Goal: Task Accomplishment & Management: Use online tool/utility

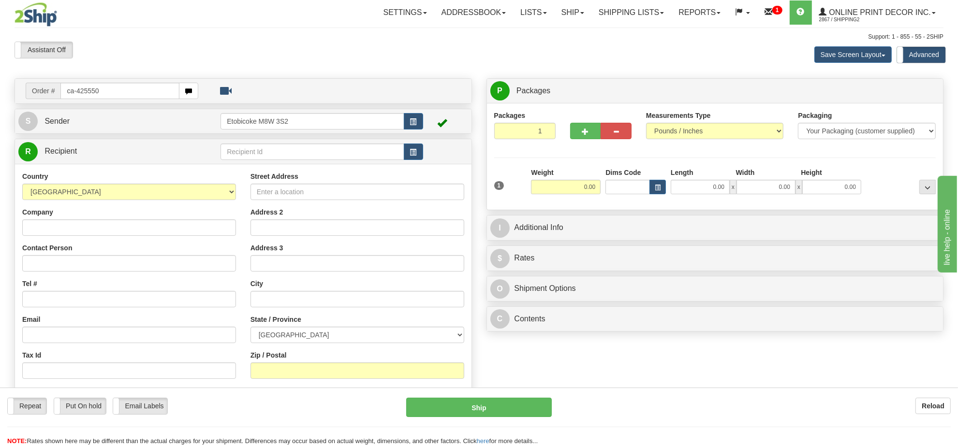
type input "ca-425550"
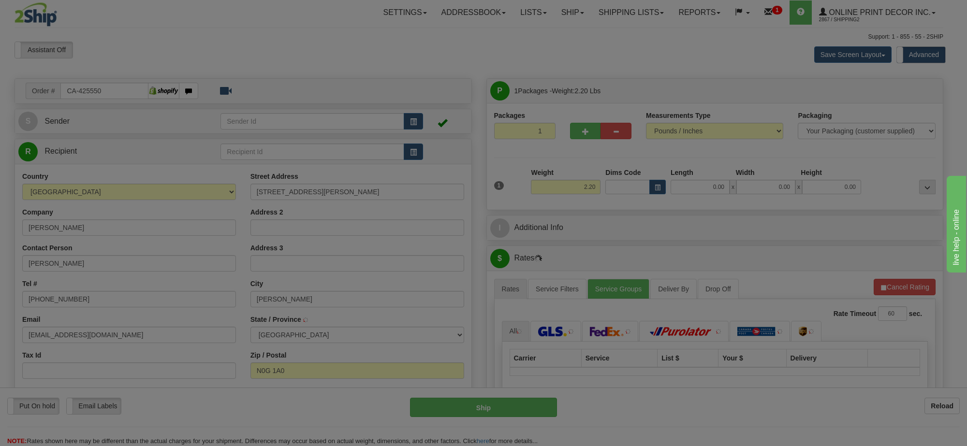
type input "ARTHUR"
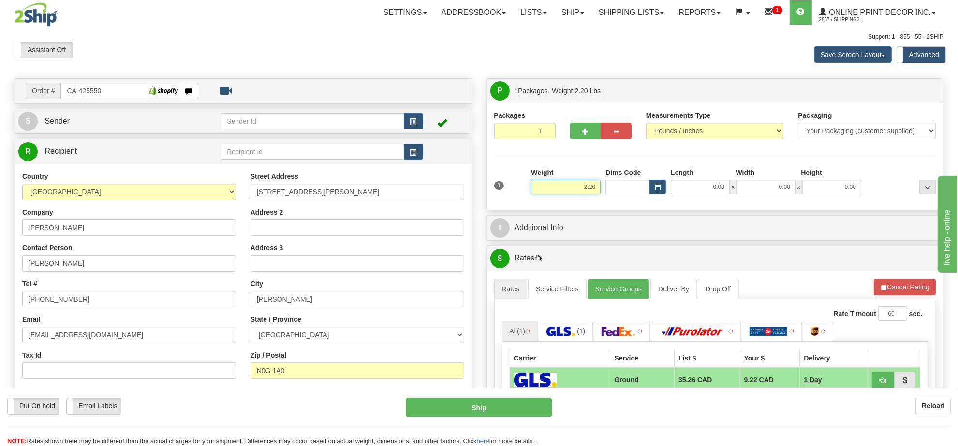
click at [575, 183] on input "2.20" at bounding box center [566, 187] width 70 height 15
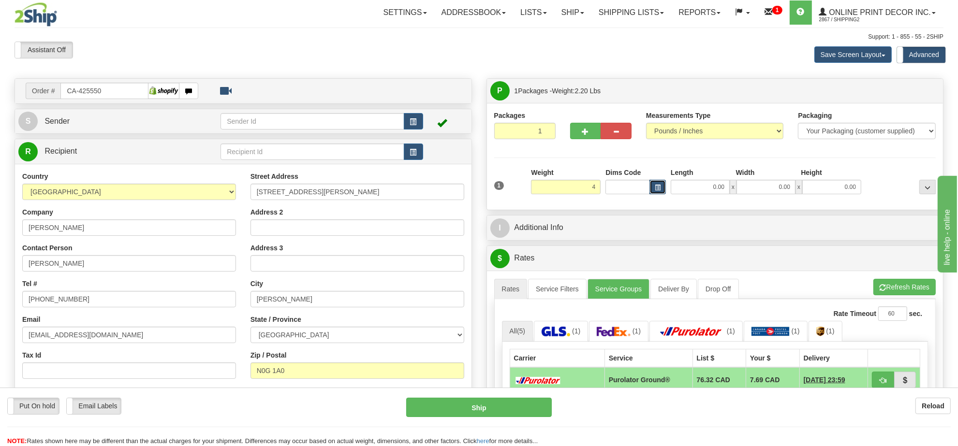
type input "4.00"
click at [653, 187] on button "button" at bounding box center [658, 187] width 16 height 15
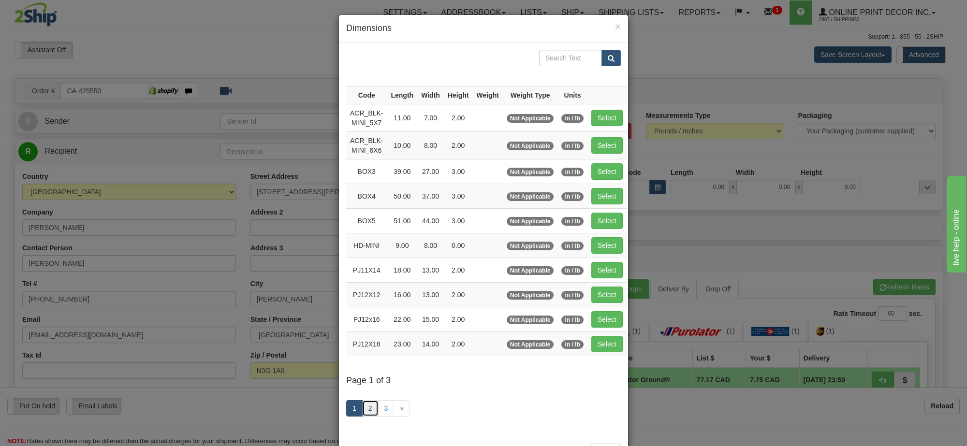
click at [370, 405] on link "2" at bounding box center [370, 408] width 16 height 16
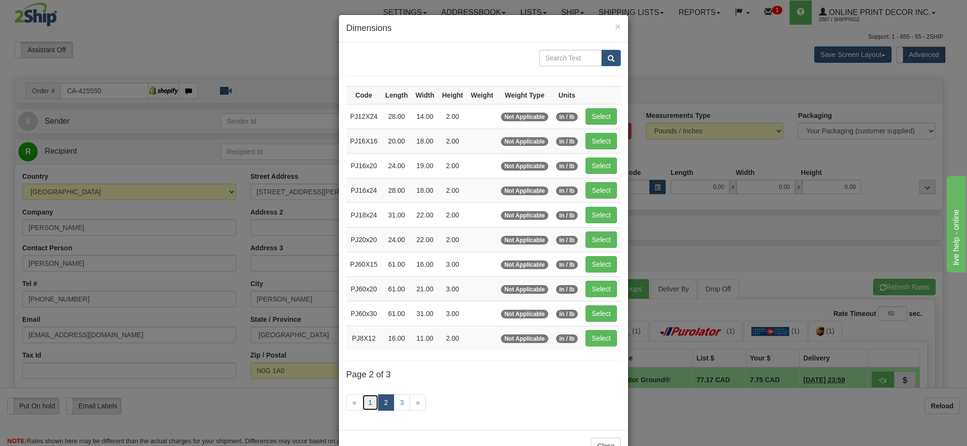
click at [368, 407] on link "1" at bounding box center [370, 403] width 16 height 16
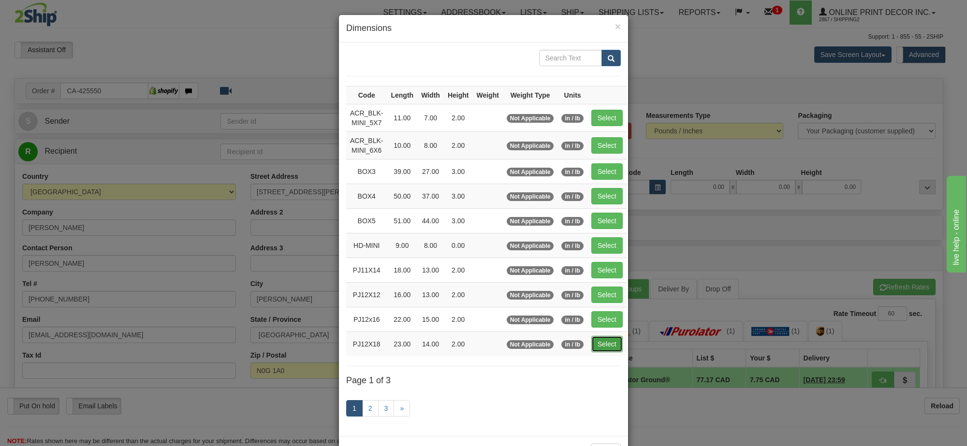
click at [593, 346] on button "Select" at bounding box center [606, 344] width 31 height 16
type input "PJ12X18"
type input "23.00"
type input "14.00"
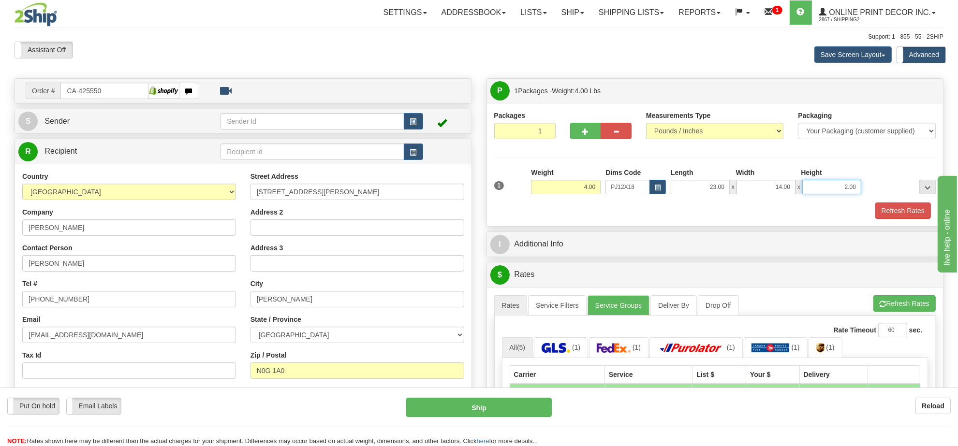
click at [842, 189] on input "2.00" at bounding box center [831, 187] width 59 height 15
type input "4.00"
click at [907, 310] on button "Refresh Rates" at bounding box center [904, 303] width 62 height 16
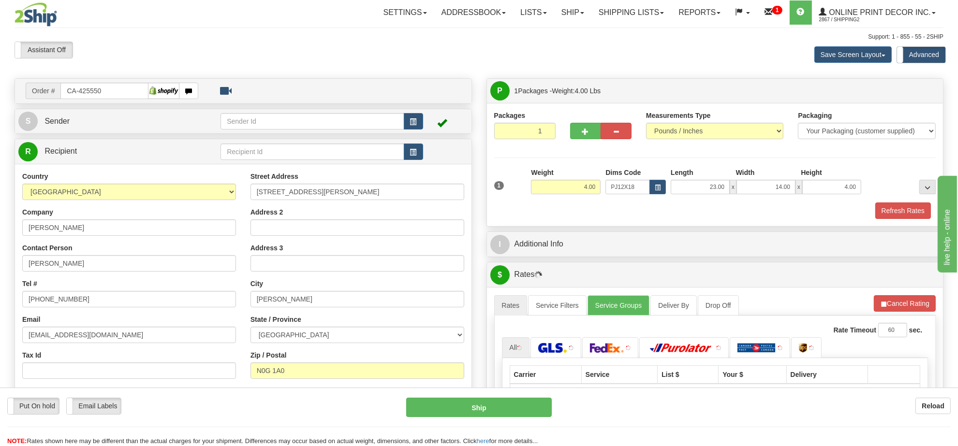
scroll to position [181, 0]
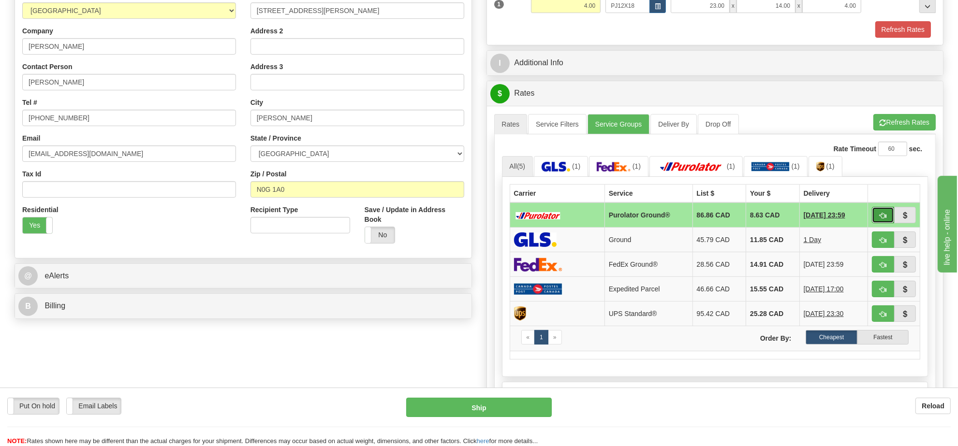
click at [882, 219] on span "button" at bounding box center [883, 216] width 7 height 6
type input "260"
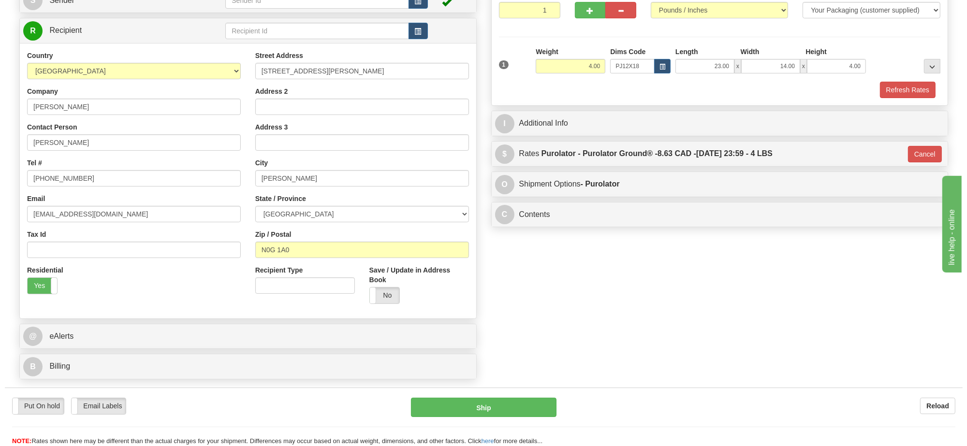
scroll to position [60, 0]
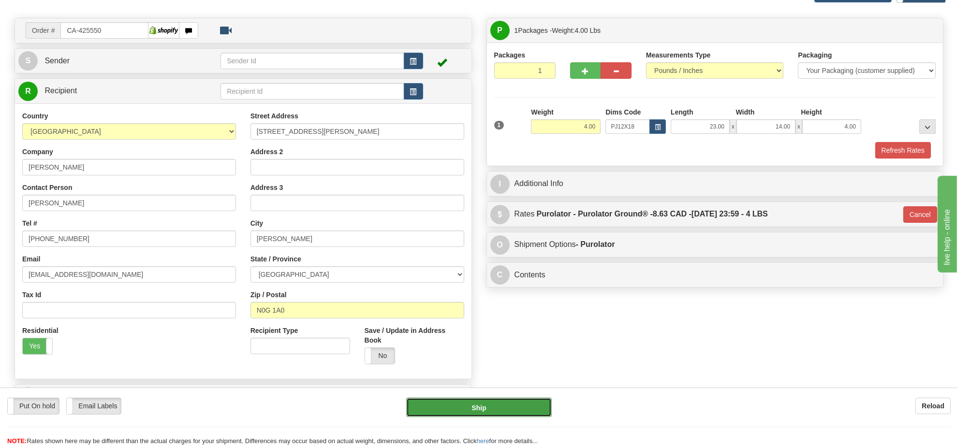
click at [507, 412] on button "Ship" at bounding box center [478, 407] width 145 height 19
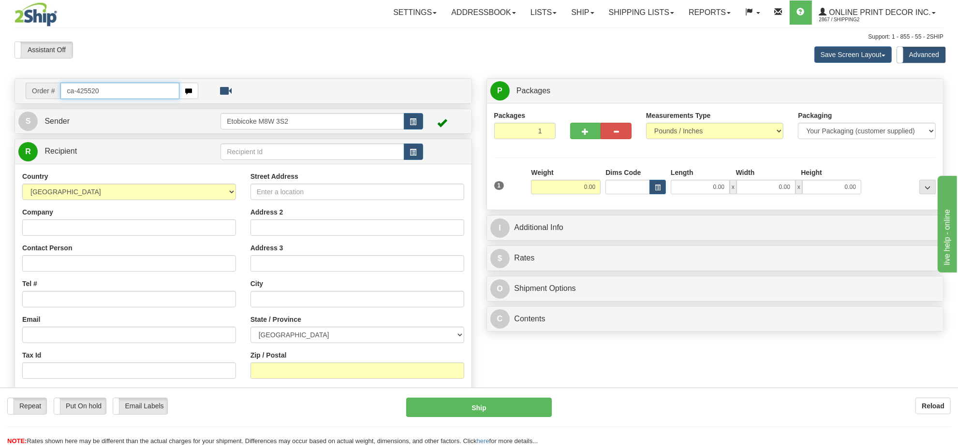
type input "ca-425520"
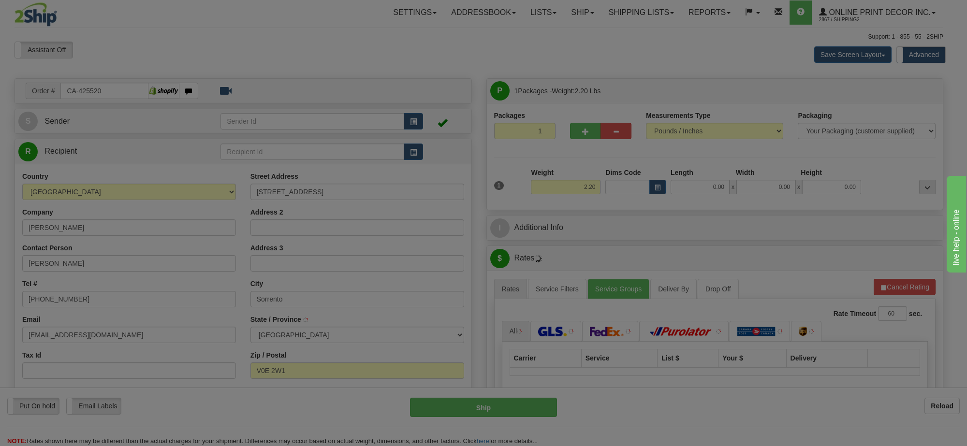
type input "SORRENTO"
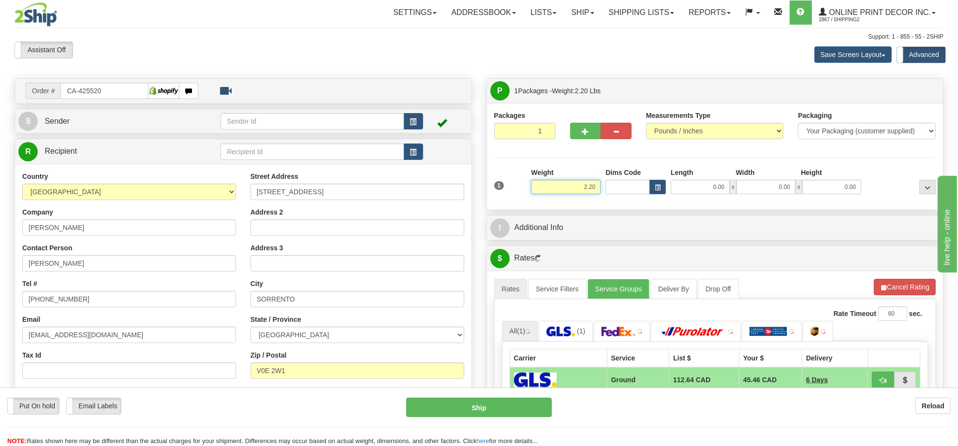
click at [595, 189] on input "2.20" at bounding box center [566, 187] width 70 height 15
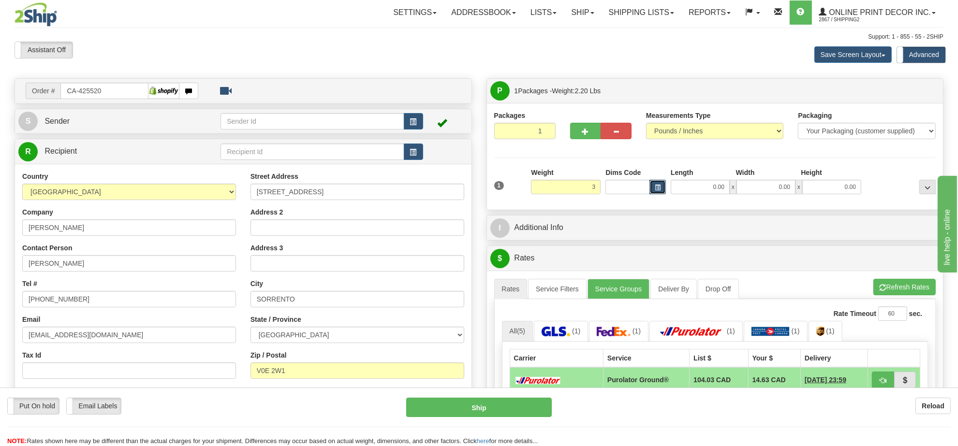
type input "3.00"
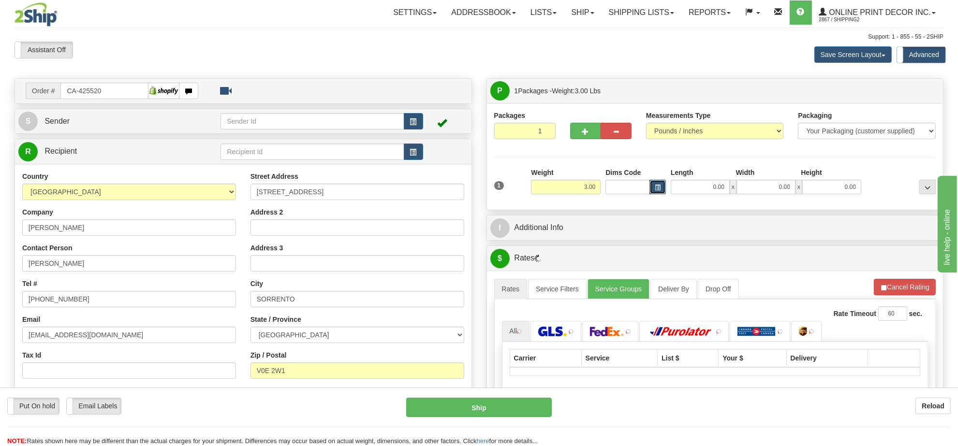
click at [657, 185] on button "button" at bounding box center [658, 187] width 16 height 15
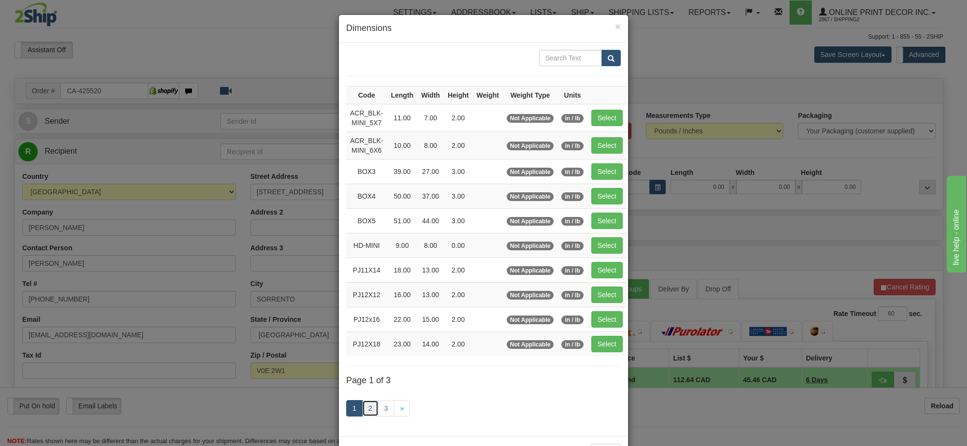
click at [368, 410] on link "2" at bounding box center [370, 408] width 16 height 16
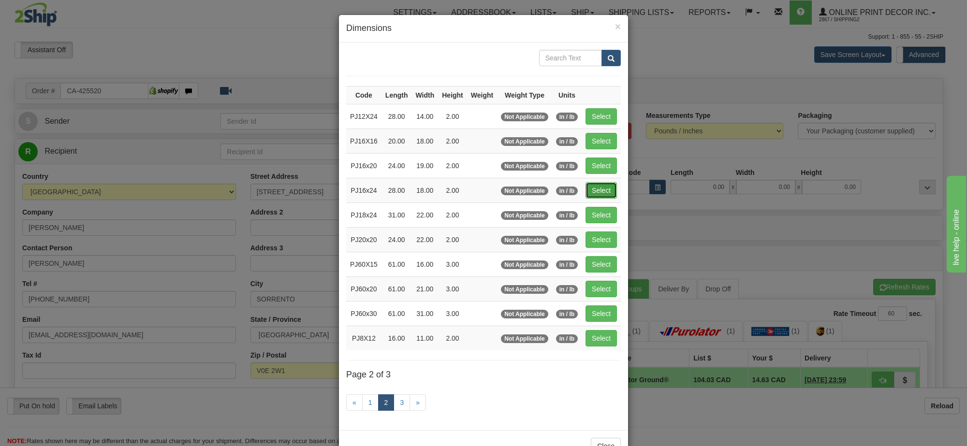
click at [587, 194] on button "Select" at bounding box center [601, 190] width 31 height 16
type input "PJ16x24"
type input "28.00"
type input "18.00"
type input "2.00"
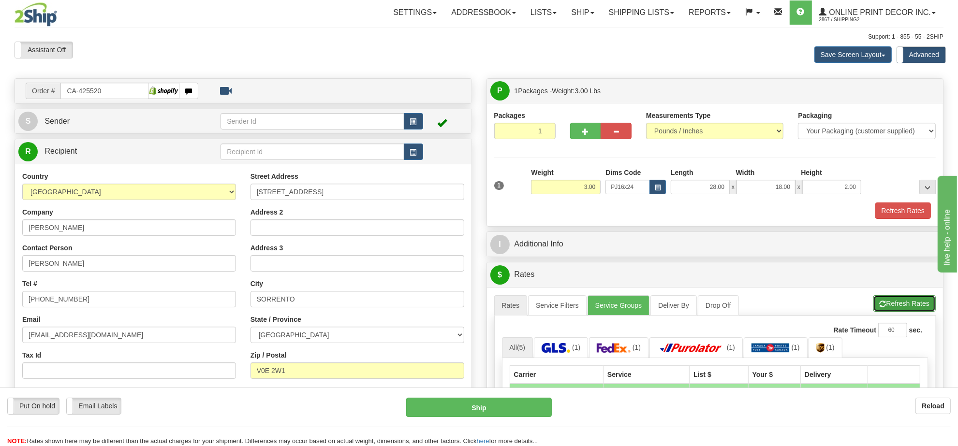
click at [888, 310] on button "Refresh Rates" at bounding box center [904, 303] width 62 height 16
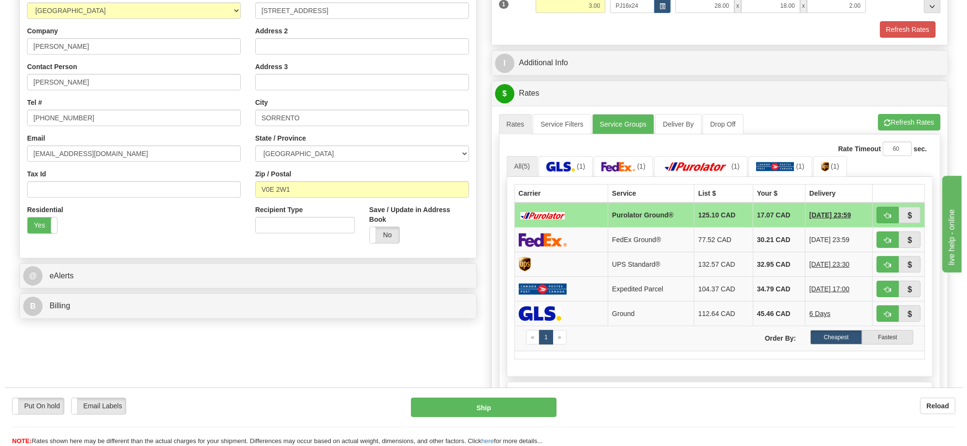
scroll to position [60, 0]
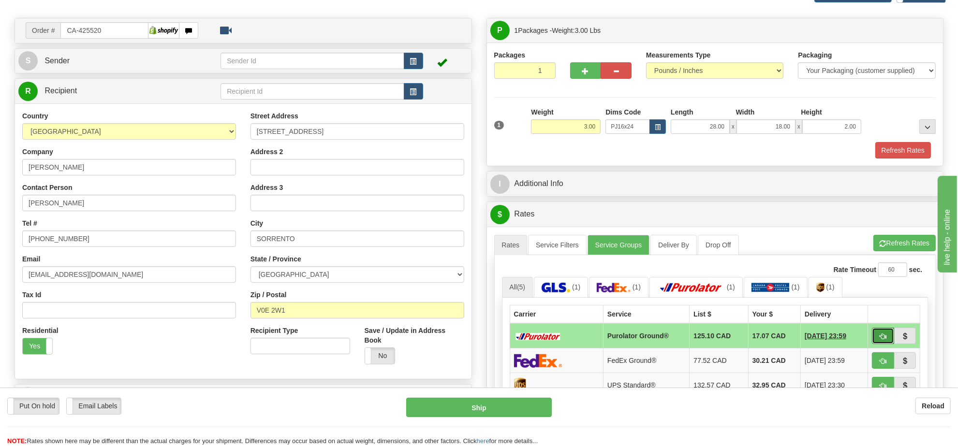
click at [880, 339] on span "button" at bounding box center [883, 337] width 7 height 6
type input "260"
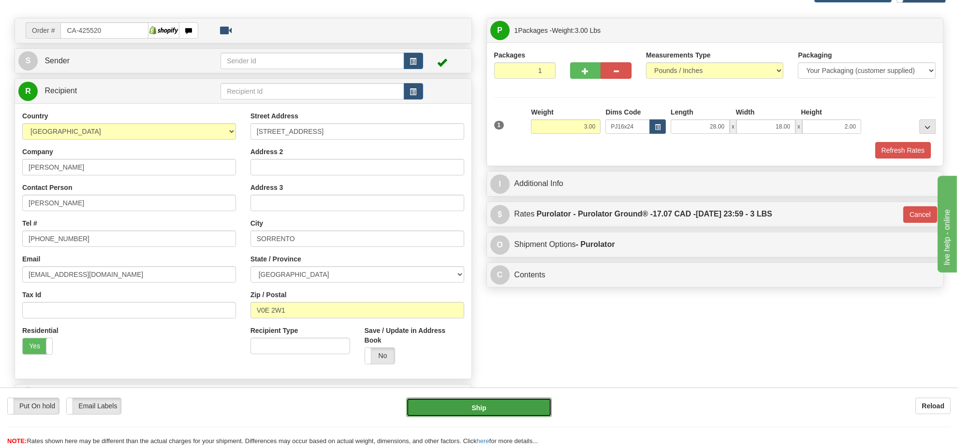
click at [487, 413] on button "Ship" at bounding box center [478, 407] width 145 height 19
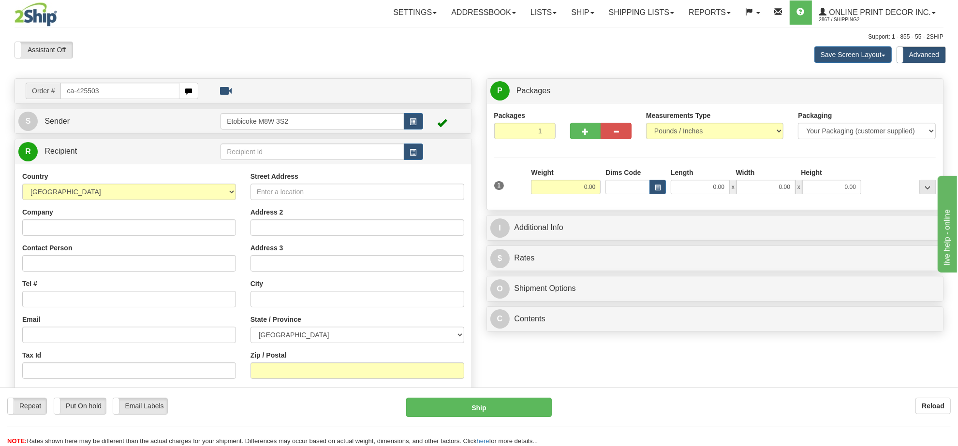
type input "ca-425503"
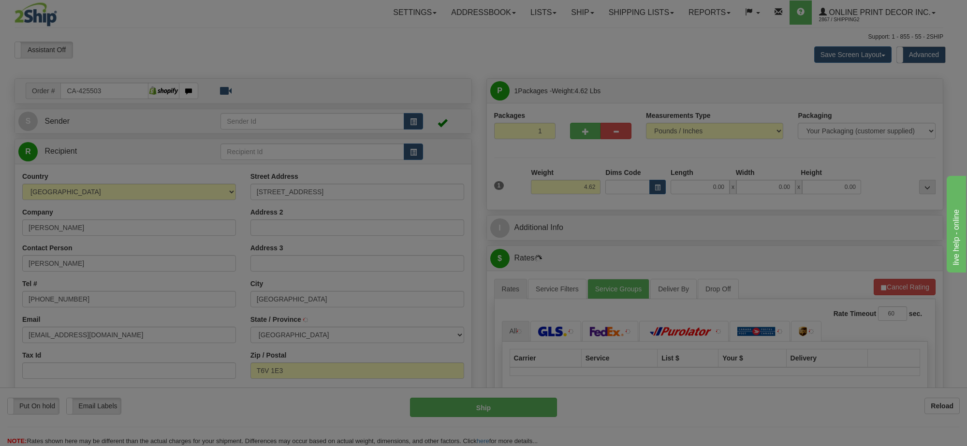
type input "EDMONTON"
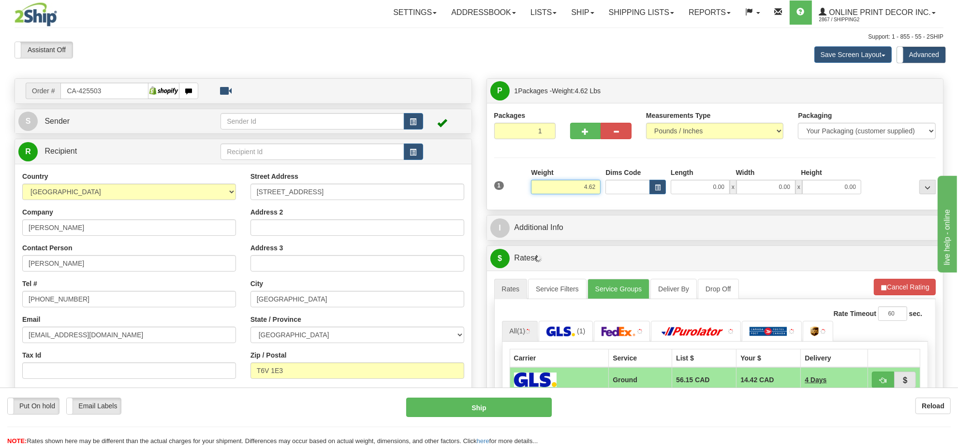
click at [585, 190] on input "4.62" at bounding box center [566, 187] width 70 height 15
type input "6.00"
click at [661, 189] on button "button" at bounding box center [658, 187] width 16 height 15
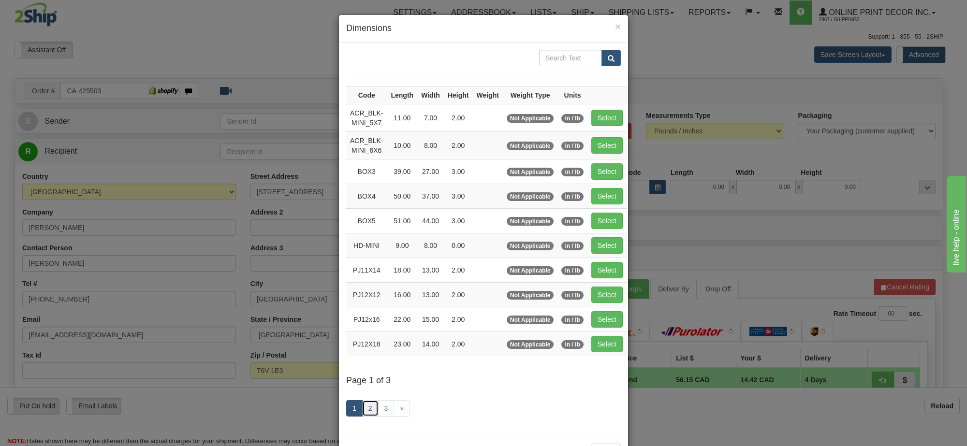
click at [369, 405] on link "2" at bounding box center [370, 408] width 16 height 16
click at [364, 414] on link "2" at bounding box center [370, 408] width 16 height 16
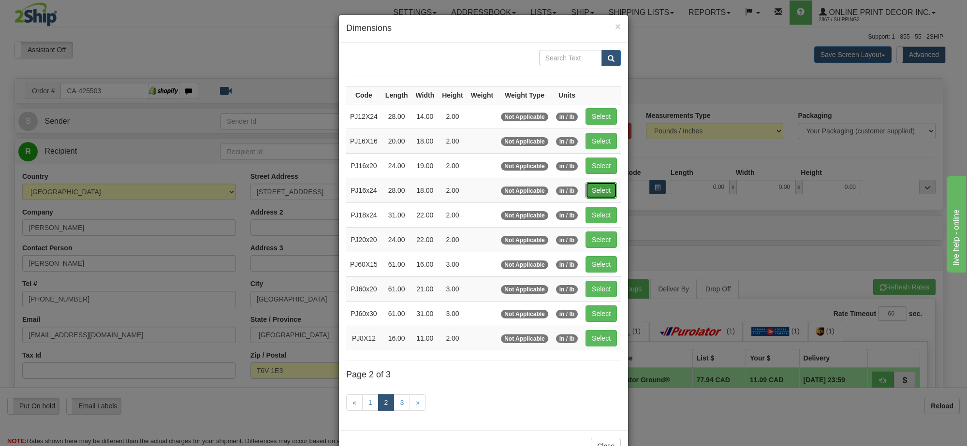
click at [605, 192] on button "Select" at bounding box center [601, 190] width 31 height 16
type input "PJ16x24"
type input "28.00"
type input "18.00"
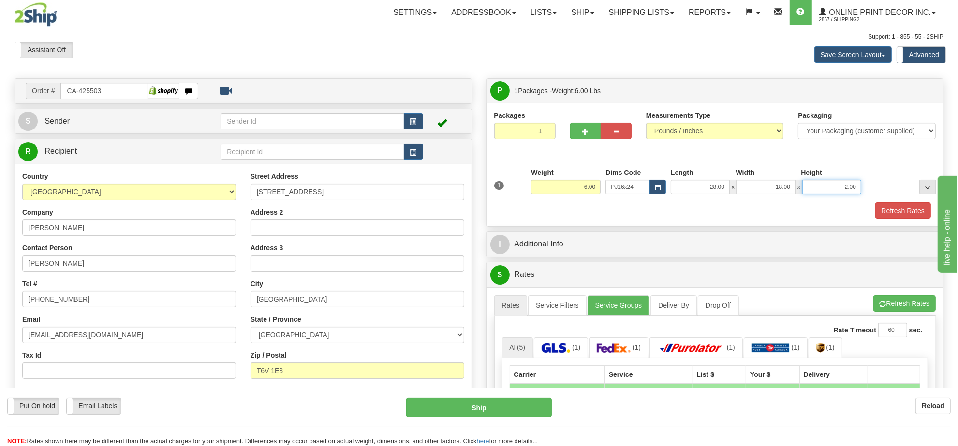
click at [855, 190] on input "2.00" at bounding box center [831, 187] width 59 height 15
click at [854, 190] on input "2.00" at bounding box center [831, 187] width 59 height 15
type input "4.00"
click at [901, 302] on button "Refresh Rates" at bounding box center [904, 303] width 62 height 16
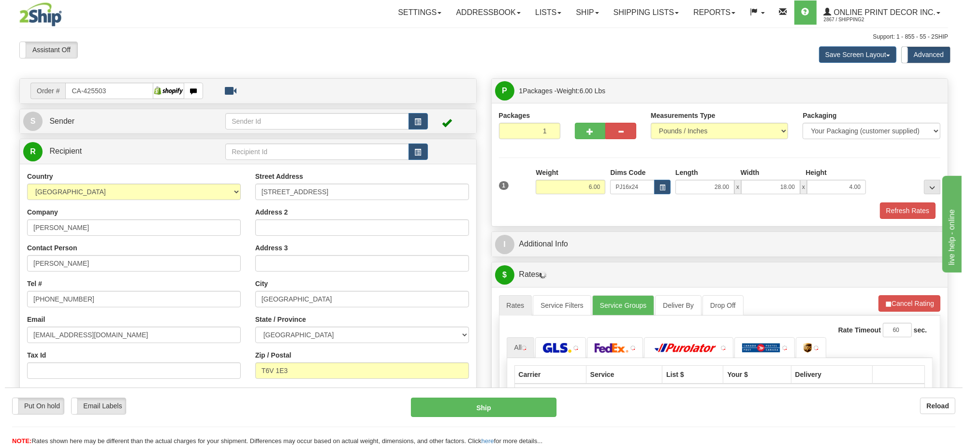
scroll to position [121, 0]
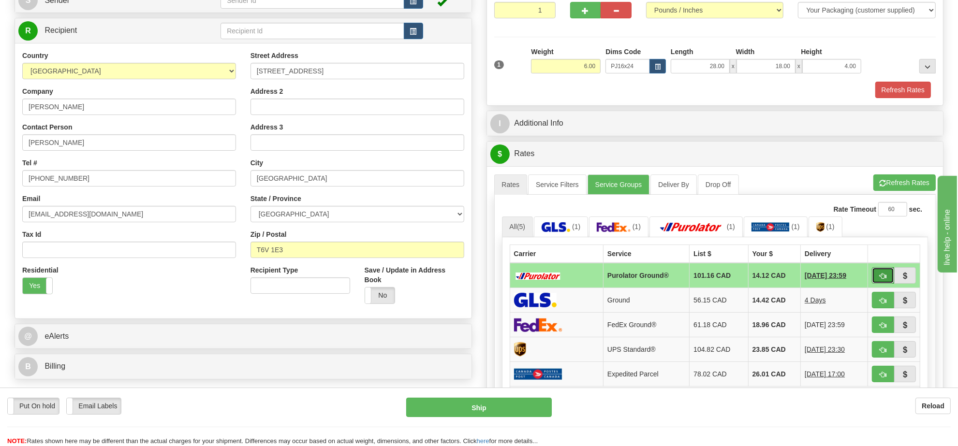
click at [877, 278] on button "button" at bounding box center [883, 275] width 22 height 16
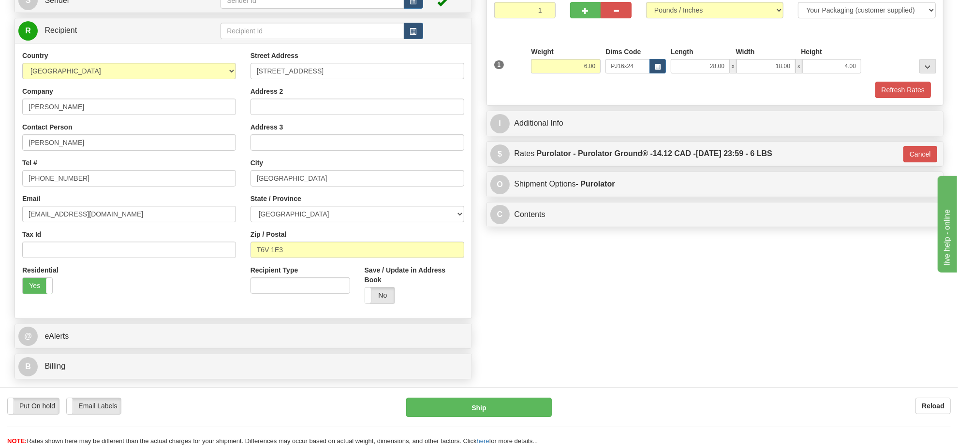
type input "260"
click at [491, 402] on button "Ship" at bounding box center [478, 407] width 145 height 19
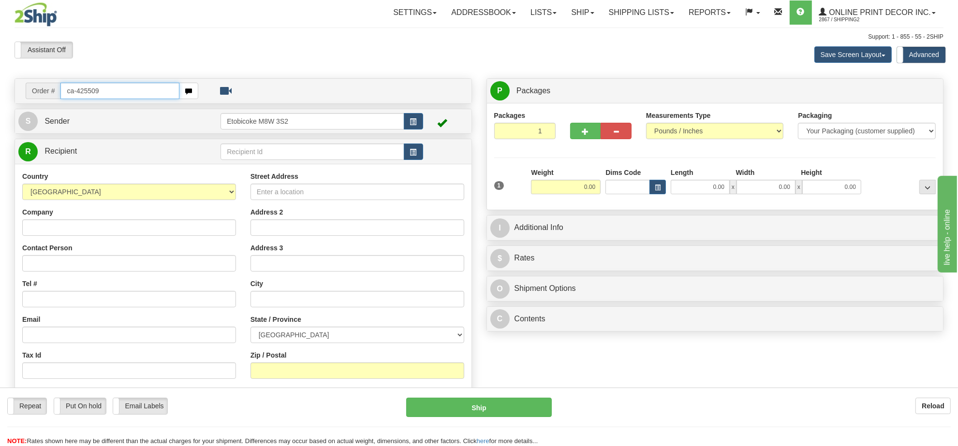
type input "ca-425509"
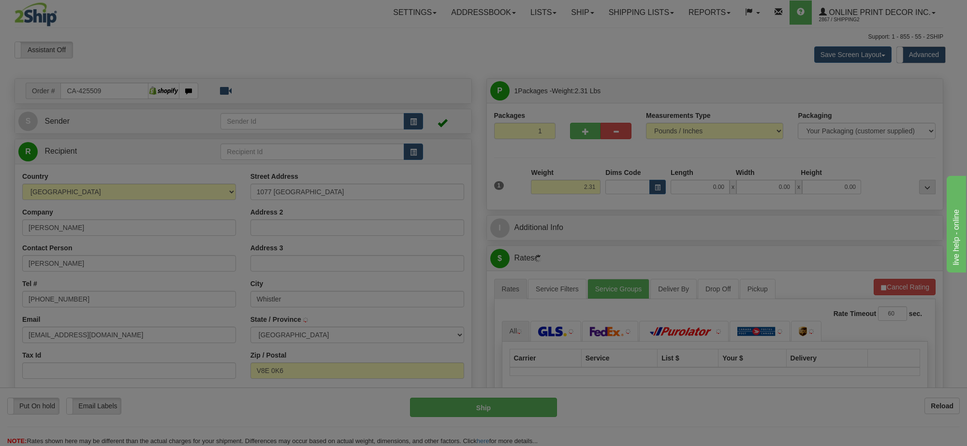
type input "WHISTLER"
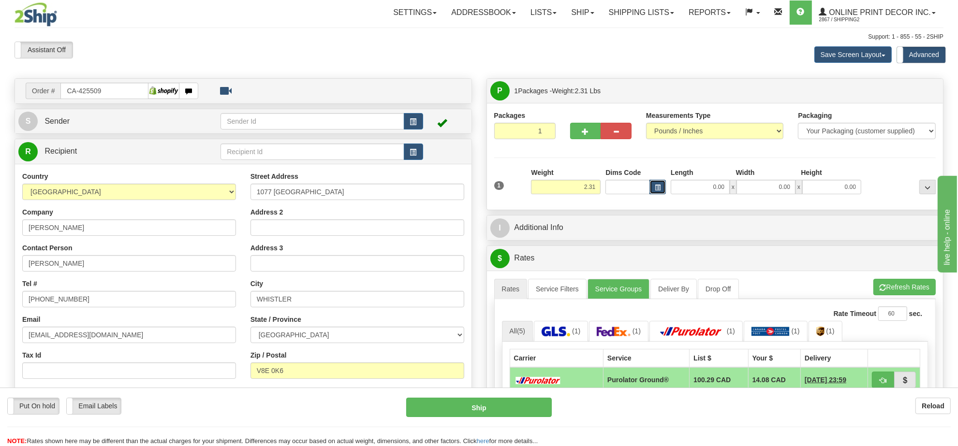
click at [659, 190] on button "button" at bounding box center [658, 187] width 16 height 15
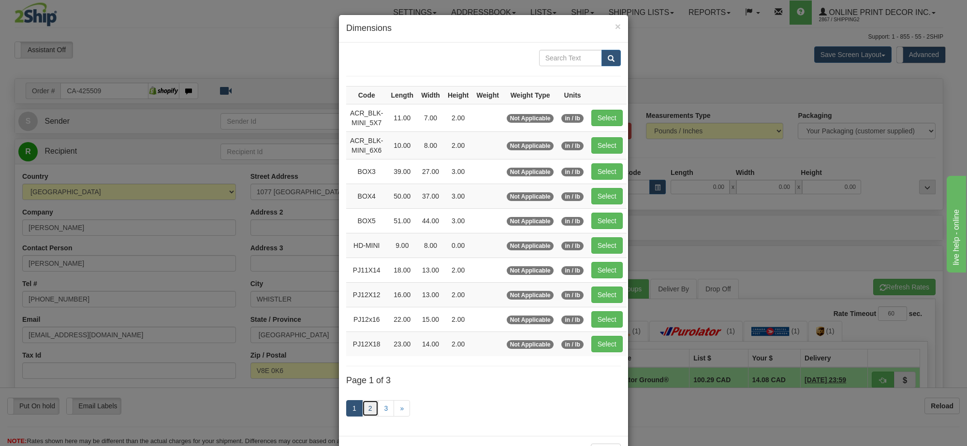
click at [369, 417] on link "2" at bounding box center [370, 408] width 16 height 16
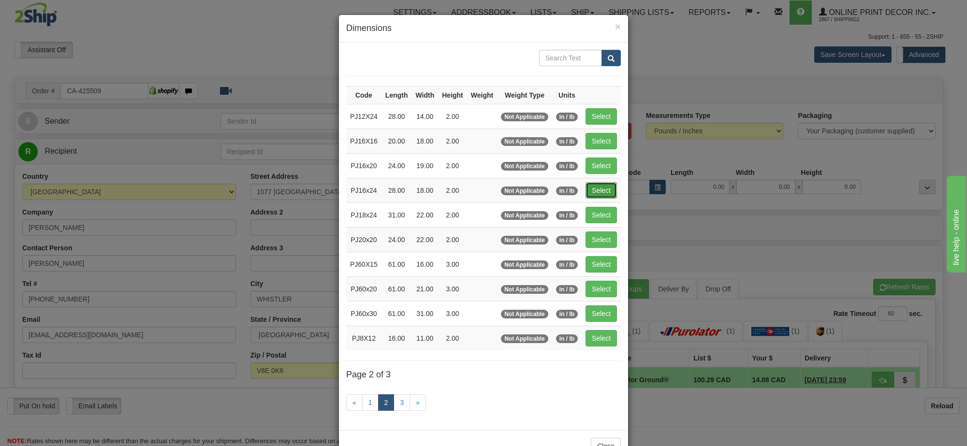
click at [602, 192] on button "Select" at bounding box center [601, 190] width 31 height 16
type input "PJ16x24"
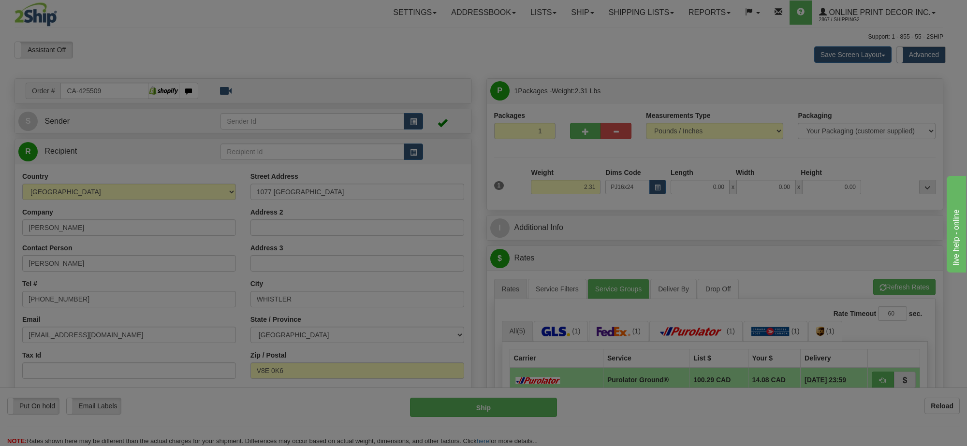
type input "28.00"
type input "18.00"
type input "2.00"
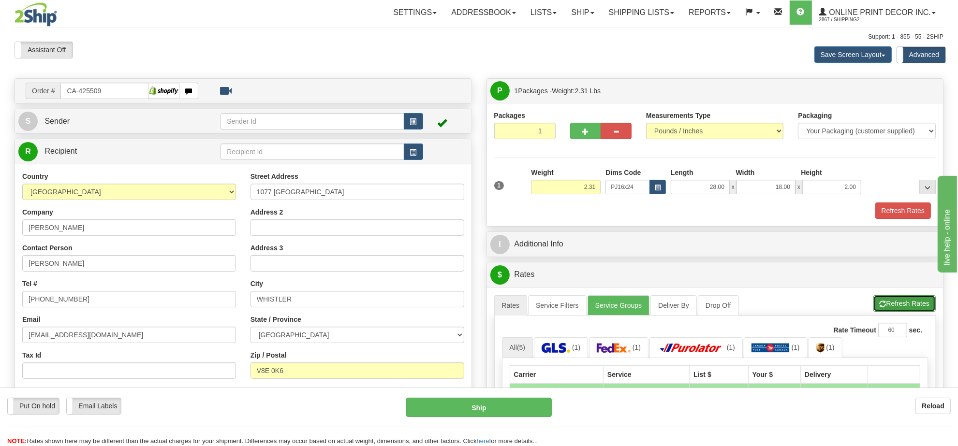
click at [890, 309] on button "Refresh Rates" at bounding box center [904, 303] width 62 height 16
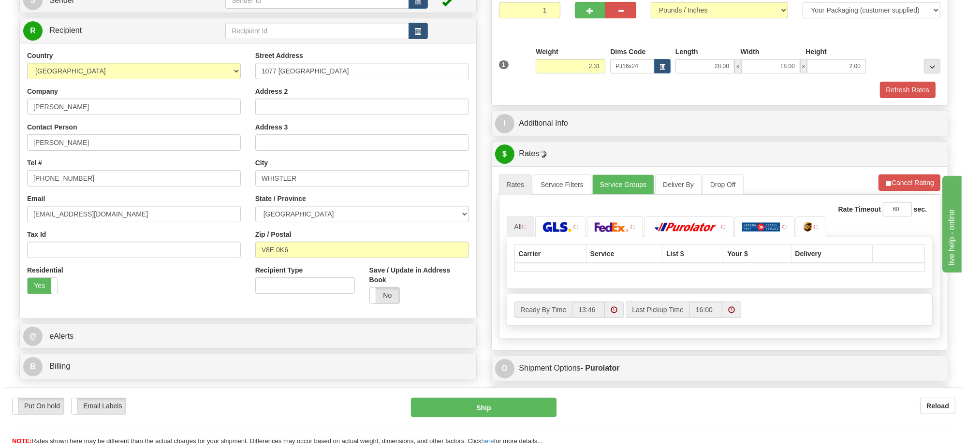
scroll to position [181, 0]
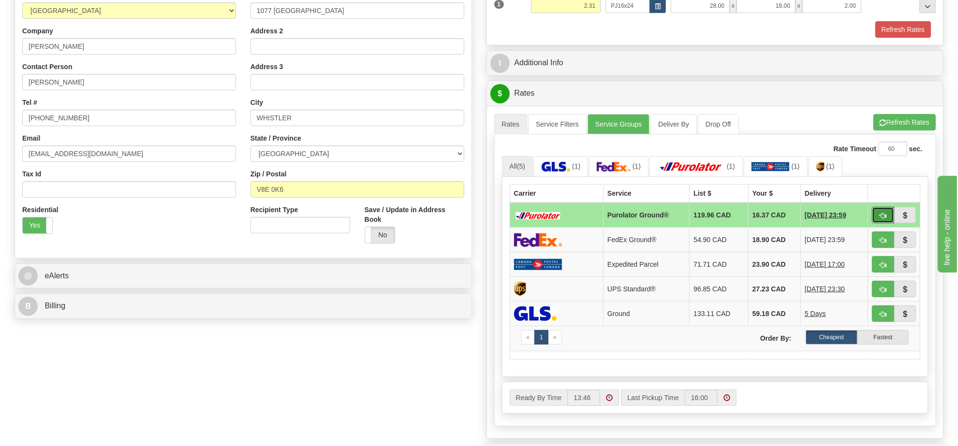
click at [878, 216] on button "button" at bounding box center [883, 215] width 22 height 16
type input "260"
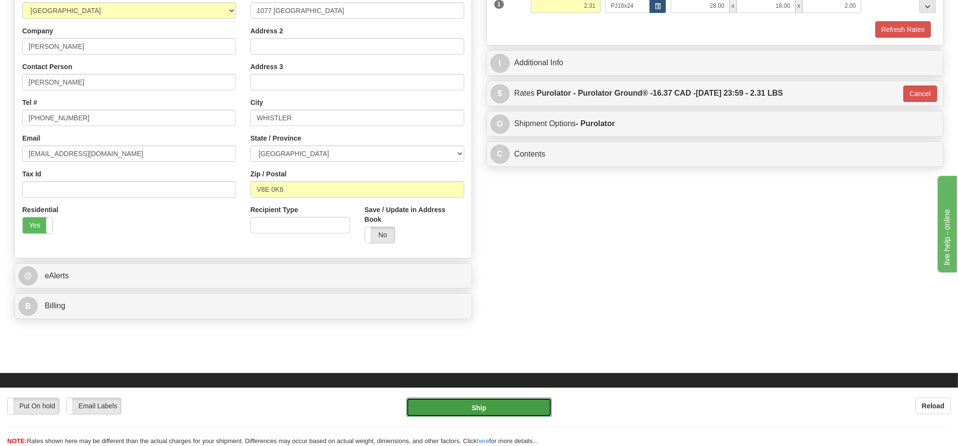
click at [508, 399] on button "Ship" at bounding box center [478, 407] width 145 height 19
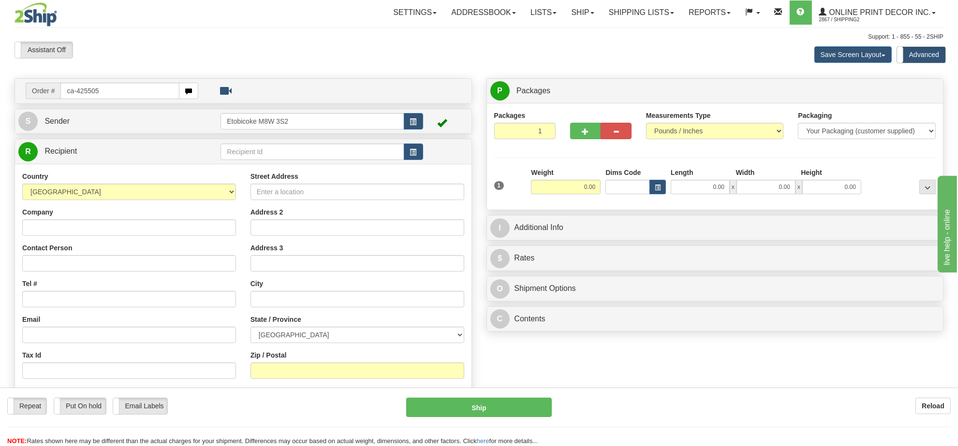
type input "ca-425505"
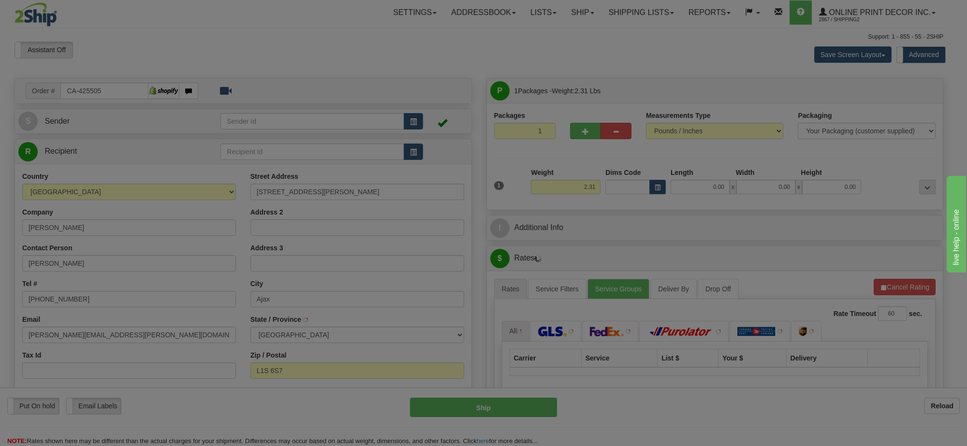
type input "AJAX"
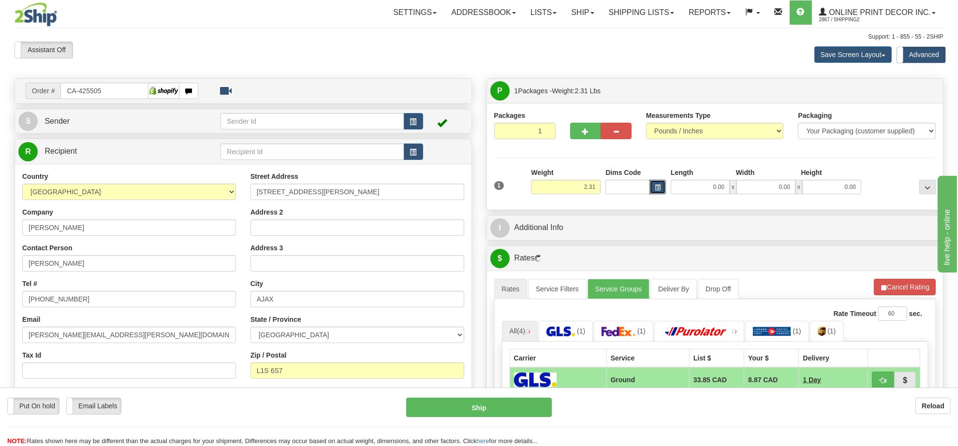
click at [656, 181] on button "button" at bounding box center [658, 187] width 16 height 15
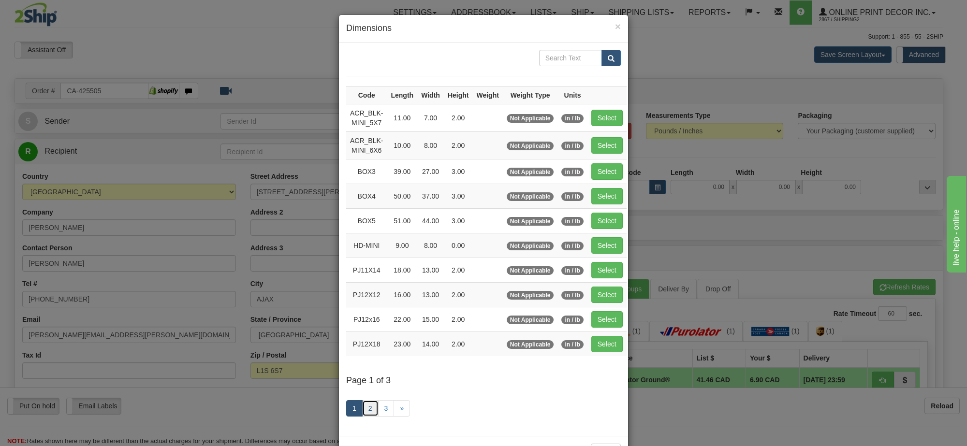
click at [368, 411] on link "2" at bounding box center [370, 408] width 16 height 16
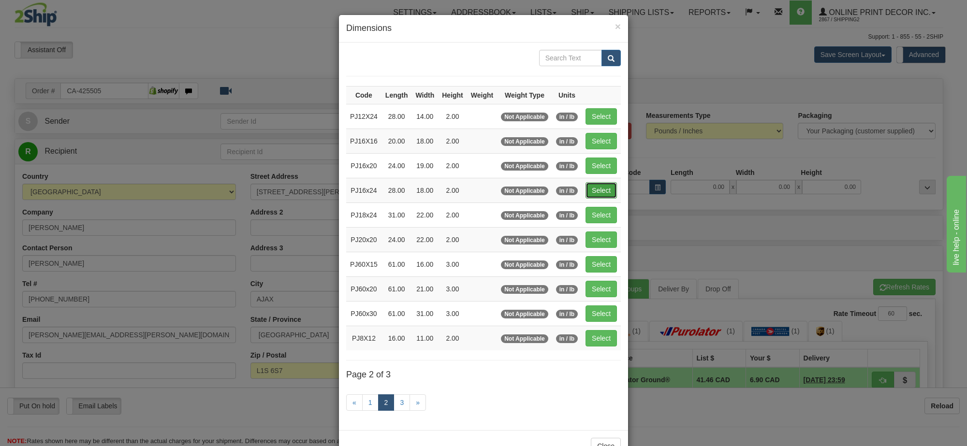
click at [598, 196] on button "Select" at bounding box center [601, 190] width 31 height 16
type input "PJ16x24"
type input "28.00"
type input "18.00"
type input "2.00"
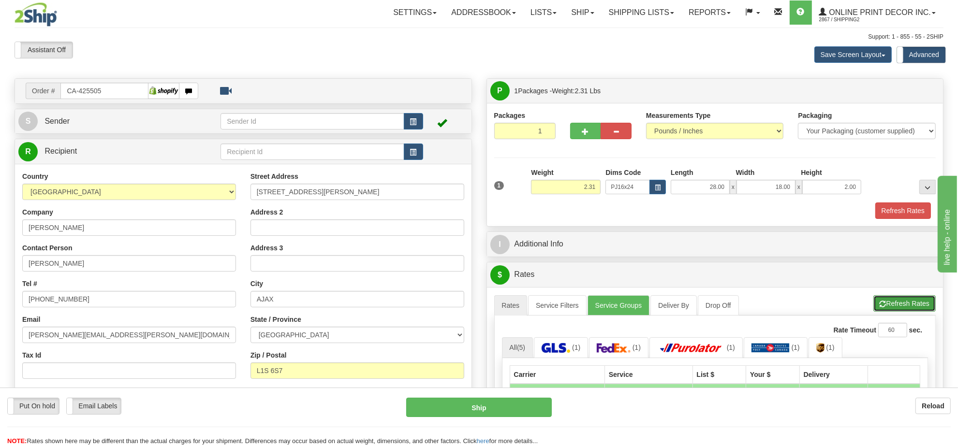
click at [883, 308] on span "button" at bounding box center [883, 304] width 7 height 6
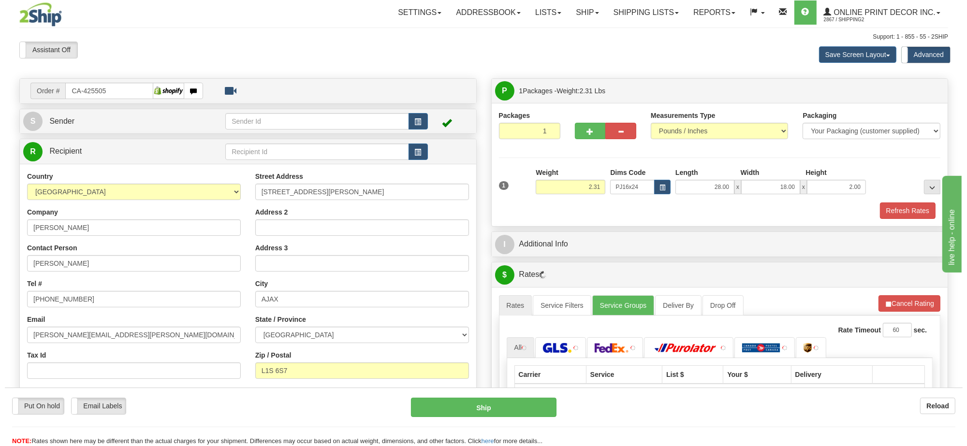
scroll to position [181, 0]
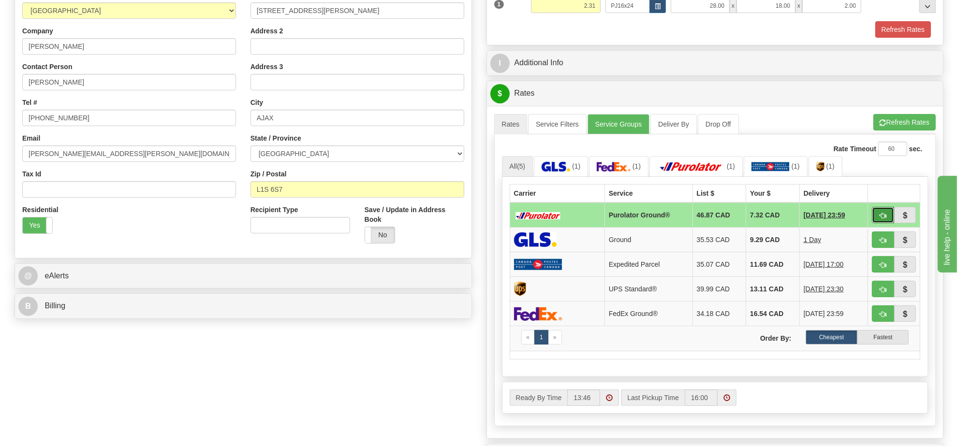
click at [883, 217] on span "button" at bounding box center [883, 216] width 7 height 6
type input "260"
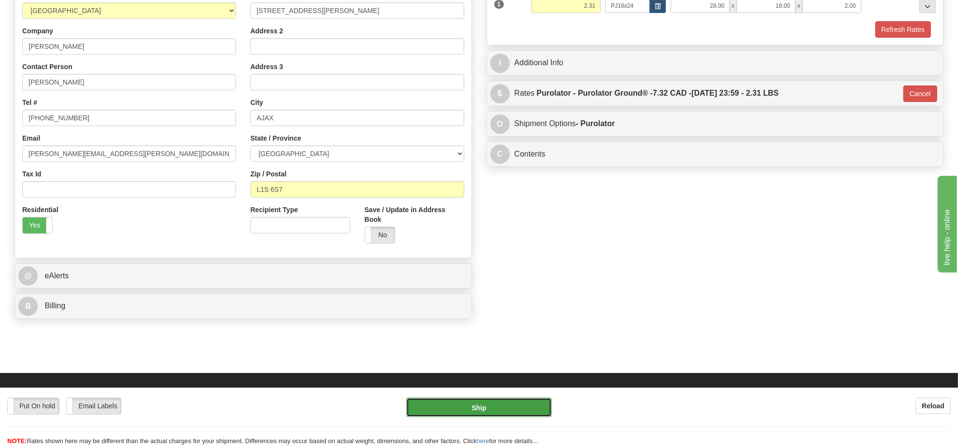
click at [526, 404] on button "Ship" at bounding box center [478, 407] width 145 height 19
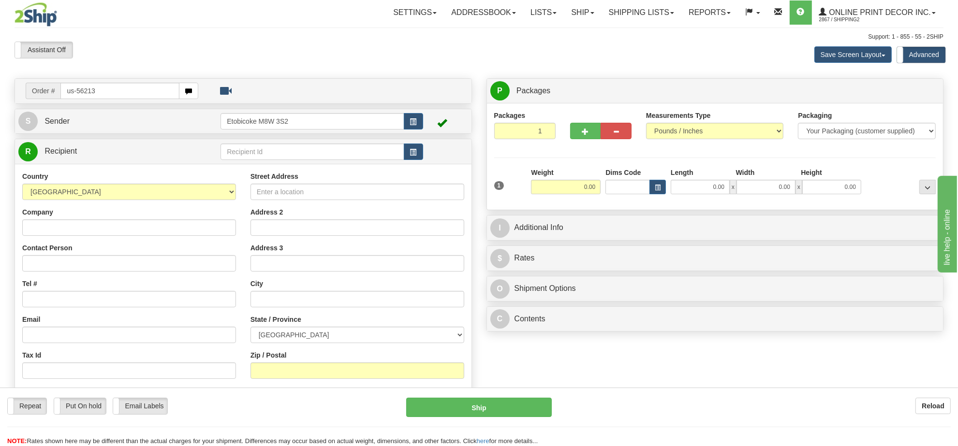
type input "us-56213"
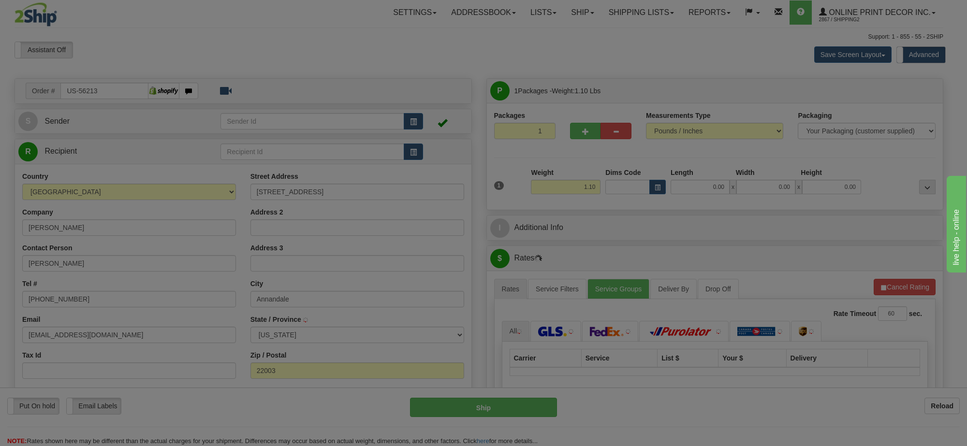
type input "ANNANDALE"
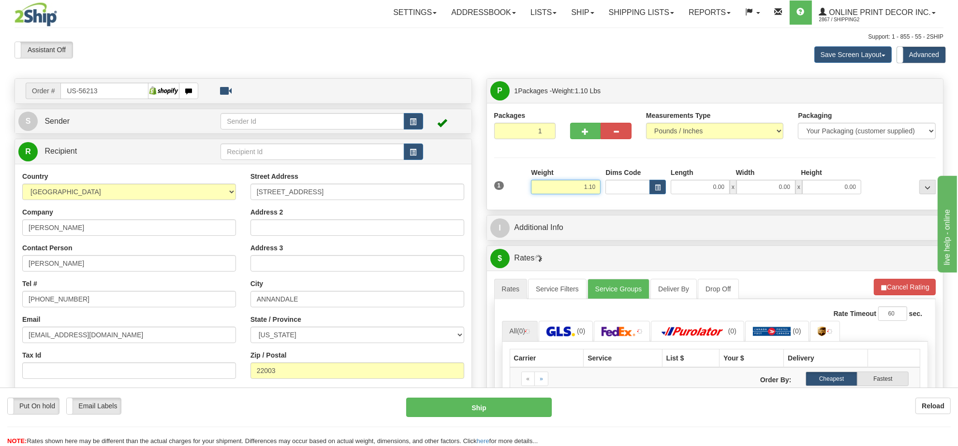
click at [569, 189] on input "1.10" at bounding box center [566, 187] width 70 height 15
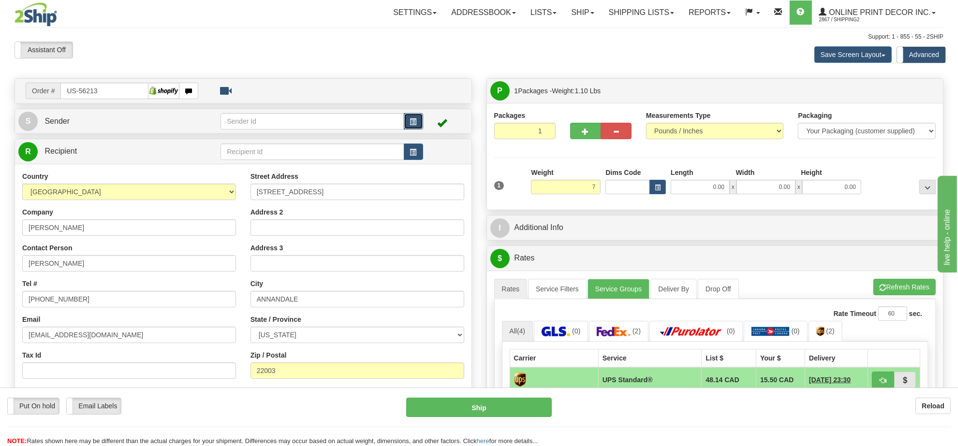
type input "7.00"
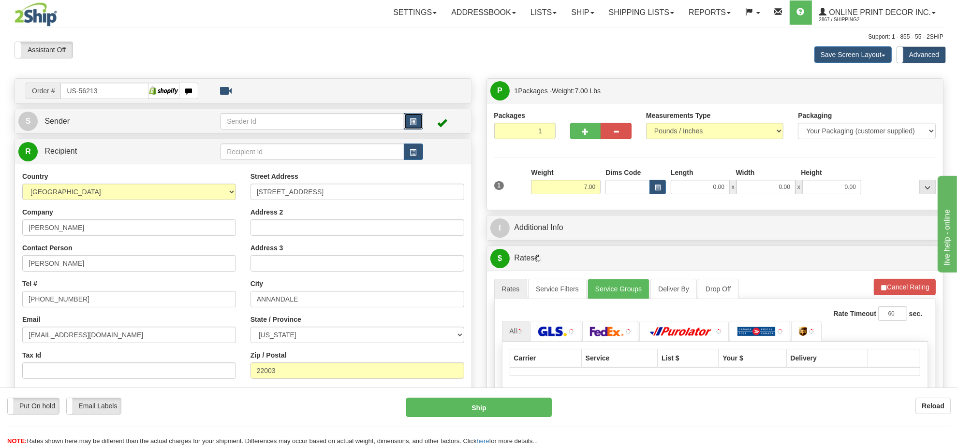
click at [411, 115] on button "button" at bounding box center [413, 121] width 19 height 16
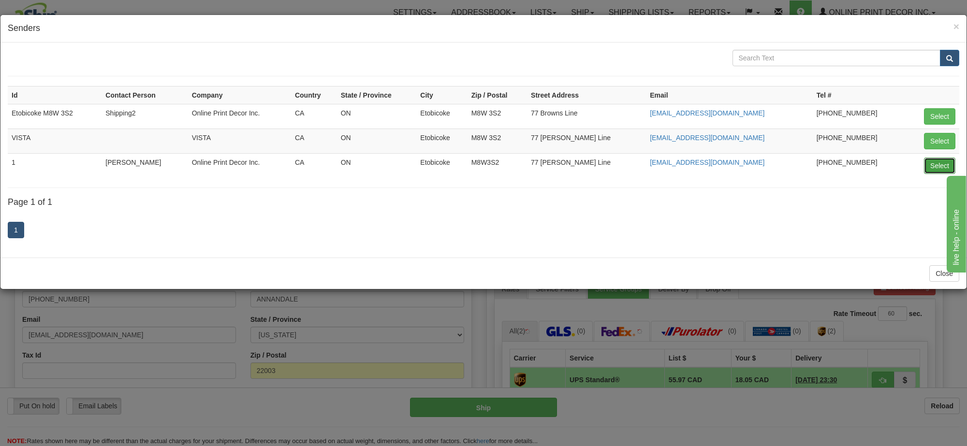
click at [930, 165] on button "Select" at bounding box center [939, 166] width 31 height 16
type input "1"
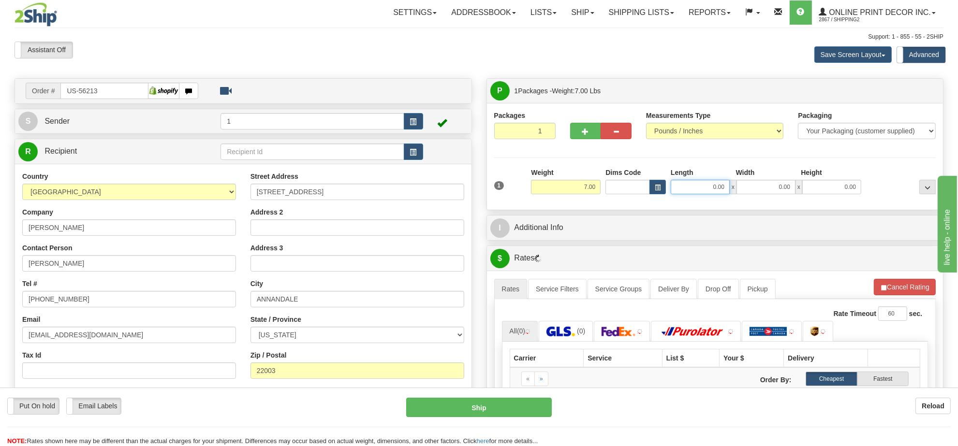
click at [671, 189] on input "0.00" at bounding box center [700, 187] width 59 height 15
type input "0.00"
click at [663, 191] on button "button" at bounding box center [658, 187] width 16 height 15
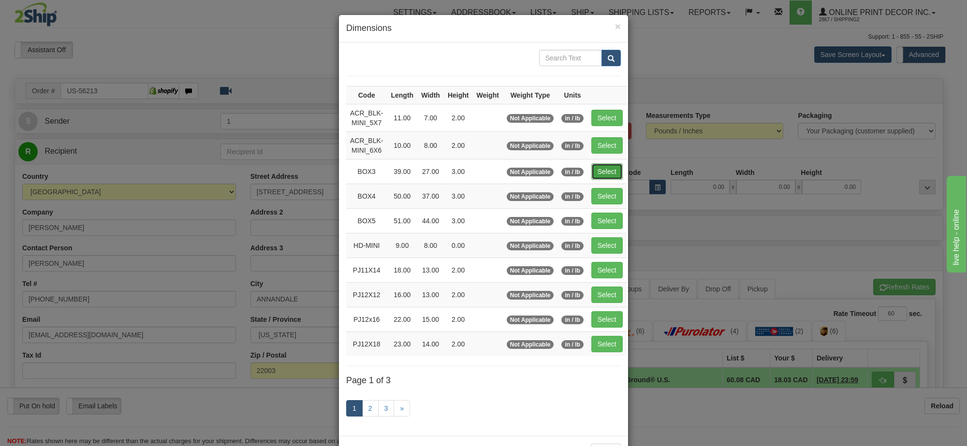
click at [603, 167] on button "Select" at bounding box center [606, 171] width 31 height 16
type input "BOX3"
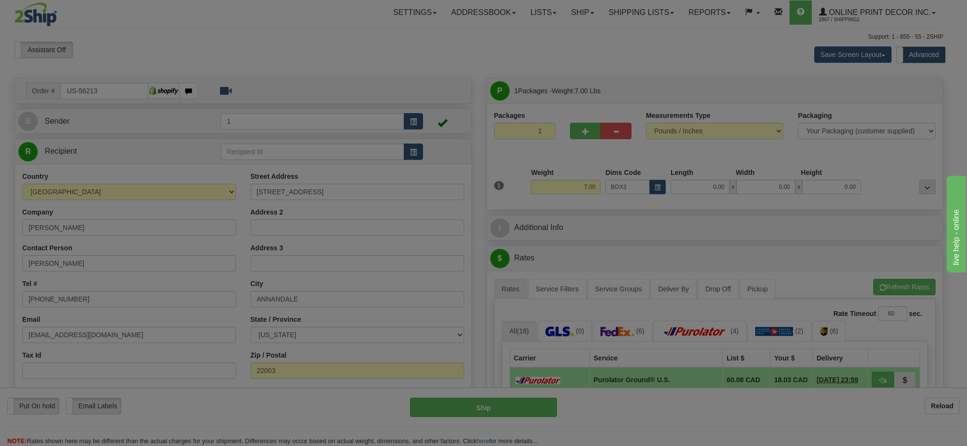
type input "39.00"
type input "27.00"
type input "3.00"
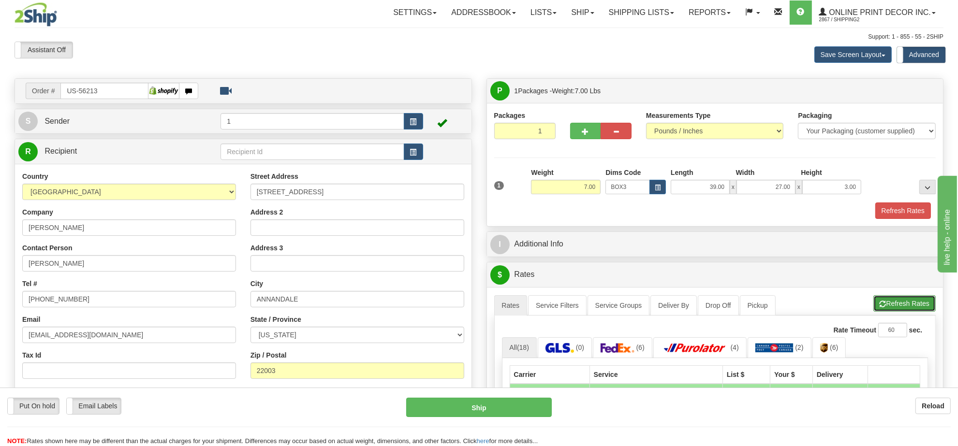
click at [886, 300] on button "Refresh Rates" at bounding box center [904, 303] width 62 height 16
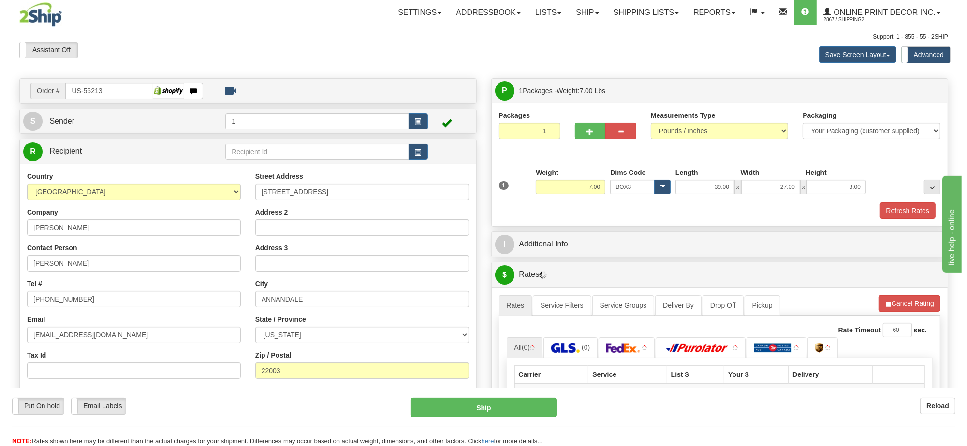
scroll to position [121, 0]
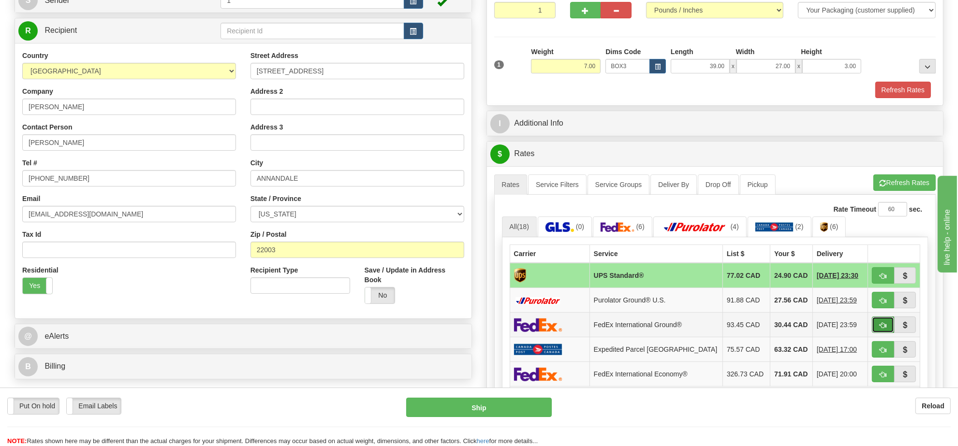
click at [878, 333] on button "button" at bounding box center [883, 325] width 22 height 16
type input "92"
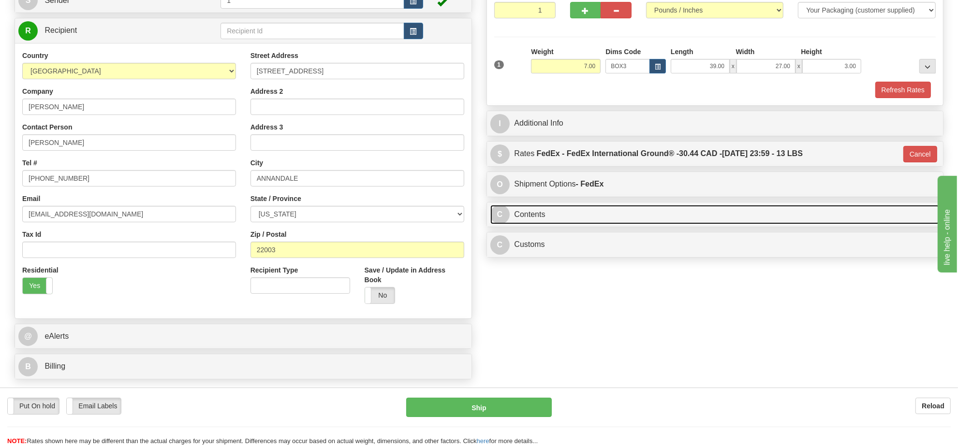
click at [597, 222] on link "C Contents" at bounding box center [715, 215] width 450 height 20
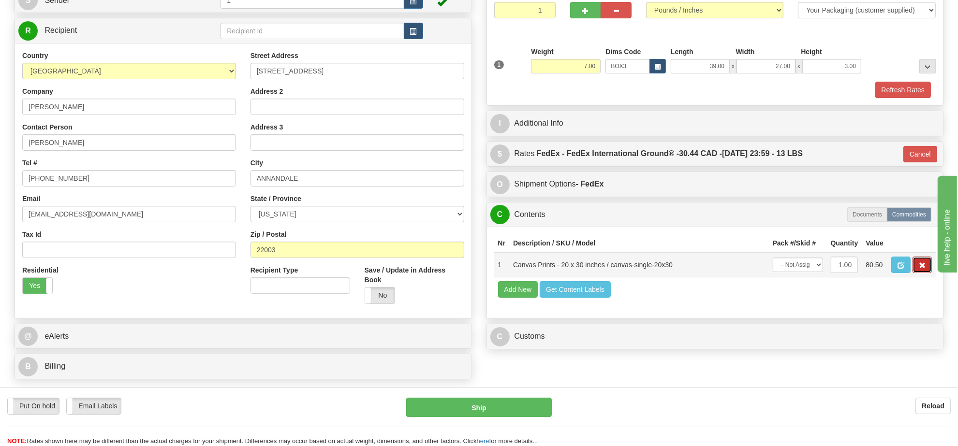
click at [925, 273] on button "button" at bounding box center [922, 265] width 19 height 16
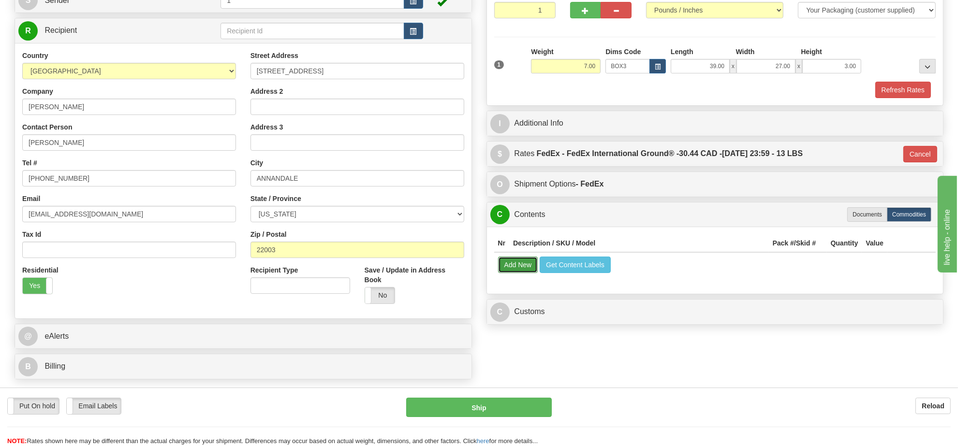
click at [511, 263] on button "Add New" at bounding box center [518, 265] width 40 height 16
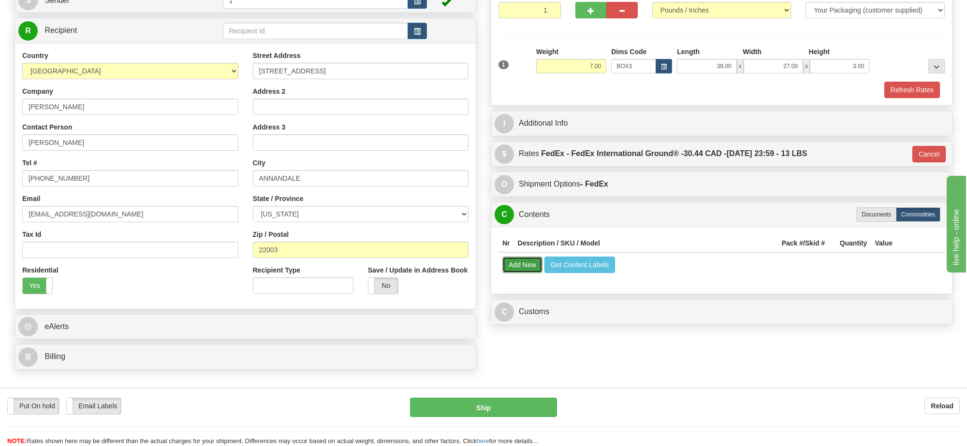
select select
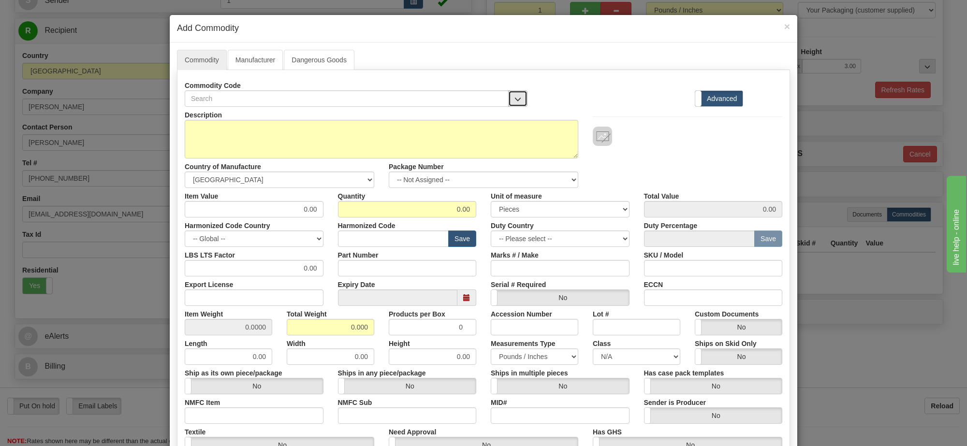
click at [517, 105] on button "button" at bounding box center [517, 98] width 19 height 16
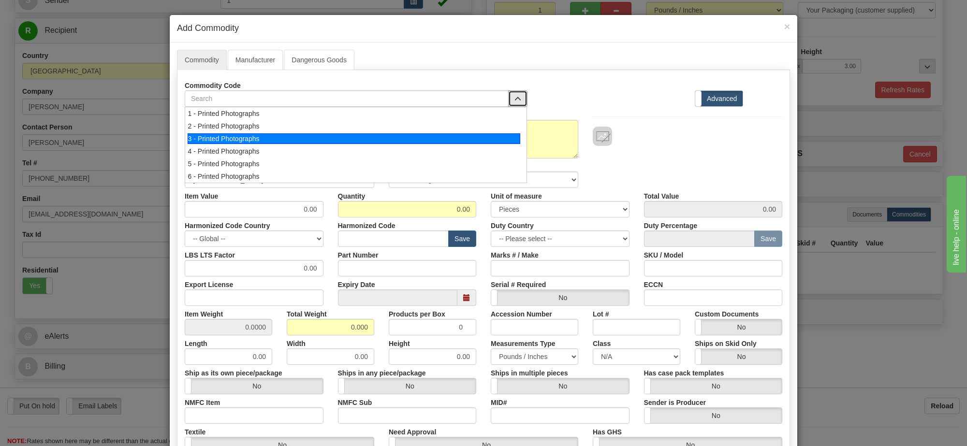
click at [502, 134] on div "3 - Printed Photographs" at bounding box center [354, 138] width 333 height 11
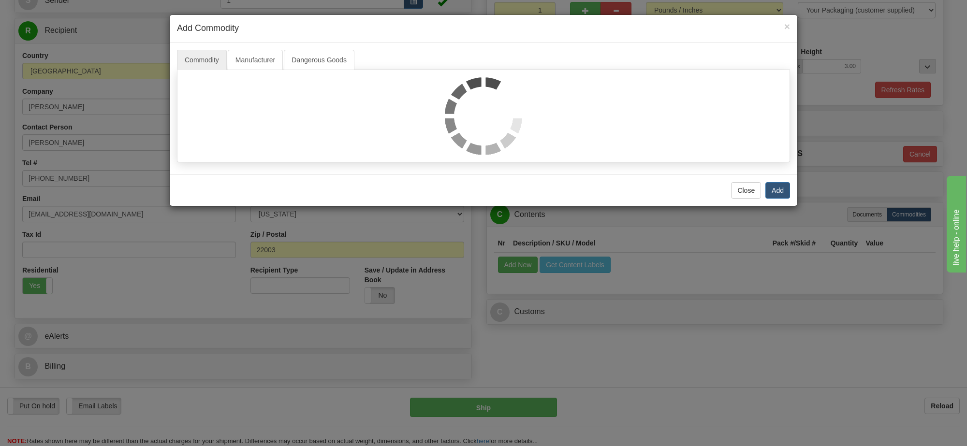
select select "1"
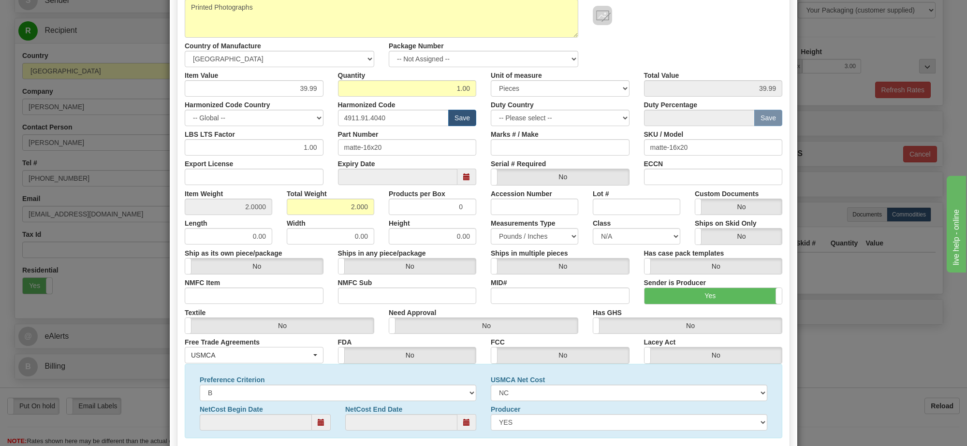
scroll to position [0, 0]
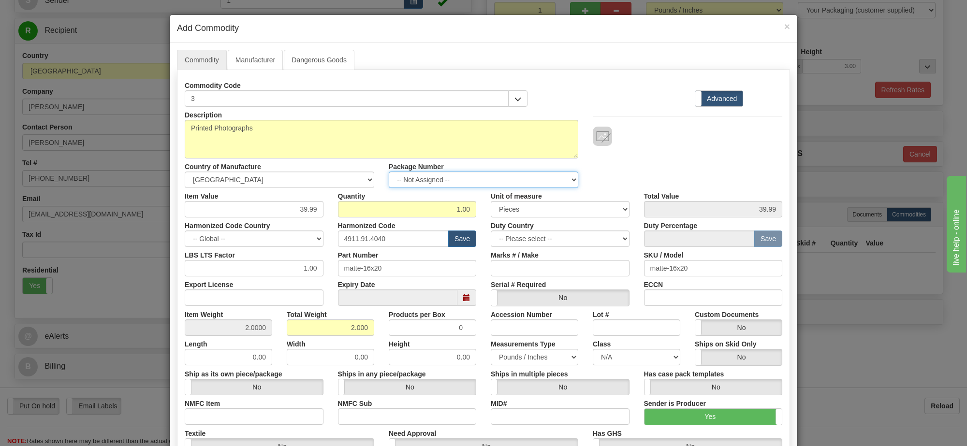
click at [516, 179] on select "-- Not Assigned -- Item 1" at bounding box center [484, 180] width 190 height 16
select select "0"
click at [389, 172] on select "-- Not Assigned -- Item 1" at bounding box center [484, 180] width 190 height 16
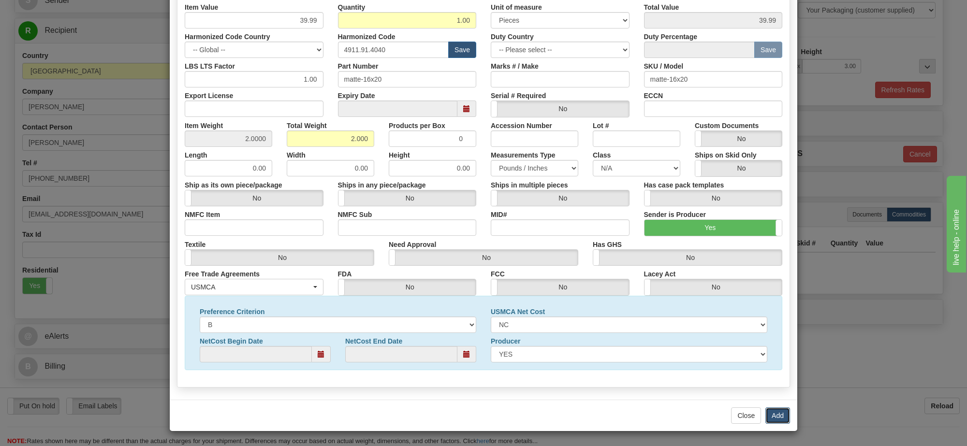
click at [777, 412] on button "Add" at bounding box center [778, 416] width 25 height 16
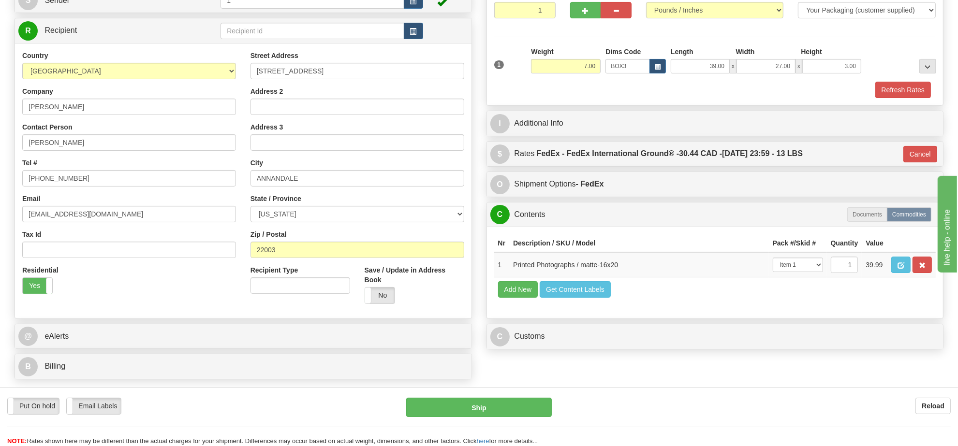
scroll to position [242, 0]
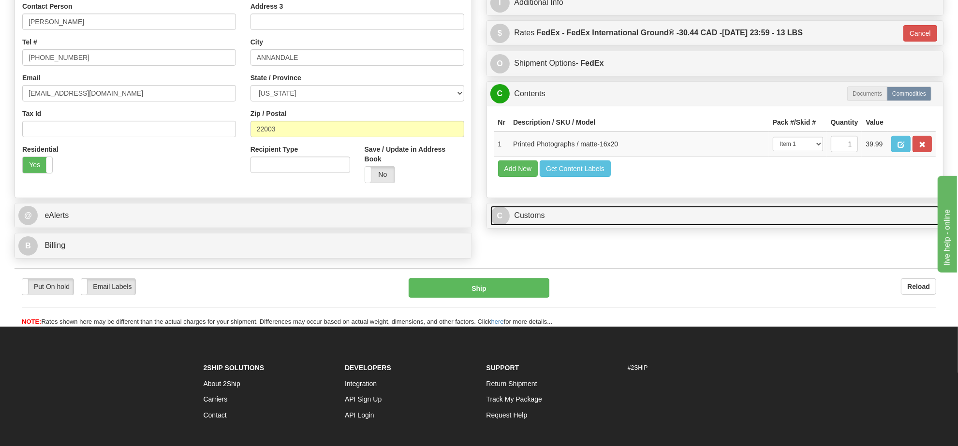
click at [608, 226] on link "C Customs" at bounding box center [715, 216] width 450 height 20
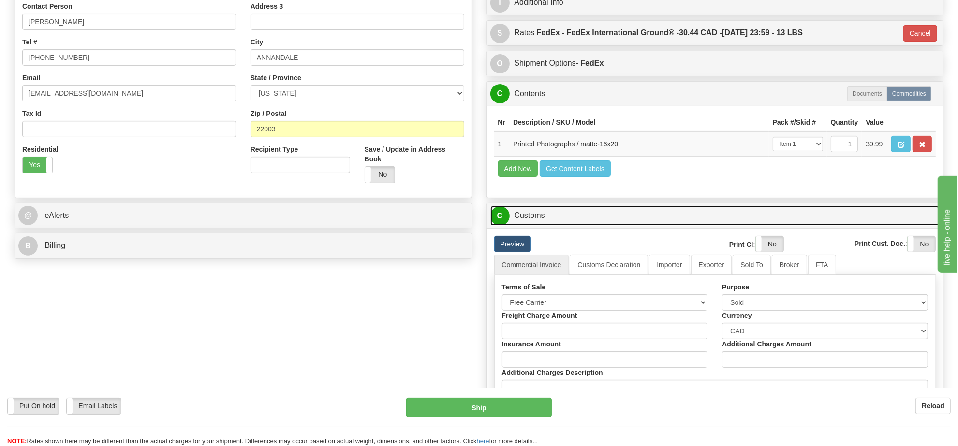
scroll to position [302, 0]
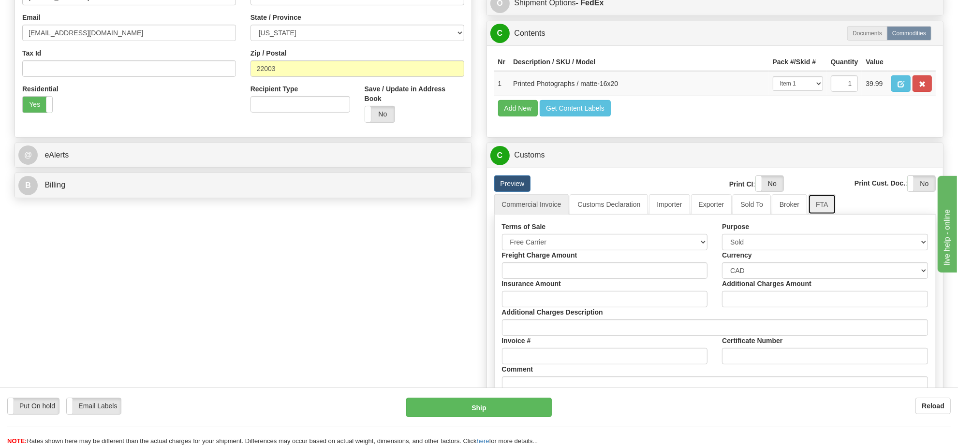
click at [808, 215] on link "FTA" at bounding box center [822, 204] width 28 height 20
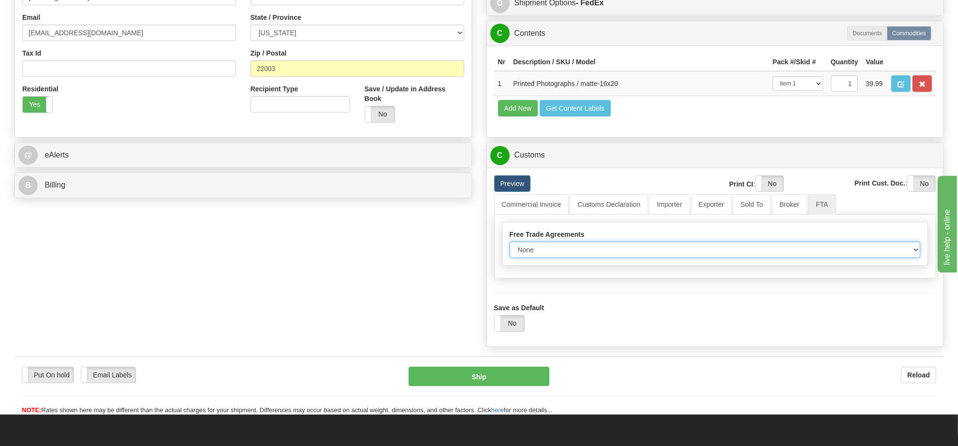
click at [563, 258] on select "None Other USMCA CETA CUKTCA" at bounding box center [715, 250] width 411 height 16
select select "1"
click at [510, 258] on select "None Other USMCA CETA CUKTCA" at bounding box center [715, 250] width 411 height 16
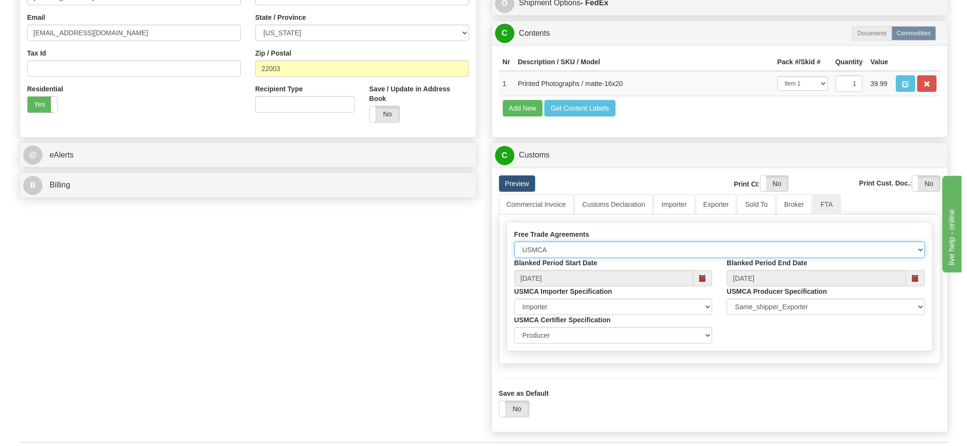
scroll to position [484, 0]
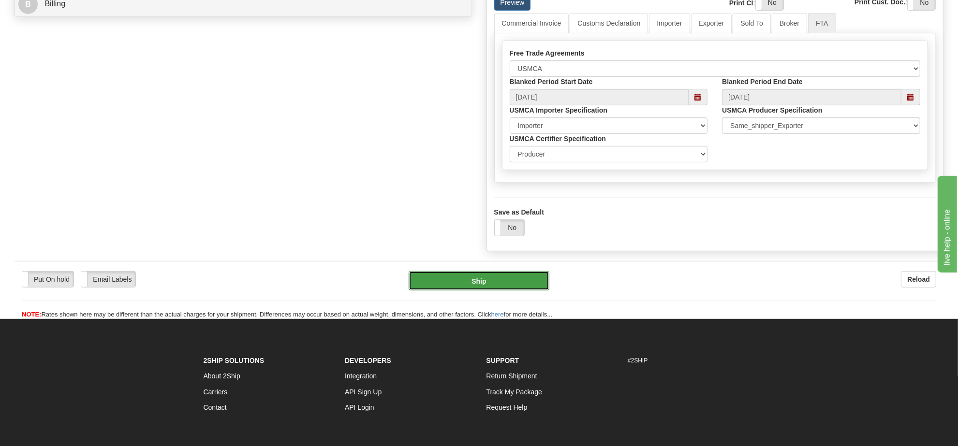
click at [541, 291] on button "Ship" at bounding box center [479, 280] width 140 height 19
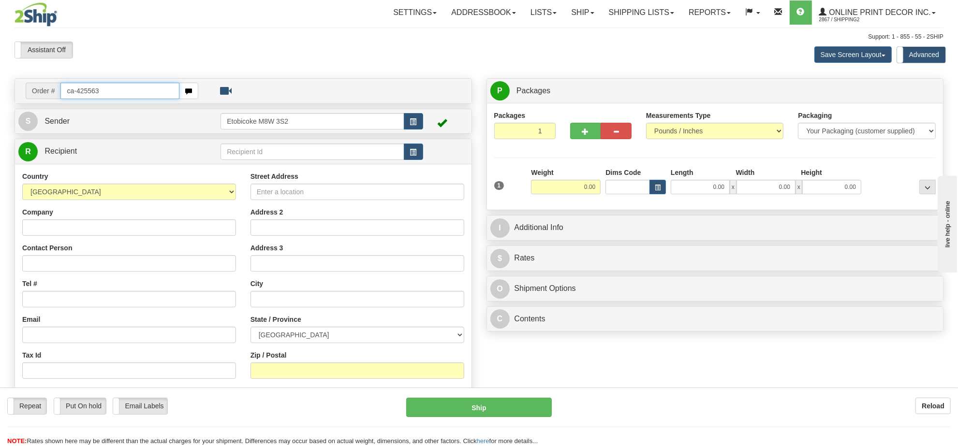
type input "ca-425563"
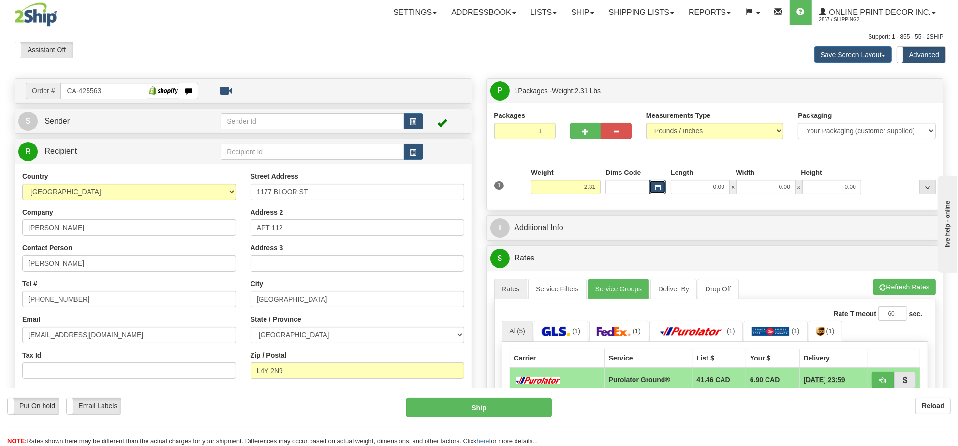
click at [658, 184] on button "button" at bounding box center [658, 187] width 16 height 15
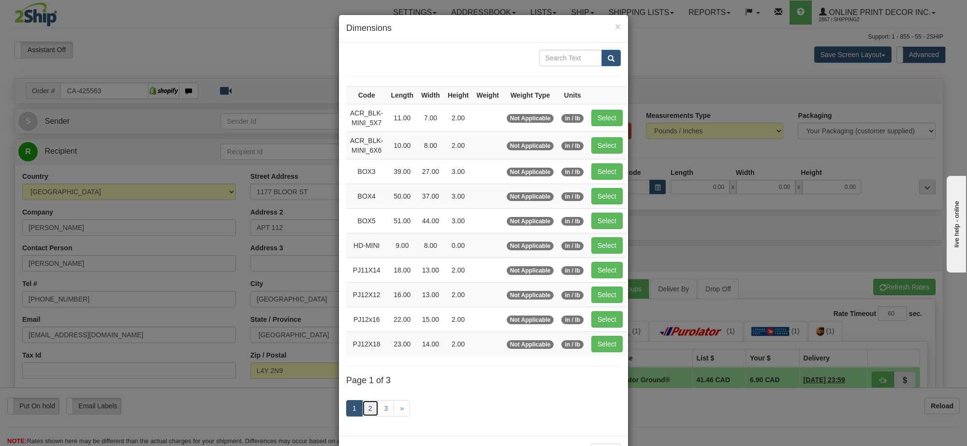
click at [362, 410] on link "2" at bounding box center [370, 408] width 16 height 16
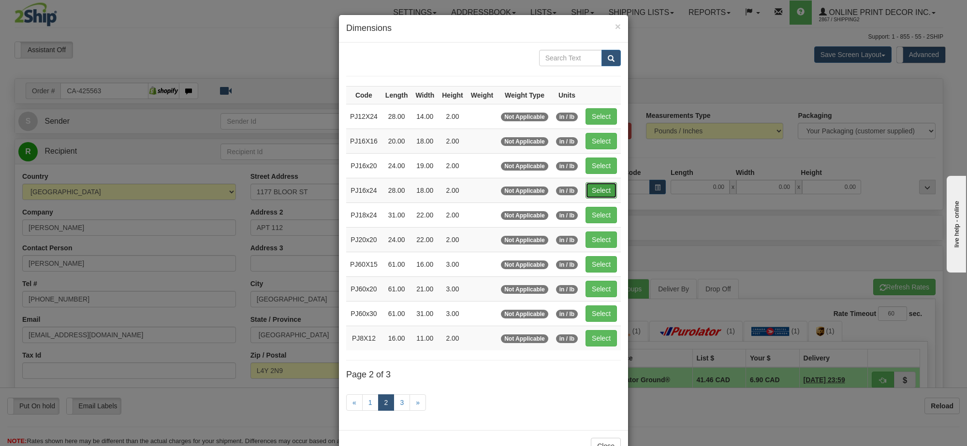
click at [593, 189] on button "Select" at bounding box center [601, 190] width 31 height 16
type input "PJ16x24"
type input "28.00"
type input "18.00"
type input "2.00"
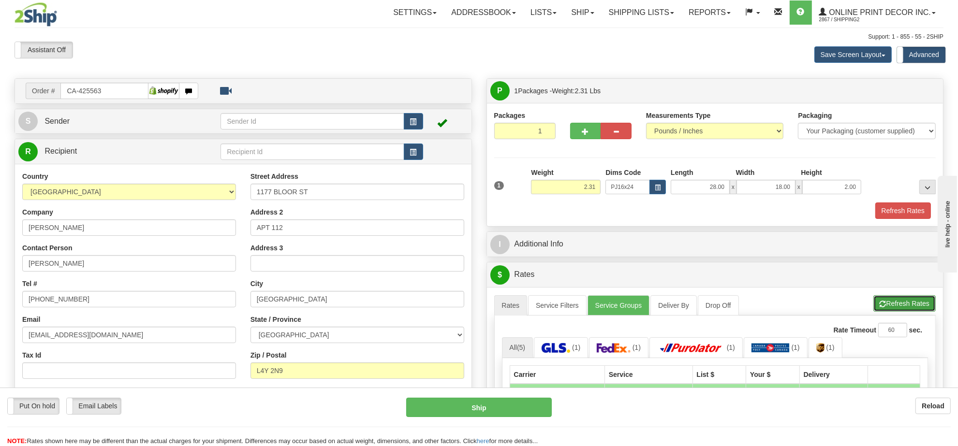
click at [898, 307] on button "Refresh Rates" at bounding box center [904, 303] width 62 height 16
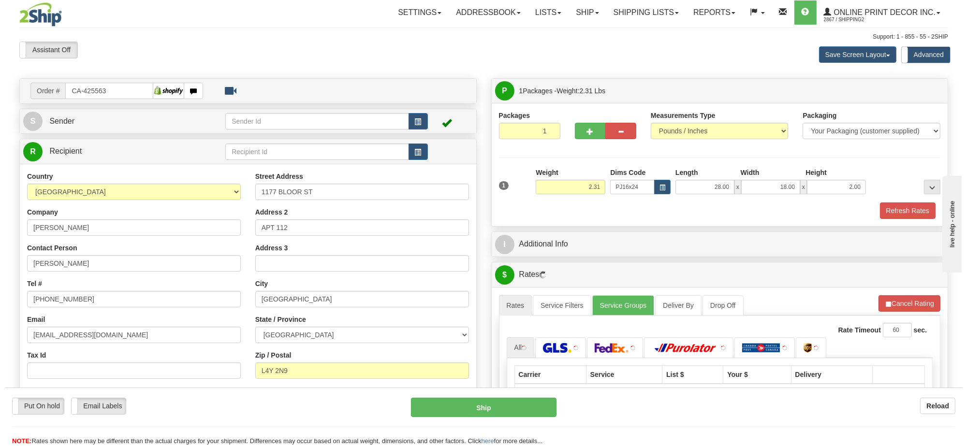
scroll to position [121, 0]
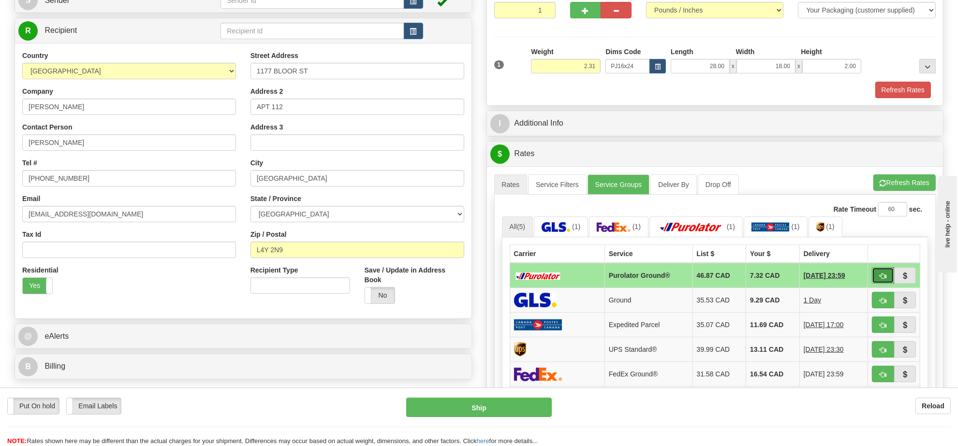
click at [883, 284] on button "button" at bounding box center [883, 275] width 22 height 16
type input "260"
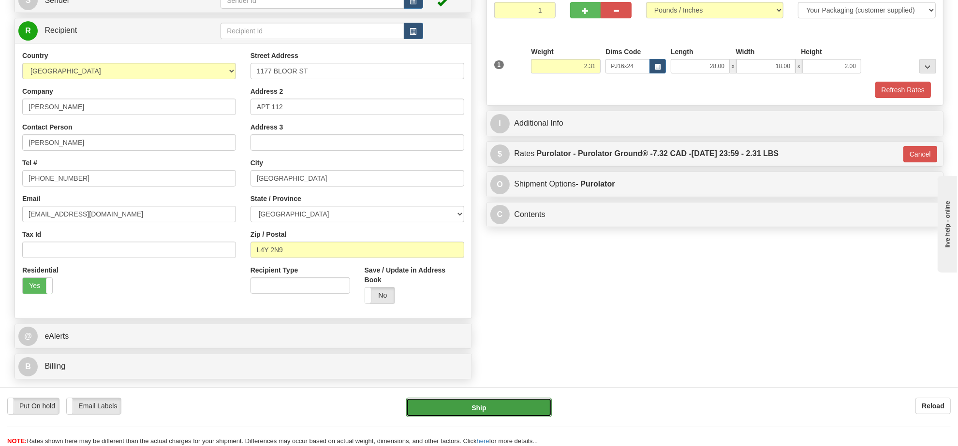
click at [501, 409] on button "Ship" at bounding box center [478, 407] width 145 height 19
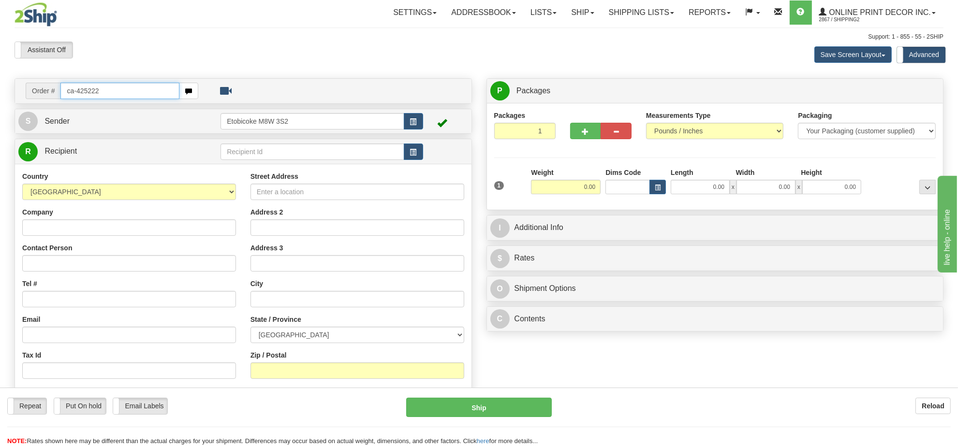
type input "ca-425222"
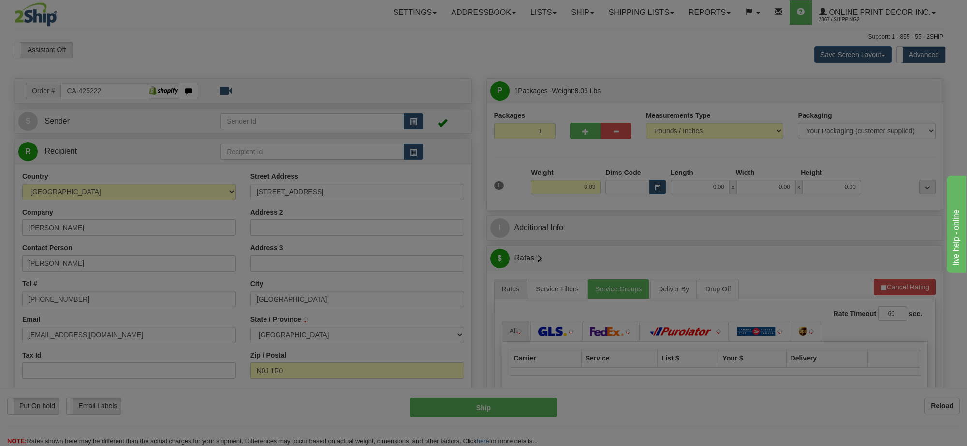
type input "[GEOGRAPHIC_DATA]"
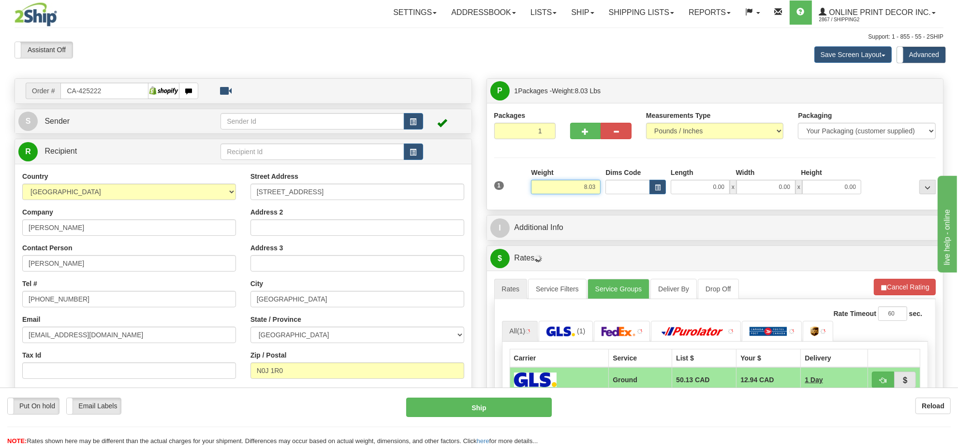
click at [584, 189] on input "8.03" at bounding box center [566, 187] width 70 height 15
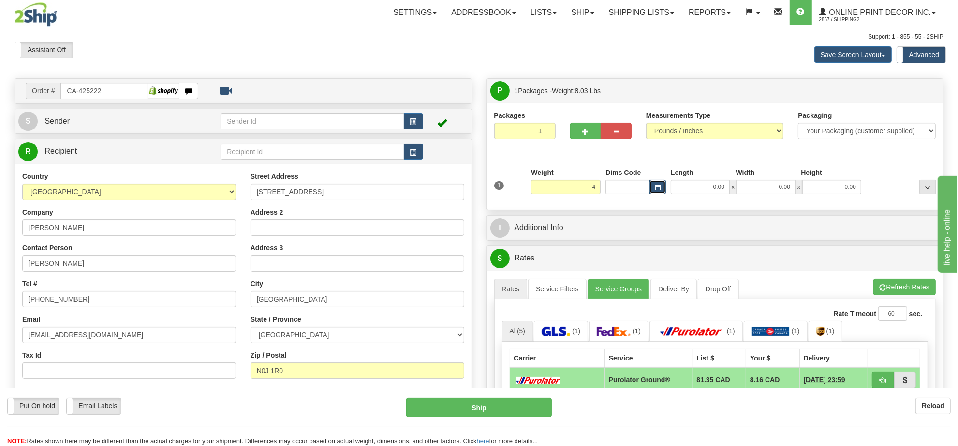
type input "4.00"
click at [657, 191] on span "button" at bounding box center [658, 187] width 6 height 5
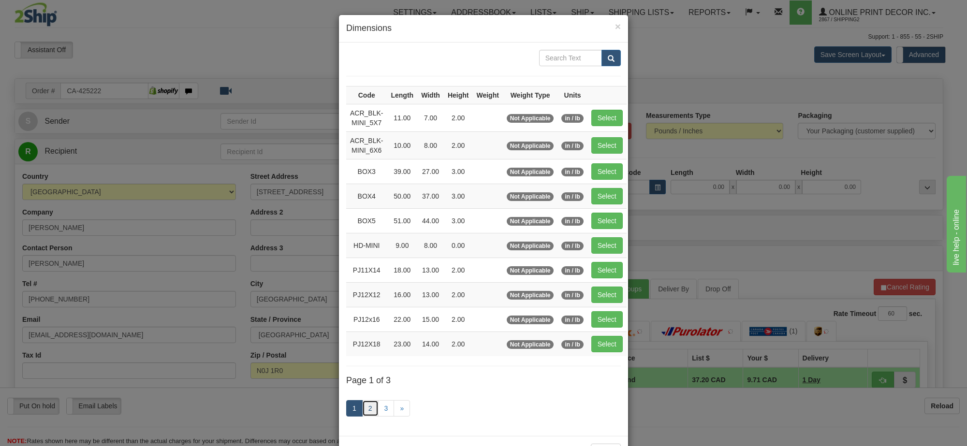
click at [369, 416] on link "2" at bounding box center [370, 408] width 16 height 16
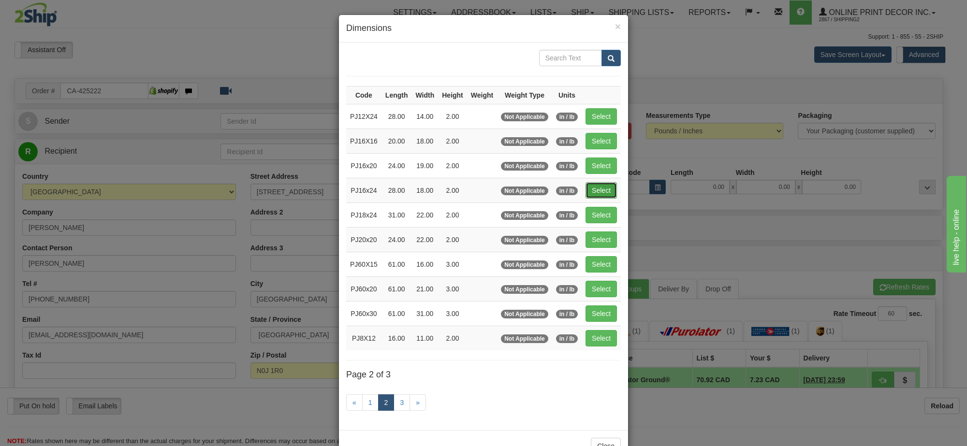
click at [608, 195] on button "Select" at bounding box center [601, 190] width 31 height 16
type input "PJ16x24"
type input "28.00"
type input "18.00"
type input "2.00"
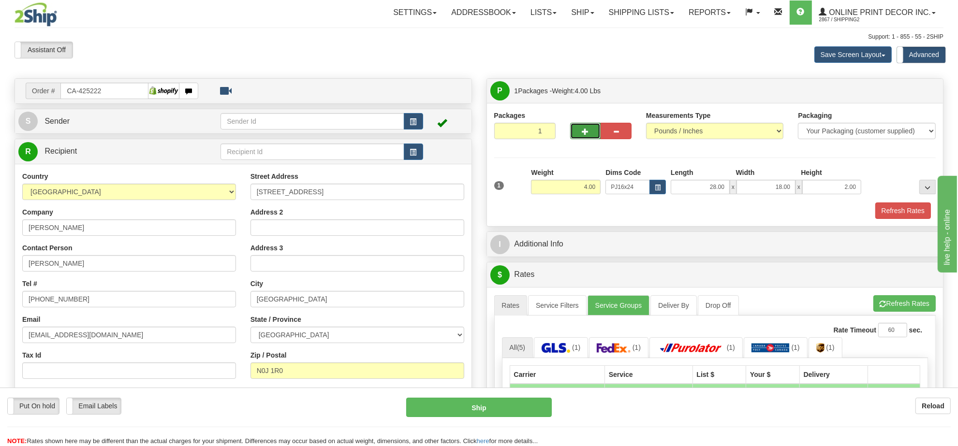
click at [596, 136] on button "button" at bounding box center [585, 131] width 31 height 16
radio input "true"
type input "2"
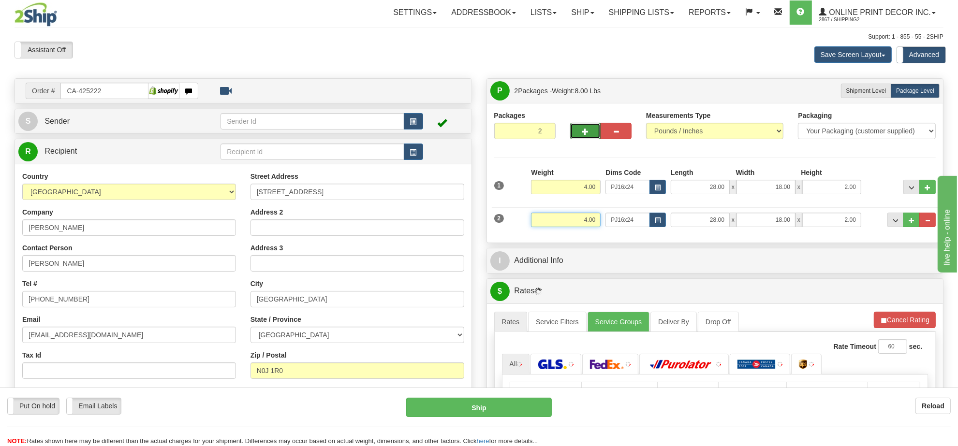
click at [574, 224] on input "4.00" at bounding box center [566, 220] width 70 height 15
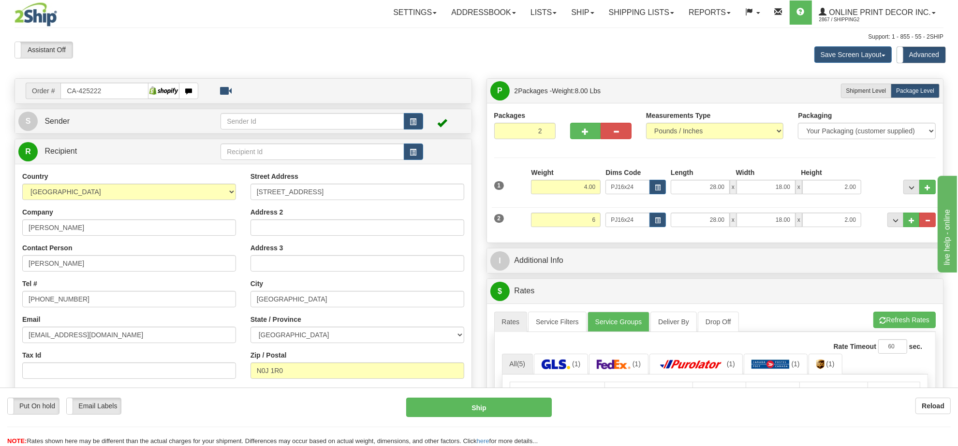
type input "6.00"
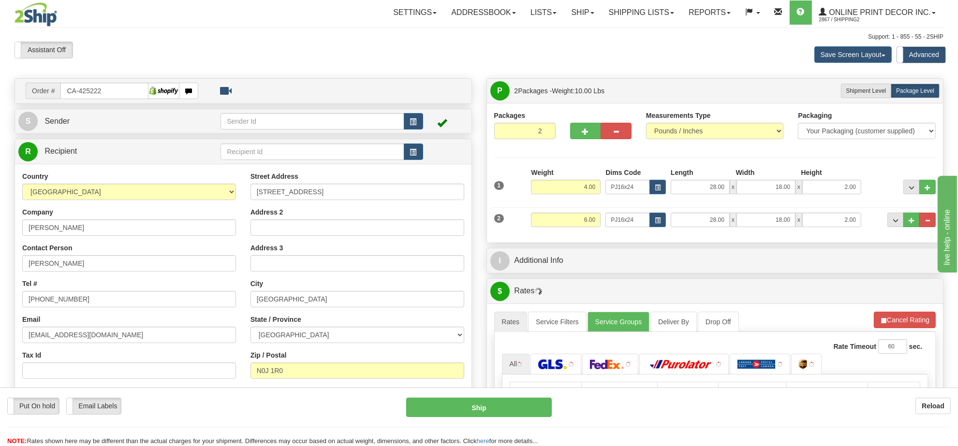
click at [666, 225] on div "Dims Code PJ16x24" at bounding box center [635, 220] width 65 height 15
click at [656, 221] on span "button" at bounding box center [658, 220] width 6 height 5
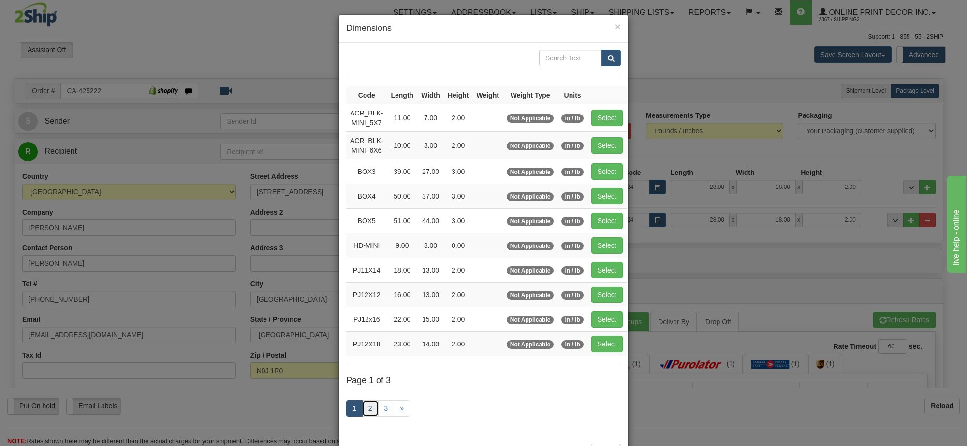
click at [366, 414] on link "2" at bounding box center [370, 408] width 16 height 16
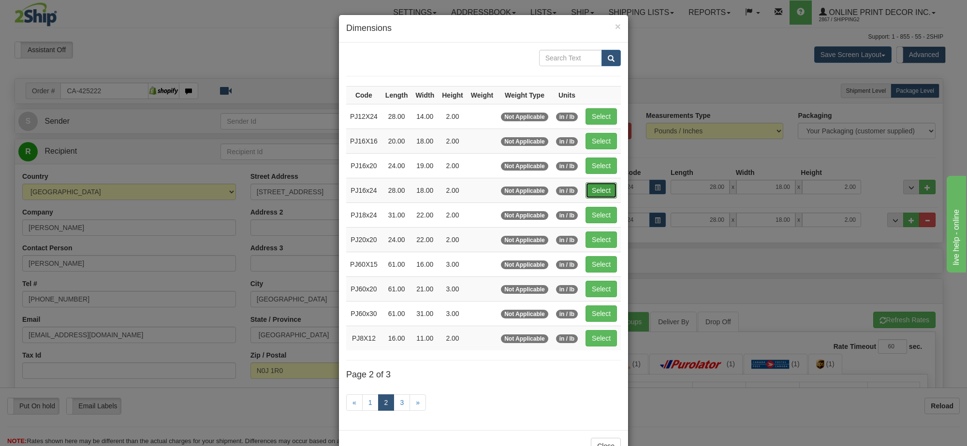
click at [612, 187] on button "Select" at bounding box center [601, 190] width 31 height 16
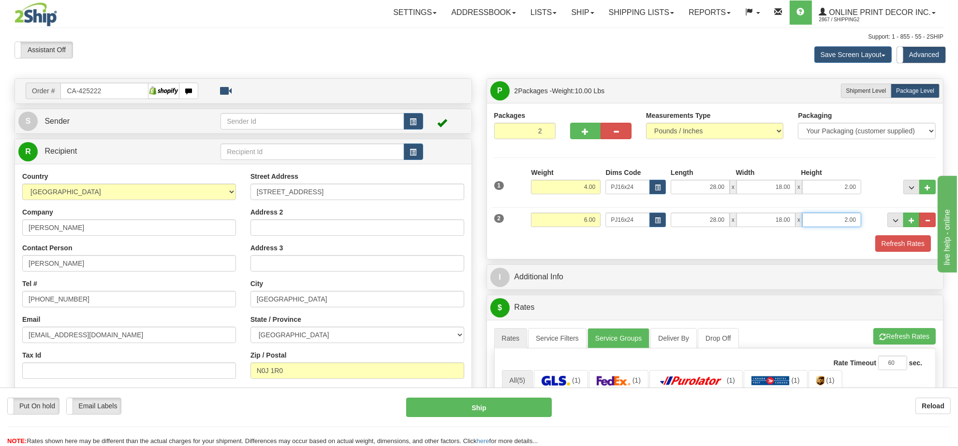
click at [818, 226] on input "2.00" at bounding box center [831, 220] width 59 height 15
type input "4.00"
click at [884, 339] on span "button" at bounding box center [883, 337] width 7 height 6
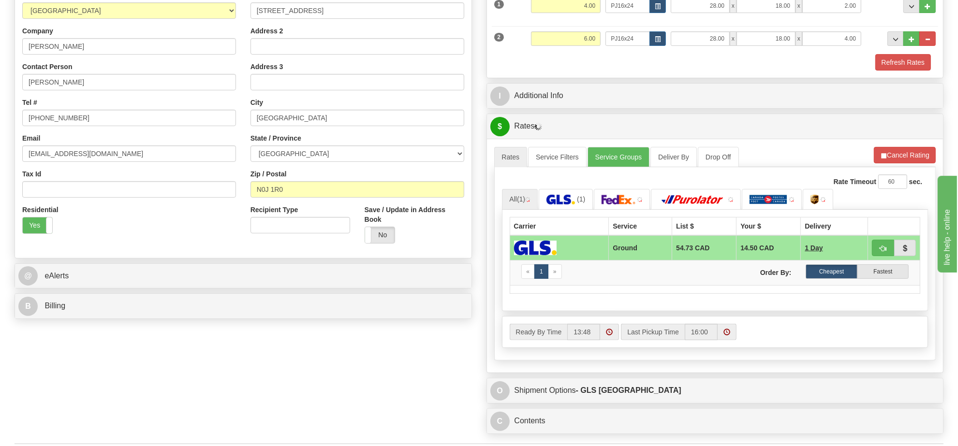
scroll to position [242, 0]
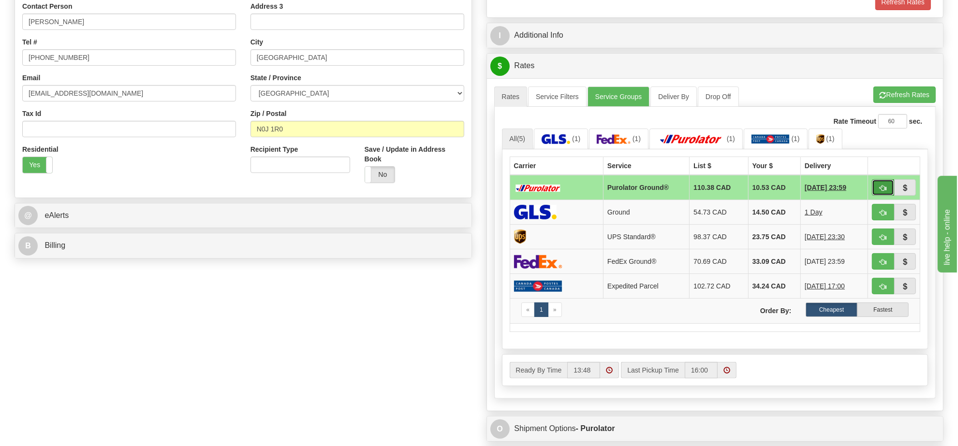
click at [876, 190] on button "button" at bounding box center [883, 187] width 22 height 16
type input "260"
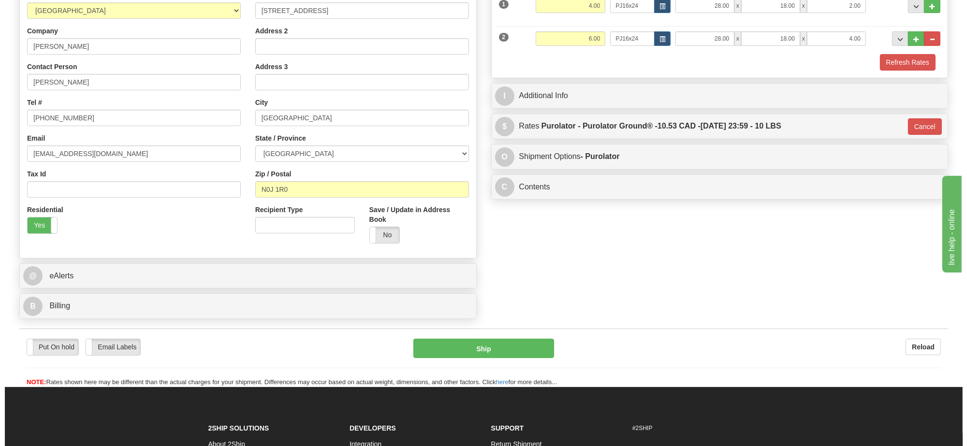
scroll to position [121, 0]
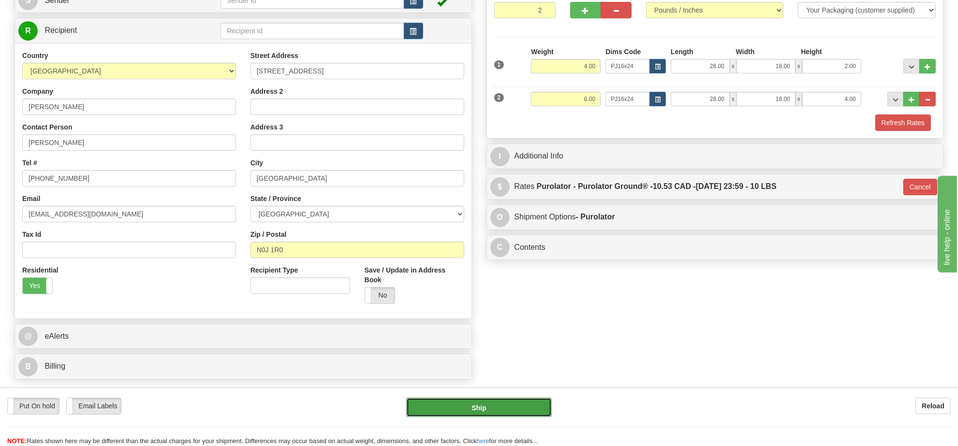
click at [521, 409] on button "Ship" at bounding box center [478, 407] width 145 height 19
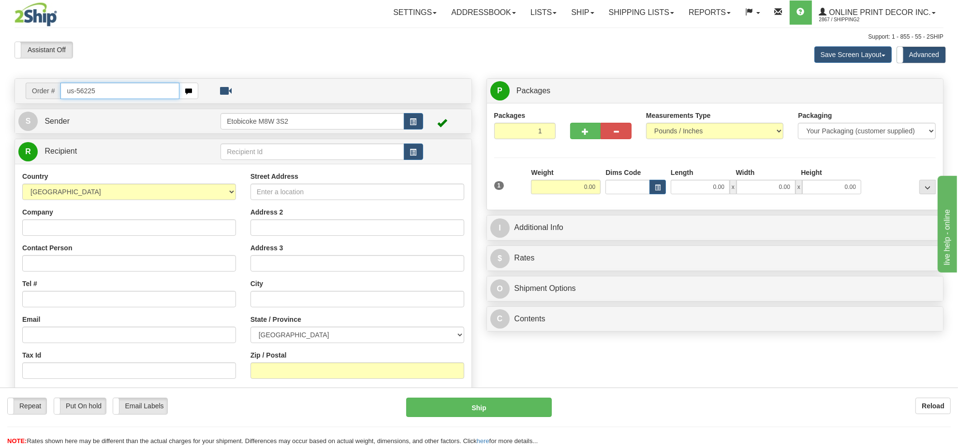
type input "us-56225"
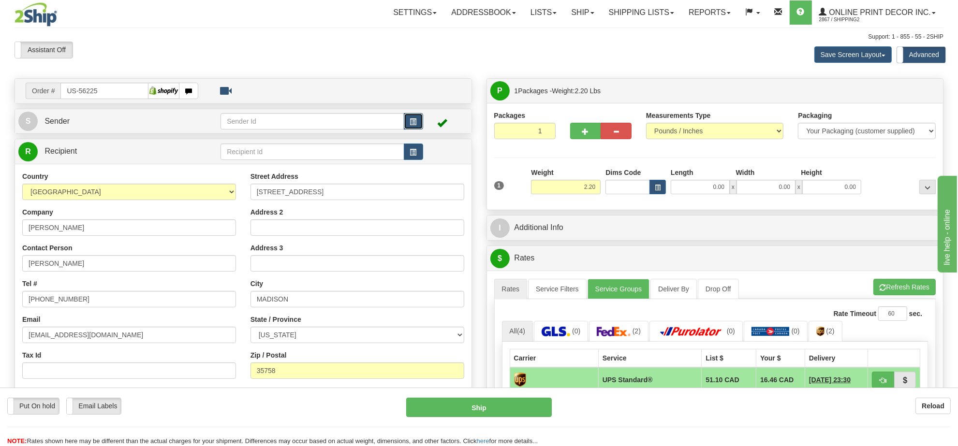
click at [408, 122] on button "button" at bounding box center [413, 121] width 19 height 16
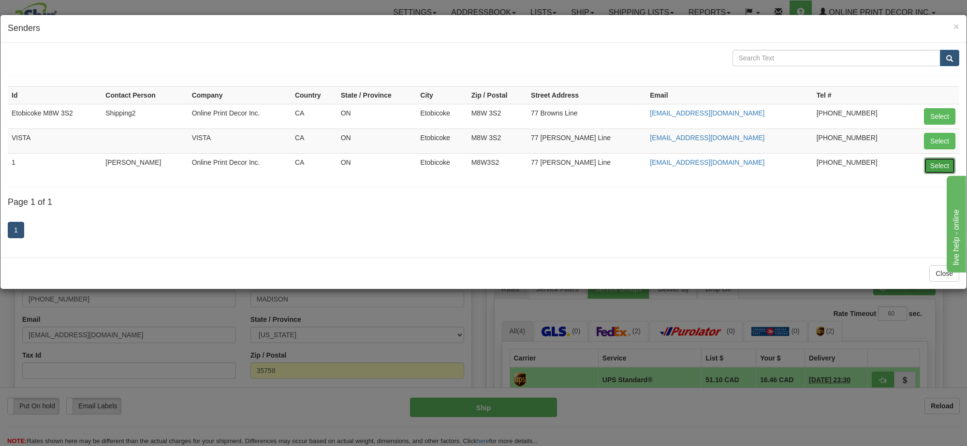
click at [931, 168] on button "Select" at bounding box center [939, 166] width 31 height 16
type input "1"
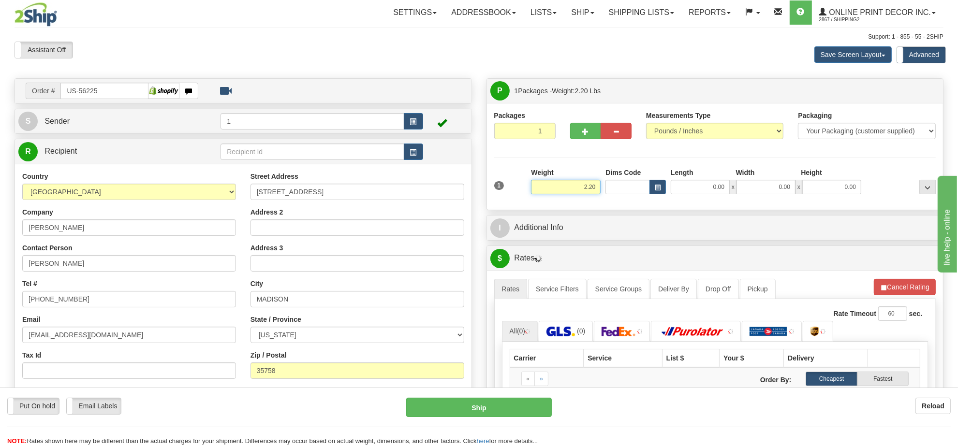
click at [560, 187] on input "2.20" at bounding box center [566, 187] width 70 height 15
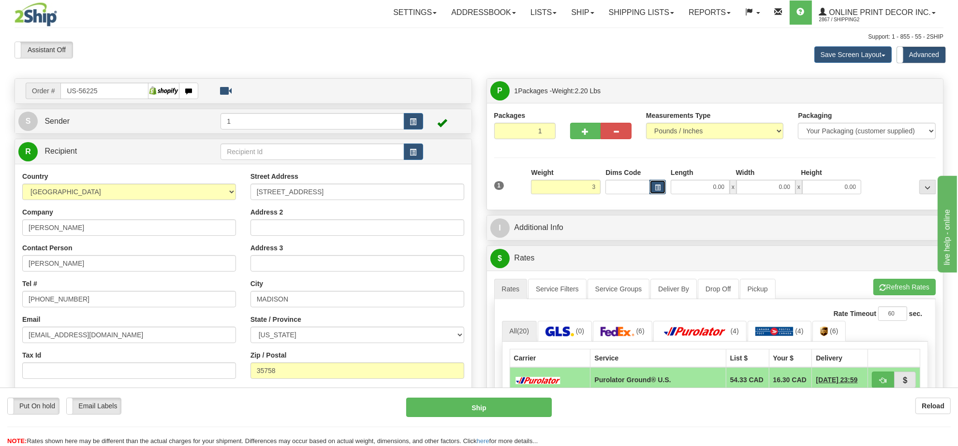
type input "3.00"
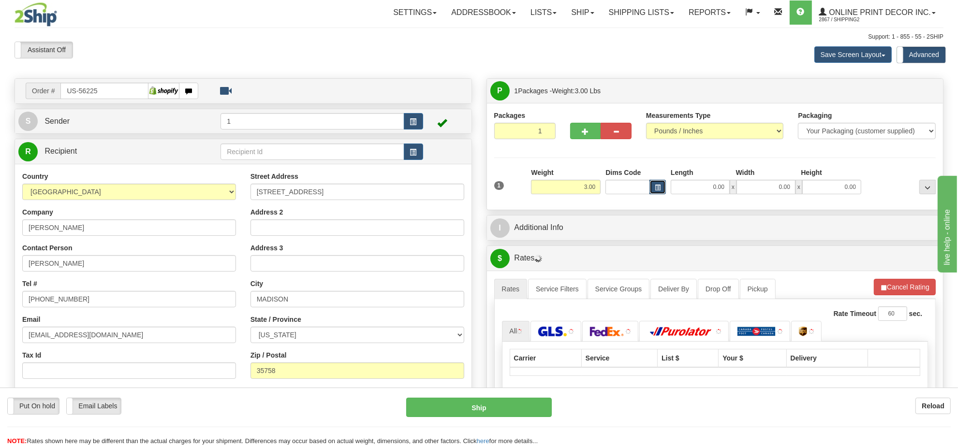
click at [659, 182] on button "button" at bounding box center [658, 187] width 16 height 15
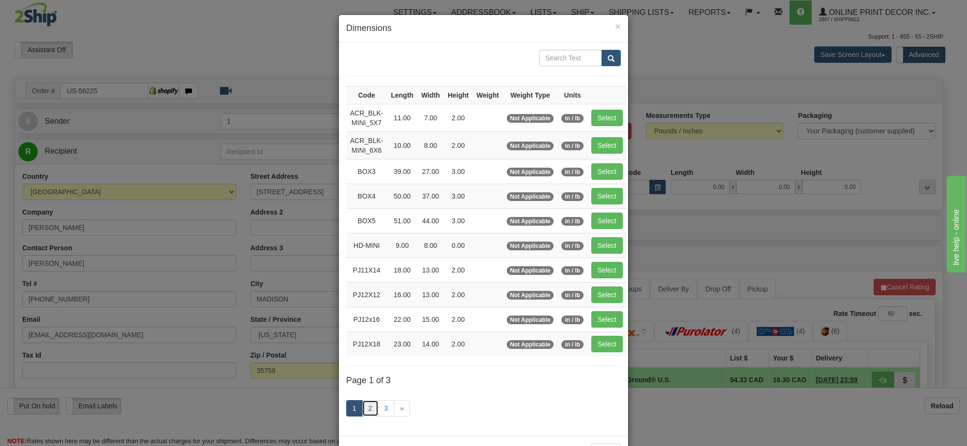
click at [365, 417] on link "2" at bounding box center [370, 408] width 16 height 16
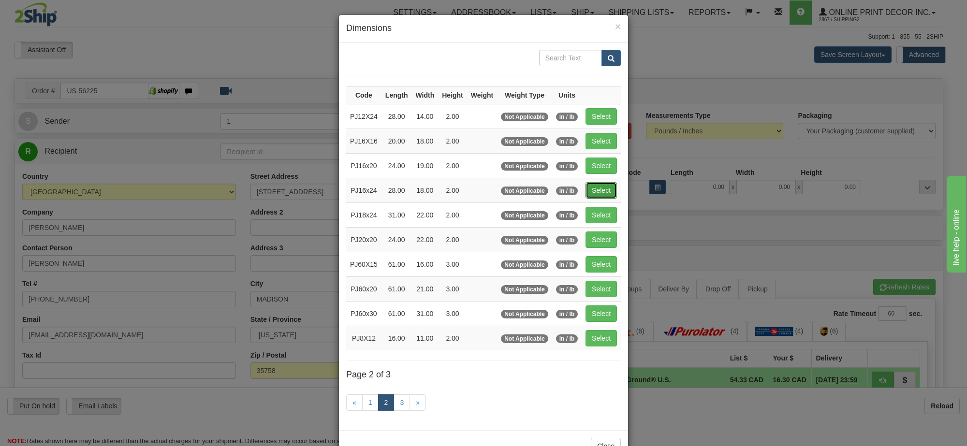
click at [601, 189] on button "Select" at bounding box center [601, 190] width 31 height 16
type input "PJ16x24"
type input "28.00"
type input "18.00"
type input "2.00"
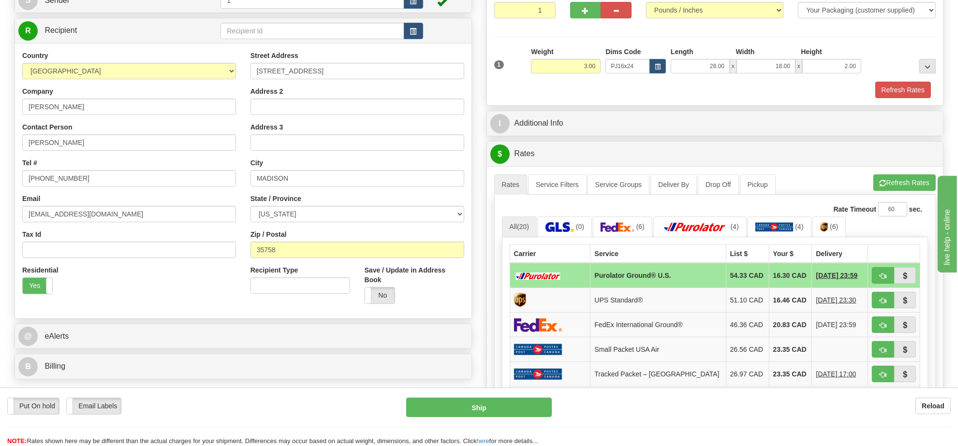
scroll to position [181, 0]
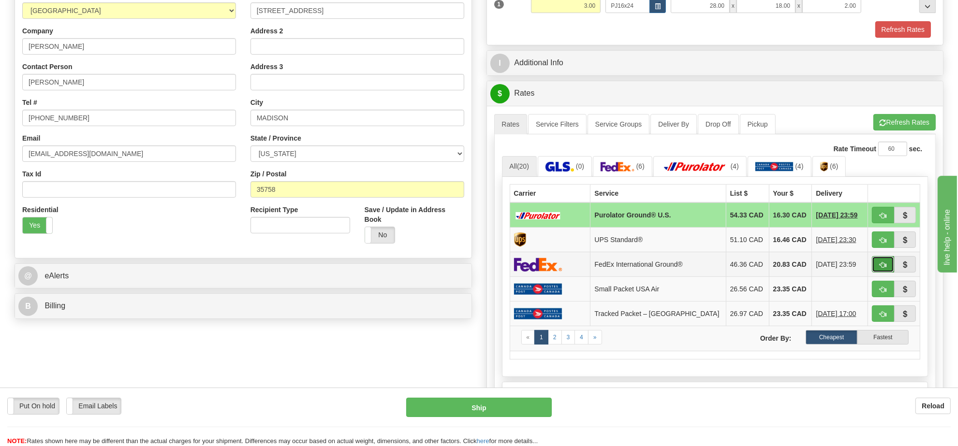
click at [884, 267] on span "button" at bounding box center [883, 265] width 7 height 6
type input "92"
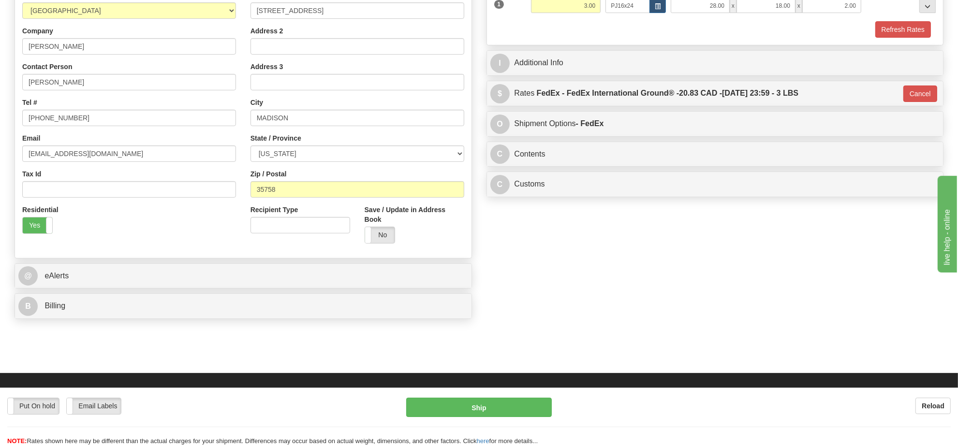
scroll to position [0, 0]
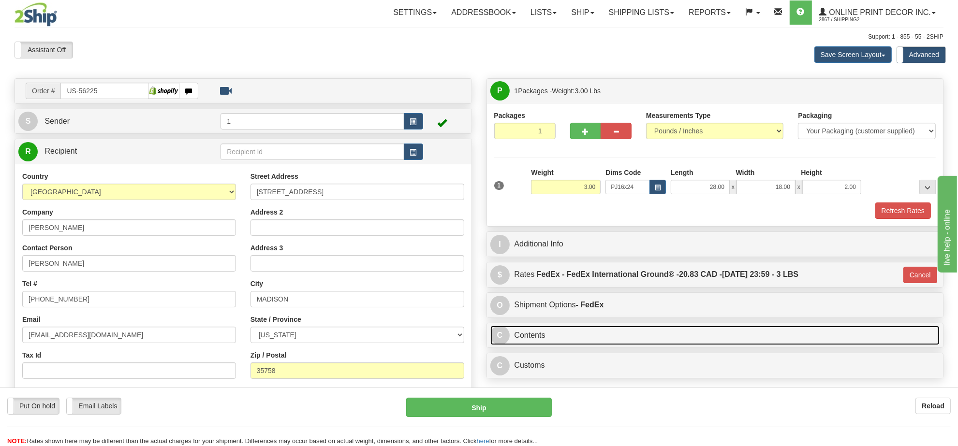
click at [636, 336] on link "C Contents" at bounding box center [715, 336] width 450 height 20
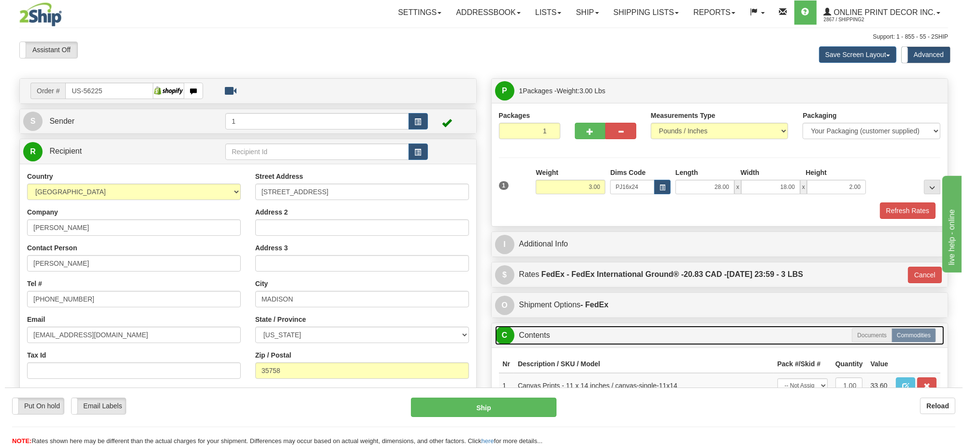
scroll to position [121, 0]
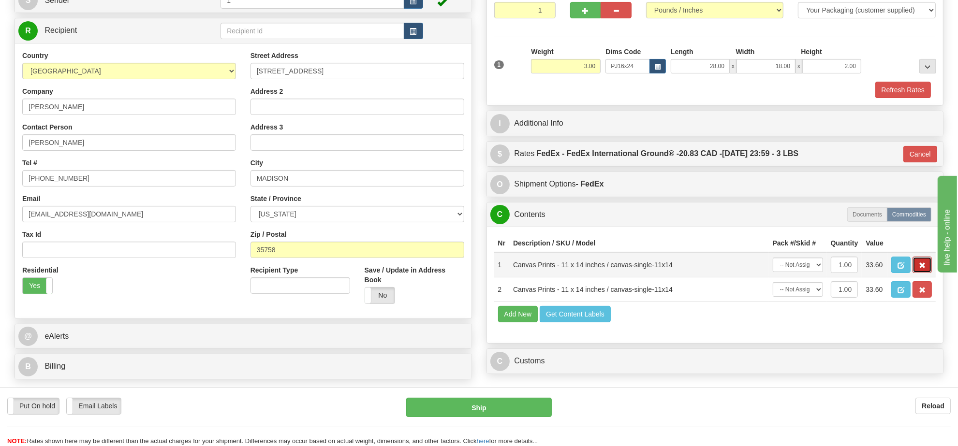
click at [927, 273] on button "button" at bounding box center [922, 265] width 19 height 16
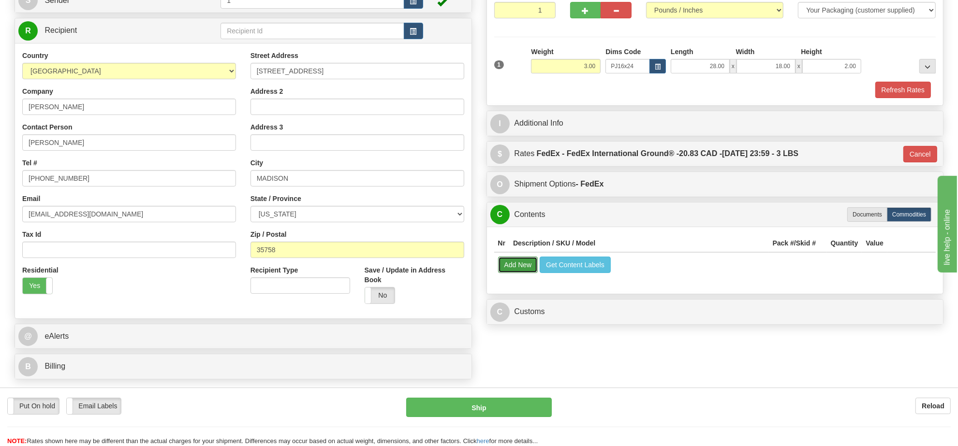
click at [518, 269] on button "Add New" at bounding box center [518, 265] width 40 height 16
select select
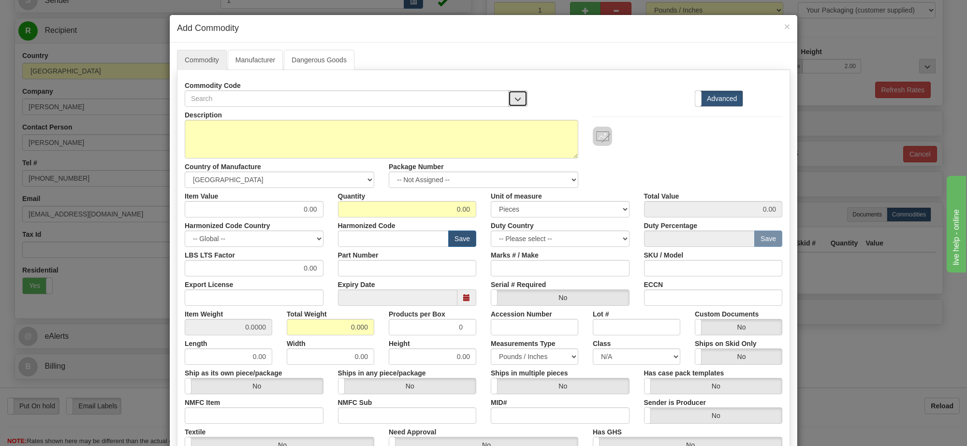
click at [517, 100] on button "button" at bounding box center [517, 98] width 19 height 16
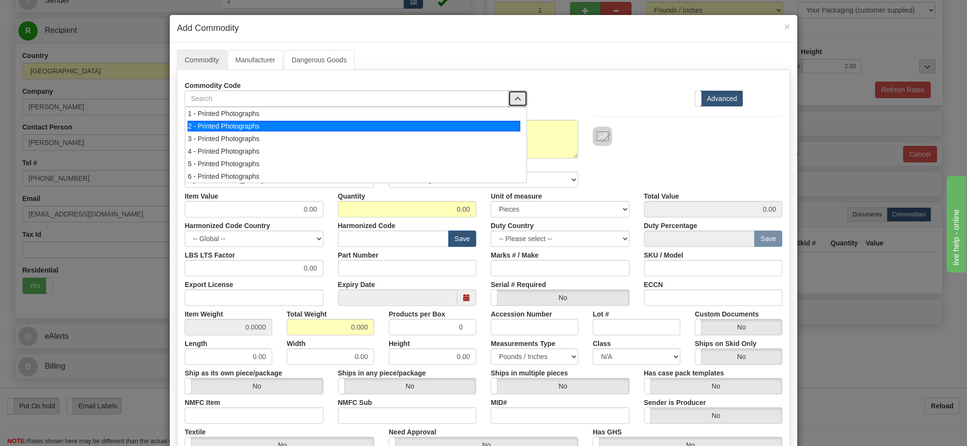
click at [465, 131] on div "2 - Printed Photographs" at bounding box center [354, 126] width 333 height 11
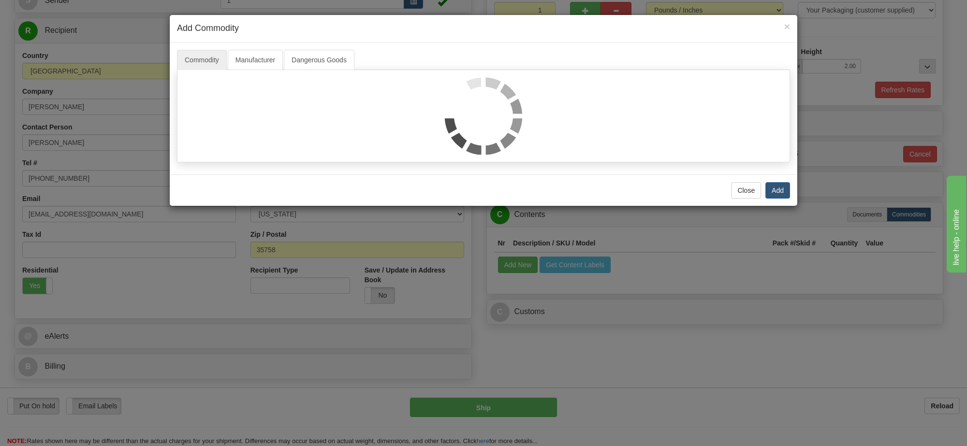
select select "1"
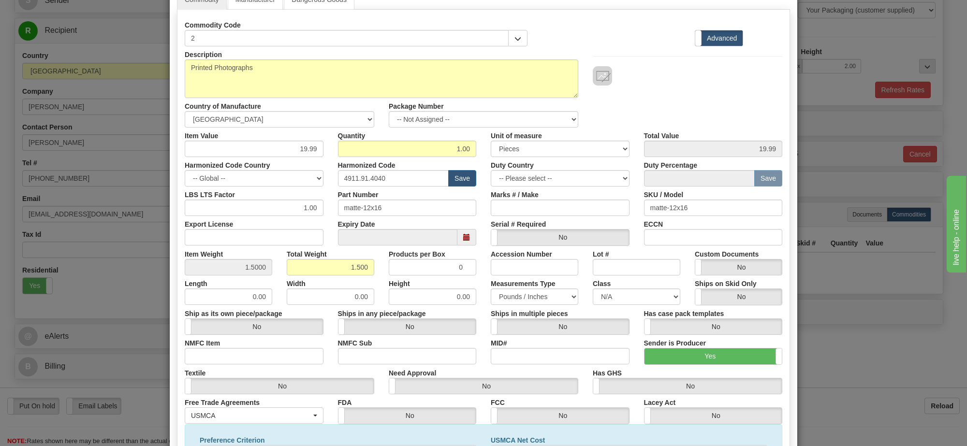
scroll to position [1, 0]
click at [539, 120] on select "-- Not Assigned -- Item 1" at bounding box center [484, 119] width 190 height 16
select select "0"
click at [389, 112] on select "-- Not Assigned -- Item 1" at bounding box center [484, 119] width 190 height 16
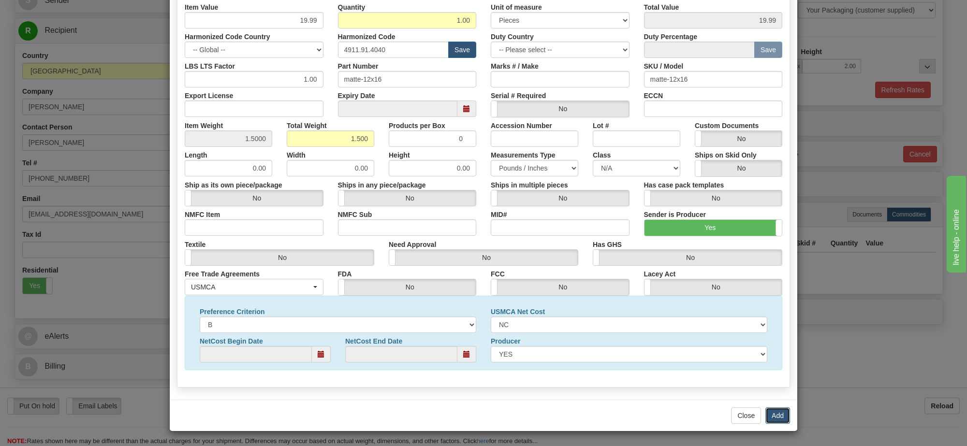
click at [773, 416] on button "Add" at bounding box center [778, 416] width 25 height 16
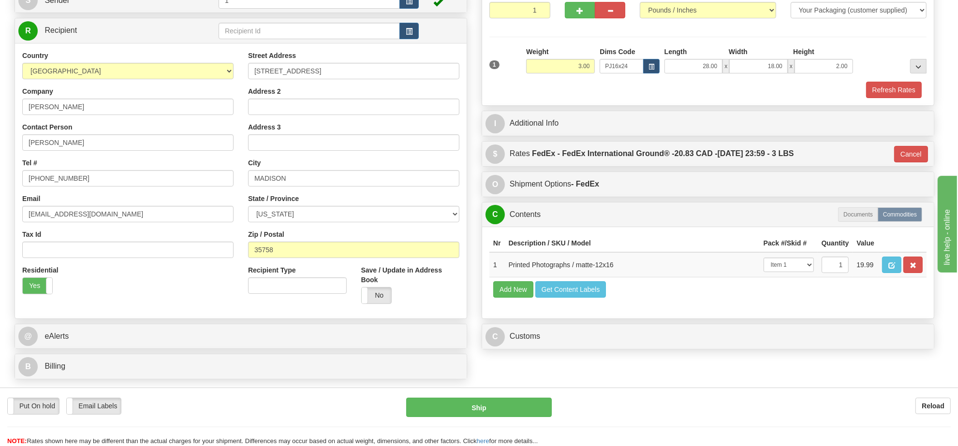
scroll to position [181, 0]
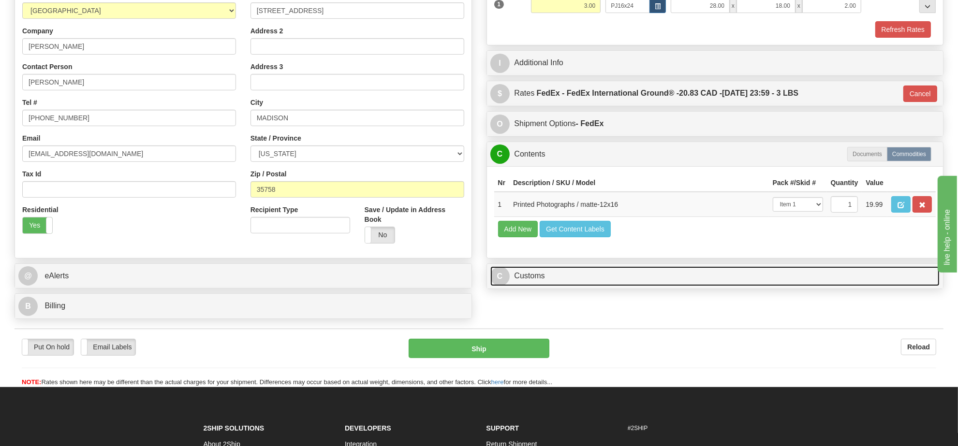
click at [726, 286] on link "C Customs" at bounding box center [715, 276] width 450 height 20
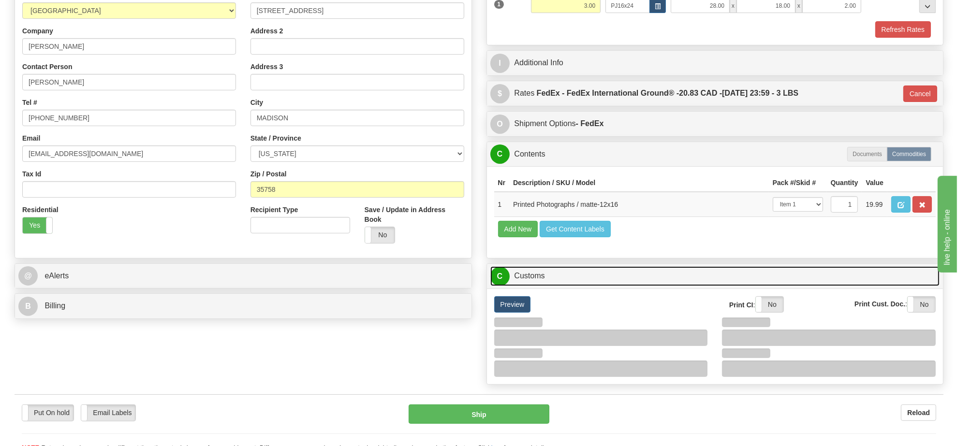
scroll to position [302, 0]
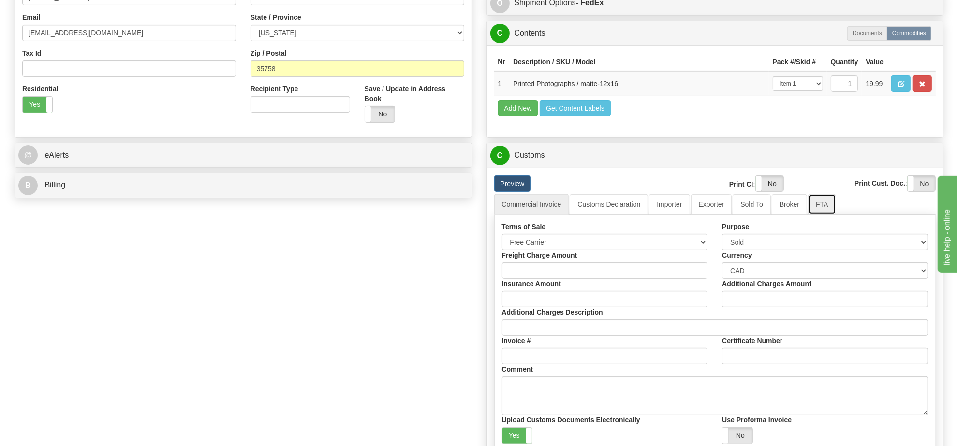
click at [809, 215] on link "FTA" at bounding box center [822, 204] width 28 height 20
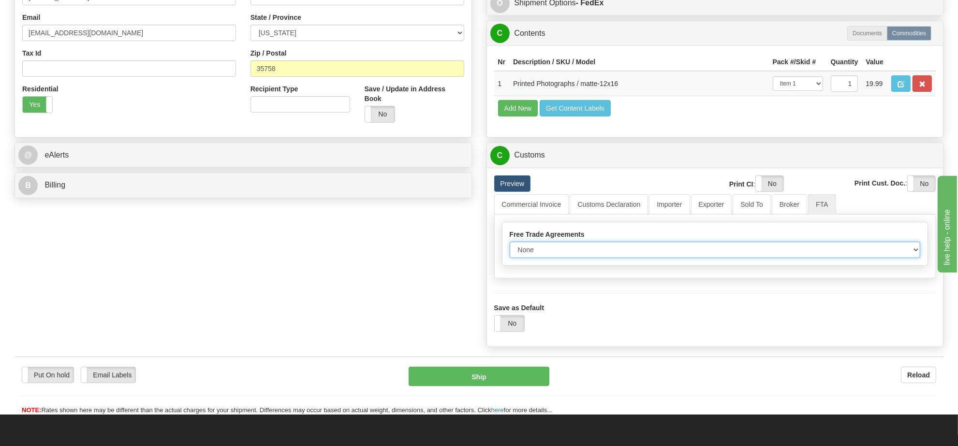
click at [622, 258] on select "None Other USMCA CETA CUKTCA" at bounding box center [715, 250] width 411 height 16
select select "1"
click at [510, 258] on select "None Other USMCA CETA CUKTCA" at bounding box center [715, 250] width 411 height 16
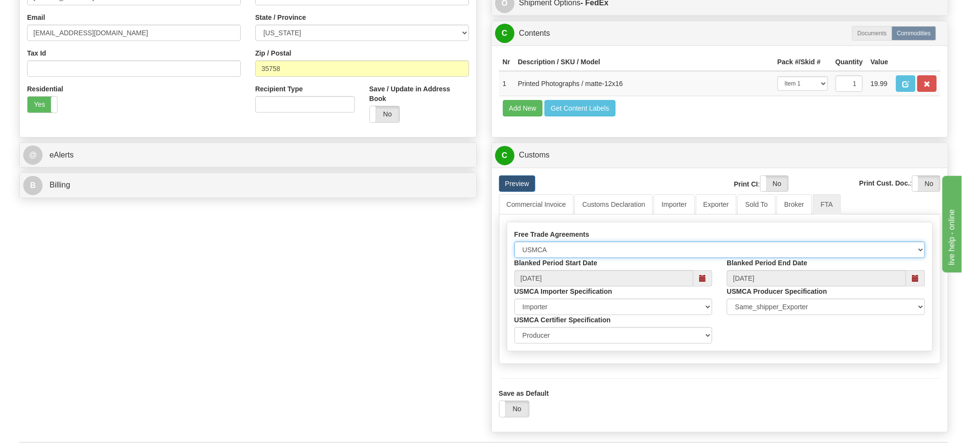
scroll to position [423, 0]
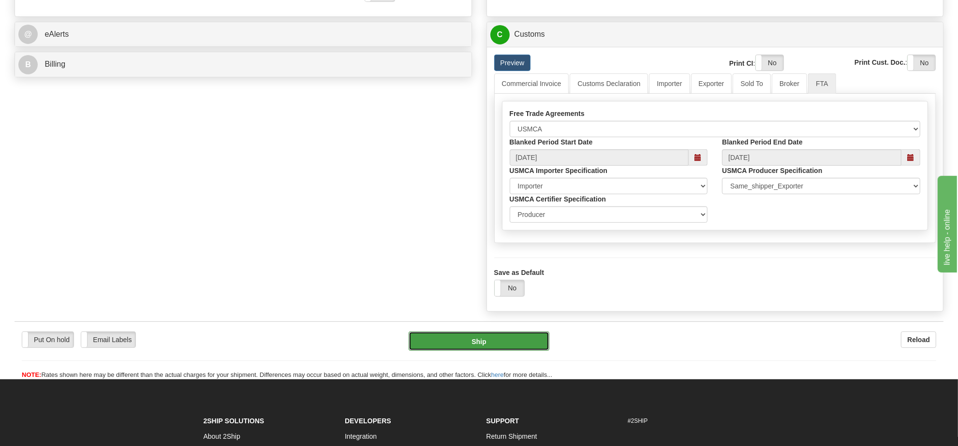
click at [535, 351] on button "Ship" at bounding box center [479, 341] width 140 height 19
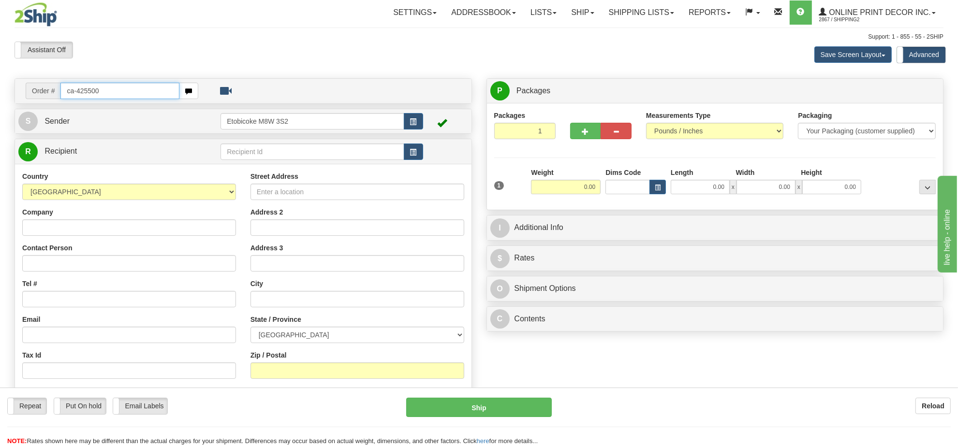
type input "ca-425500"
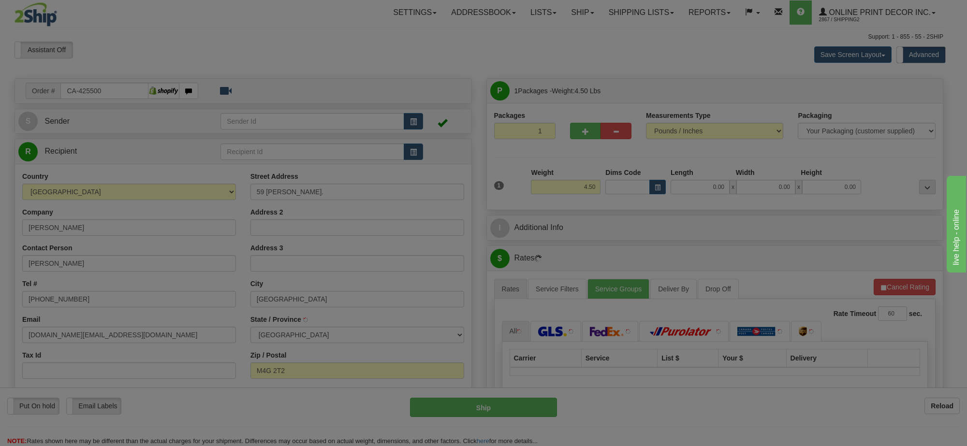
type input "[GEOGRAPHIC_DATA]"
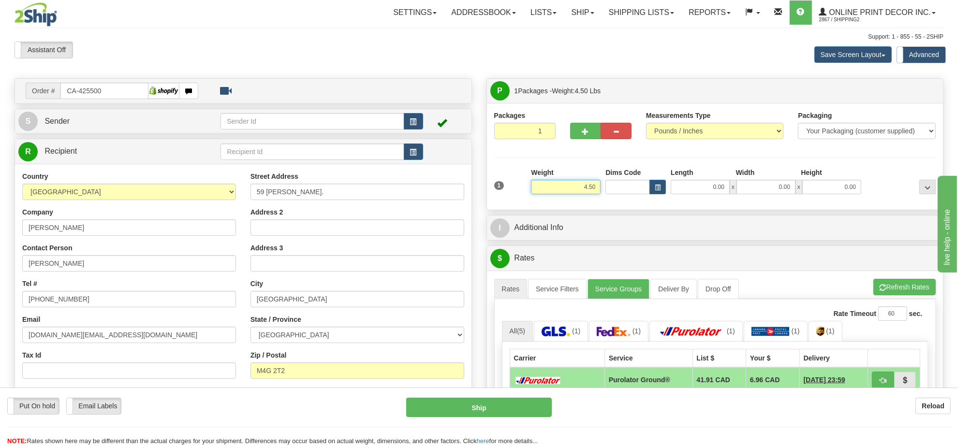
click at [584, 189] on input "4.50" at bounding box center [566, 187] width 70 height 15
click at [583, 185] on input "4.50" at bounding box center [566, 187] width 70 height 15
type input "7.00"
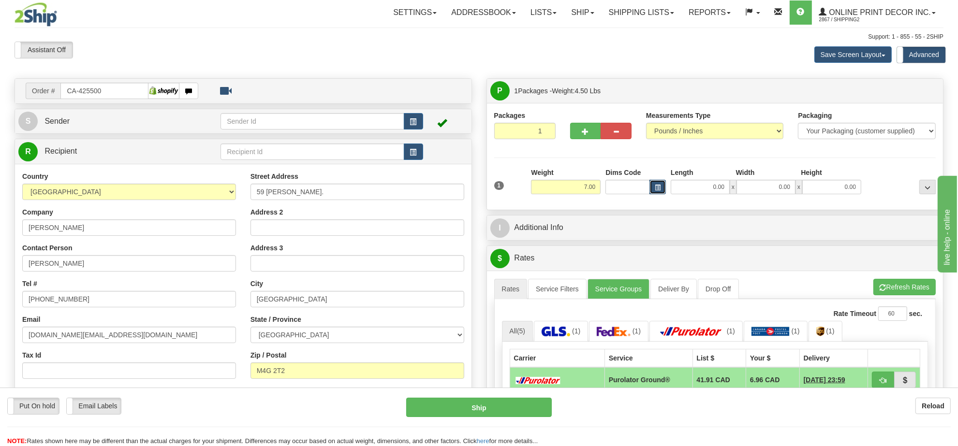
click at [659, 186] on span "button" at bounding box center [658, 187] width 6 height 5
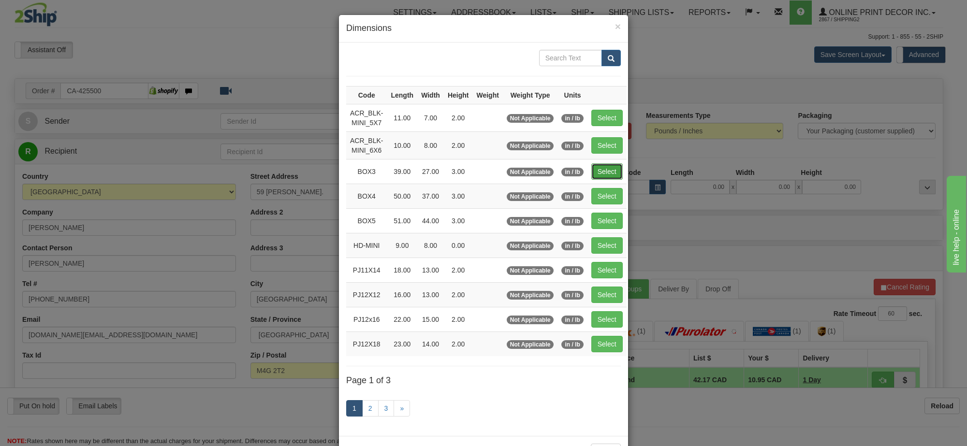
click at [601, 173] on button "Select" at bounding box center [606, 171] width 31 height 16
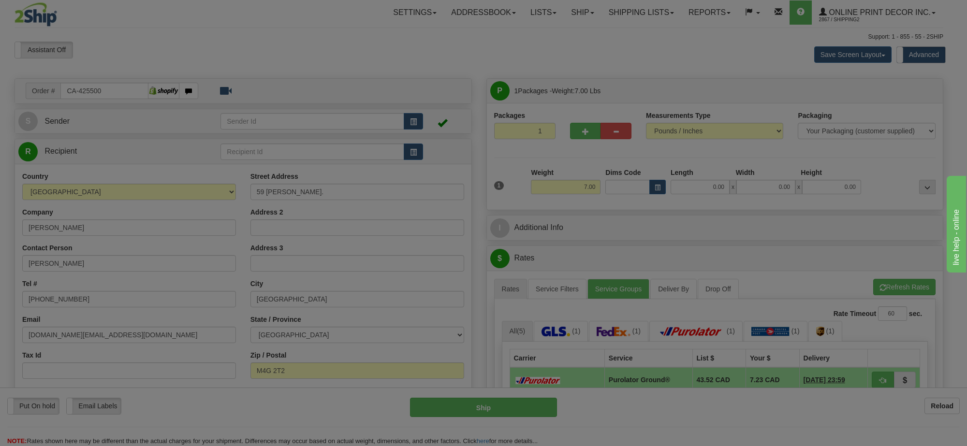
type input "BOX3"
type input "39.00"
type input "27.00"
type input "3.00"
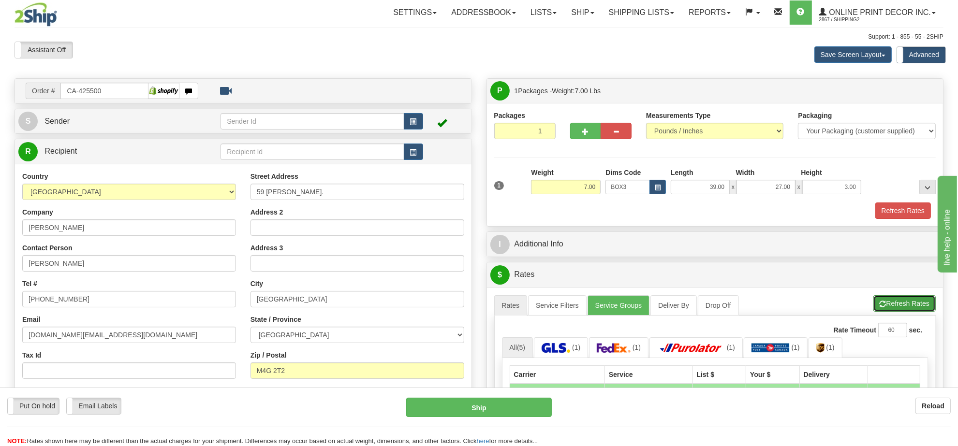
click at [888, 298] on button "Refresh Rates" at bounding box center [904, 303] width 62 height 16
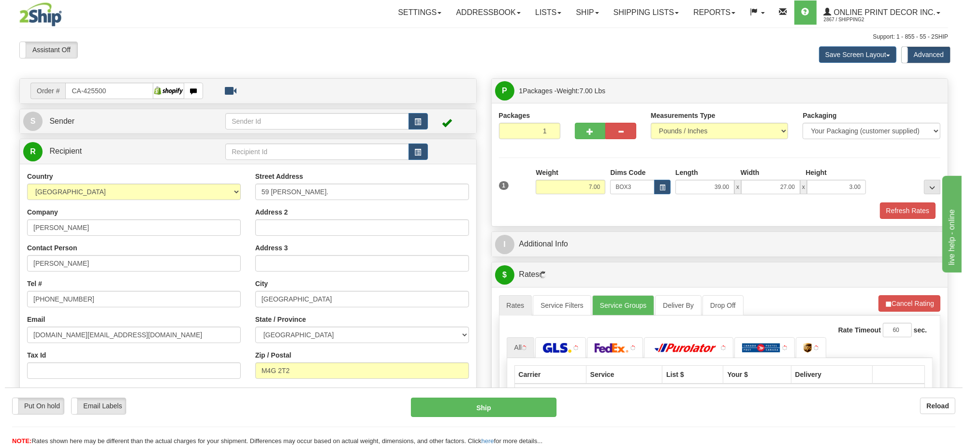
scroll to position [121, 0]
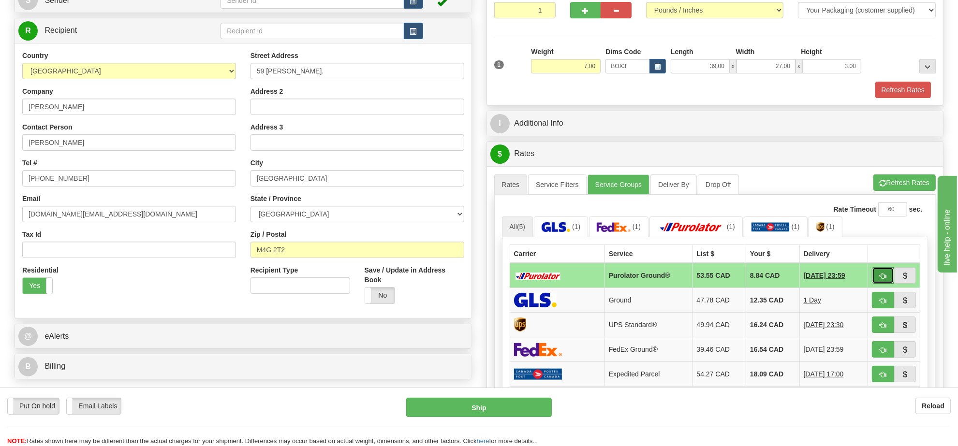
click at [882, 280] on span "button" at bounding box center [883, 276] width 7 height 6
type input "260"
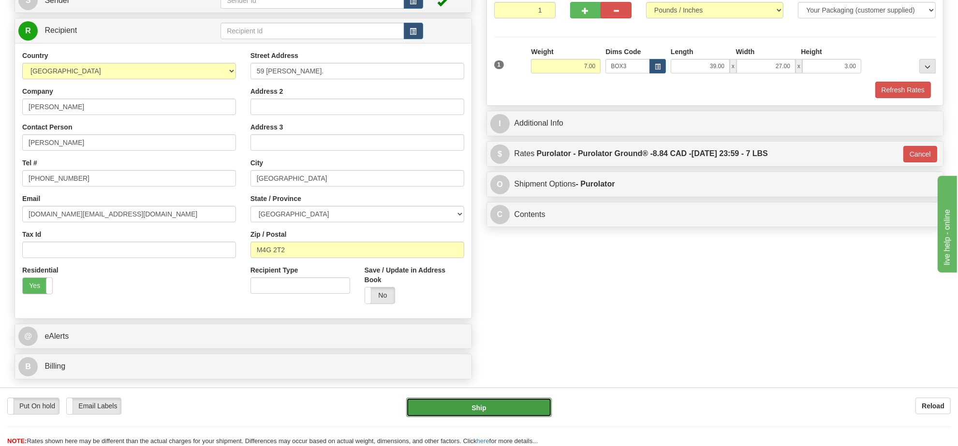
click at [472, 403] on button "Ship" at bounding box center [478, 407] width 145 height 19
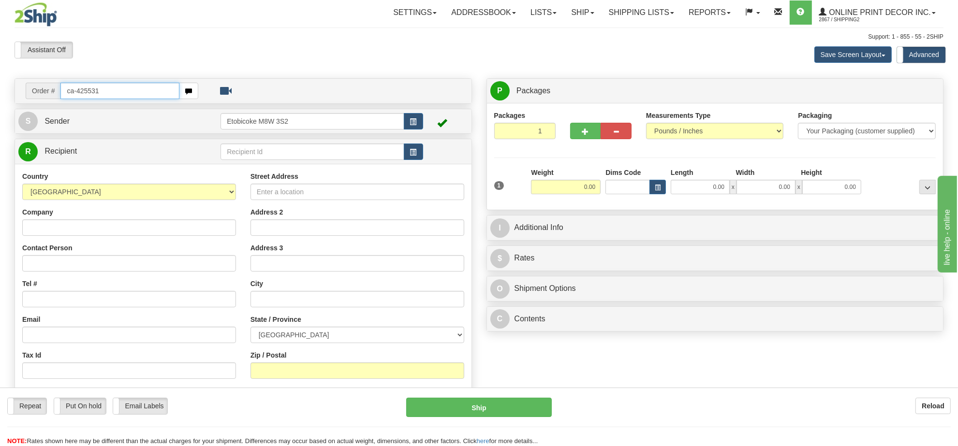
type input "ca-425531"
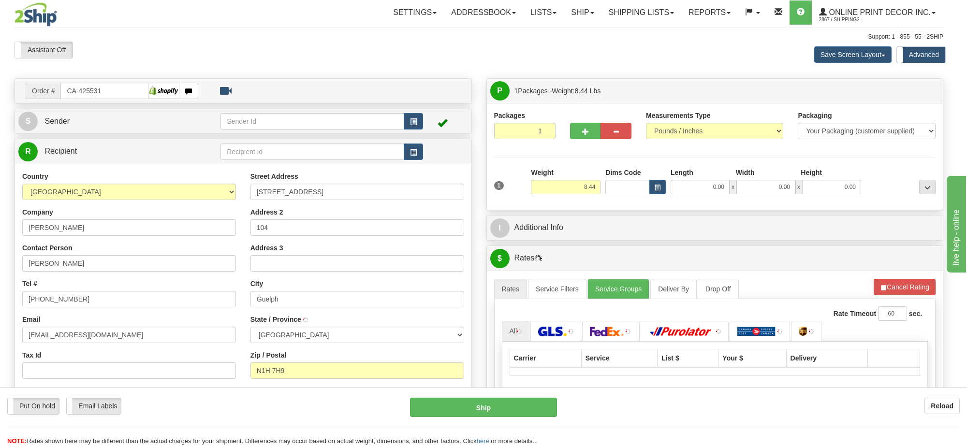
type input "GUELPH"
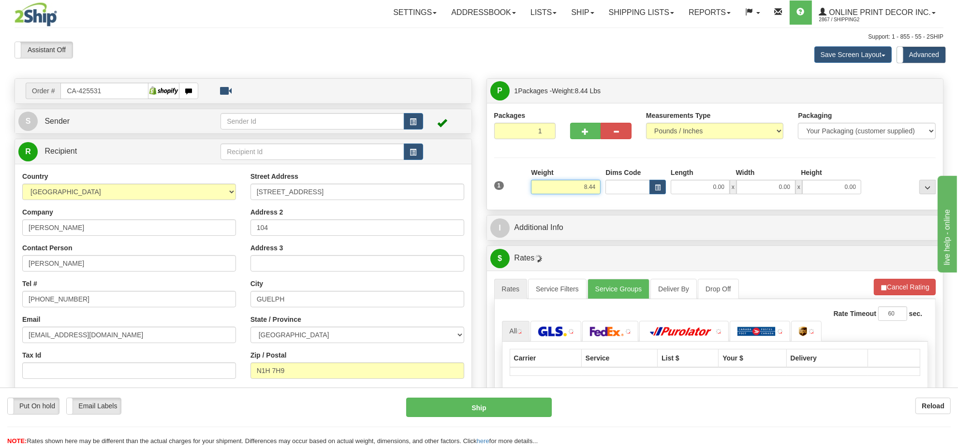
click at [578, 189] on input "8.44" at bounding box center [566, 187] width 70 height 15
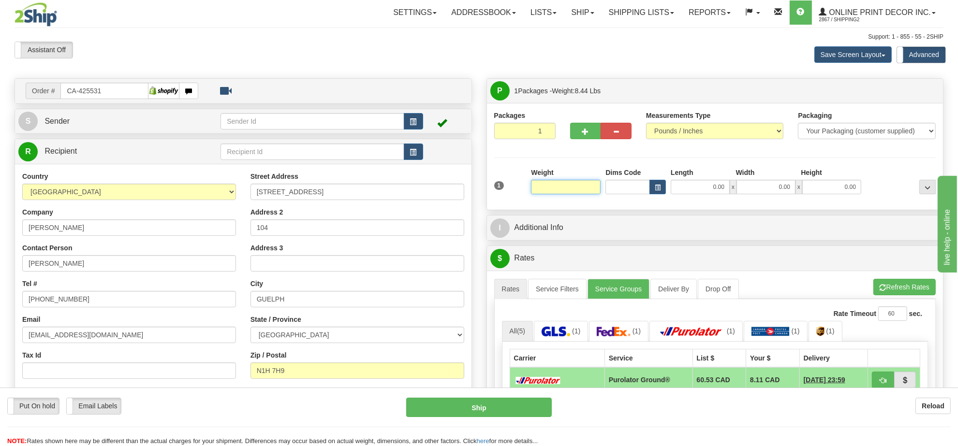
scroll to position [0, 331]
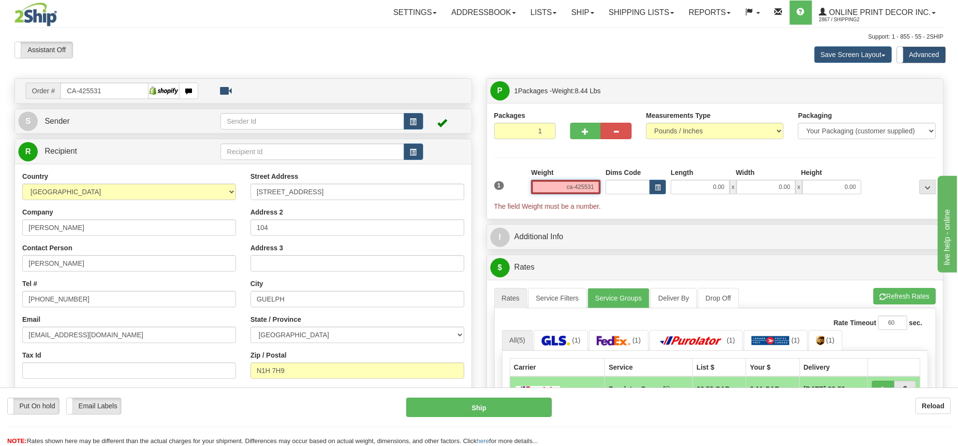
click button "Delete" at bounding box center [0, 0] width 0 height 0
type input "0.00"
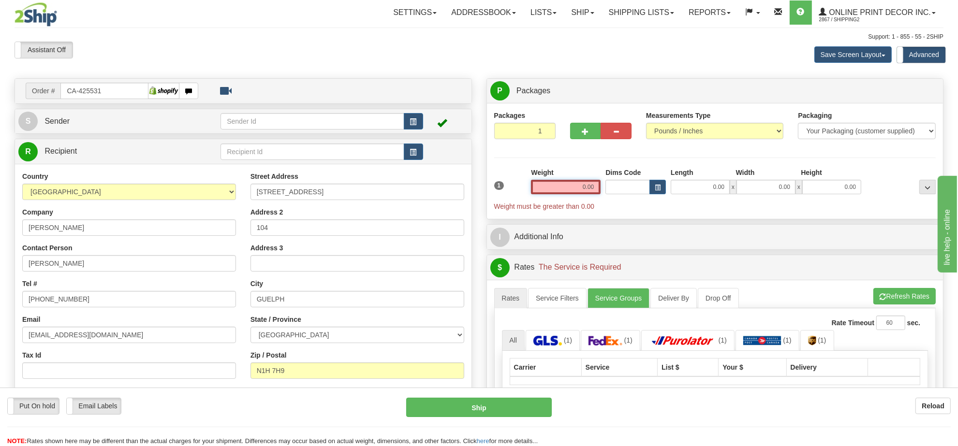
scroll to position [0, 0]
click at [576, 185] on input "0.00" at bounding box center [566, 187] width 70 height 15
click at [576, 185] on input "text" at bounding box center [566, 187] width 70 height 15
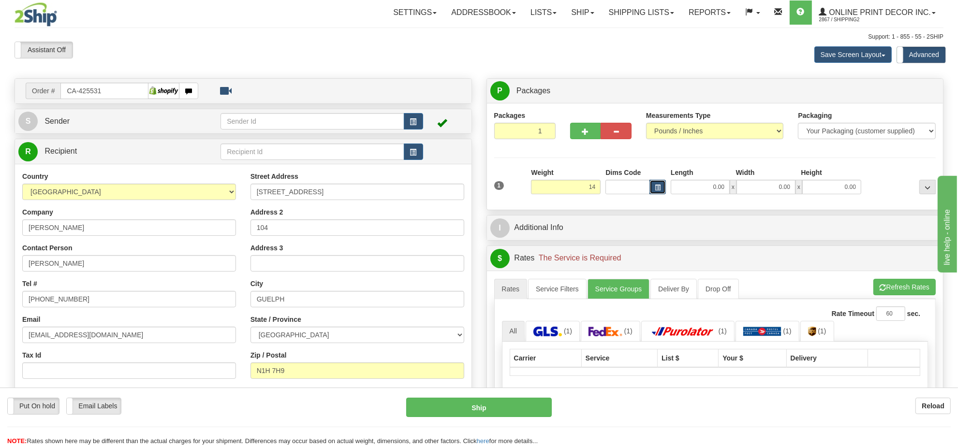
type input "14.00"
click at [658, 189] on span "button" at bounding box center [658, 187] width 6 height 5
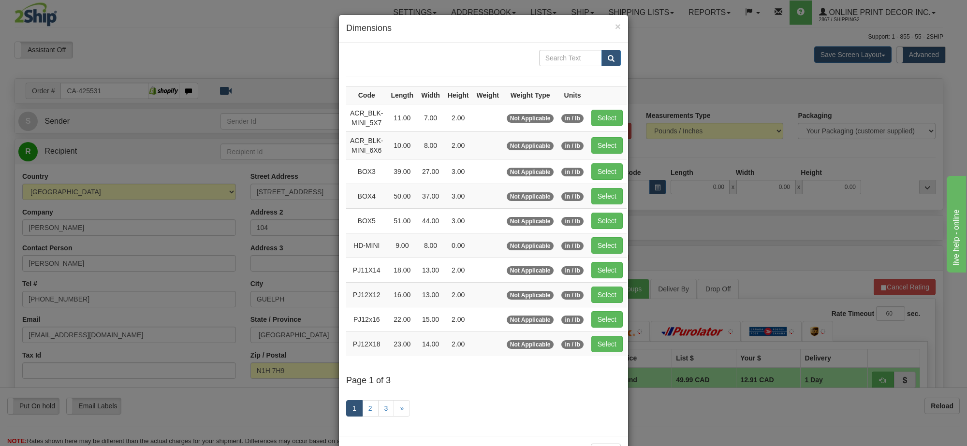
click at [603, 168] on button "Select" at bounding box center [606, 171] width 31 height 16
type input "BOX3"
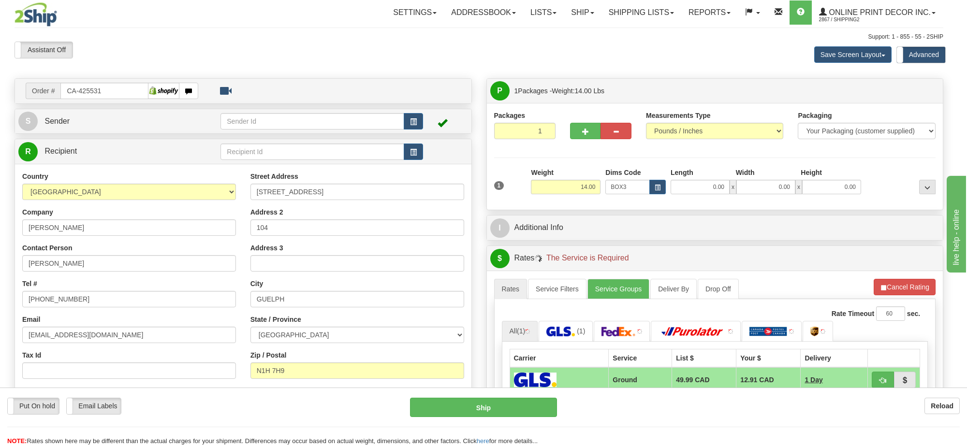
type input "39.00"
type input "27.00"
type input "3.00"
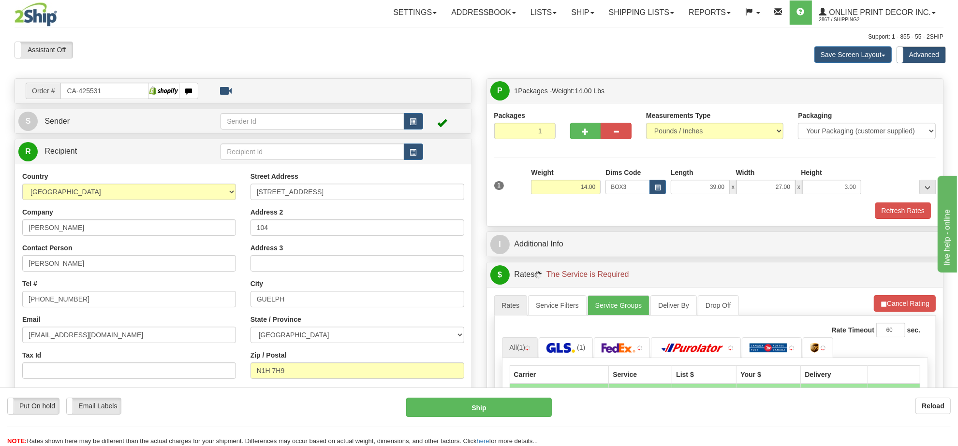
click at [888, 292] on div "A change has been made which could impact your rate estimate. To ensure the est…" at bounding box center [715, 404] width 457 height 234
click at [889, 300] on button "Cancel Rating" at bounding box center [905, 303] width 62 height 16
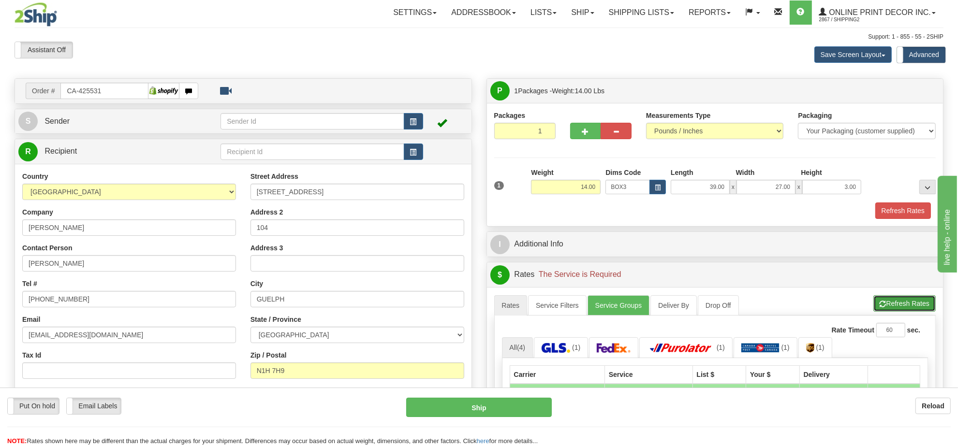
click at [889, 300] on button "Refresh Rates" at bounding box center [904, 303] width 62 height 16
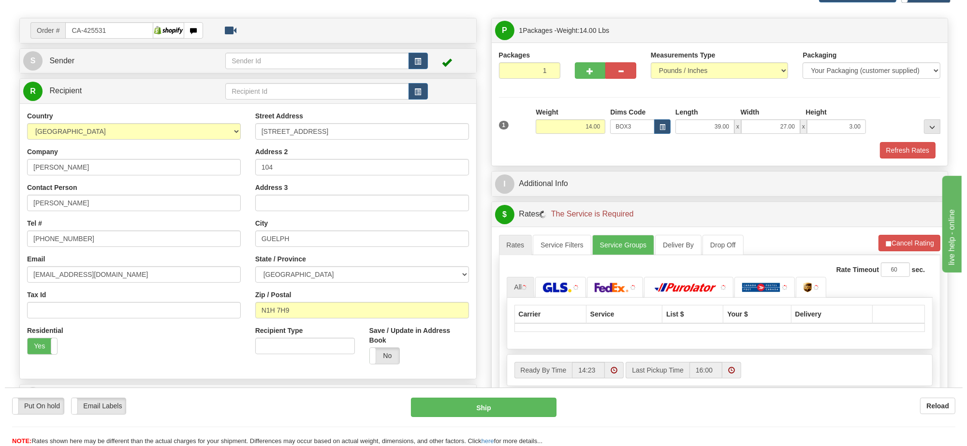
scroll to position [121, 0]
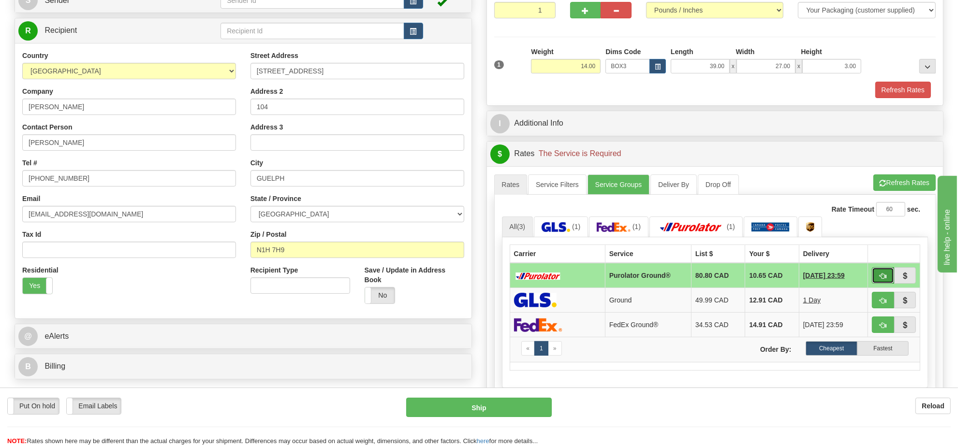
click at [886, 276] on button "button" at bounding box center [883, 275] width 22 height 16
type input "260"
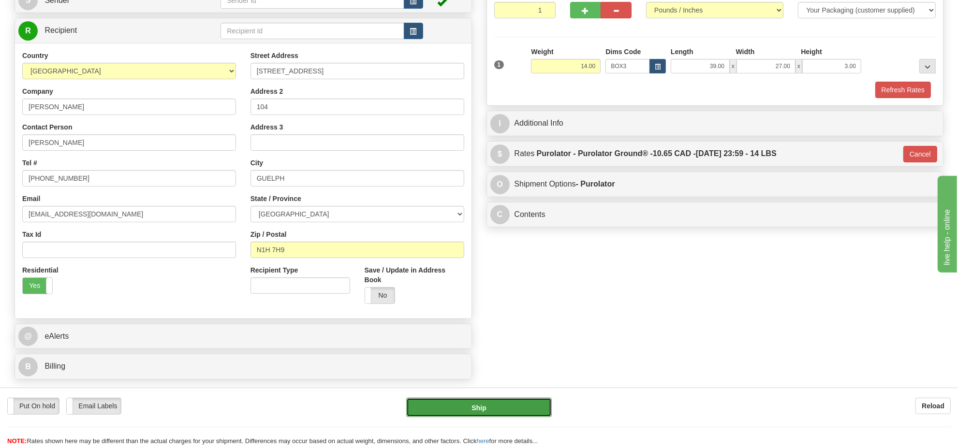
click at [519, 414] on button "Ship" at bounding box center [478, 407] width 145 height 19
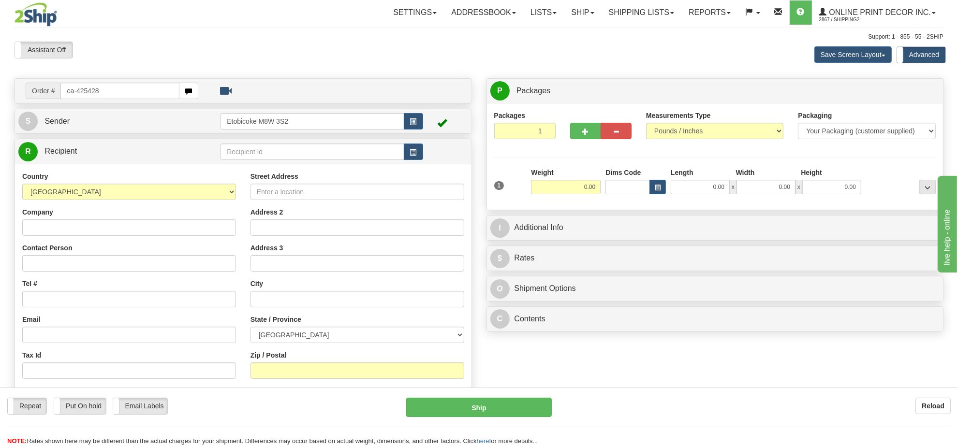
type input "ca-425428"
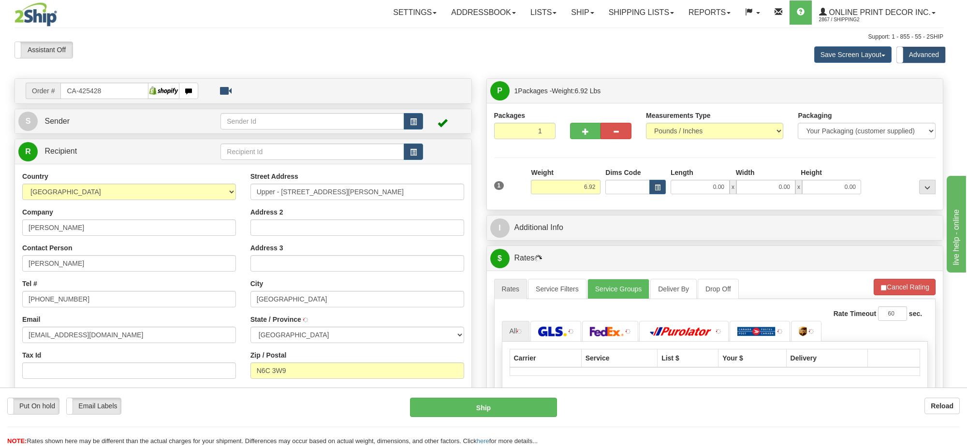
type input "[GEOGRAPHIC_DATA]"
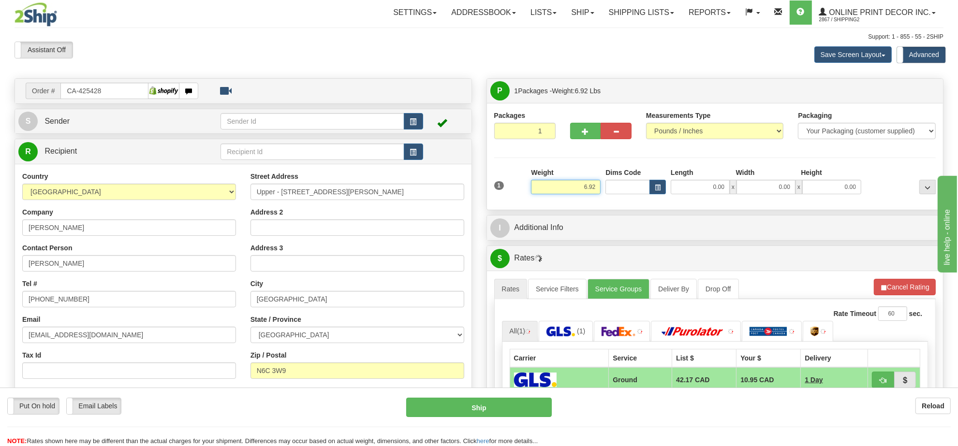
click at [583, 193] on input "6.92" at bounding box center [566, 187] width 70 height 15
click at [584, 192] on input "6.92" at bounding box center [566, 187] width 70 height 15
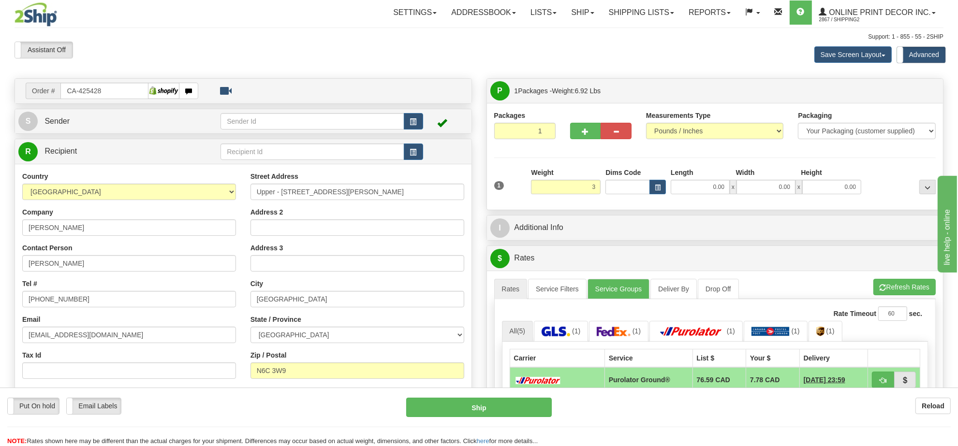
type input "3.00"
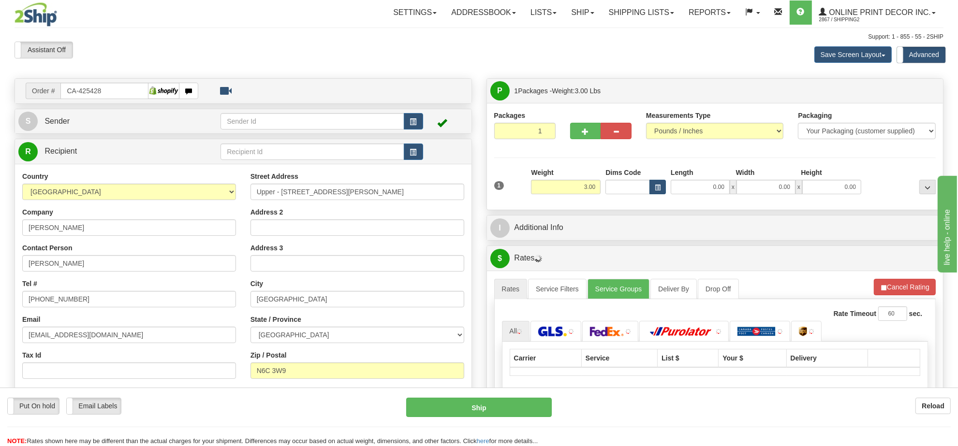
drag, startPoint x: 662, startPoint y: 180, endPoint x: 656, endPoint y: 185, distance: 7.2
click at [663, 179] on div "Dims Code" at bounding box center [635, 181] width 65 height 27
click at [656, 185] on button "button" at bounding box center [658, 187] width 16 height 15
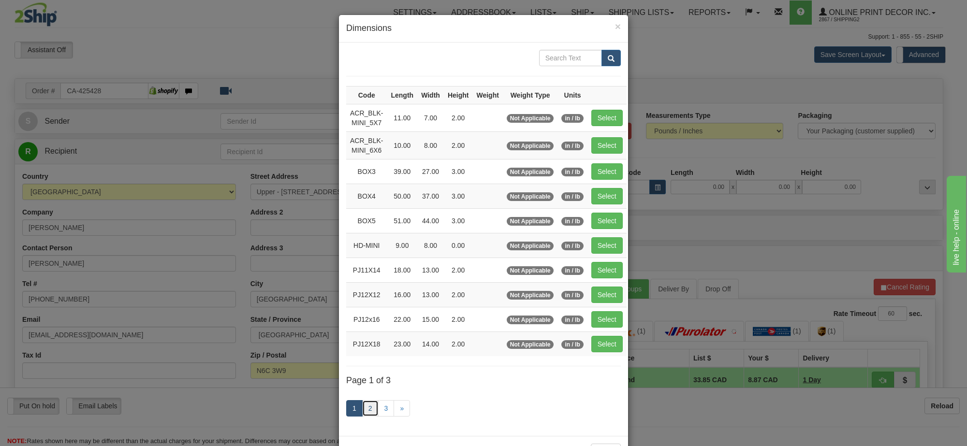
click at [367, 414] on link "2" at bounding box center [370, 408] width 16 height 16
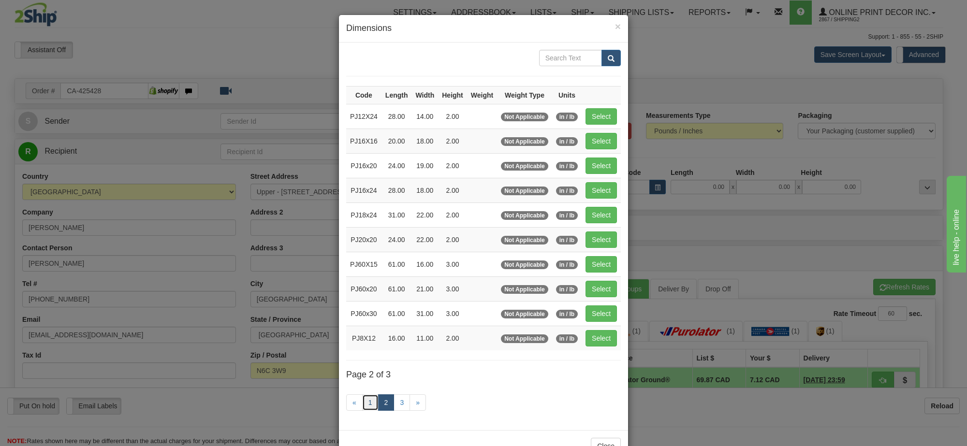
click at [364, 409] on link "1" at bounding box center [370, 403] width 16 height 16
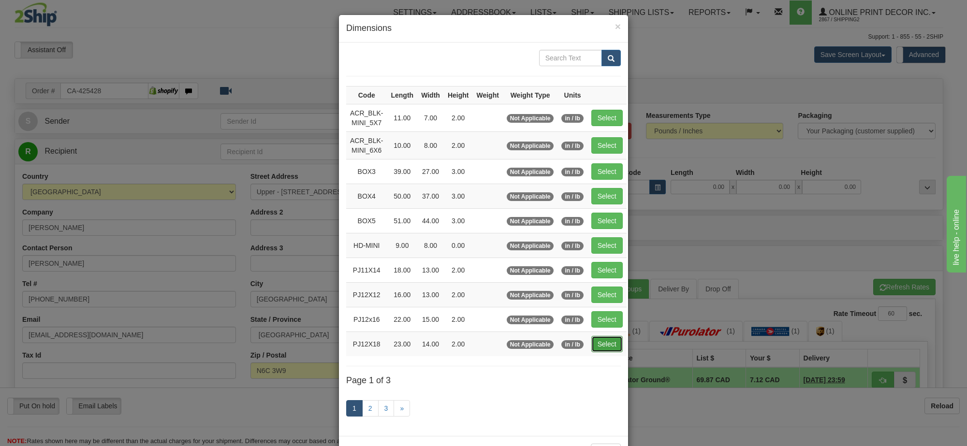
click at [601, 350] on button "Select" at bounding box center [606, 344] width 31 height 16
type input "PJ12X18"
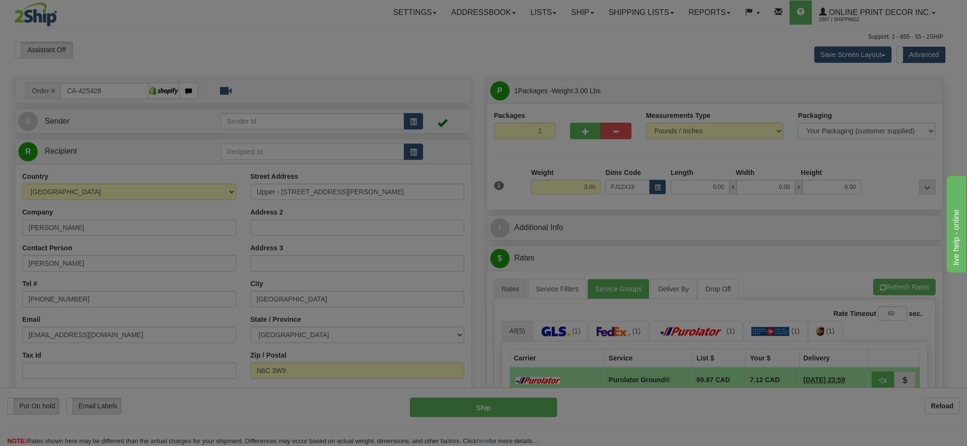
type input "23.00"
type input "14.00"
type input "2.00"
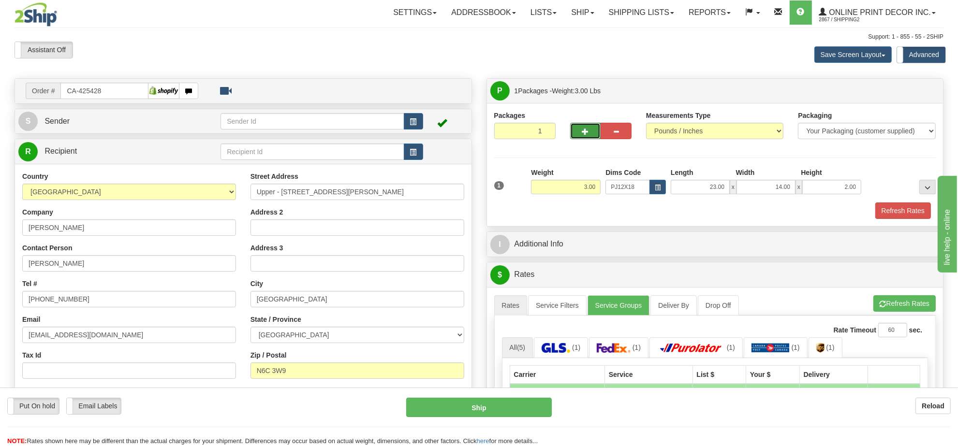
click at [590, 138] on button "button" at bounding box center [585, 131] width 31 height 16
radio input "true"
type input "2"
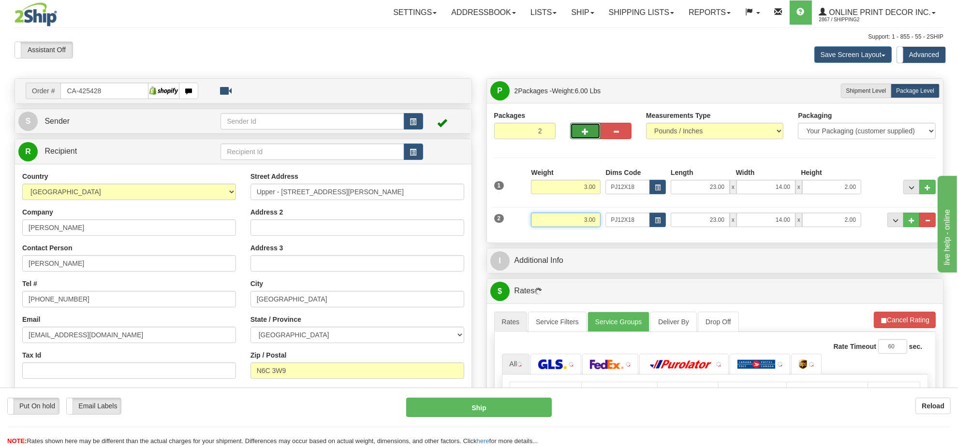
click at [580, 225] on input "3.00" at bounding box center [566, 220] width 70 height 15
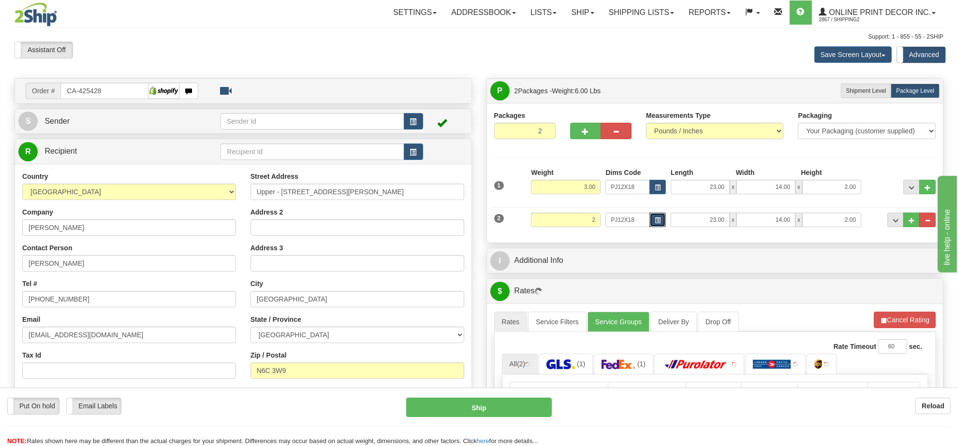
type input "2.00"
click at [656, 226] on button "button" at bounding box center [658, 220] width 16 height 15
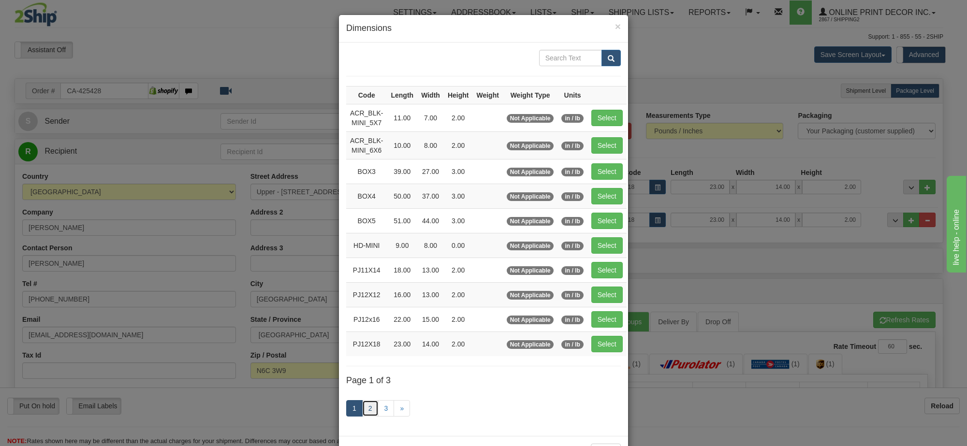
click at [364, 412] on link "2" at bounding box center [370, 408] width 16 height 16
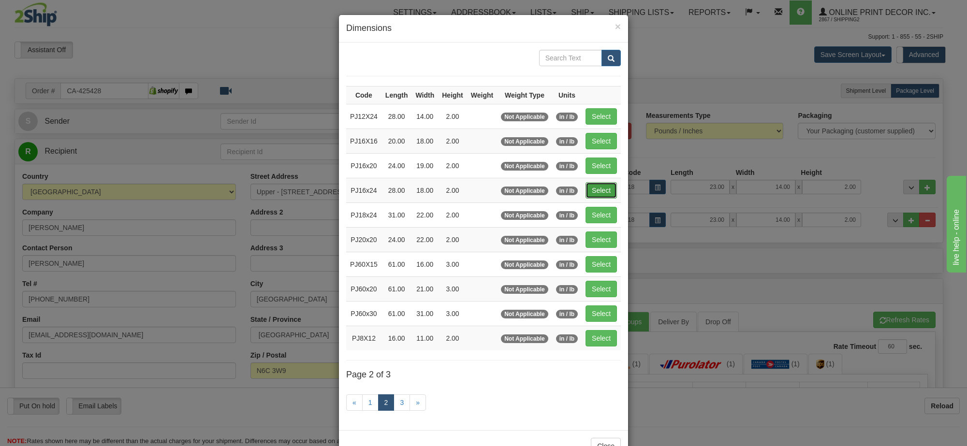
click at [596, 194] on button "Select" at bounding box center [601, 190] width 31 height 16
type input "PJ16x24"
type input "28.00"
type input "18.00"
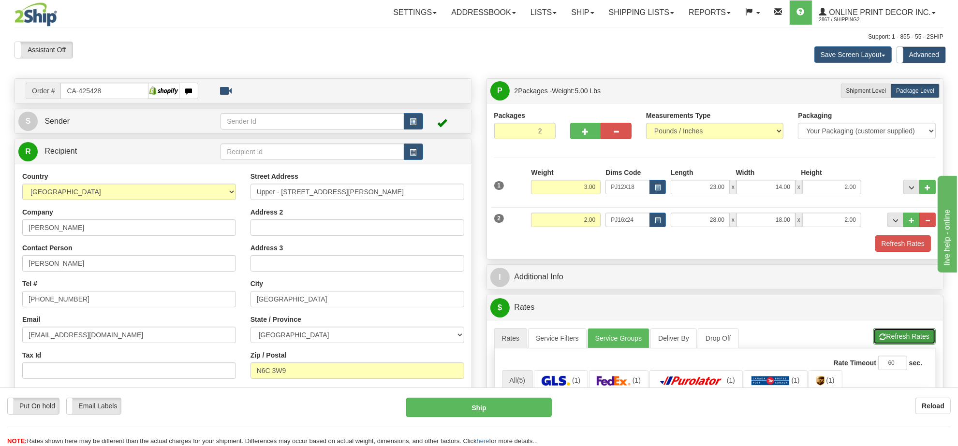
click at [889, 342] on button "Refresh Rates" at bounding box center [904, 336] width 62 height 16
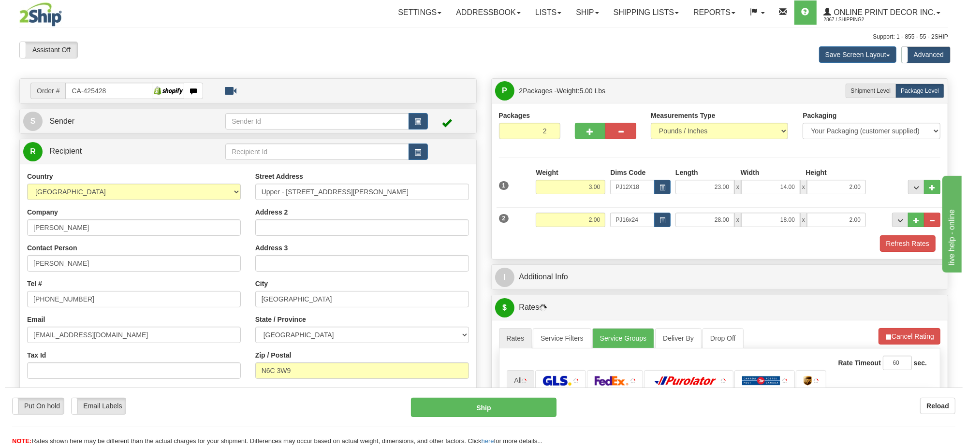
scroll to position [121, 0]
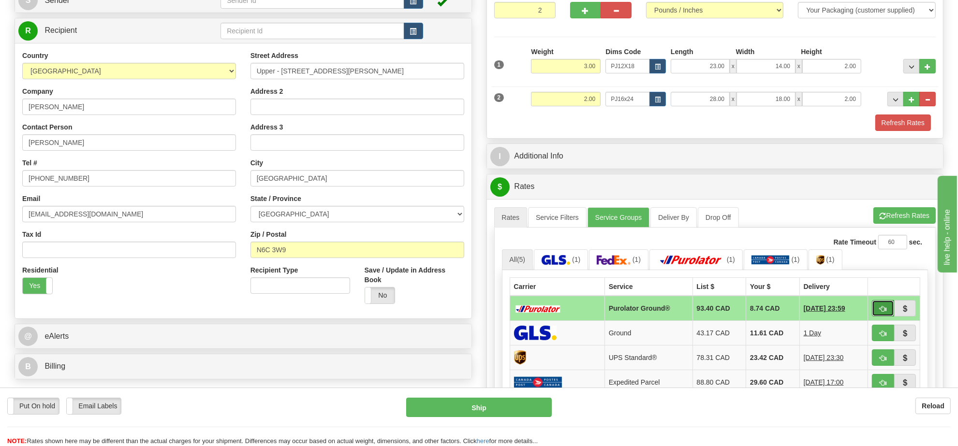
click at [886, 317] on button "button" at bounding box center [883, 308] width 22 height 16
type input "260"
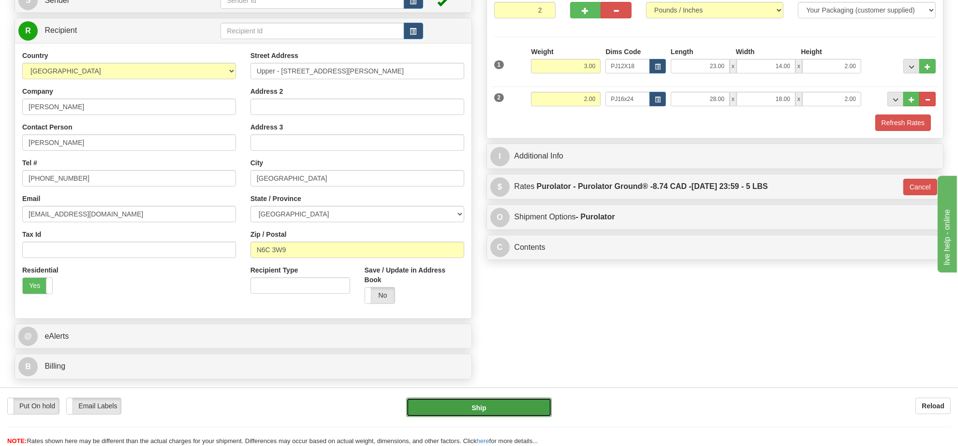
click at [508, 405] on button "Ship" at bounding box center [478, 407] width 145 height 19
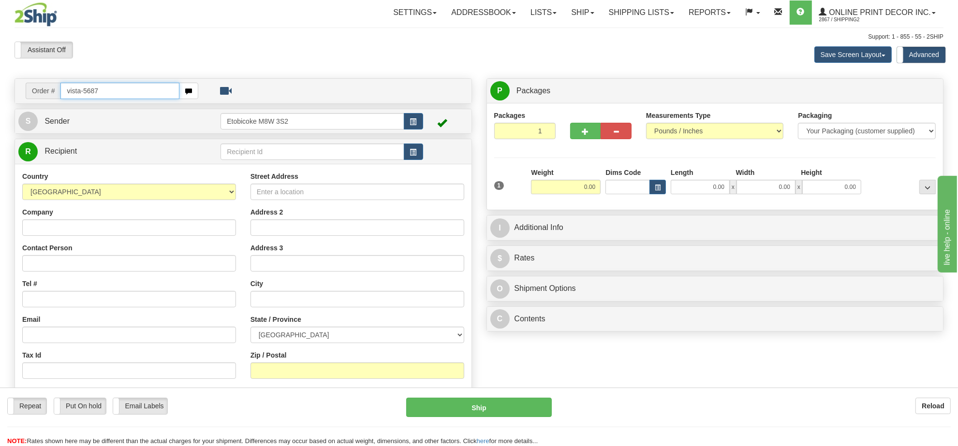
type input "vista-5687"
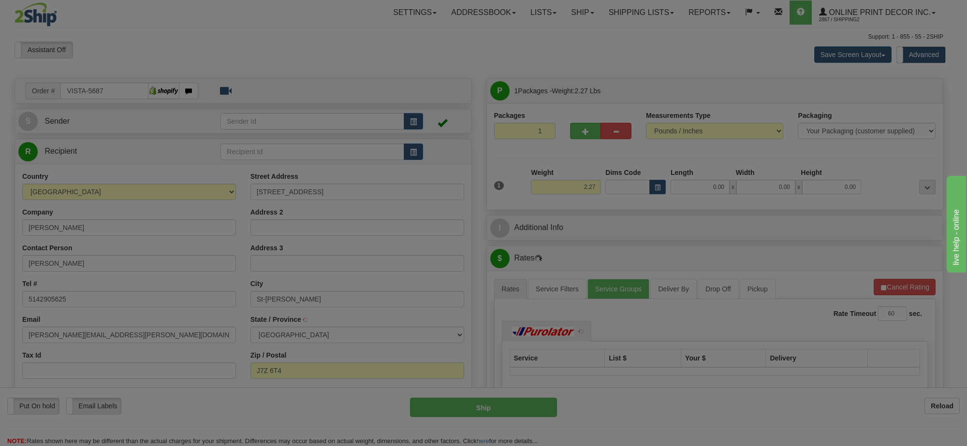
type input "SAINT-[PERSON_NAME]"
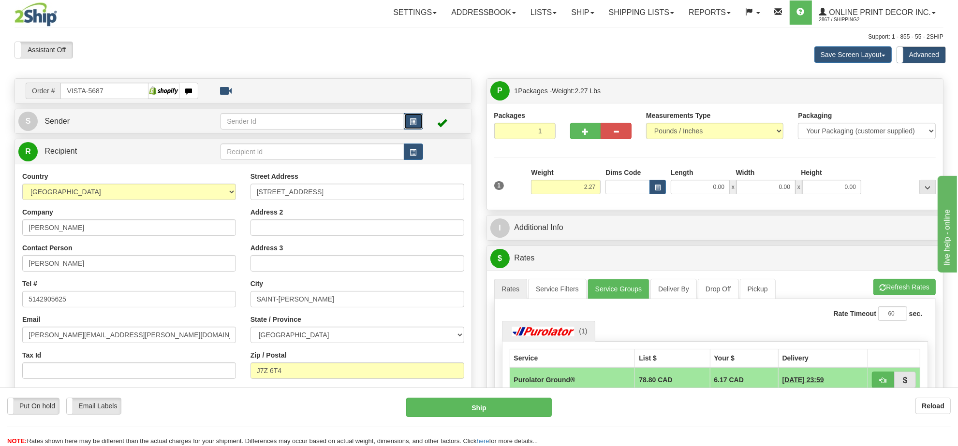
click at [412, 121] on span "button" at bounding box center [413, 122] width 7 height 6
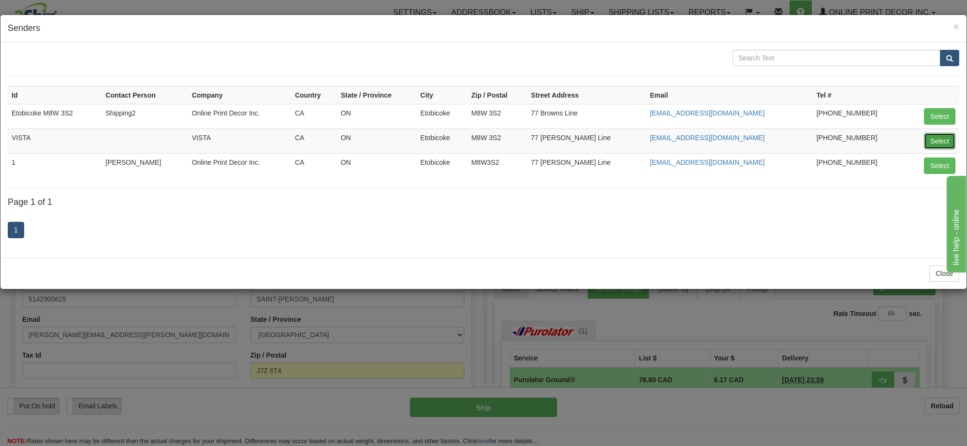
click at [942, 141] on button "Select" at bounding box center [939, 141] width 31 height 16
type input "VISTA"
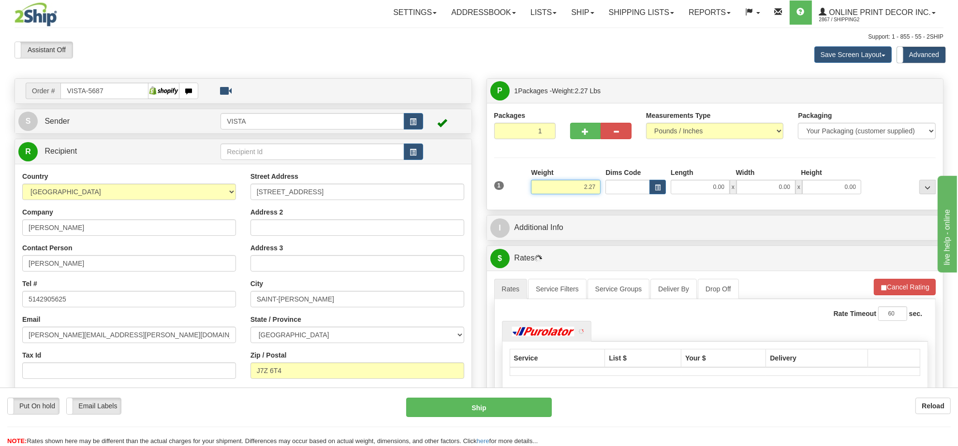
click at [593, 185] on input "2.27" at bounding box center [566, 187] width 70 height 15
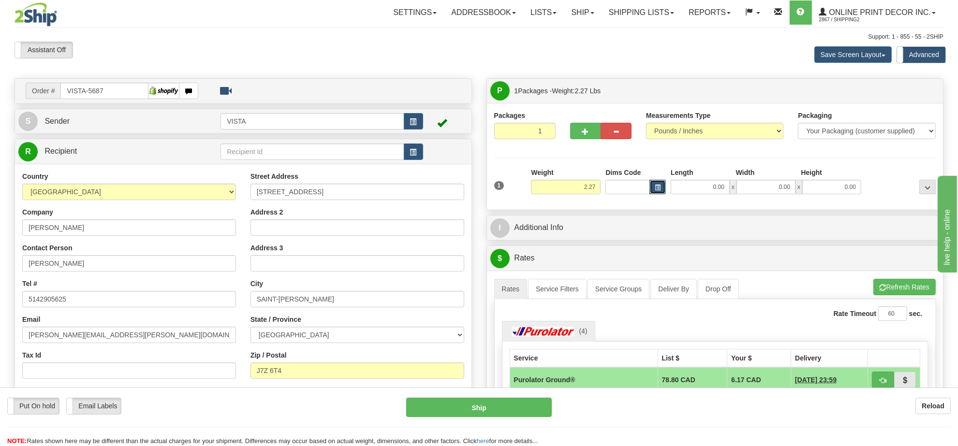
click at [658, 188] on span "button" at bounding box center [658, 187] width 6 height 5
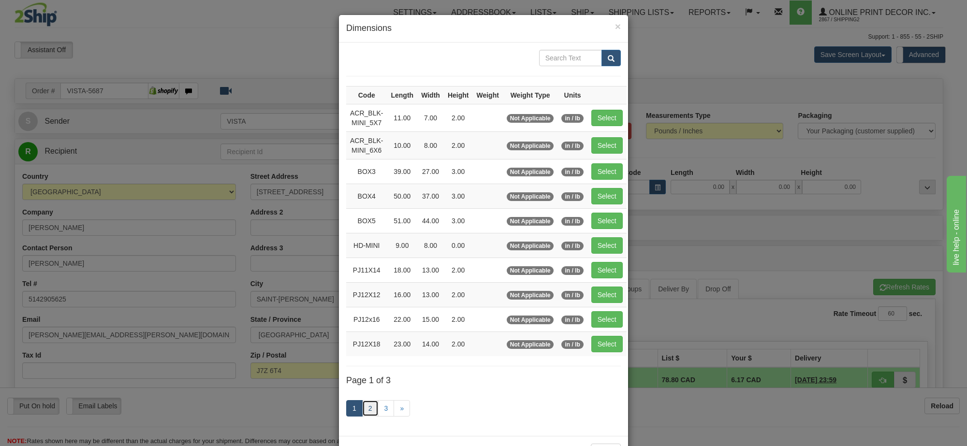
click at [364, 417] on link "2" at bounding box center [370, 408] width 16 height 16
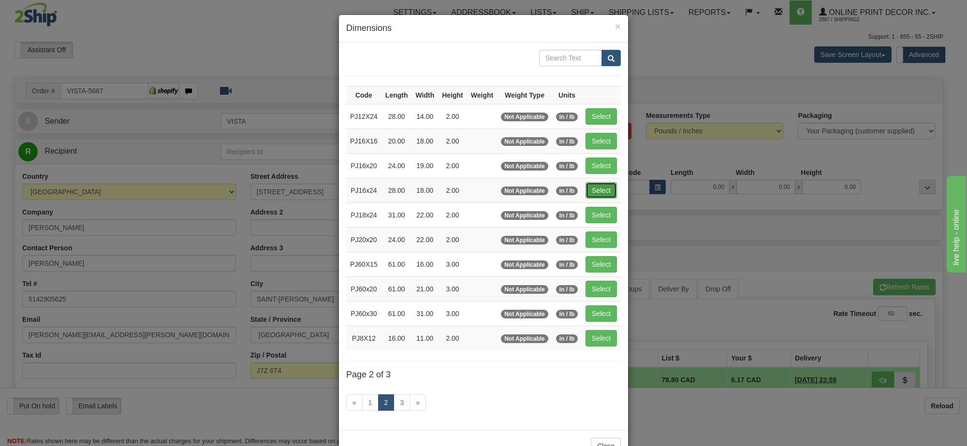
click at [609, 195] on button "Select" at bounding box center [601, 190] width 31 height 16
type input "PJ16x24"
type input "28.00"
type input "18.00"
type input "2.00"
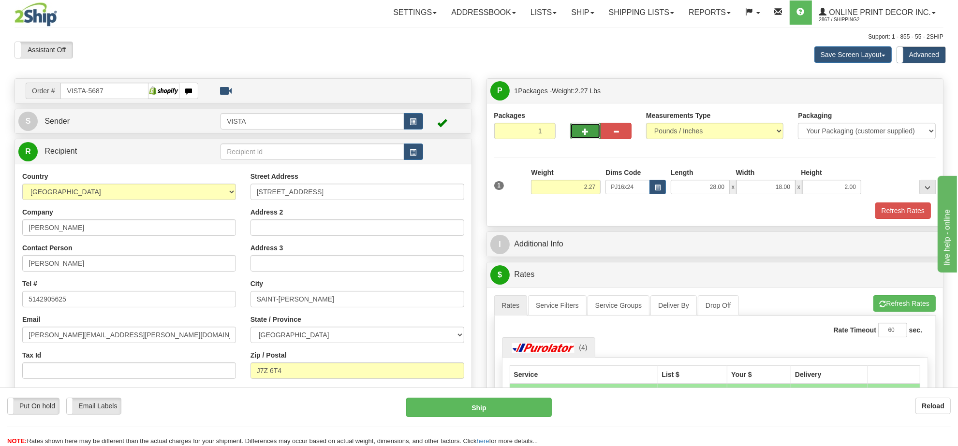
click at [595, 129] on button "button" at bounding box center [585, 131] width 31 height 16
radio input "true"
type input "2"
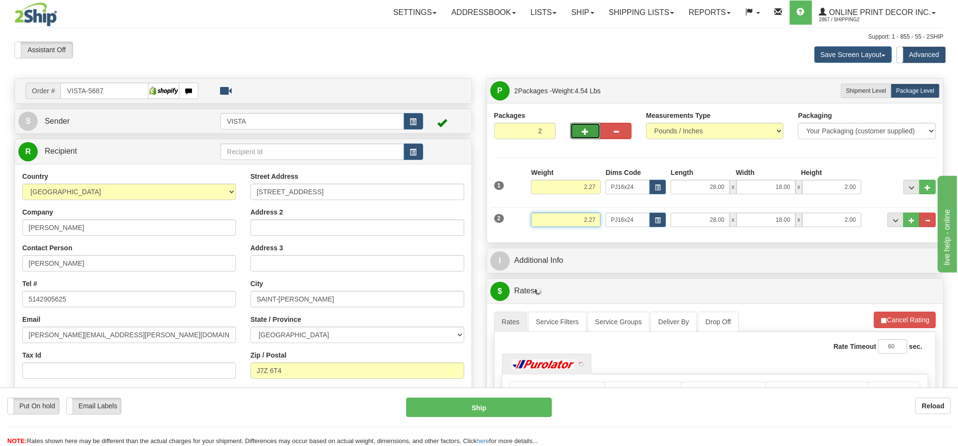
click at [588, 224] on input "2.27" at bounding box center [566, 220] width 70 height 15
type input "3.00"
click at [656, 219] on span "button" at bounding box center [658, 220] width 6 height 5
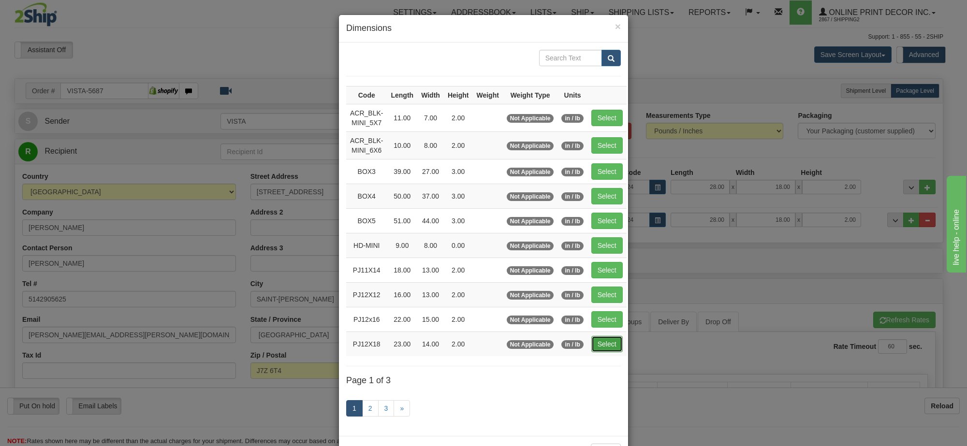
click at [595, 347] on button "Select" at bounding box center [606, 344] width 31 height 16
type input "PJ12X18"
type input "23.00"
type input "14.00"
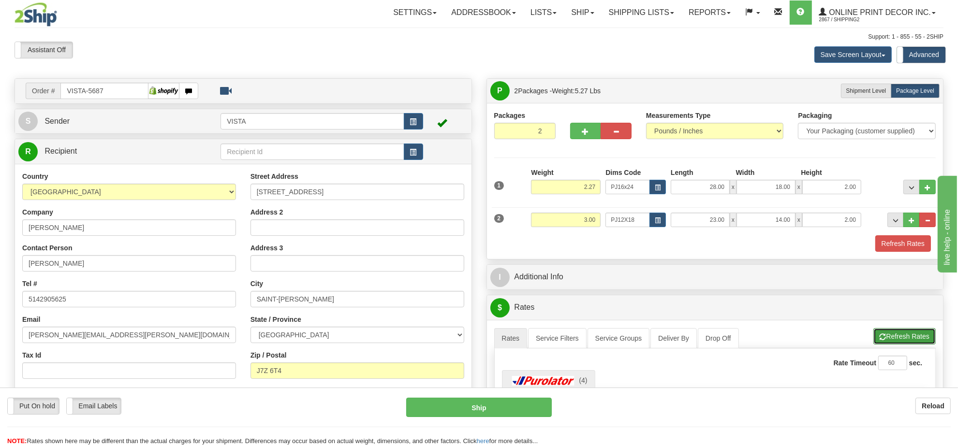
click at [891, 340] on button "Refresh Rates" at bounding box center [904, 336] width 62 height 16
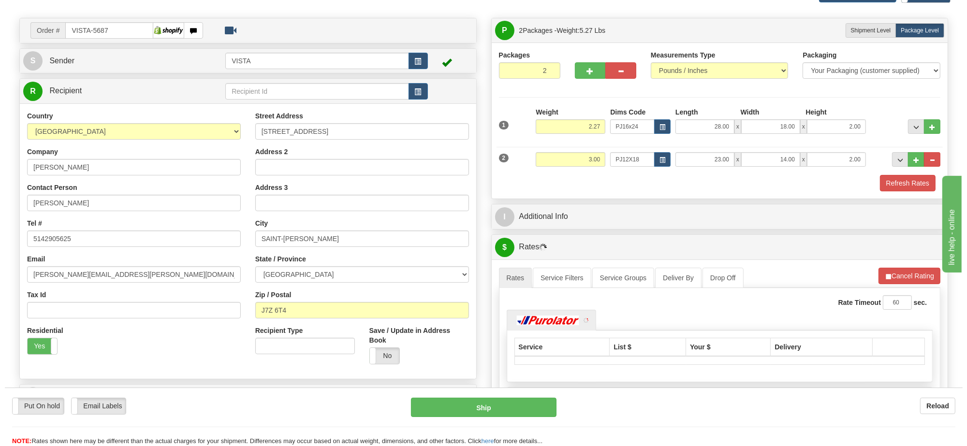
scroll to position [121, 0]
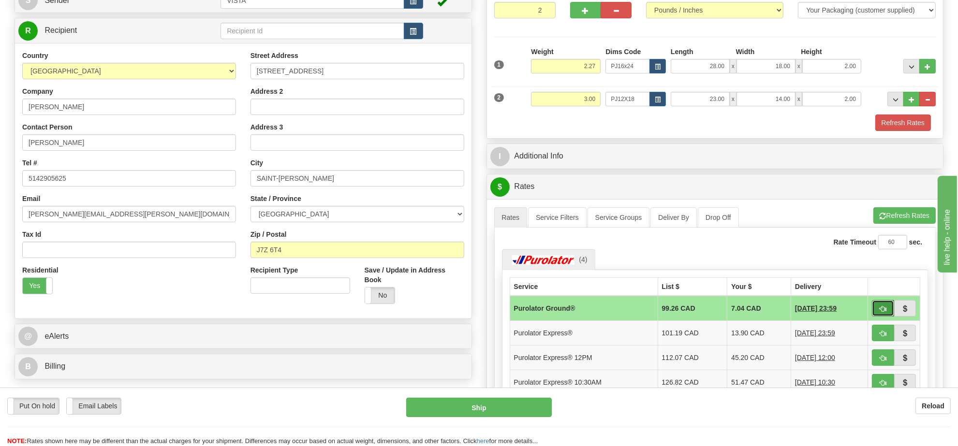
click at [882, 311] on span "button" at bounding box center [883, 309] width 7 height 6
type input "260"
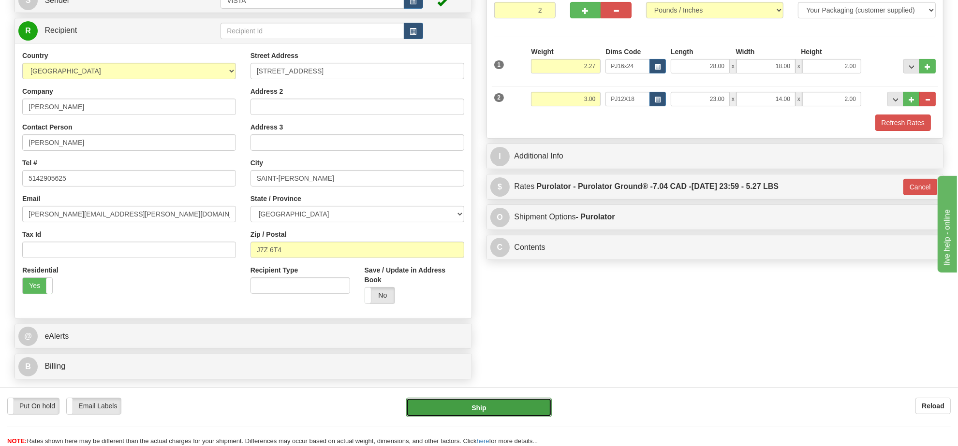
click at [528, 403] on button "Ship" at bounding box center [478, 407] width 145 height 19
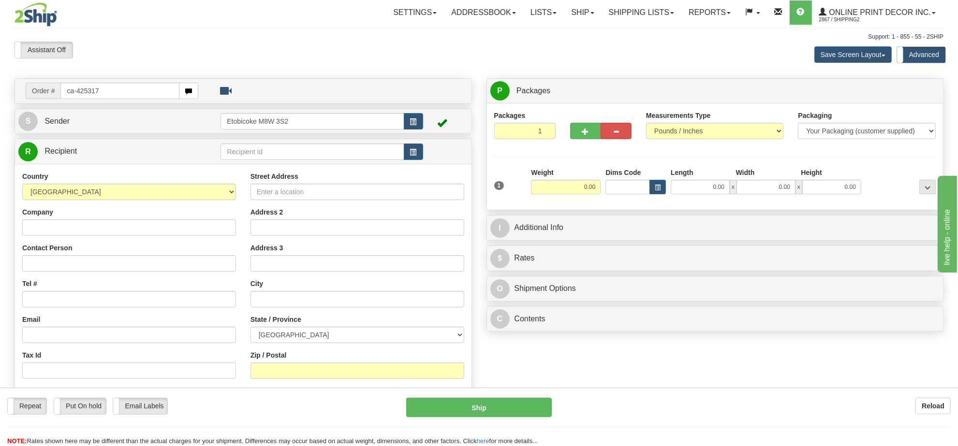
type input "ca-425317"
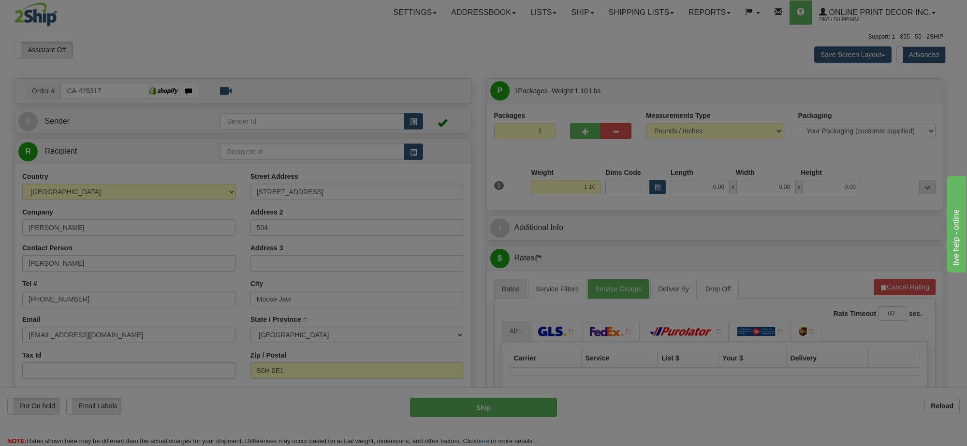
type input "MOOSE JAW"
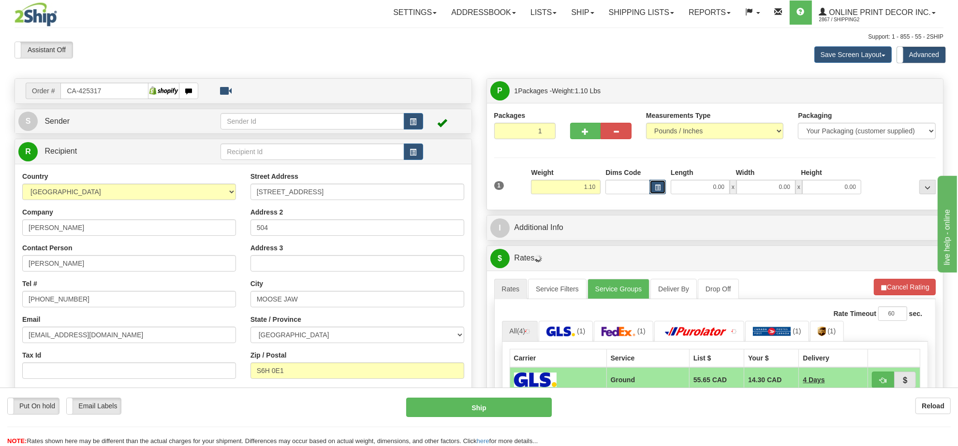
click at [659, 185] on button "button" at bounding box center [658, 187] width 16 height 15
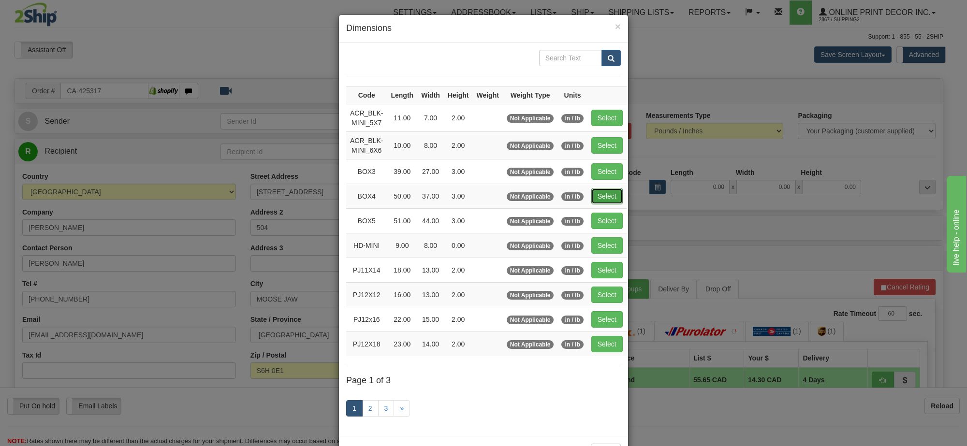
click at [613, 194] on button "Select" at bounding box center [606, 196] width 31 height 16
type input "BOX4"
type input "50.00"
type input "37.00"
type input "3.00"
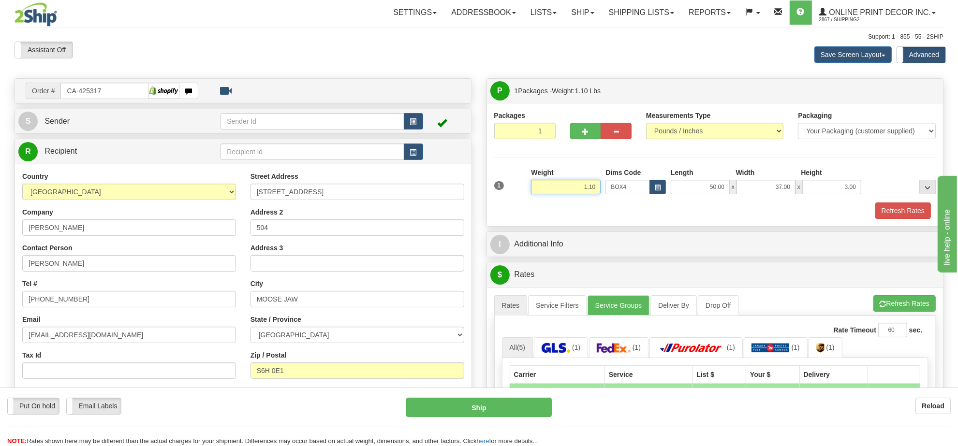
drag, startPoint x: 554, startPoint y: 190, endPoint x: 730, endPoint y: 175, distance: 177.2
click at [723, 183] on div "1 Weight 1.10 Dims Code BOX4" at bounding box center [715, 185] width 447 height 34
type input "9.50"
click at [920, 210] on button "Refresh Rates" at bounding box center [903, 211] width 56 height 16
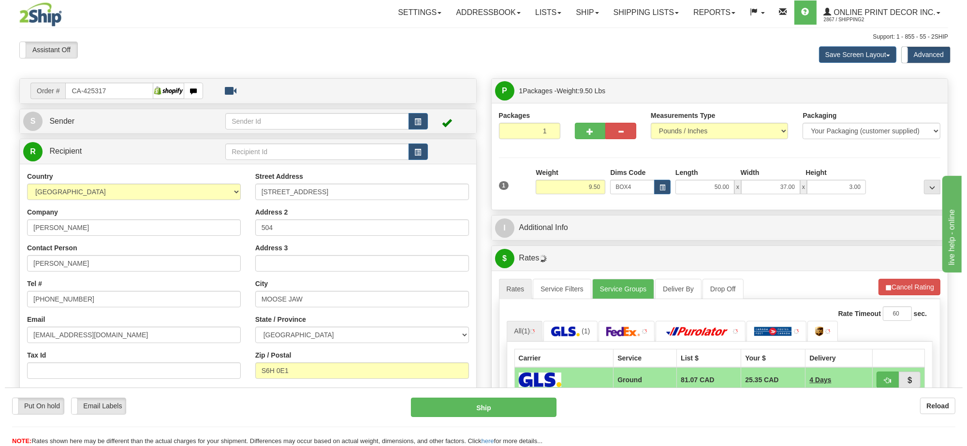
scroll to position [121, 0]
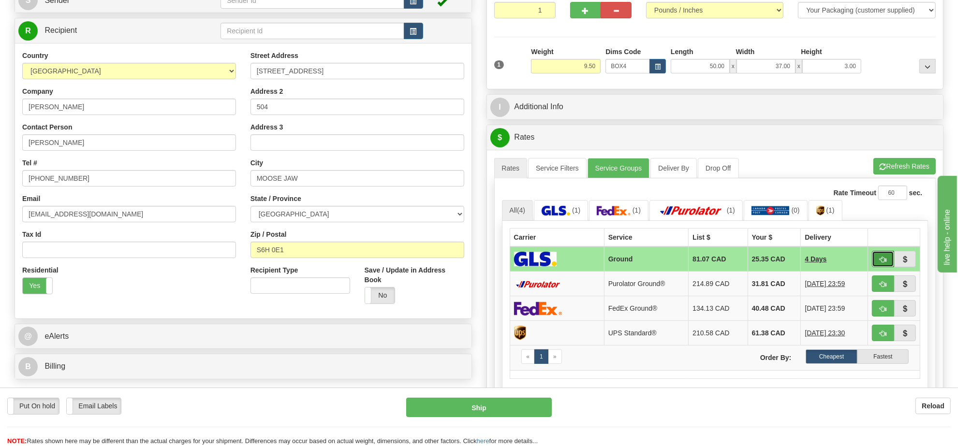
click at [889, 262] on button "button" at bounding box center [883, 259] width 22 height 16
type input "1"
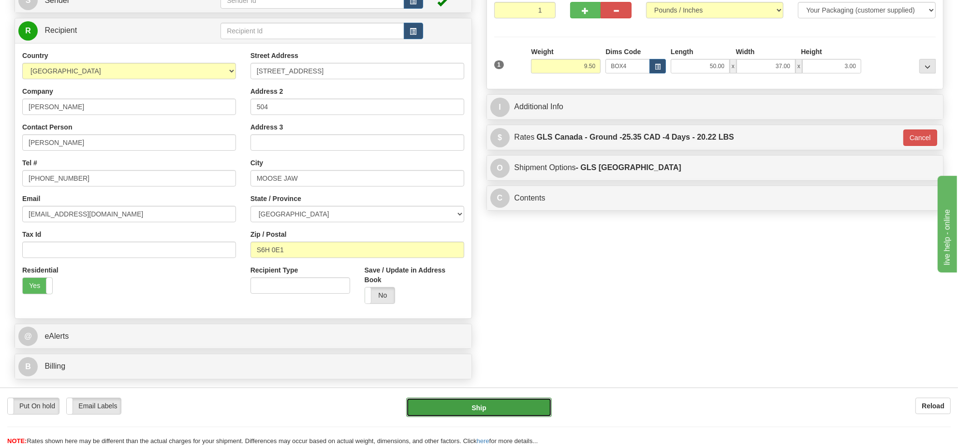
click at [499, 408] on button "Ship" at bounding box center [478, 407] width 145 height 19
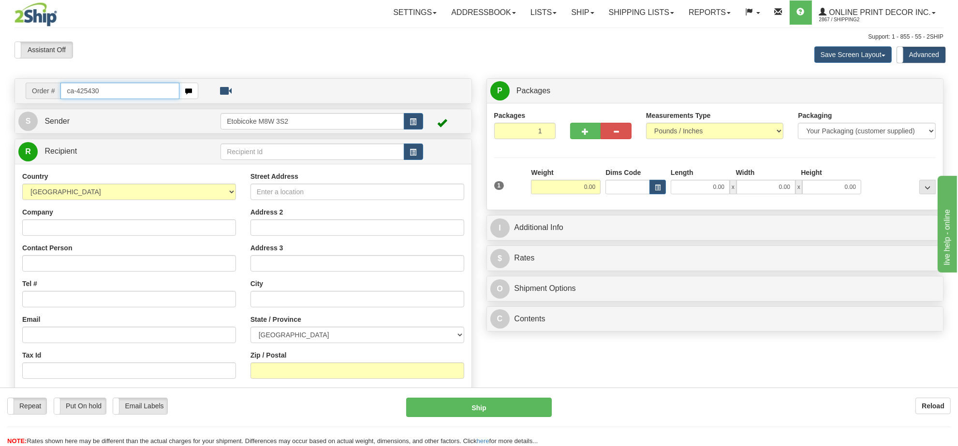
type input "ca-425430"
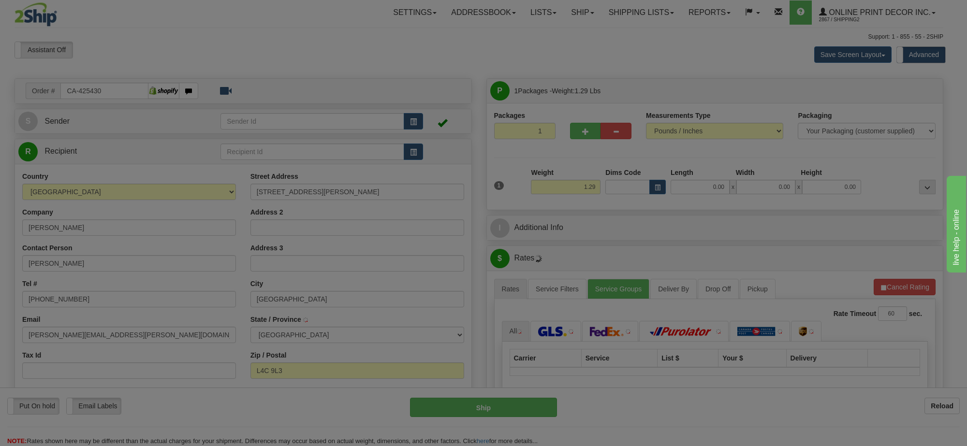
type input "RICHMOND HILL"
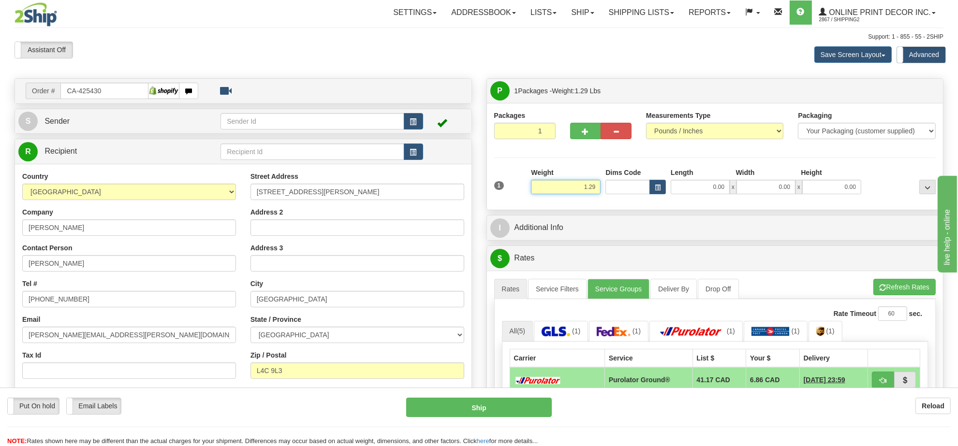
click at [583, 189] on input "1.29" at bounding box center [566, 187] width 70 height 15
click at [655, 189] on span "button" at bounding box center [658, 187] width 6 height 5
type input "5.00"
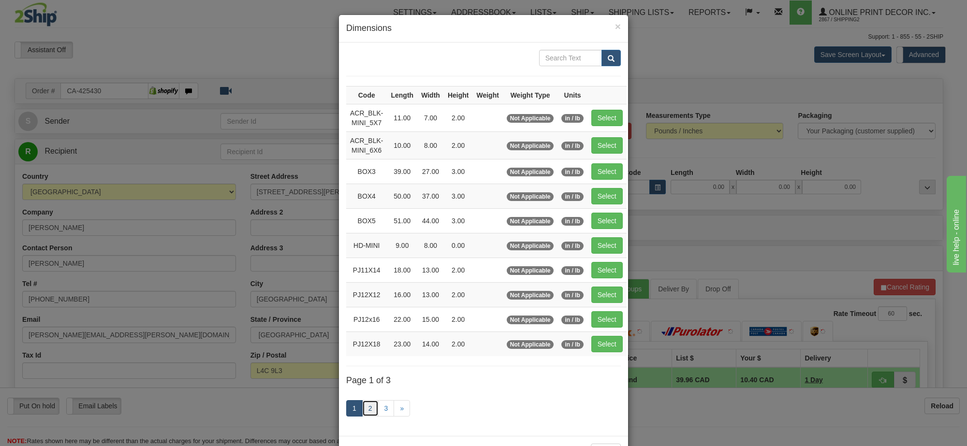
click at [365, 409] on link "2" at bounding box center [370, 408] width 16 height 16
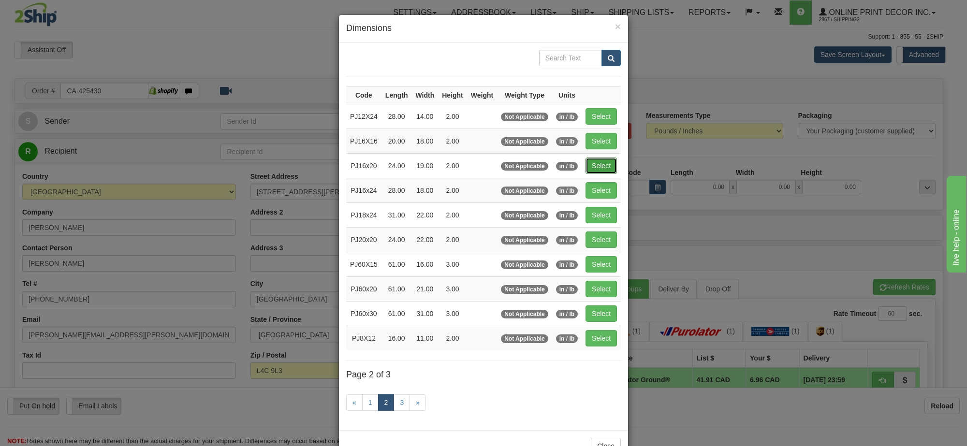
click at [589, 174] on button "Select" at bounding box center [601, 166] width 31 height 16
type input "PJ16x20"
type input "24.00"
type input "19.00"
type input "2.00"
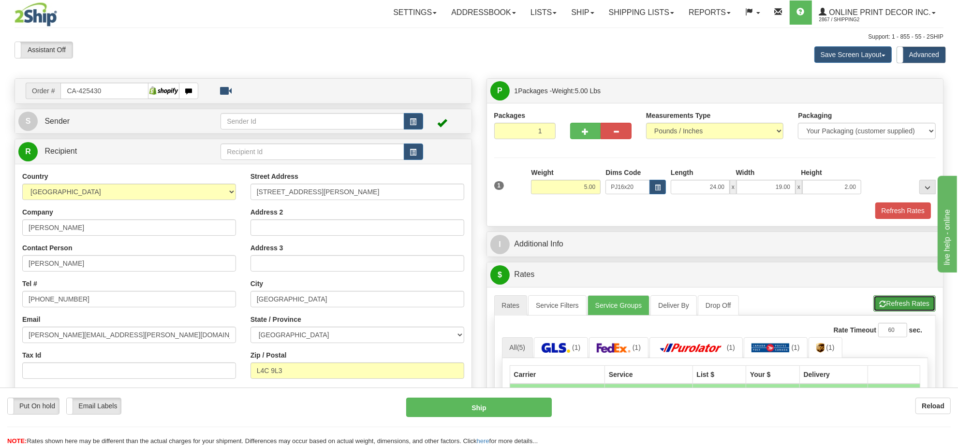
click at [890, 310] on button "Refresh Rates" at bounding box center [904, 303] width 62 height 16
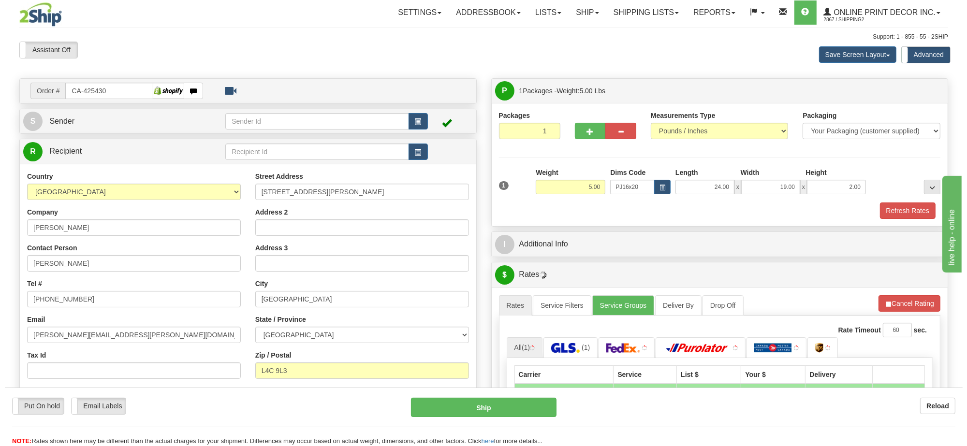
scroll to position [121, 0]
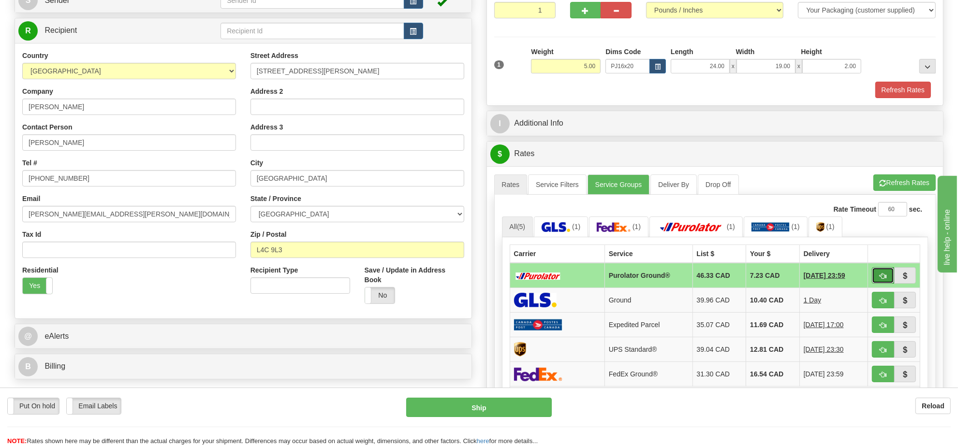
click at [878, 278] on button "button" at bounding box center [883, 275] width 22 height 16
type input "260"
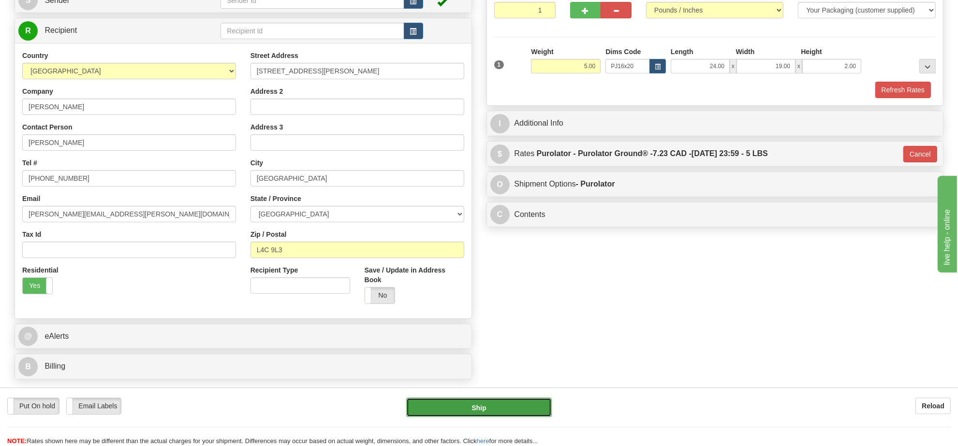
click at [520, 404] on button "Ship" at bounding box center [478, 407] width 145 height 19
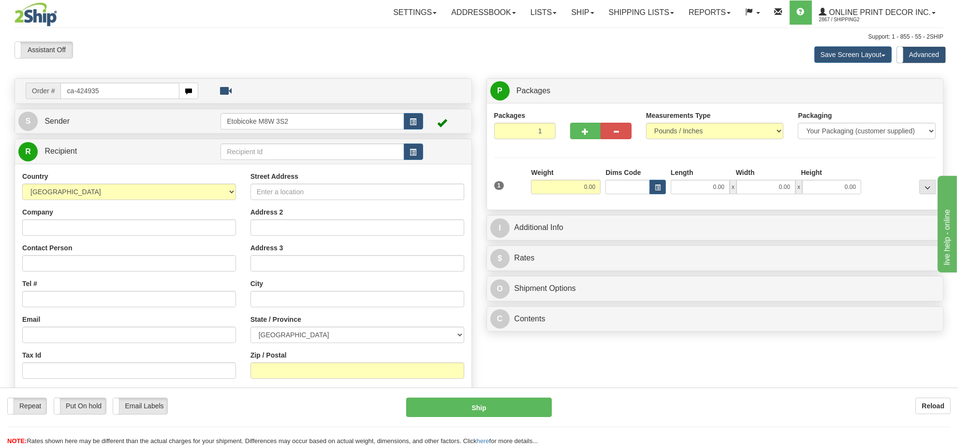
type input "ca-424935"
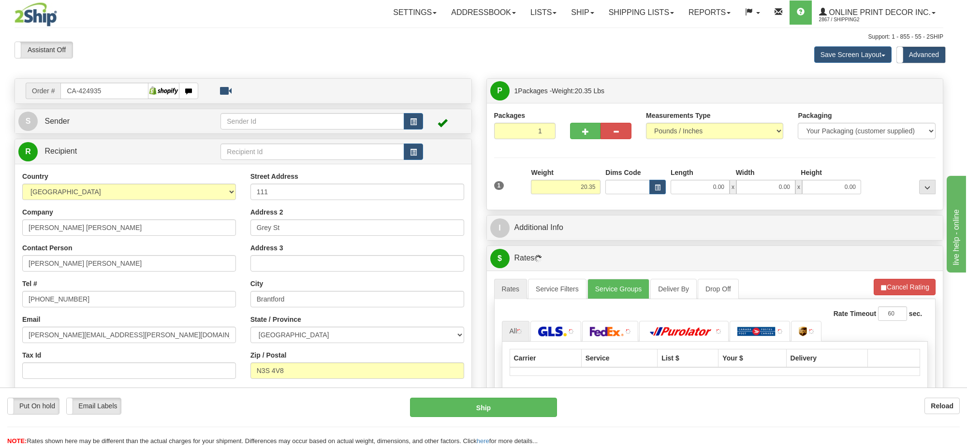
type input "BRANTFORD"
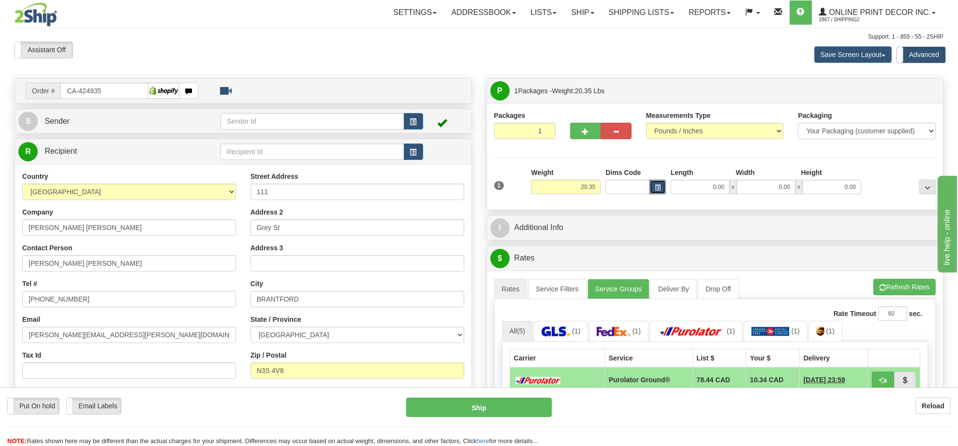
click at [661, 186] on button "button" at bounding box center [658, 187] width 16 height 15
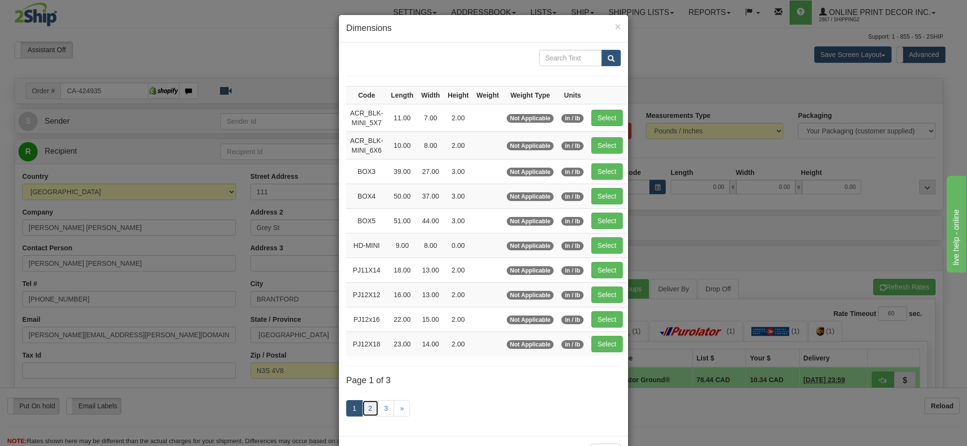
click at [367, 408] on link "2" at bounding box center [370, 408] width 16 height 16
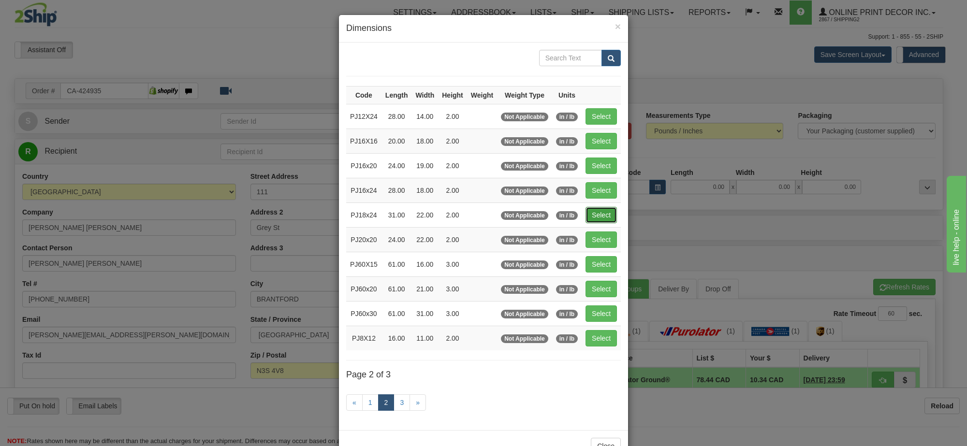
click at [593, 214] on button "Select" at bounding box center [601, 215] width 31 height 16
type input "PJ18x24"
type input "31.00"
type input "22.00"
type input "2.00"
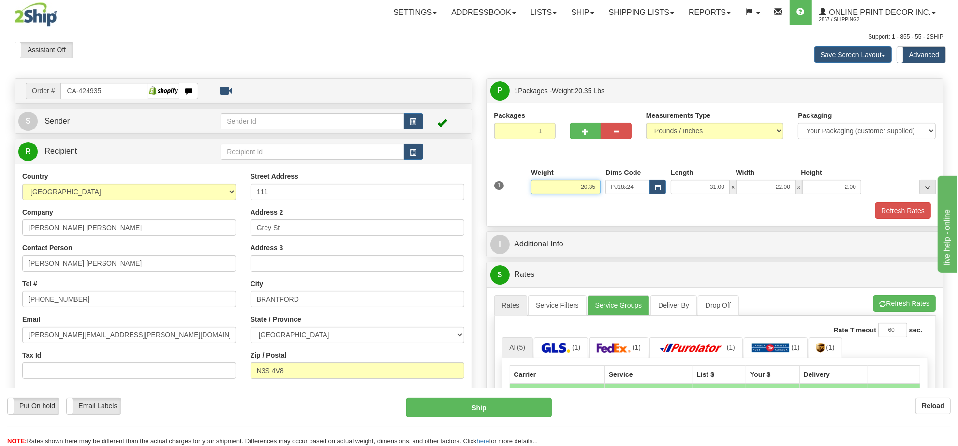
drag, startPoint x: 567, startPoint y: 183, endPoint x: 640, endPoint y: 183, distance: 73.0
click at [640, 183] on div "1 Weight 20.35 Dims Code x x" at bounding box center [715, 185] width 447 height 34
type input "5.00"
click at [584, 128] on button "button" at bounding box center [585, 131] width 31 height 16
radio input "true"
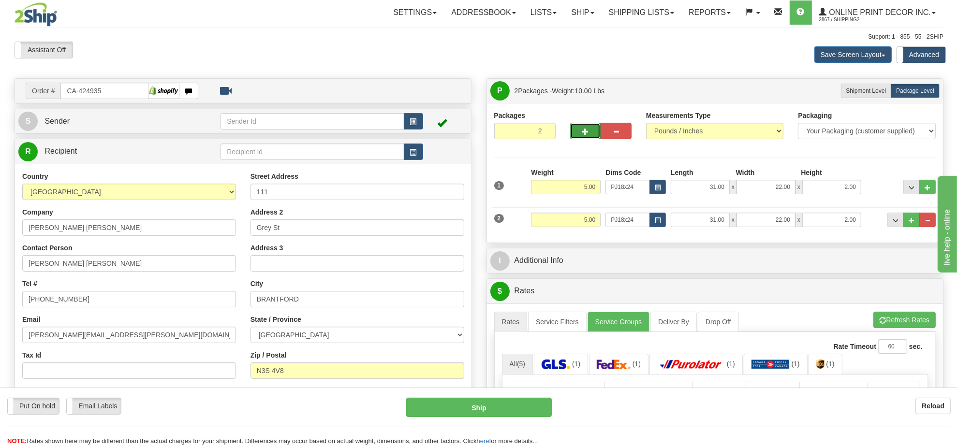
click at [584, 126] on button "button" at bounding box center [585, 131] width 31 height 16
type input "3"
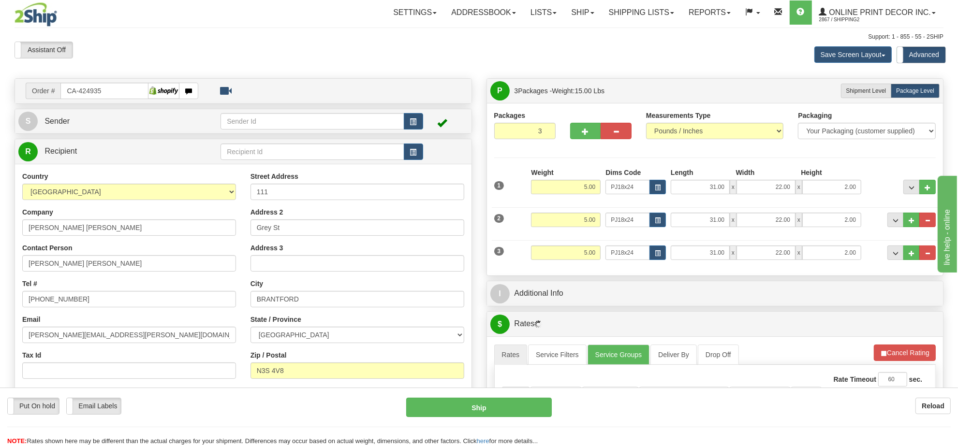
click at [658, 262] on div "3 Weight 5.00 Dims Code PJ18x24 Length Width" at bounding box center [715, 252] width 447 height 32
click at [657, 259] on button "button" at bounding box center [658, 253] width 16 height 15
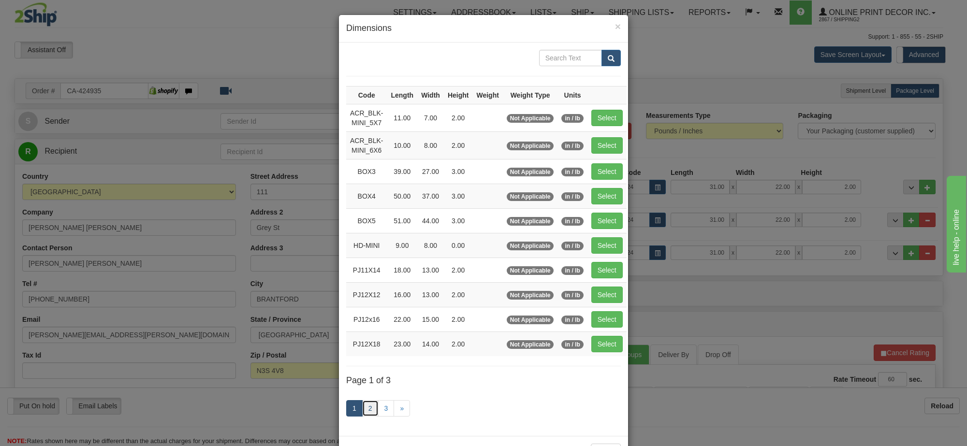
click at [364, 417] on link "2" at bounding box center [370, 408] width 16 height 16
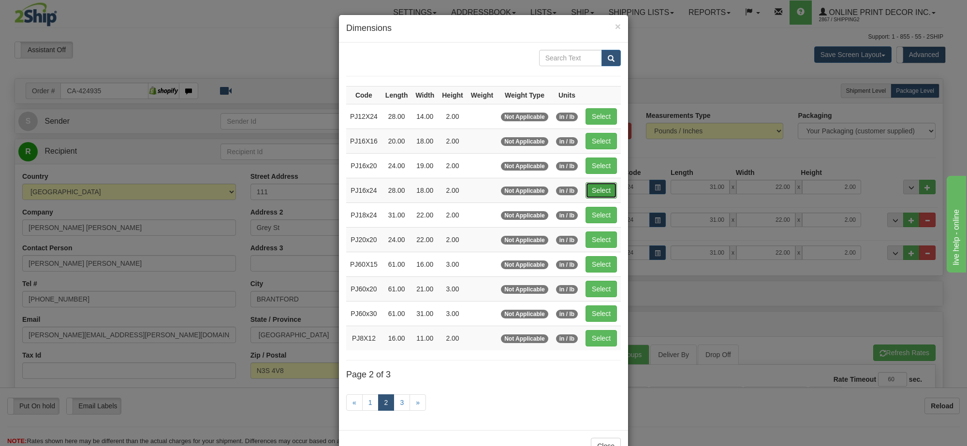
click at [605, 187] on button "Select" at bounding box center [601, 190] width 31 height 16
type input "PJ16x24"
type input "28.00"
type input "18.00"
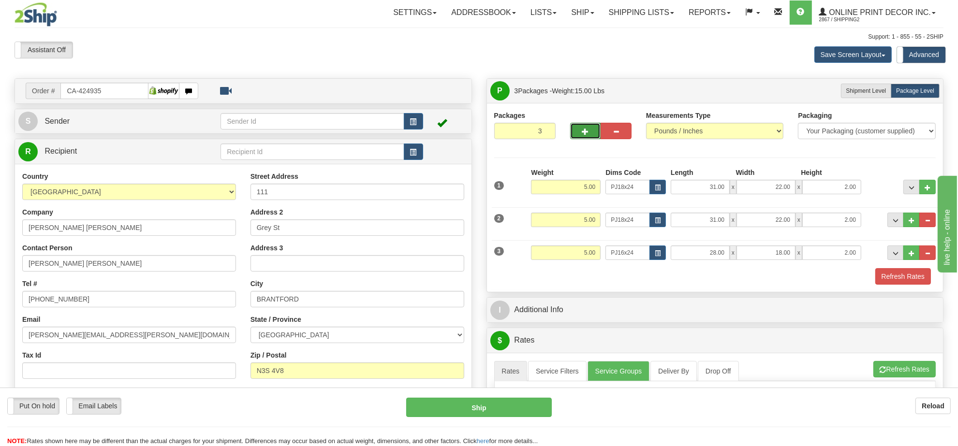
click at [583, 129] on span "button" at bounding box center [585, 132] width 7 height 6
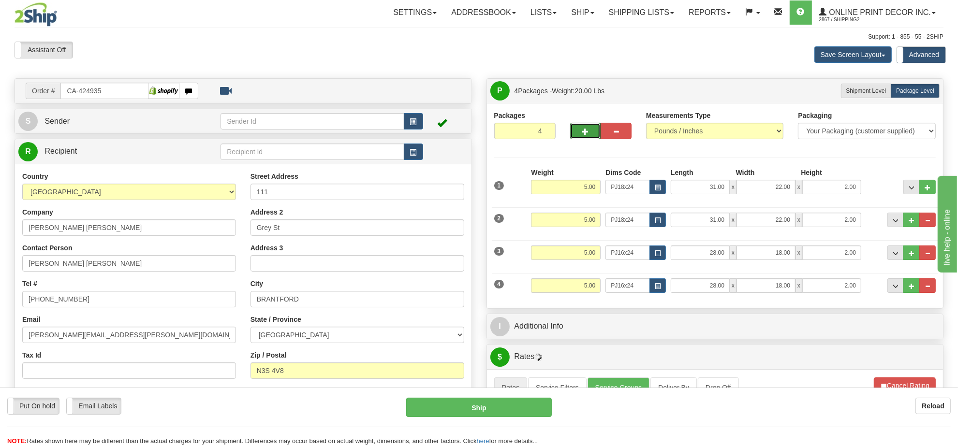
scroll to position [60, 0]
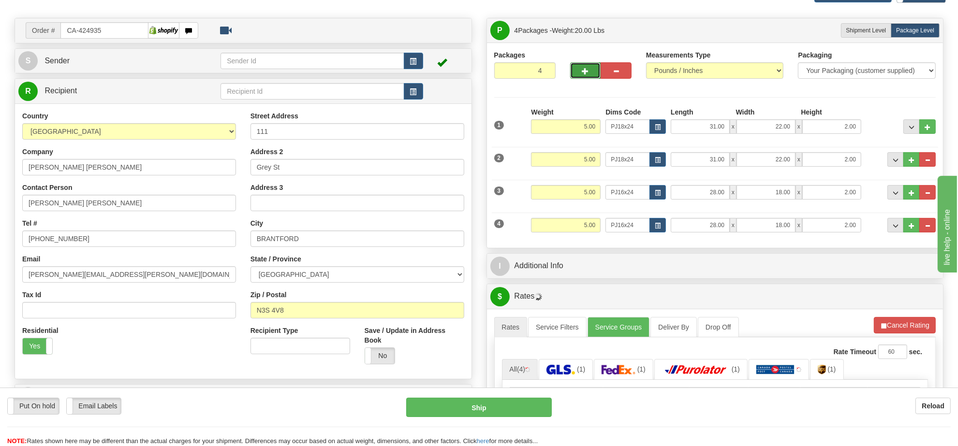
click at [587, 77] on button "button" at bounding box center [585, 70] width 31 height 16
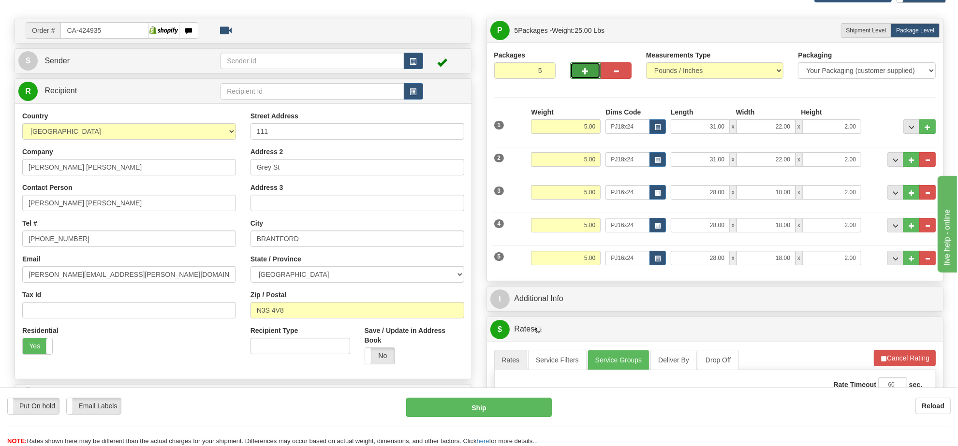
click at [587, 77] on button "button" at bounding box center [585, 70] width 31 height 16
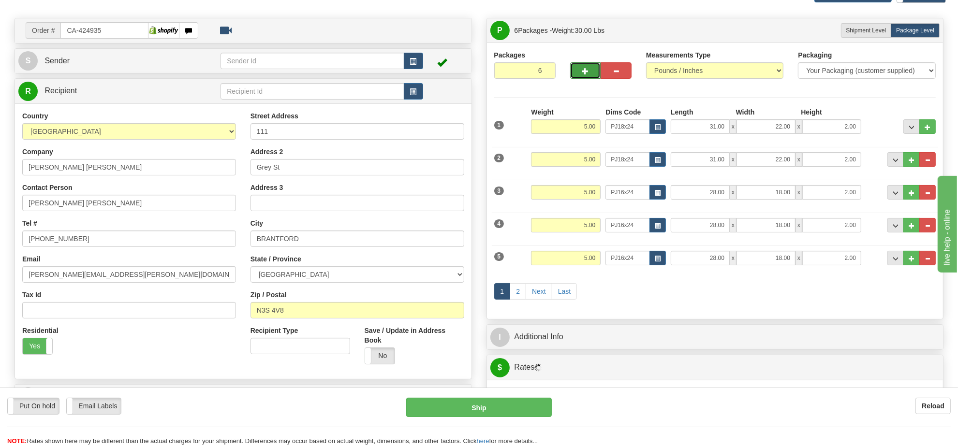
click at [587, 77] on button "button" at bounding box center [585, 70] width 31 height 16
type input "7"
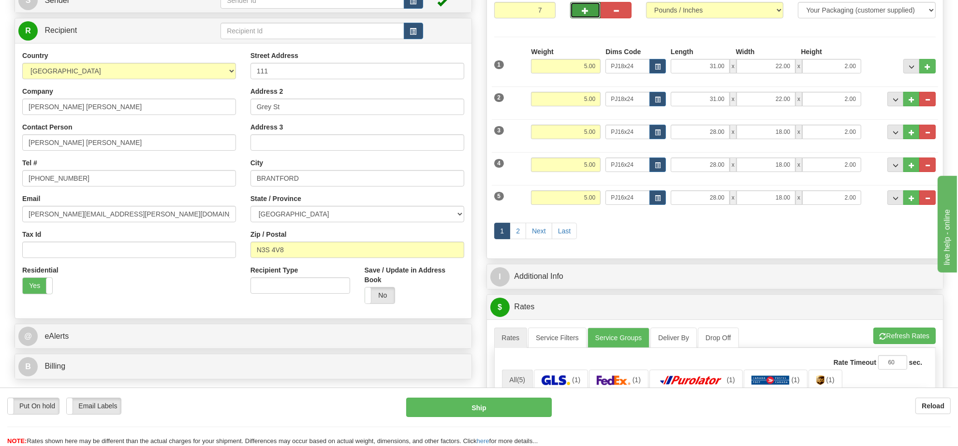
scroll to position [242, 0]
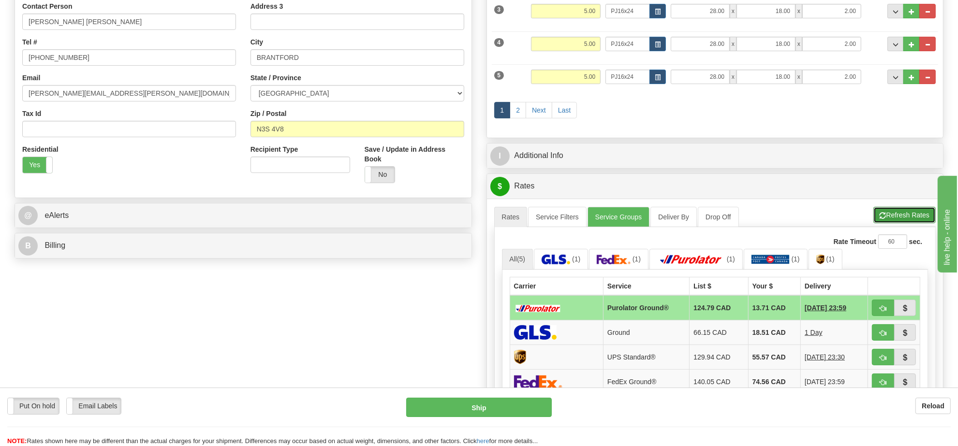
click at [892, 218] on button "Refresh Rates" at bounding box center [904, 215] width 62 height 16
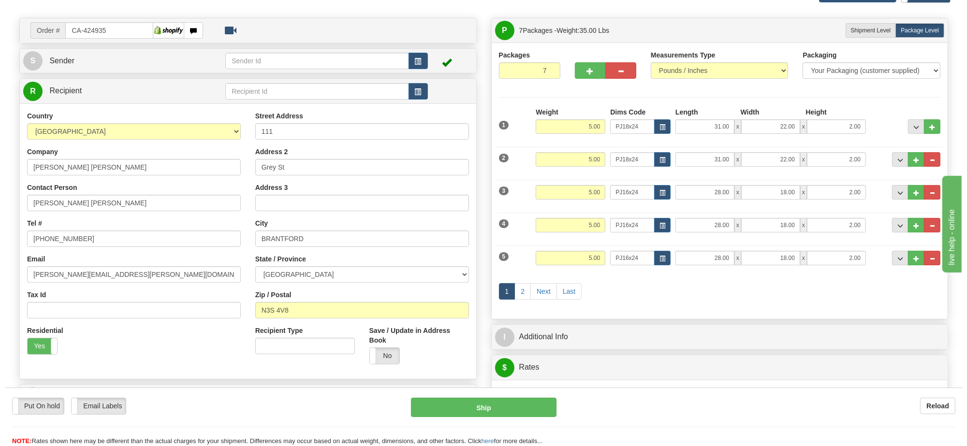
scroll to position [302, 0]
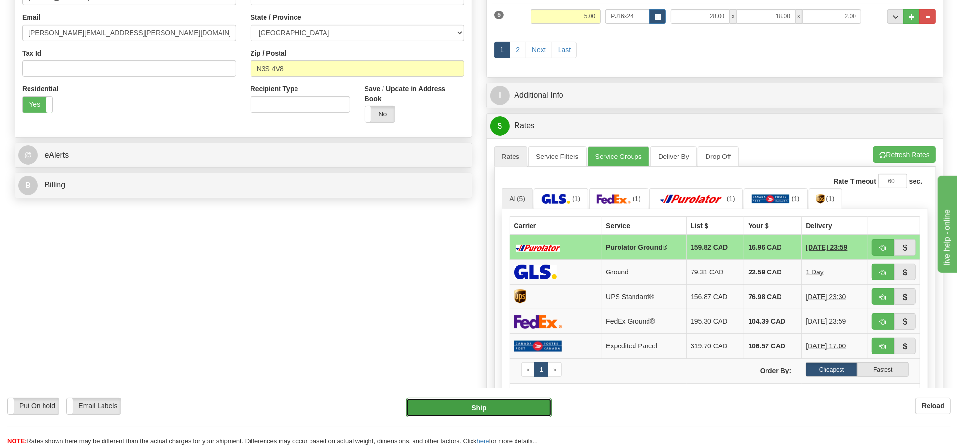
click at [472, 405] on button "Ship" at bounding box center [478, 407] width 145 height 19
type input "260"
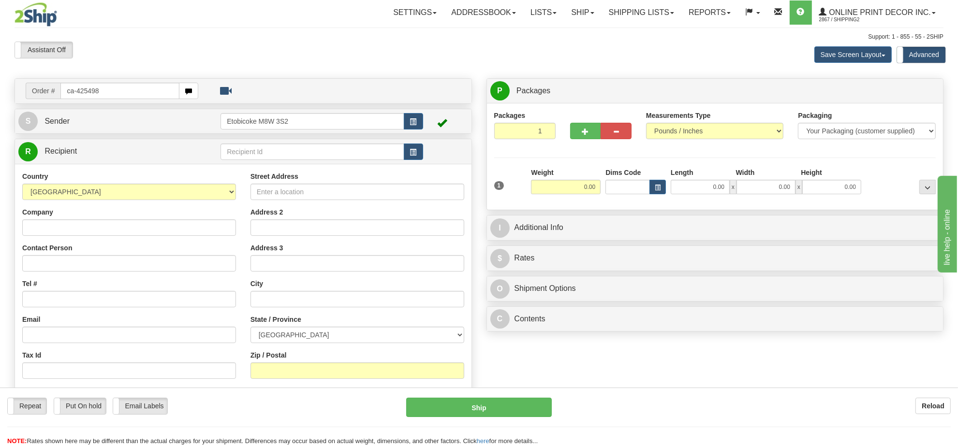
type input "ca-425498"
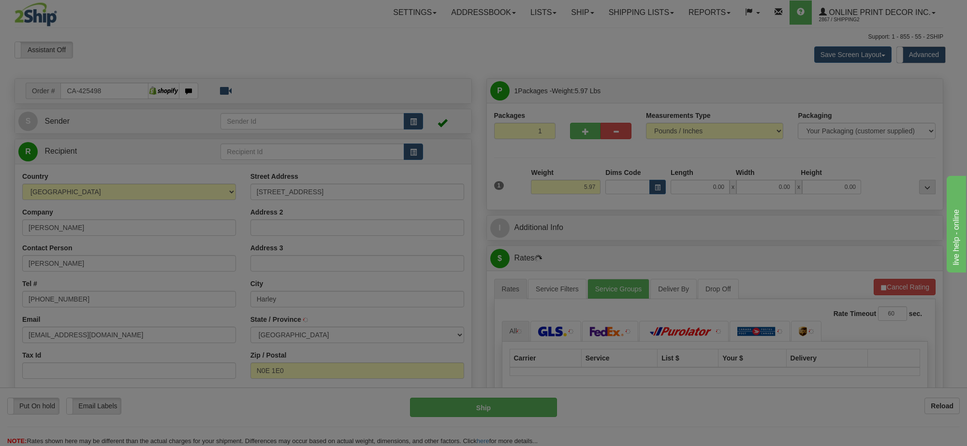
type input "HARLEY"
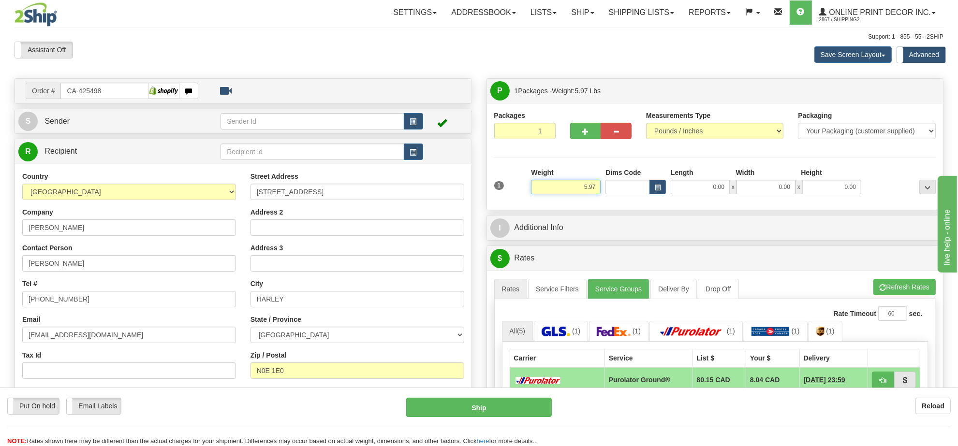
click at [578, 194] on input "5.97" at bounding box center [566, 187] width 70 height 15
type input "7.00"
click at [659, 190] on span "button" at bounding box center [658, 187] width 6 height 5
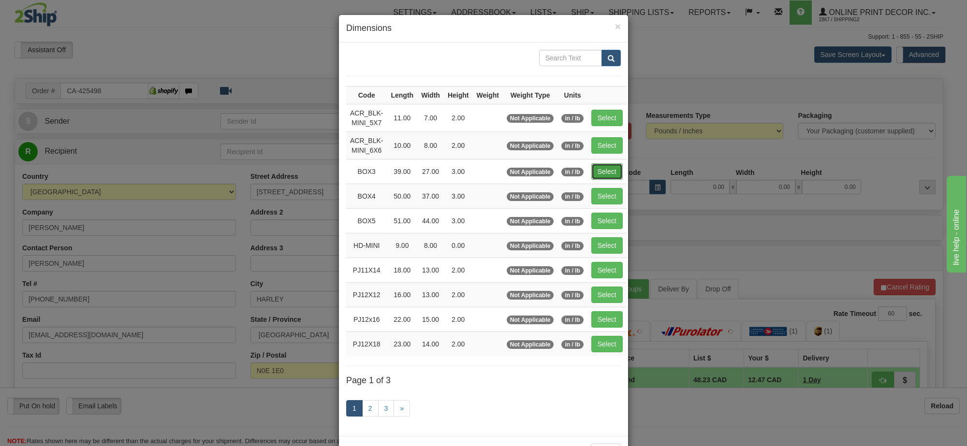
click at [595, 169] on button "Select" at bounding box center [606, 171] width 31 height 16
type input "BOX3"
type input "39.00"
type input "27.00"
type input "3.00"
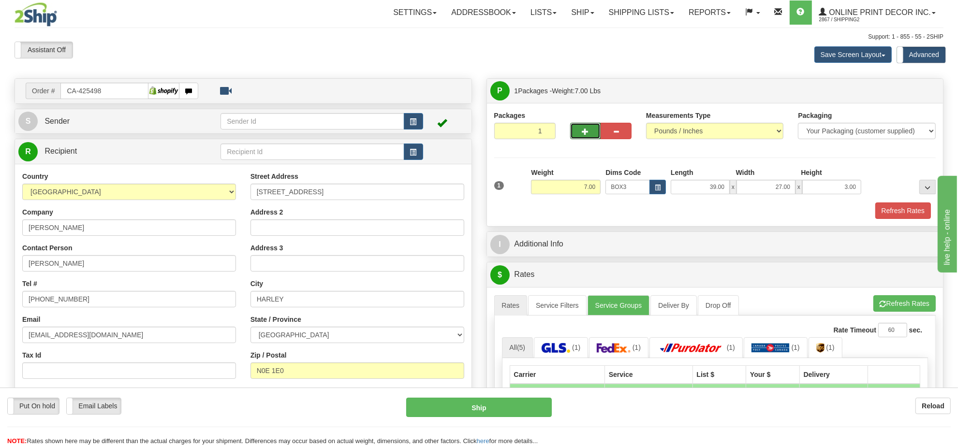
click at [577, 139] on button "button" at bounding box center [585, 131] width 31 height 16
radio input "true"
type input "2"
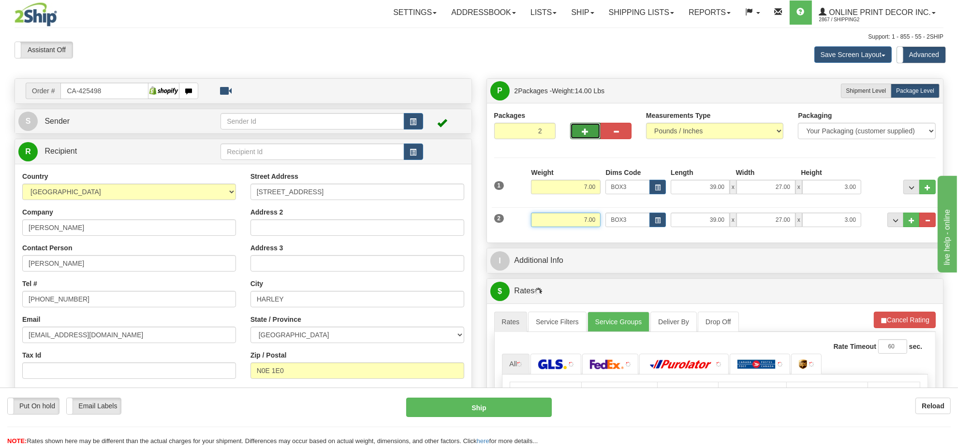
click at [583, 223] on input "7.00" at bounding box center [566, 220] width 70 height 15
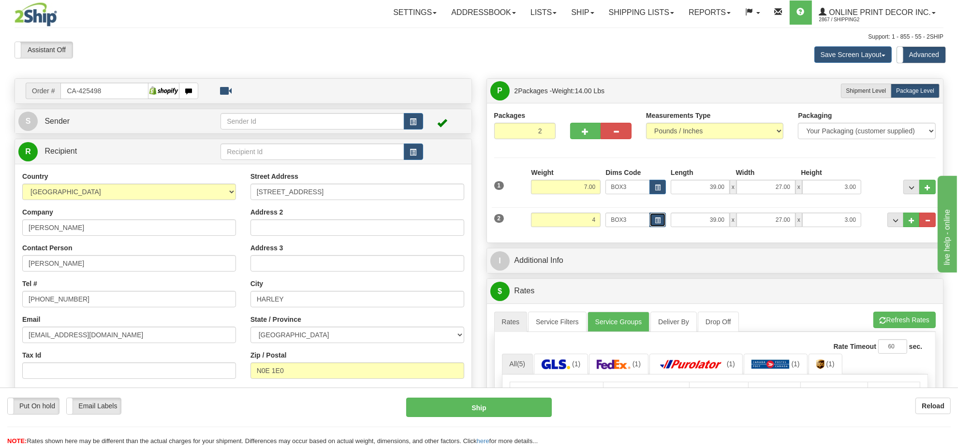
type input "4.00"
click at [661, 222] on button "button" at bounding box center [658, 220] width 16 height 15
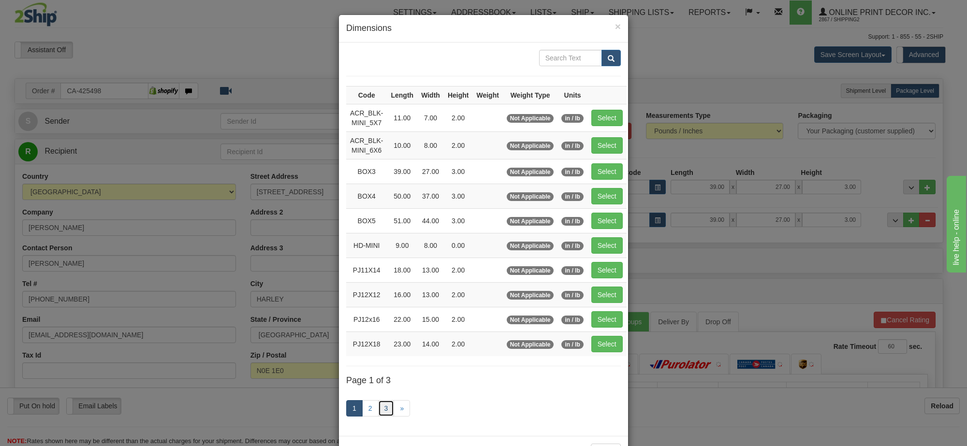
drag, startPoint x: 385, startPoint y: 405, endPoint x: 376, endPoint y: 353, distance: 53.1
click at [383, 408] on link "3" at bounding box center [386, 408] width 16 height 16
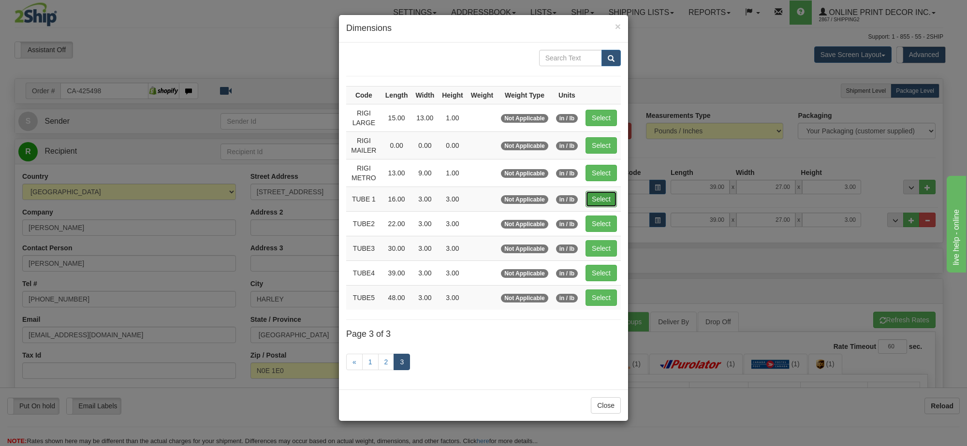
click at [592, 201] on button "Select" at bounding box center [601, 199] width 31 height 16
type input "TUBE 1"
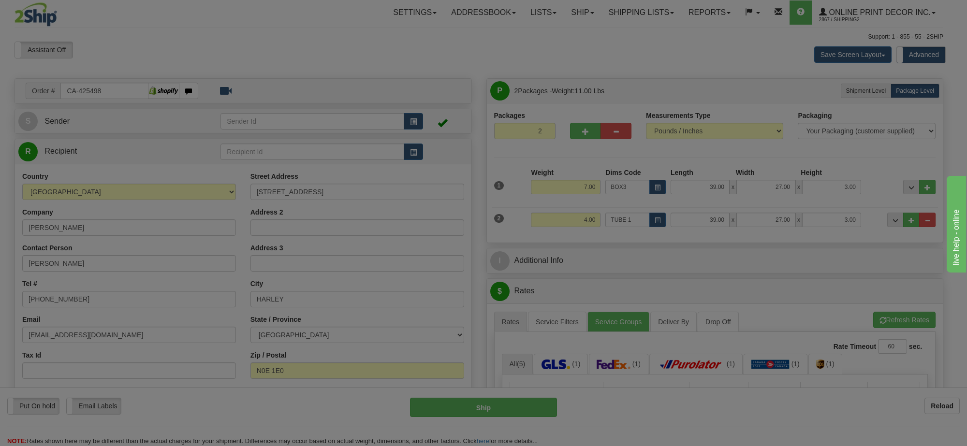
type input "16.00"
type input "3.00"
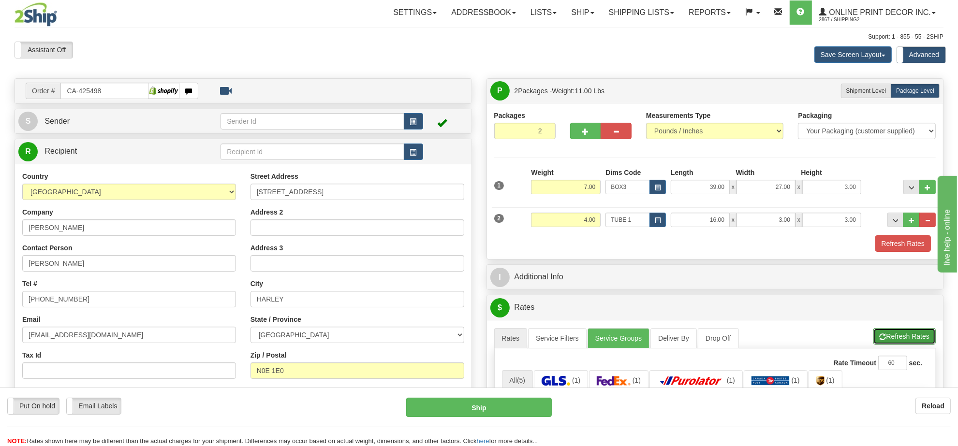
click at [930, 335] on button "Refresh Rates" at bounding box center [904, 336] width 62 height 16
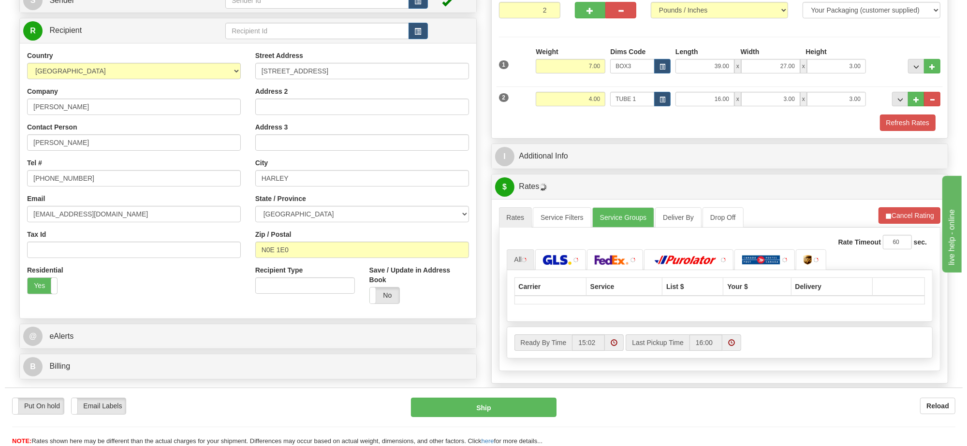
scroll to position [181, 0]
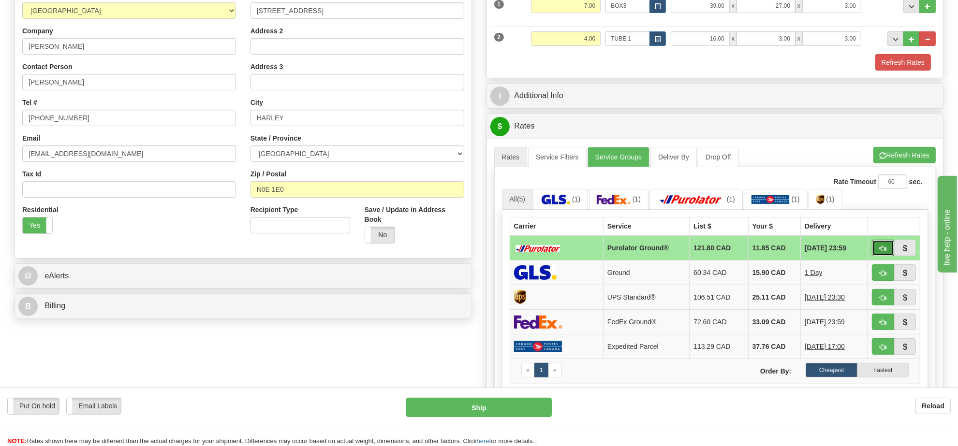
click at [872, 253] on button "button" at bounding box center [883, 248] width 22 height 16
type input "260"
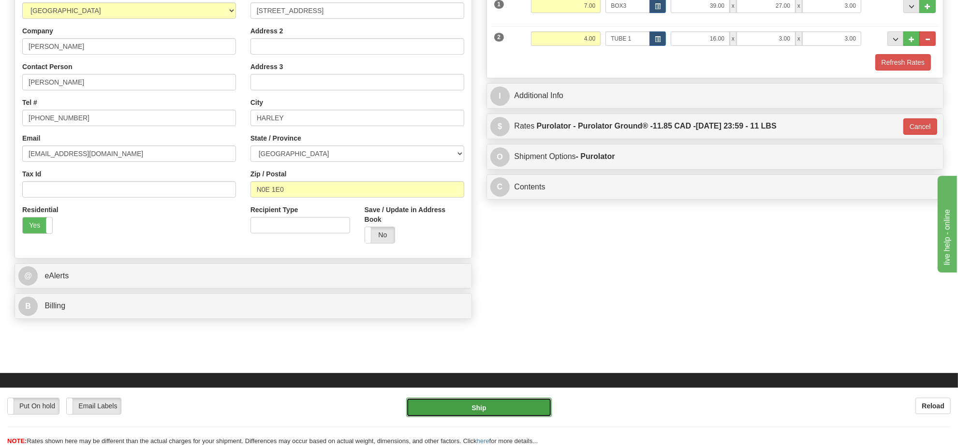
click at [529, 409] on button "Ship" at bounding box center [478, 407] width 145 height 19
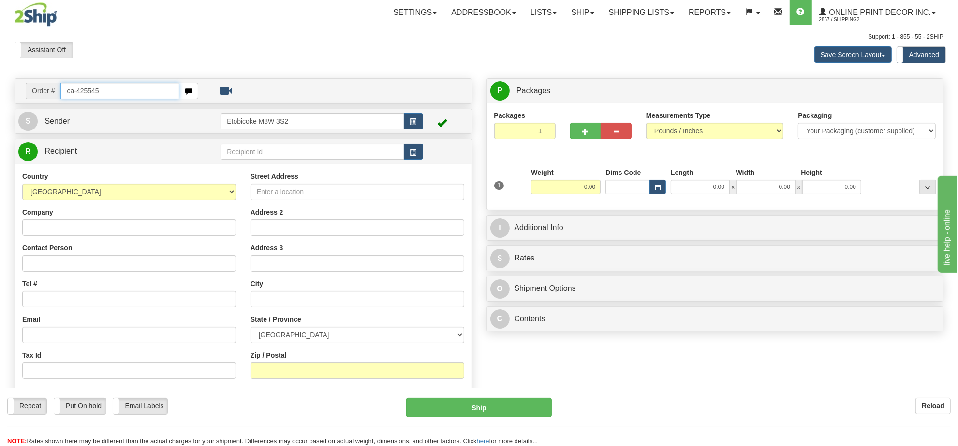
type input "ca-425545"
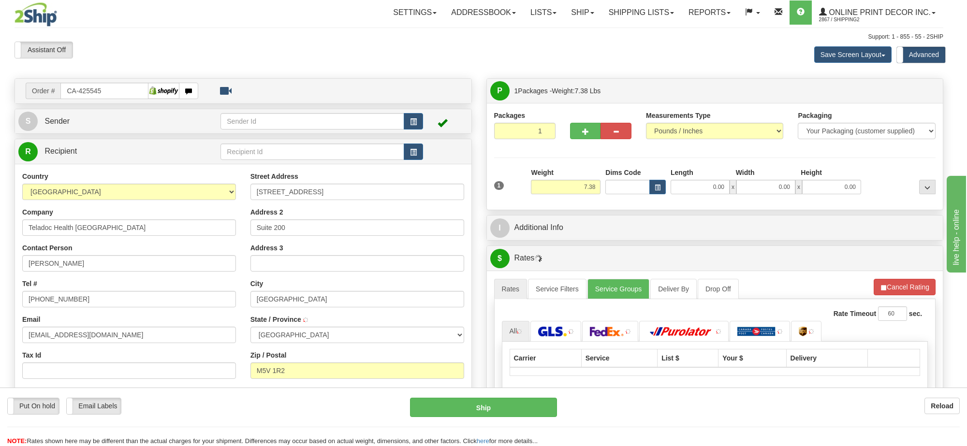
type input "[GEOGRAPHIC_DATA]"
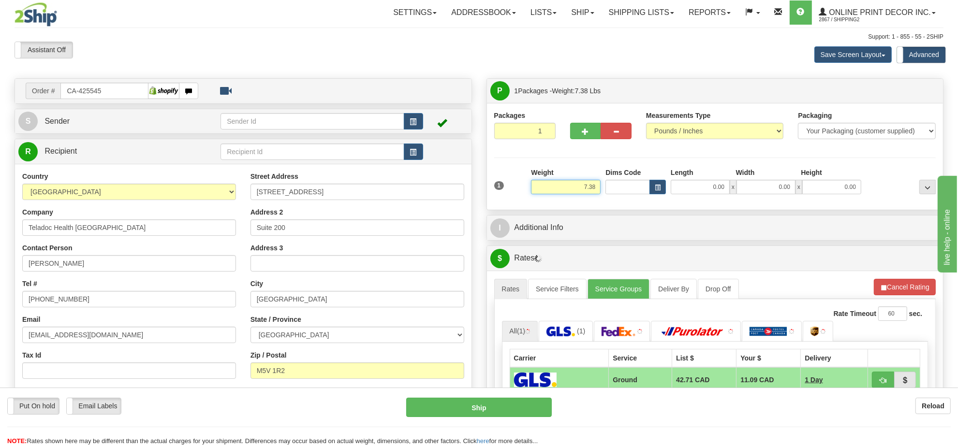
click at [589, 187] on input "7.38" at bounding box center [566, 187] width 70 height 15
drag, startPoint x: 589, startPoint y: 187, endPoint x: 579, endPoint y: 175, distance: 15.5
click at [587, 187] on input "7.38" at bounding box center [566, 187] width 70 height 15
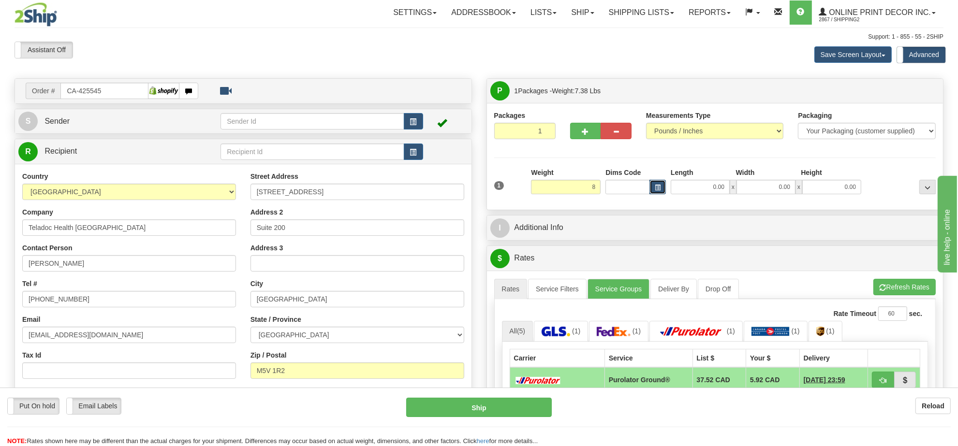
type input "8.00"
click at [651, 190] on button "button" at bounding box center [658, 187] width 16 height 15
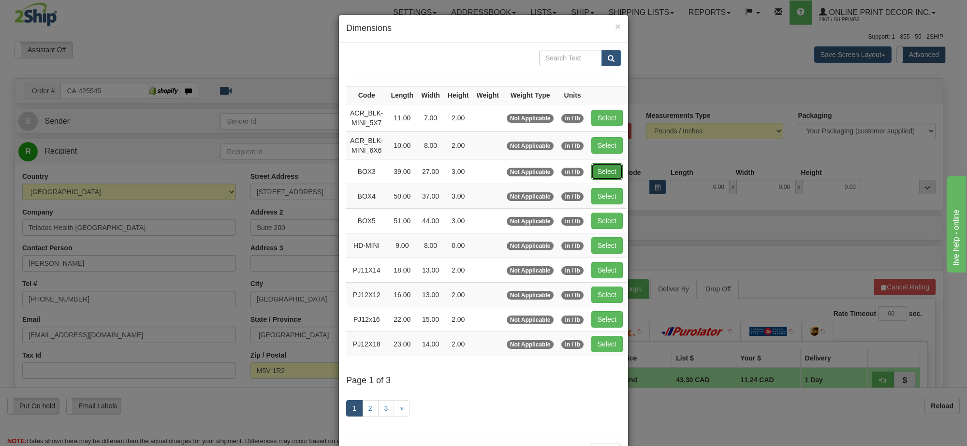
click at [604, 174] on button "Select" at bounding box center [606, 171] width 31 height 16
type input "BOX3"
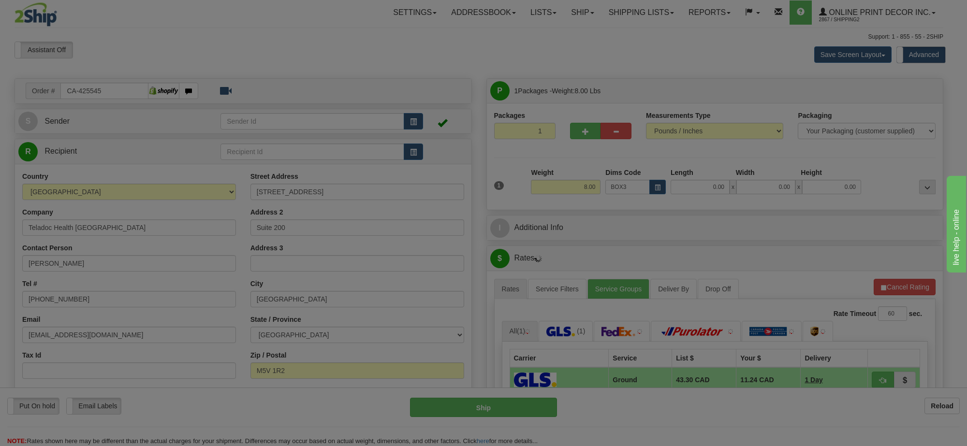
type input "39.00"
type input "27.00"
type input "3.00"
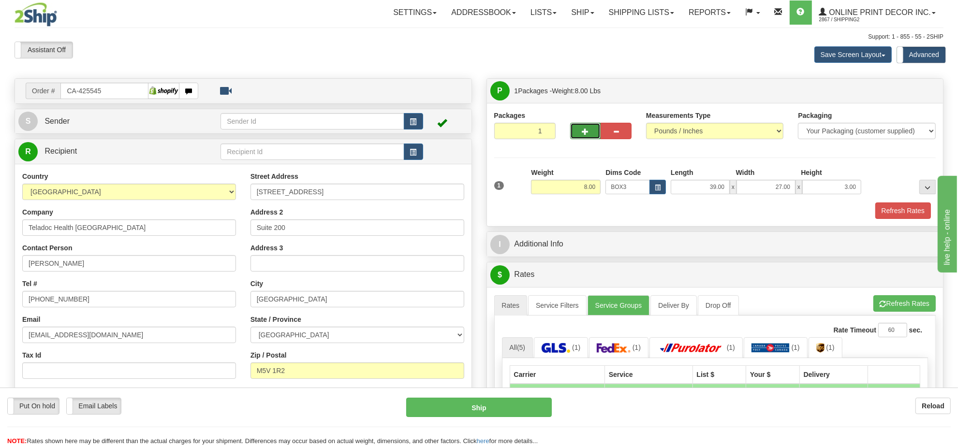
click at [583, 129] on span "button" at bounding box center [585, 132] width 7 height 6
radio input "true"
type input "2"
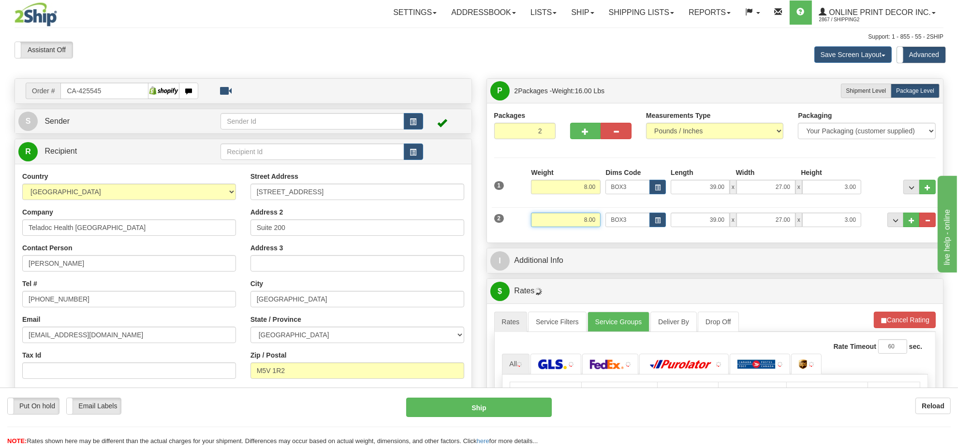
click at [581, 223] on input "8.00" at bounding box center [566, 220] width 70 height 15
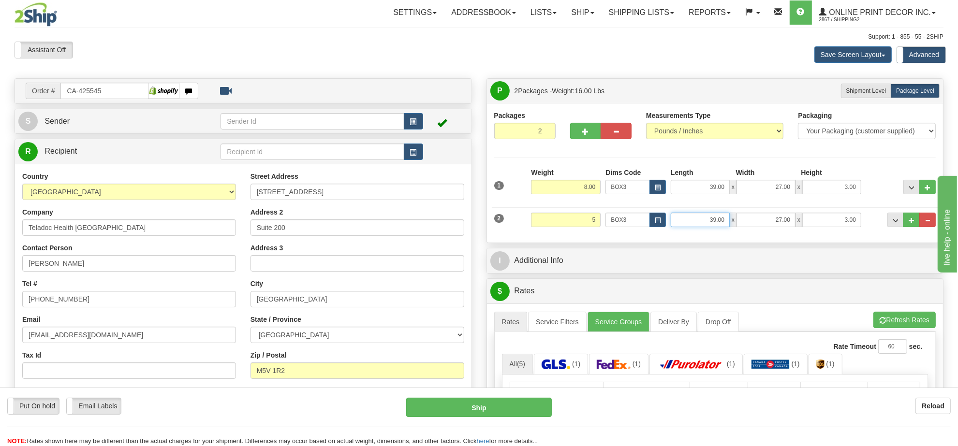
type input "5.00"
click at [673, 227] on input "39.00" at bounding box center [700, 220] width 59 height 15
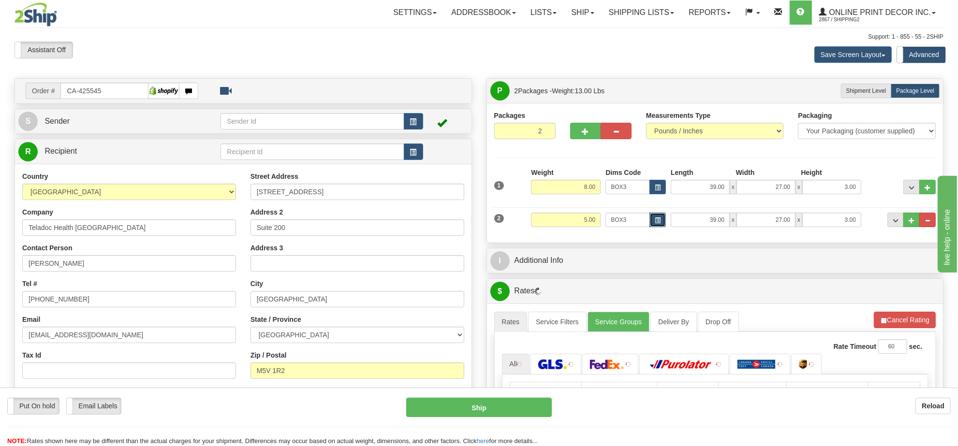
click at [658, 222] on span "button" at bounding box center [658, 220] width 6 height 5
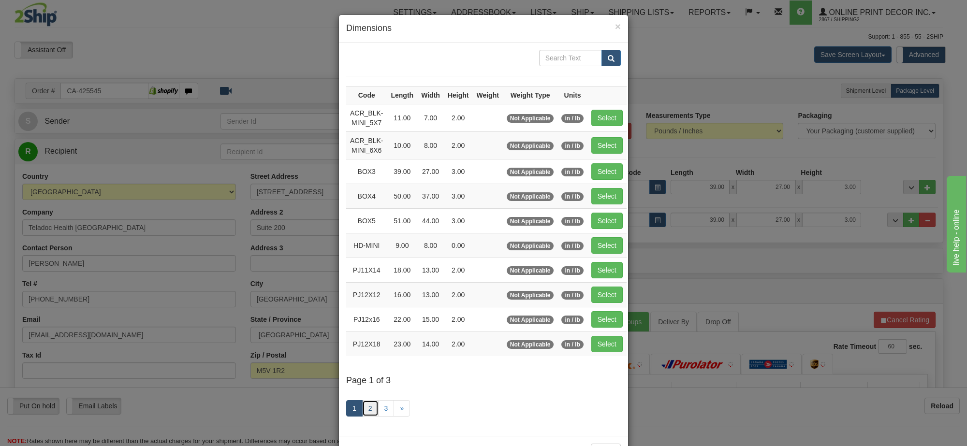
drag, startPoint x: 368, startPoint y: 413, endPoint x: 368, endPoint y: 406, distance: 6.3
click at [368, 412] on link "2" at bounding box center [370, 408] width 16 height 16
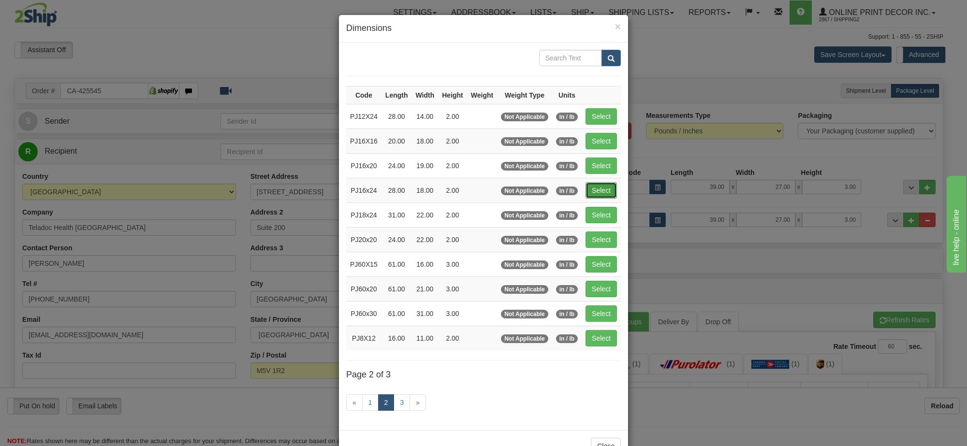
drag, startPoint x: 590, startPoint y: 193, endPoint x: 606, endPoint y: 193, distance: 16.0
click at [595, 193] on button "Select" at bounding box center [601, 190] width 31 height 16
type input "PJ16x24"
type input "28.00"
type input "18.00"
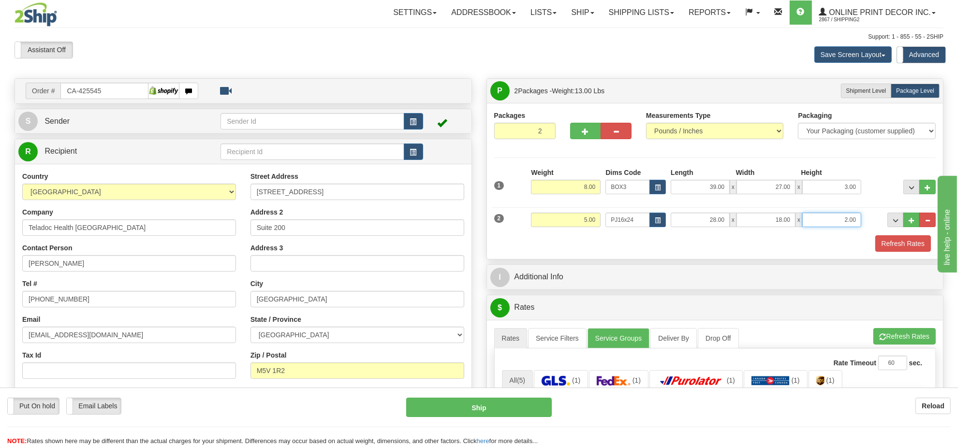
click at [837, 226] on input "2.00" at bounding box center [831, 220] width 59 height 15
type input "4.00"
click at [916, 345] on button "Refresh Rates" at bounding box center [904, 336] width 62 height 16
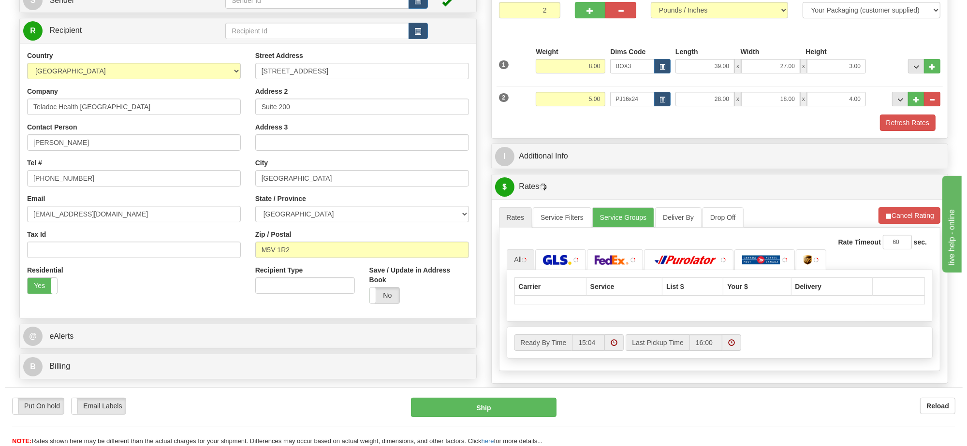
scroll to position [181, 0]
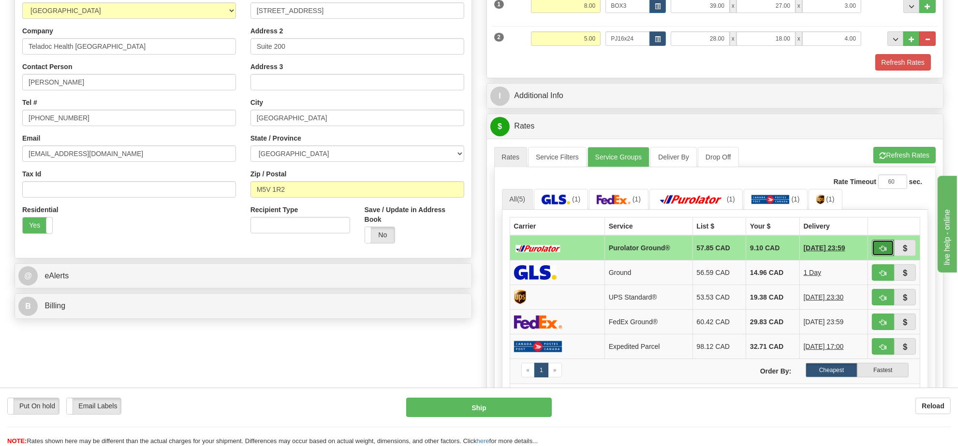
click at [875, 256] on button "button" at bounding box center [883, 248] width 22 height 16
type input "260"
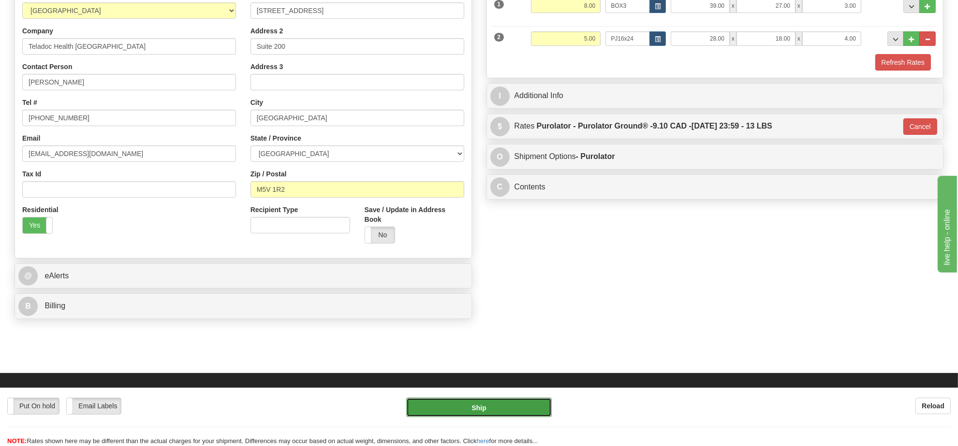
click at [486, 409] on button "Ship" at bounding box center [478, 407] width 145 height 19
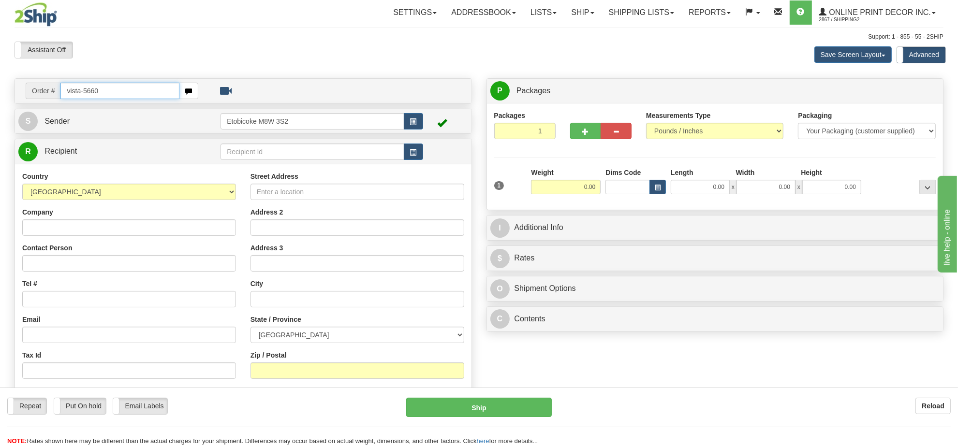
type input "vista-5660"
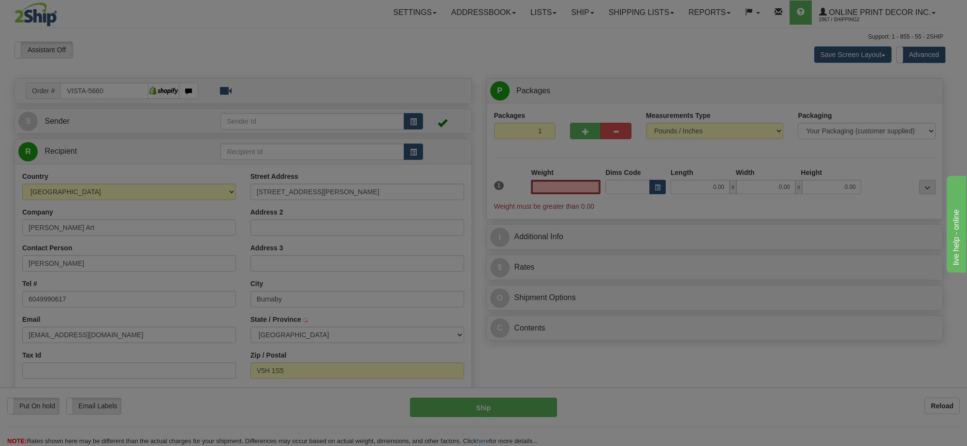
type input "BURNABY"
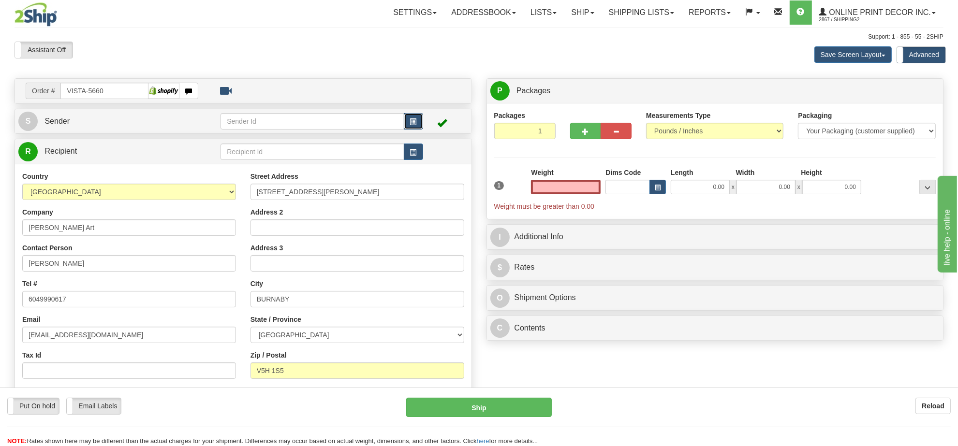
type input "0.00"
click at [410, 125] on span "button" at bounding box center [413, 122] width 7 height 6
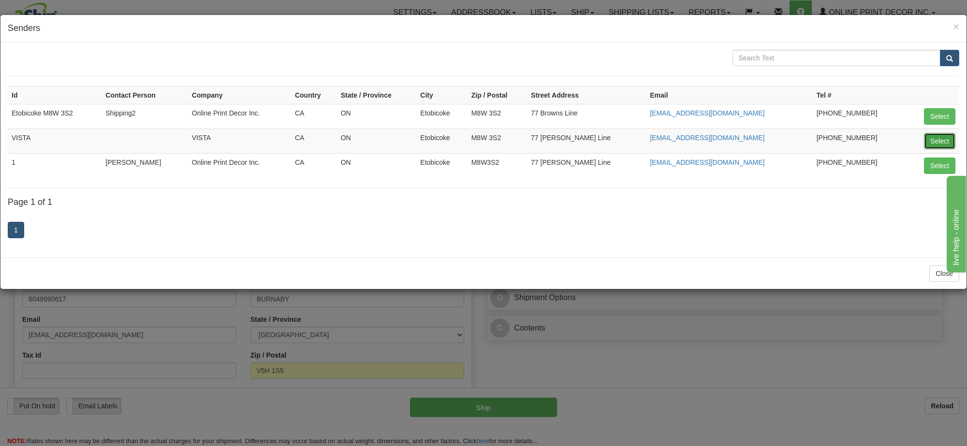
click at [927, 143] on button "Select" at bounding box center [939, 141] width 31 height 16
type input "VISTA"
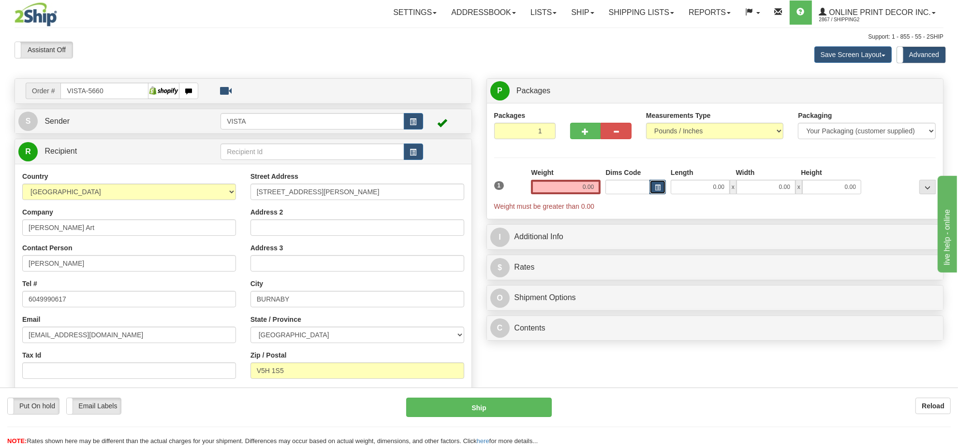
click at [658, 188] on span "button" at bounding box center [658, 187] width 6 height 5
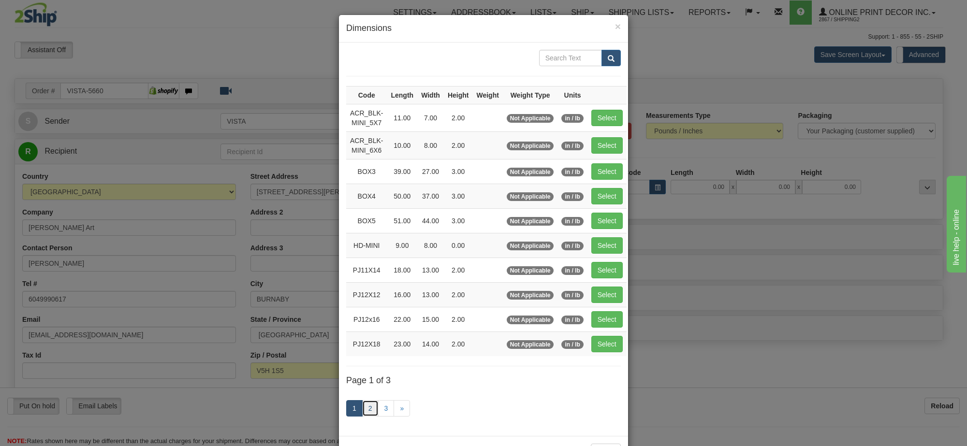
click at [363, 412] on link "2" at bounding box center [370, 408] width 16 height 16
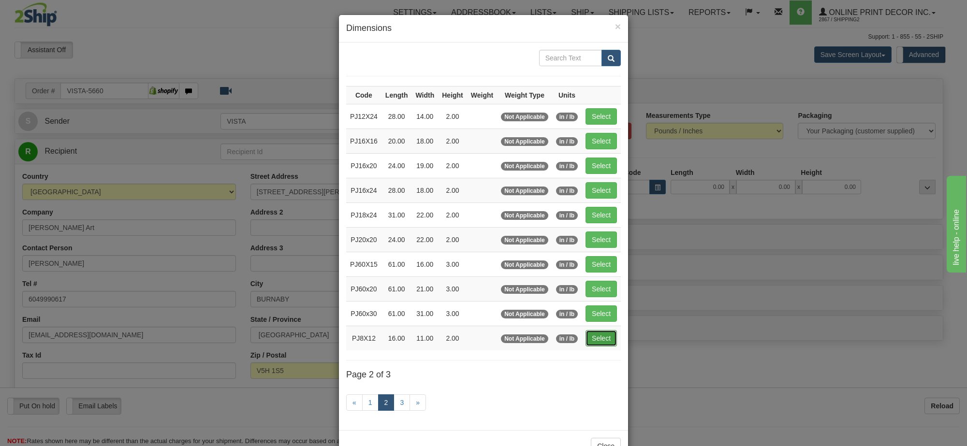
click at [595, 337] on button "Select" at bounding box center [601, 338] width 31 height 16
type input "PJ8X12"
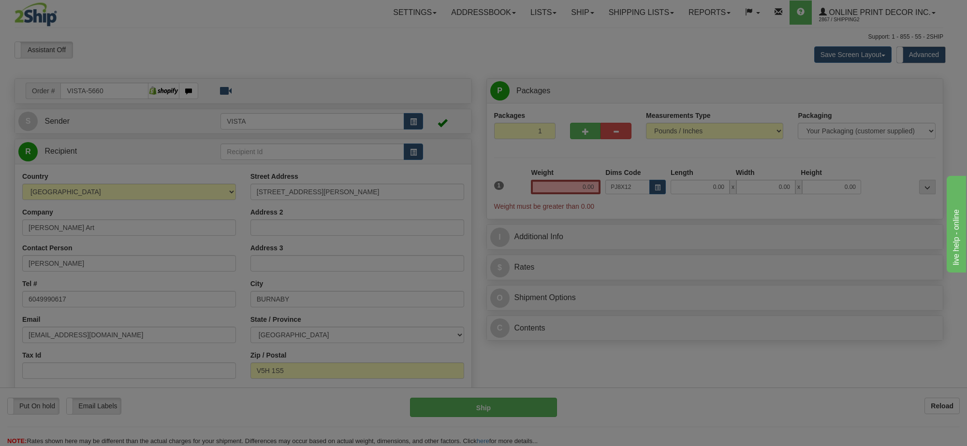
type input "16.00"
type input "11.00"
type input "2.00"
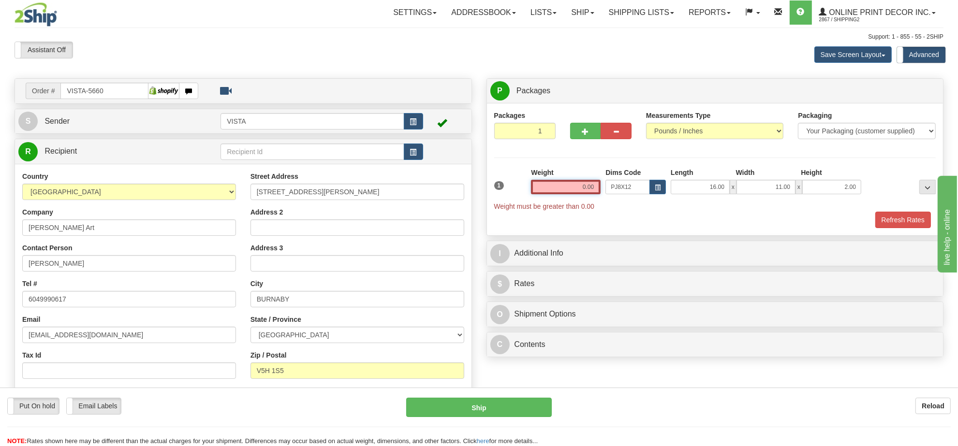
drag, startPoint x: 572, startPoint y: 192, endPoint x: 618, endPoint y: 190, distance: 46.5
click at [618, 190] on div "1 Weight 0.00 Dims Code x x" at bounding box center [715, 190] width 447 height 44
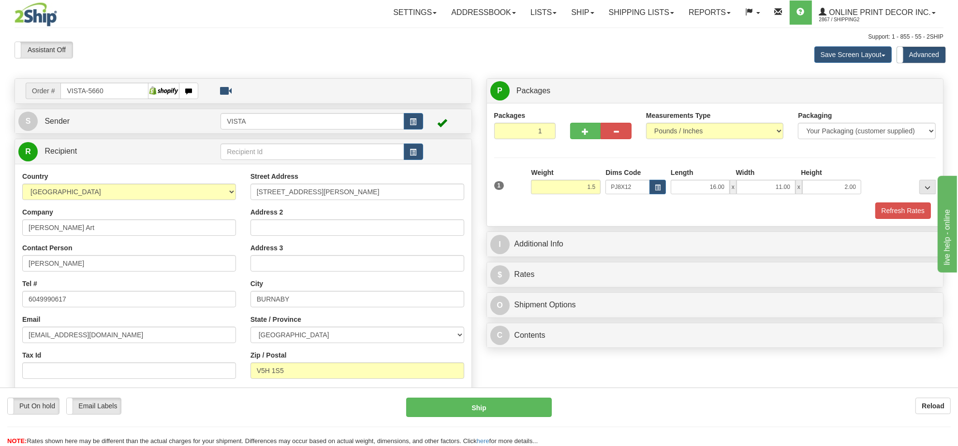
click at [913, 202] on div "1 Weight 1.5 Dims Code Width" at bounding box center [715, 185] width 447 height 34
type input "1.50"
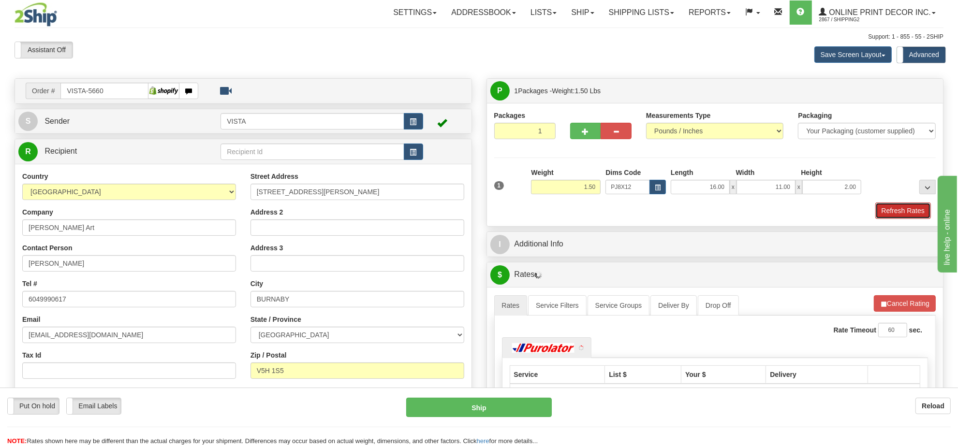
click at [915, 214] on button "Refresh Rates" at bounding box center [903, 211] width 56 height 16
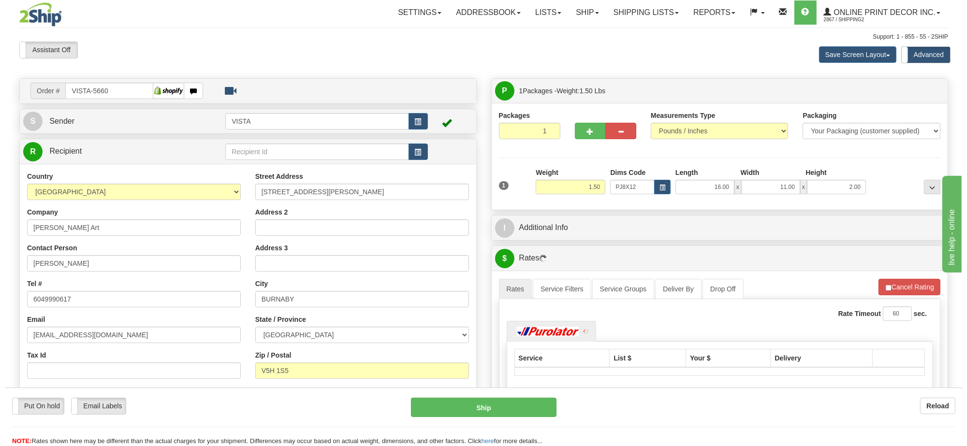
scroll to position [121, 0]
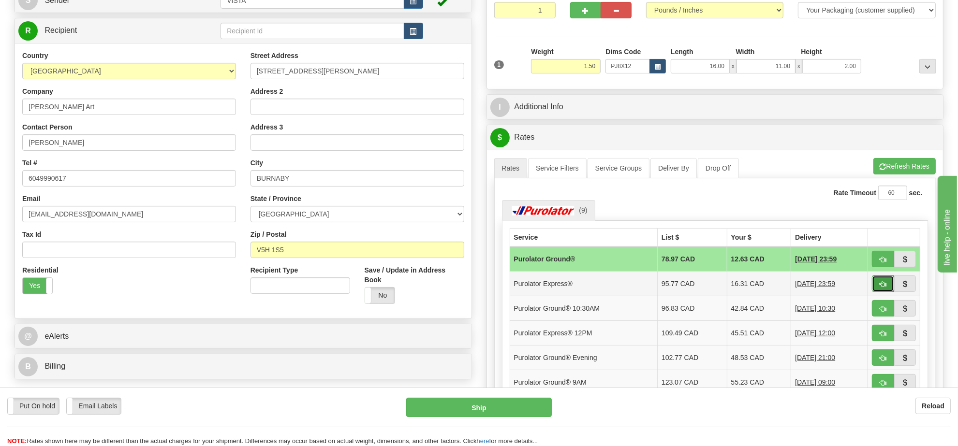
click at [881, 288] on span "button" at bounding box center [883, 284] width 7 height 6
type input "202"
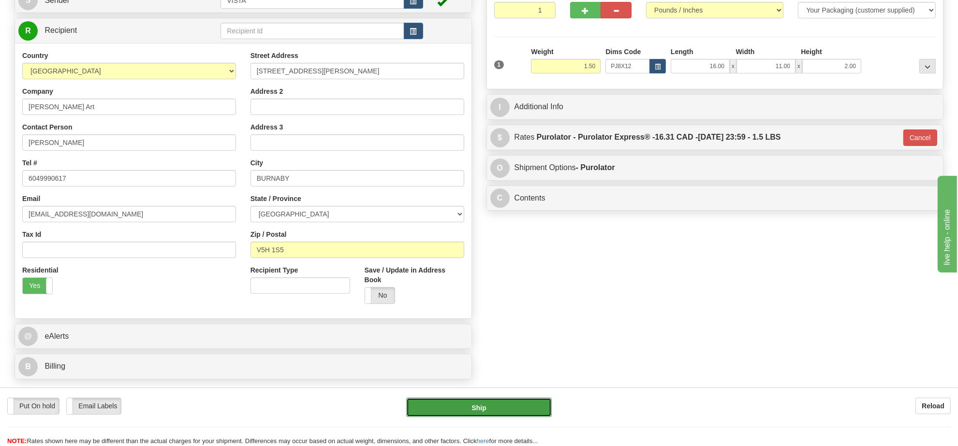
click at [492, 399] on button "Ship" at bounding box center [478, 407] width 145 height 19
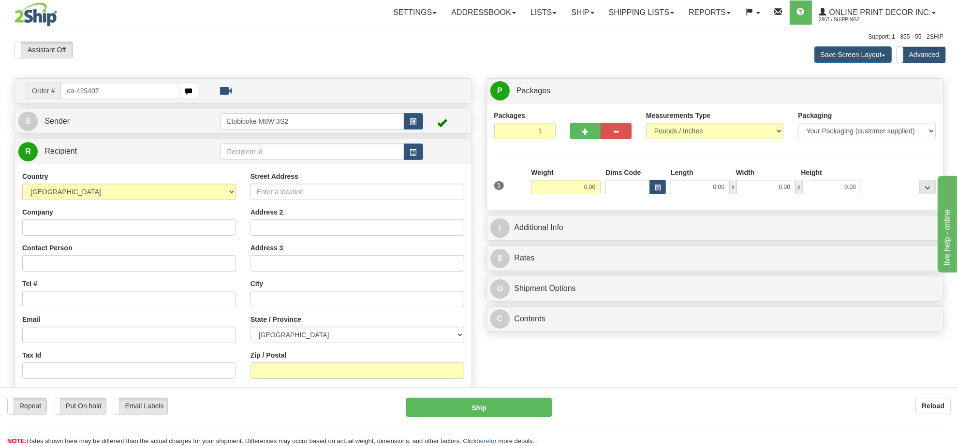
type input "ca-425407"
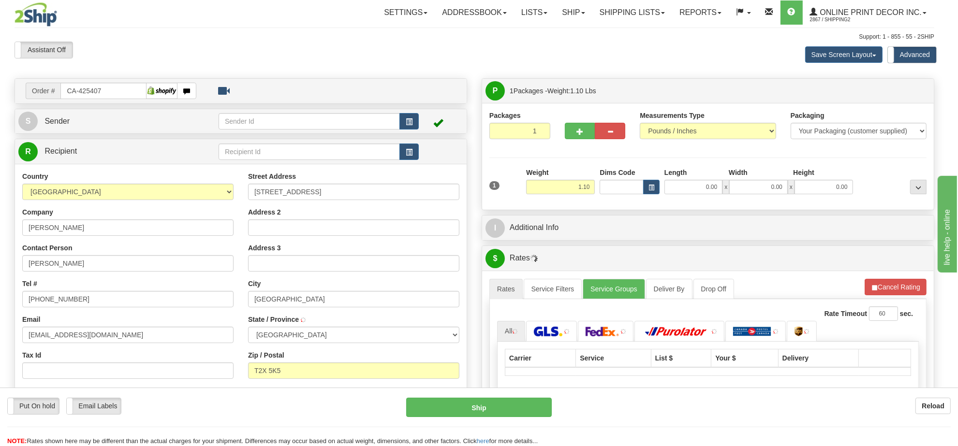
type input "[GEOGRAPHIC_DATA]"
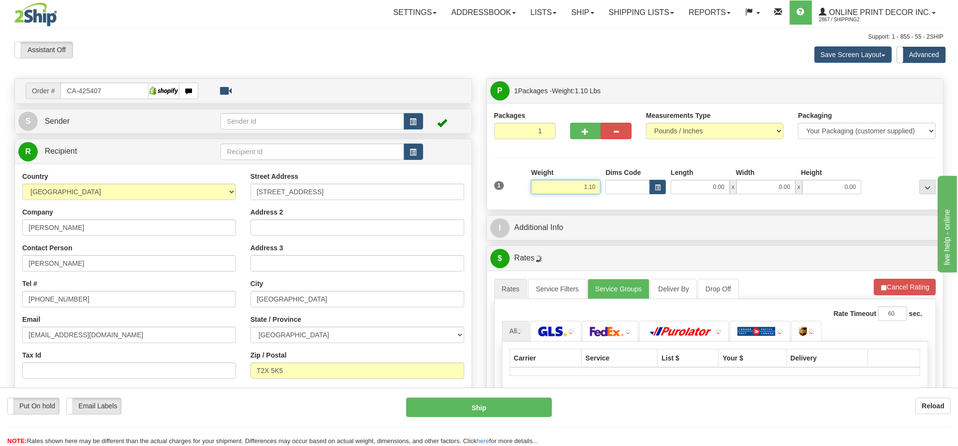
click at [589, 190] on input "1.10" at bounding box center [566, 187] width 70 height 15
click at [589, 189] on input "1.10" at bounding box center [566, 187] width 70 height 15
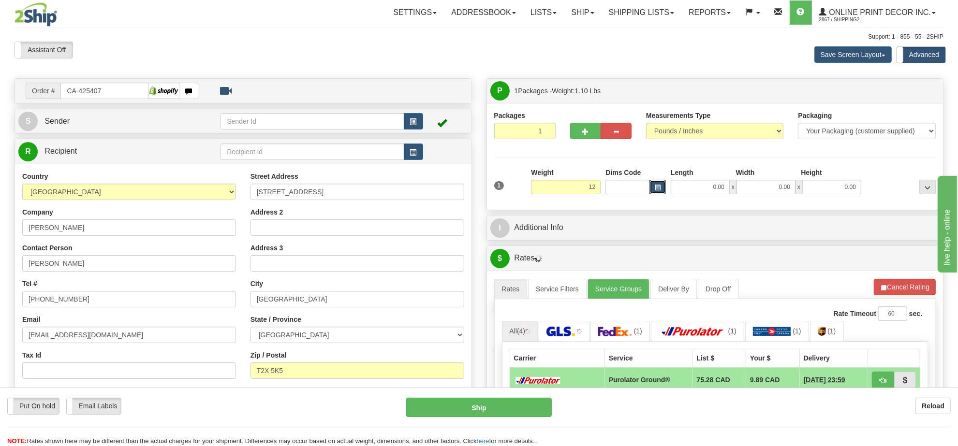
type input "12.00"
click at [663, 190] on button "button" at bounding box center [658, 187] width 16 height 15
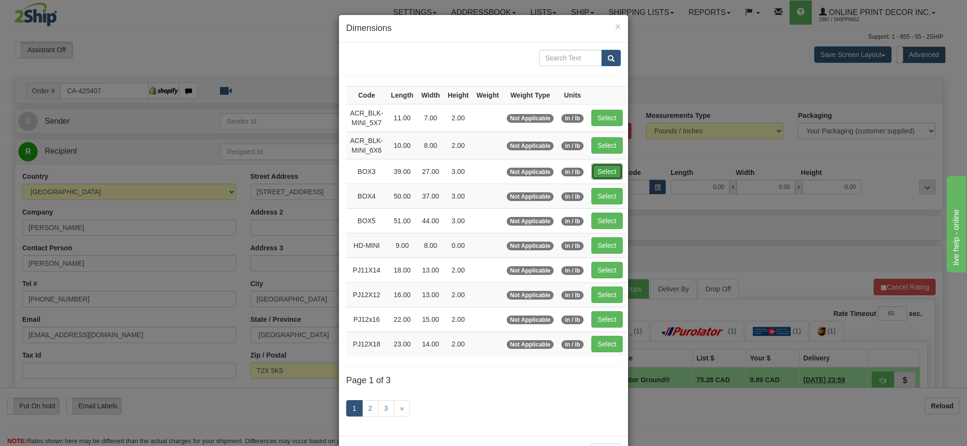
click at [604, 172] on button "Select" at bounding box center [606, 171] width 31 height 16
type input "BOX3"
type input "39.00"
type input "27.00"
type input "3.00"
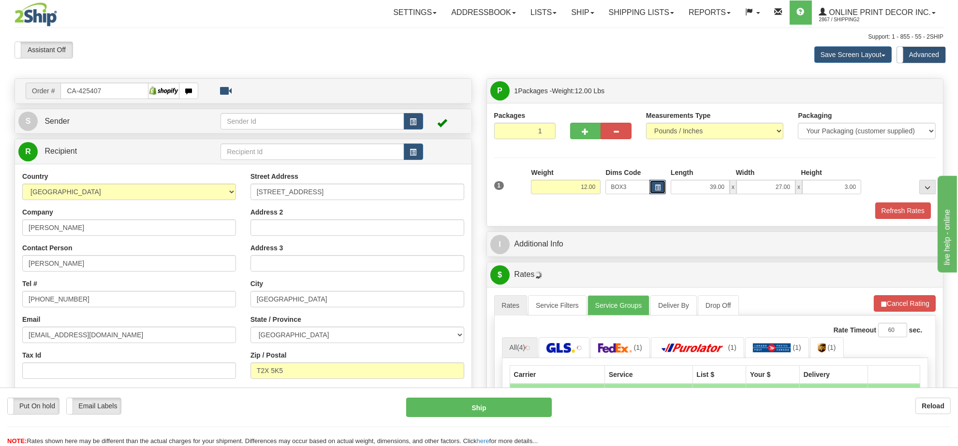
click at [655, 187] on span "button" at bounding box center [658, 187] width 6 height 5
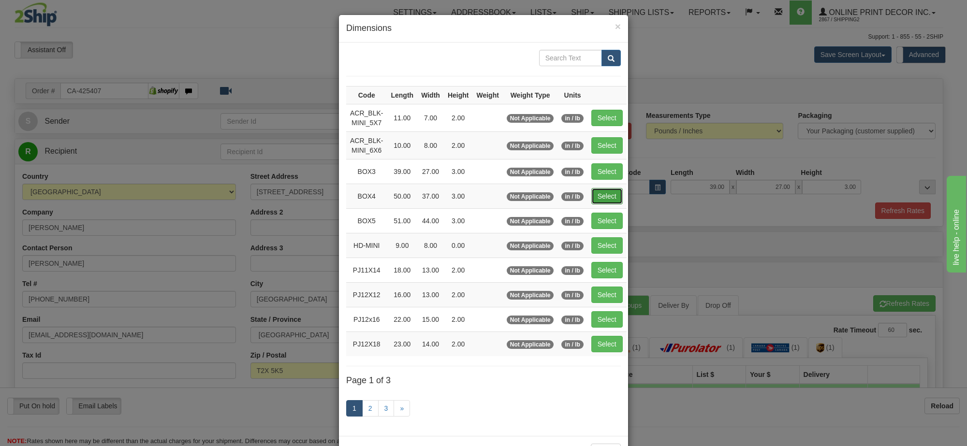
click at [605, 202] on button "Select" at bounding box center [606, 196] width 31 height 16
type input "BOX4"
type input "50.00"
type input "37.00"
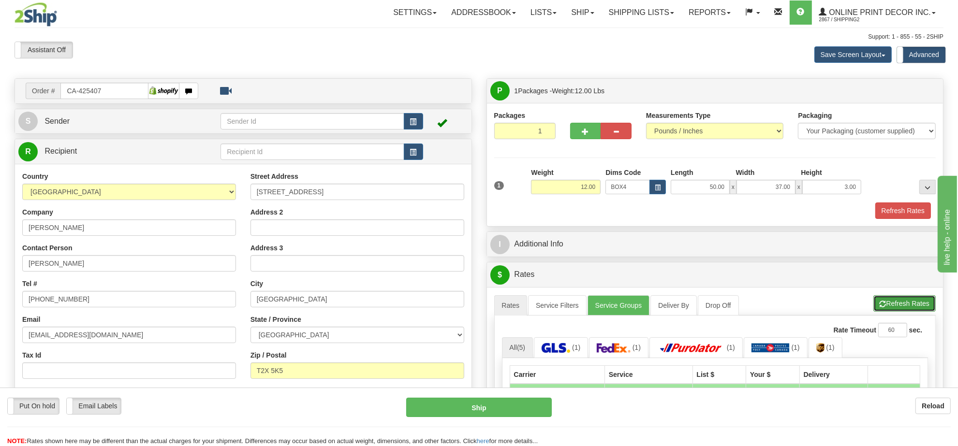
click at [888, 303] on button "Refresh Rates" at bounding box center [904, 303] width 62 height 16
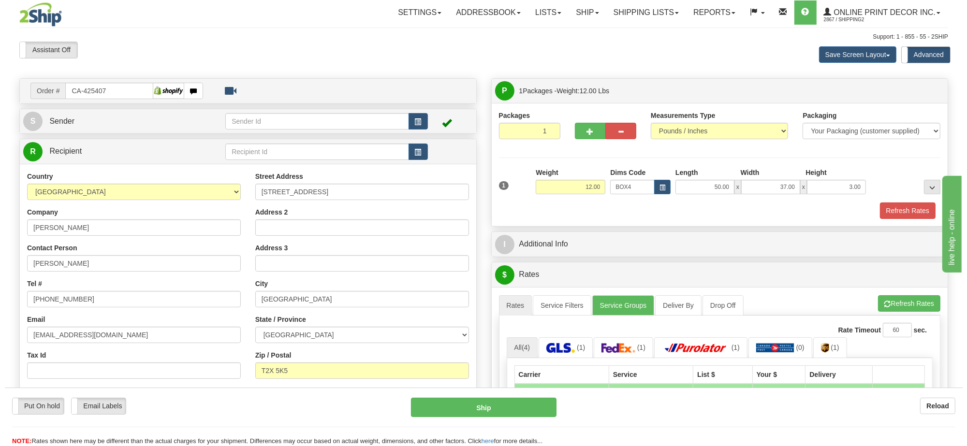
scroll to position [181, 0]
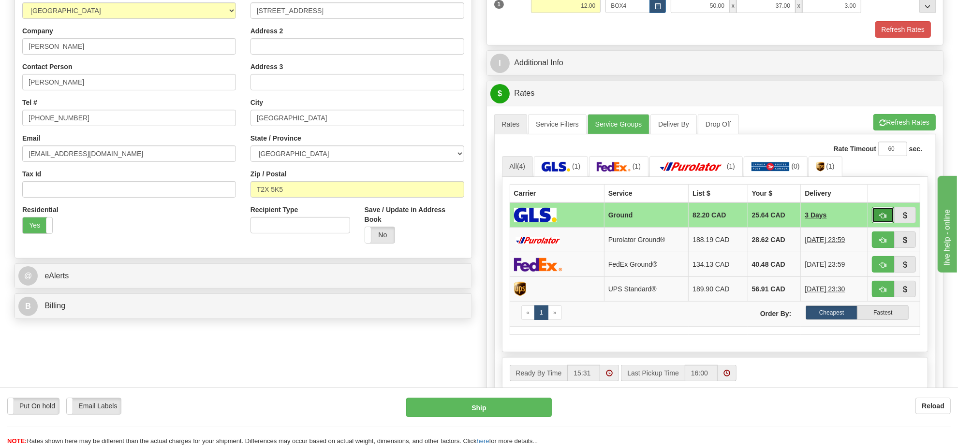
click at [881, 219] on span "button" at bounding box center [883, 216] width 7 height 6
type input "1"
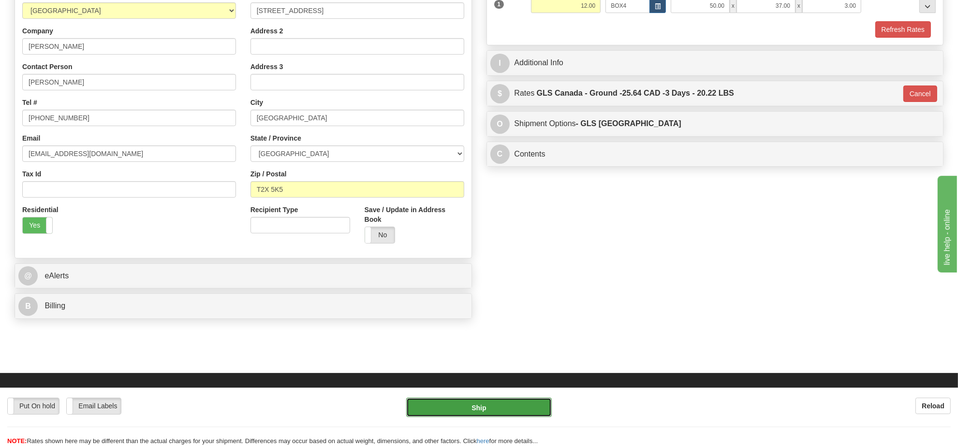
click at [501, 412] on button "Ship" at bounding box center [478, 407] width 145 height 19
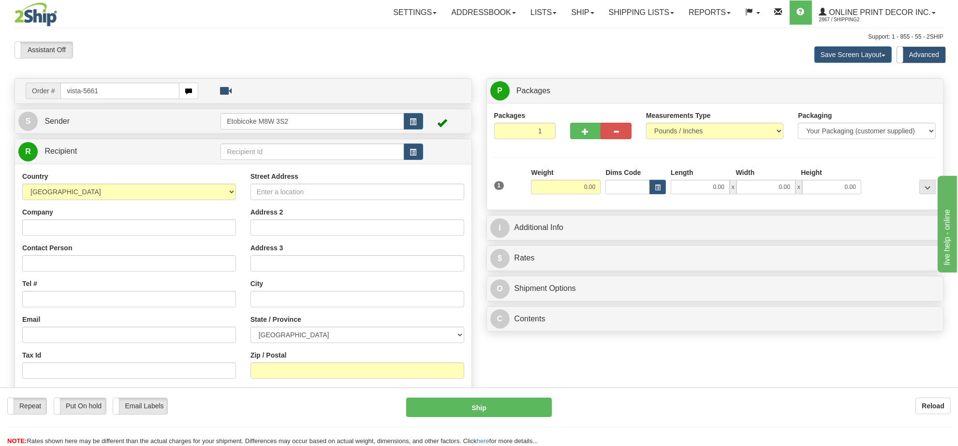
type input "vista-5661"
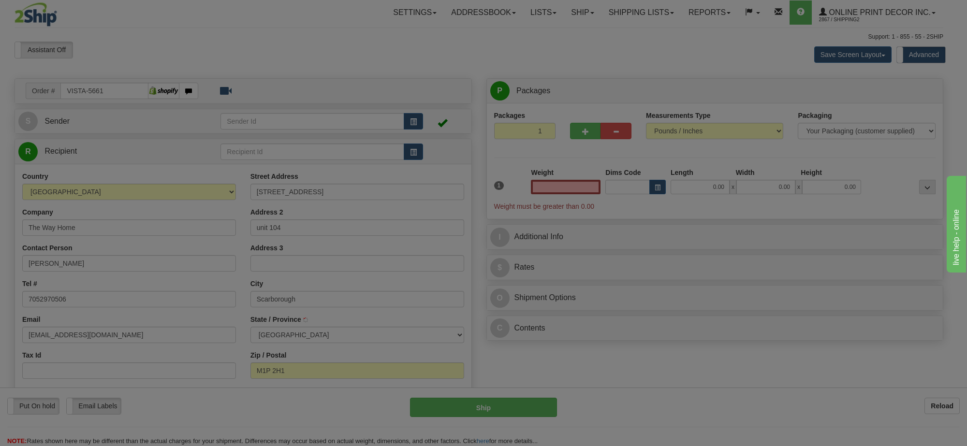
type input "[GEOGRAPHIC_DATA]"
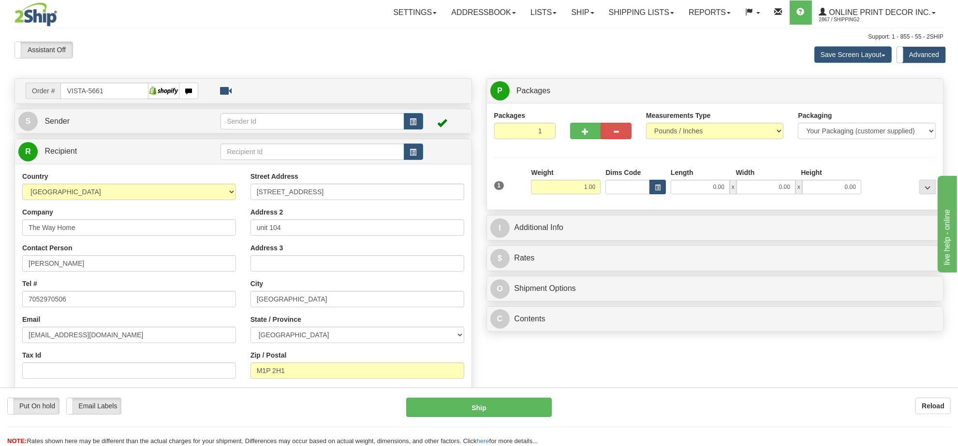
type input "1.00"
click at [656, 185] on span "button" at bounding box center [658, 187] width 6 height 5
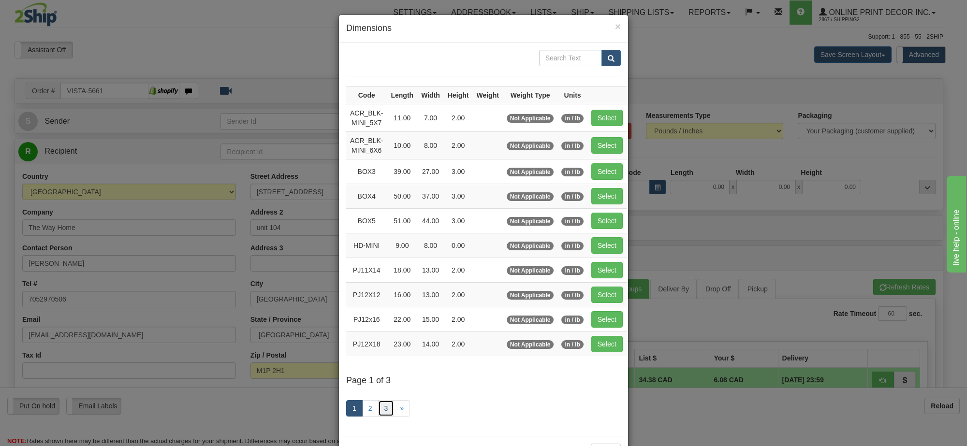
click at [379, 412] on link "3" at bounding box center [386, 408] width 16 height 16
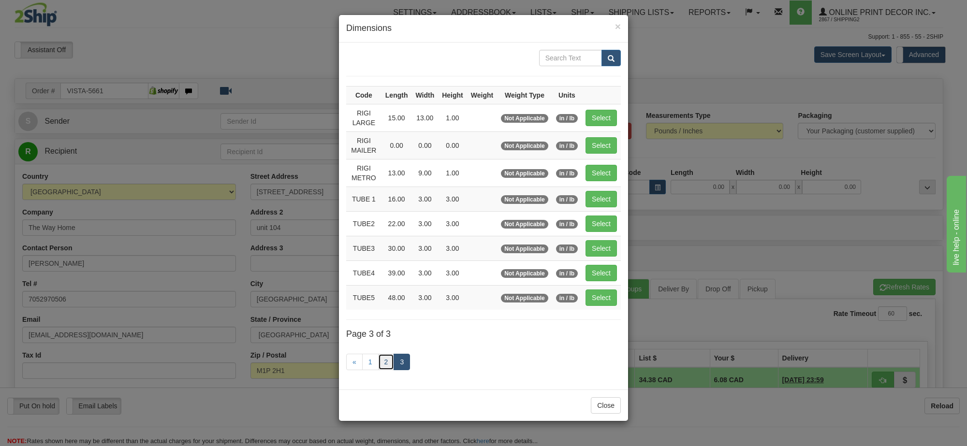
click at [384, 365] on link "2" at bounding box center [386, 362] width 16 height 16
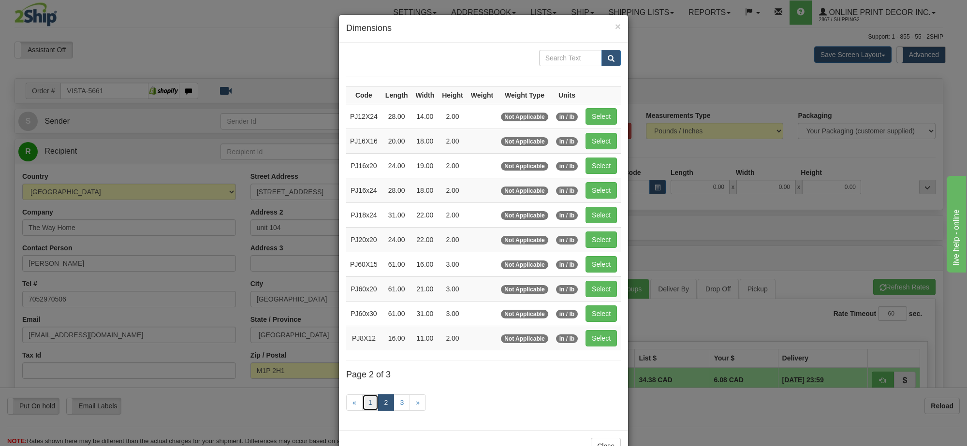
click at [368, 401] on link "1" at bounding box center [370, 403] width 16 height 16
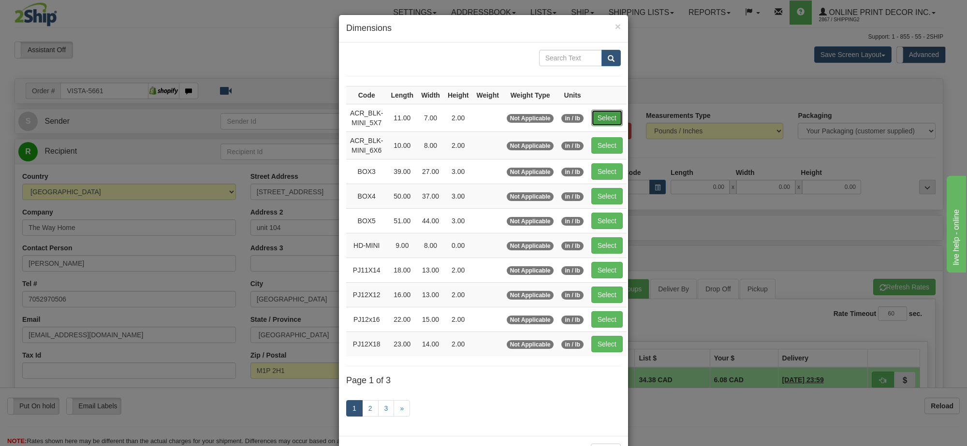
click at [603, 120] on button "Select" at bounding box center [606, 118] width 31 height 16
type input "ACR_BLK-MINI_5X7"
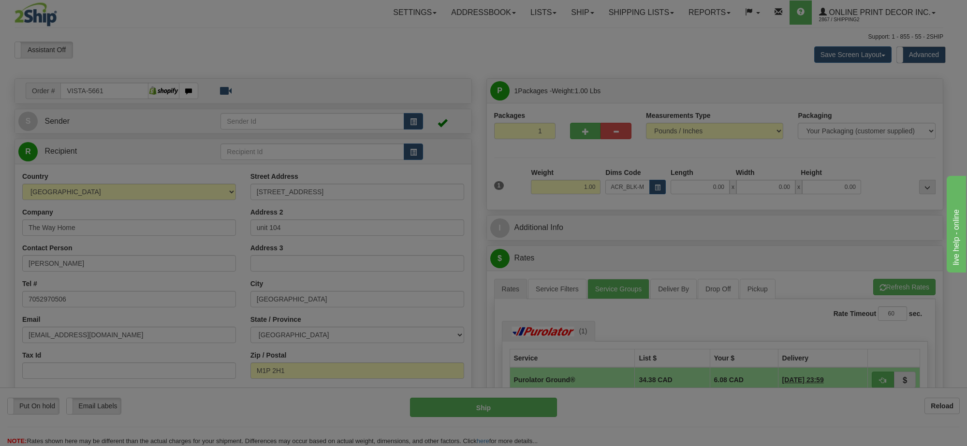
type input "11.00"
type input "7.00"
type input "2.00"
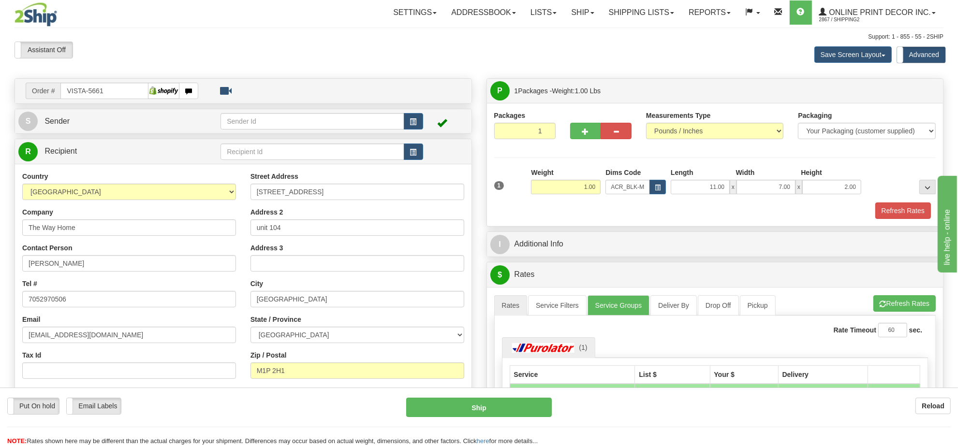
click at [874, 214] on div "Refresh Rates" at bounding box center [715, 211] width 447 height 16
click at [886, 214] on button "Refresh Rates" at bounding box center [903, 211] width 56 height 16
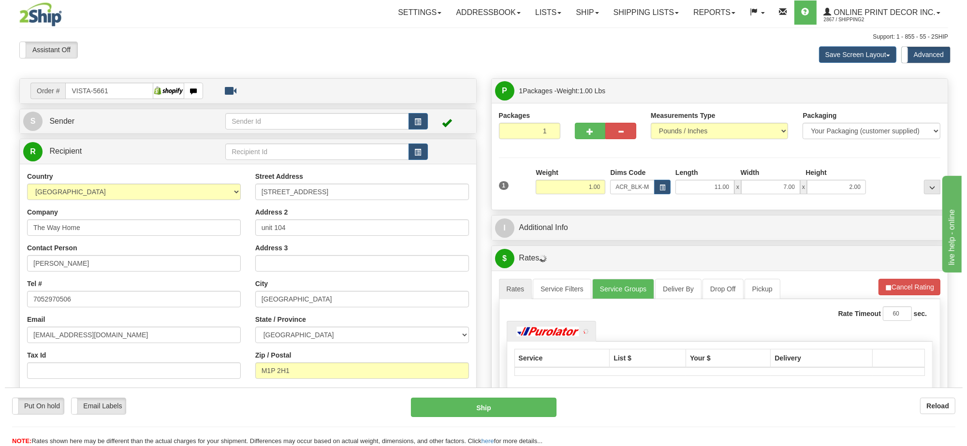
scroll to position [121, 0]
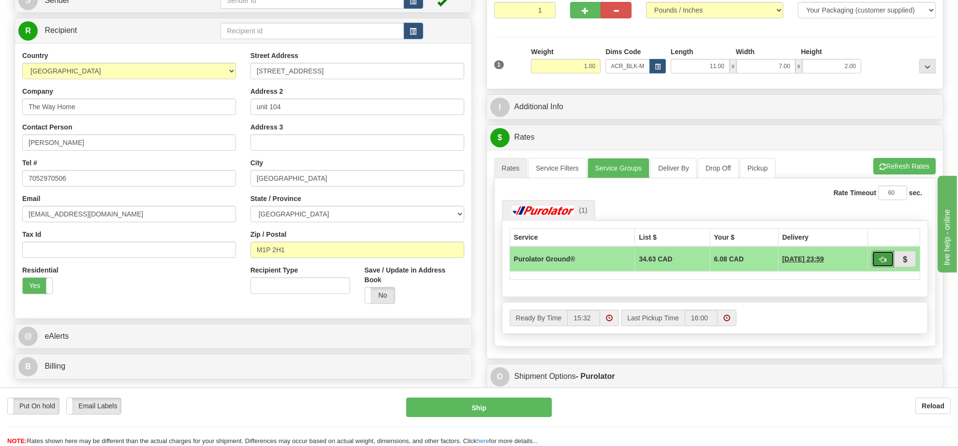
click at [877, 266] on button "button" at bounding box center [883, 259] width 22 height 16
type input "260"
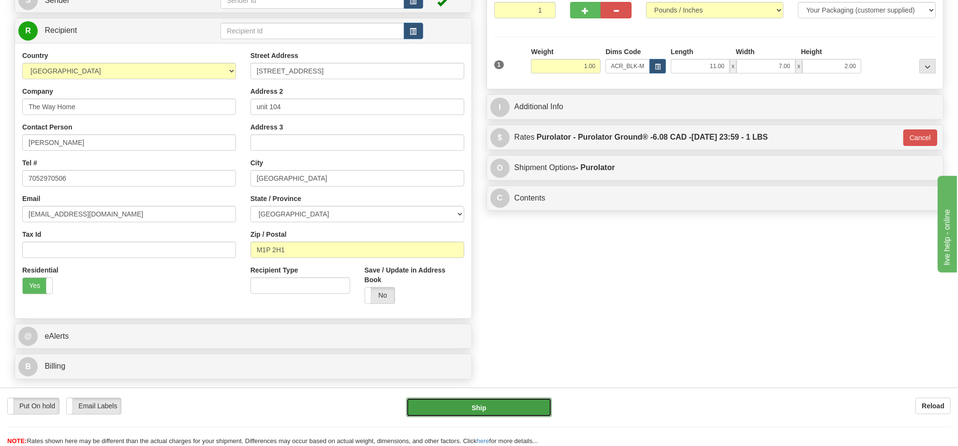
click at [487, 410] on button "Ship" at bounding box center [478, 407] width 145 height 19
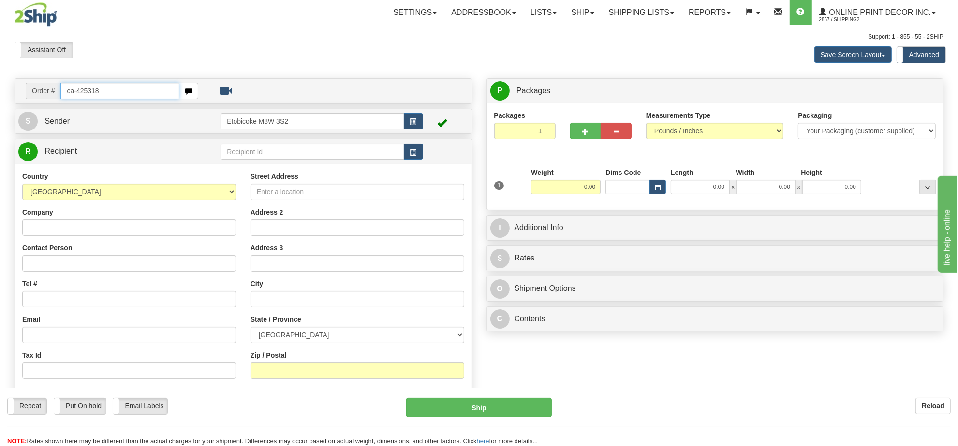
type input "ca-425318"
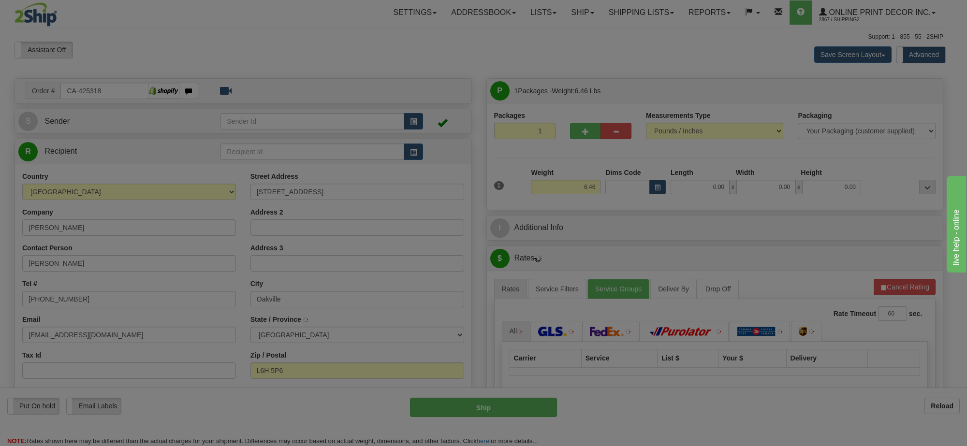
type input "OAKVILLE"
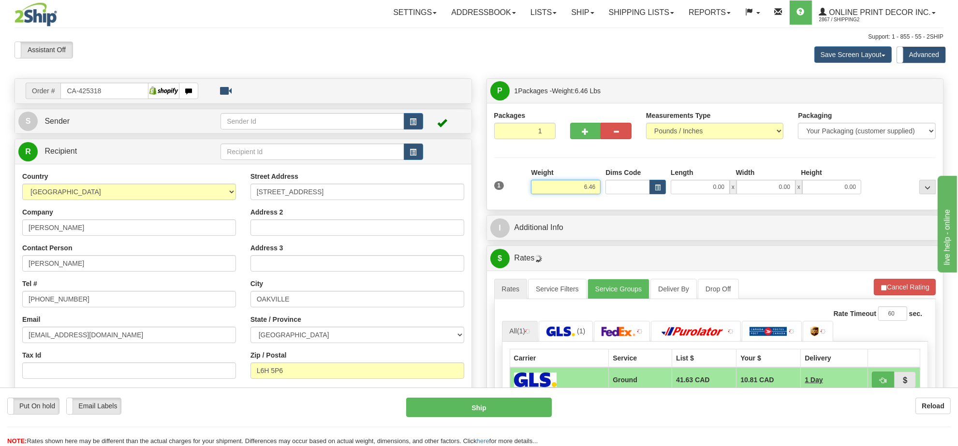
click at [589, 190] on input "6.46" at bounding box center [566, 187] width 70 height 15
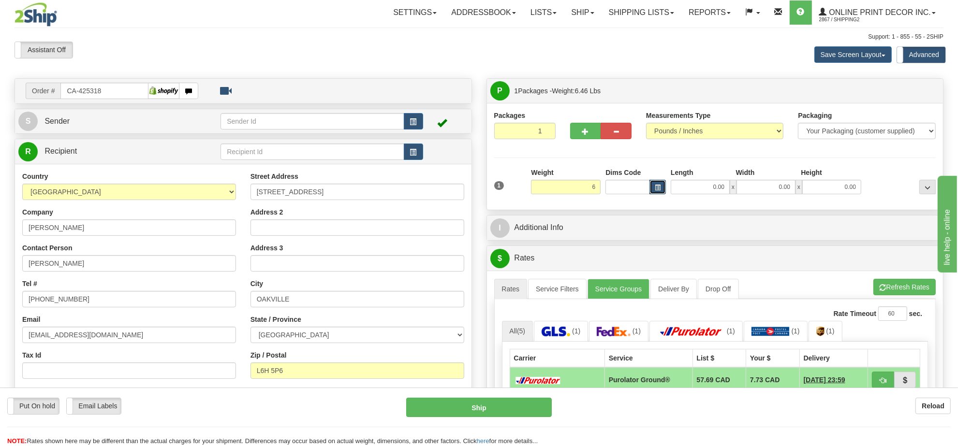
type input "6.00"
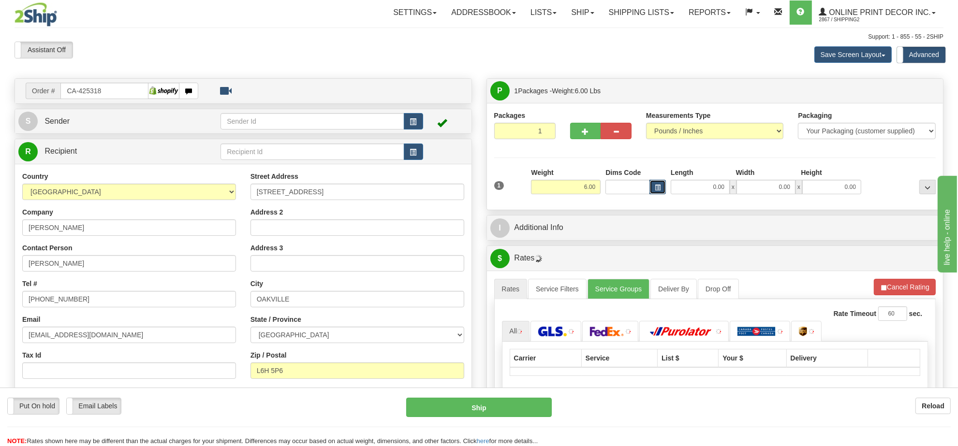
click at [650, 190] on button "button" at bounding box center [658, 187] width 16 height 15
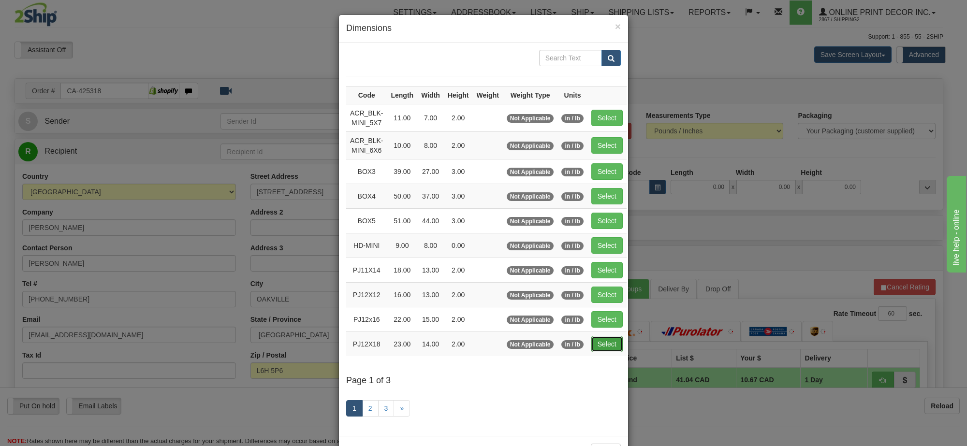
click at [608, 347] on button "Select" at bounding box center [606, 344] width 31 height 16
type input "PJ12X18"
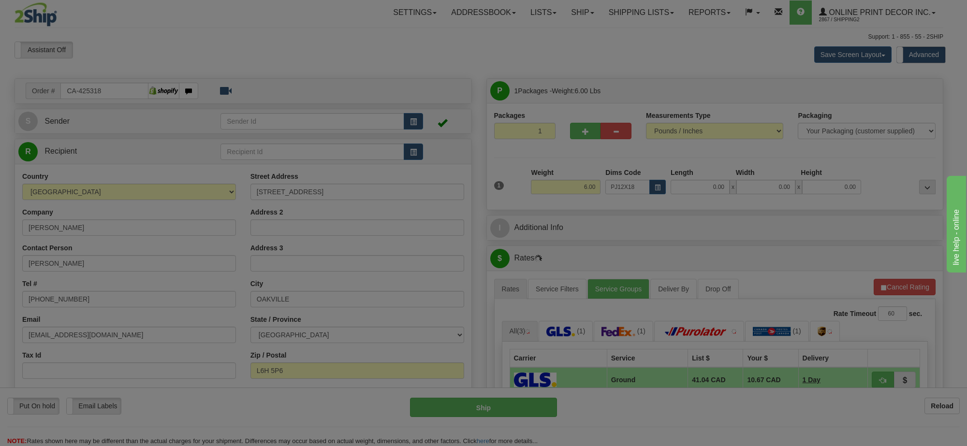
type input "23.00"
type input "14.00"
type input "2.00"
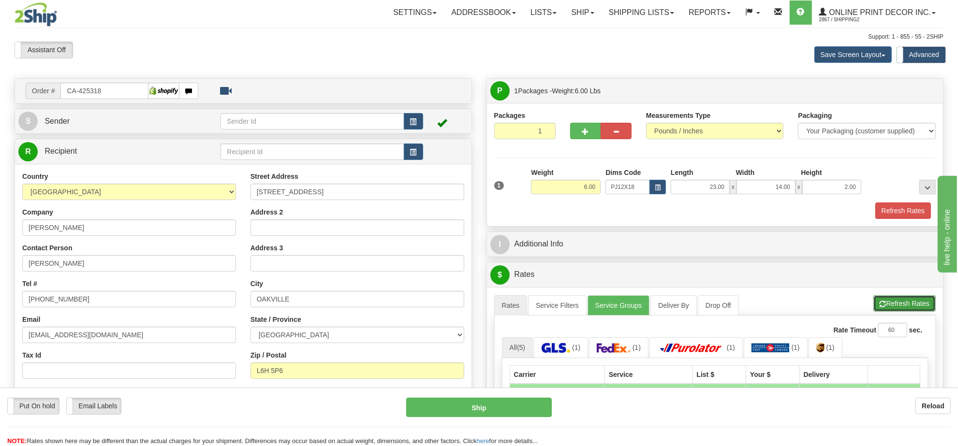
click at [909, 308] on button "Refresh Rates" at bounding box center [904, 303] width 62 height 16
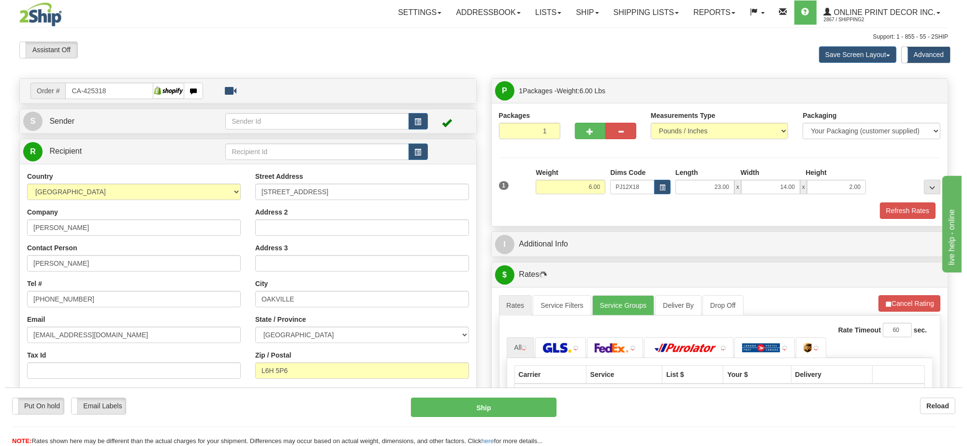
scroll to position [121, 0]
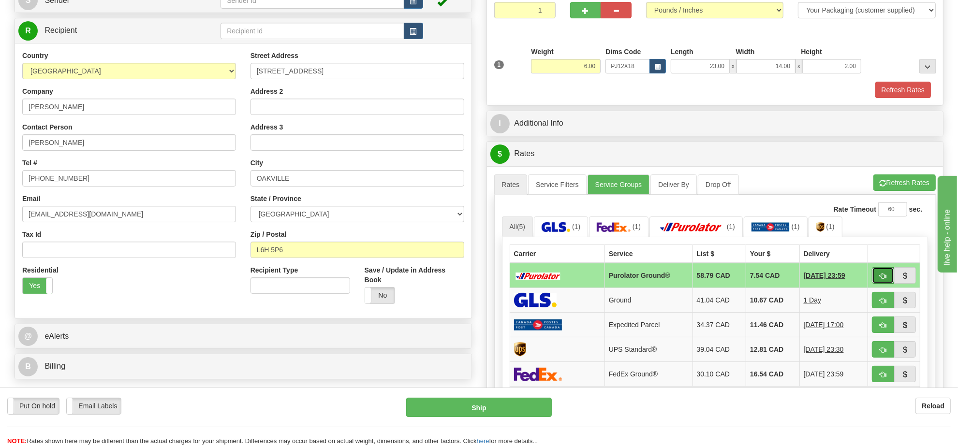
click at [887, 276] on button "button" at bounding box center [883, 275] width 22 height 16
type input "260"
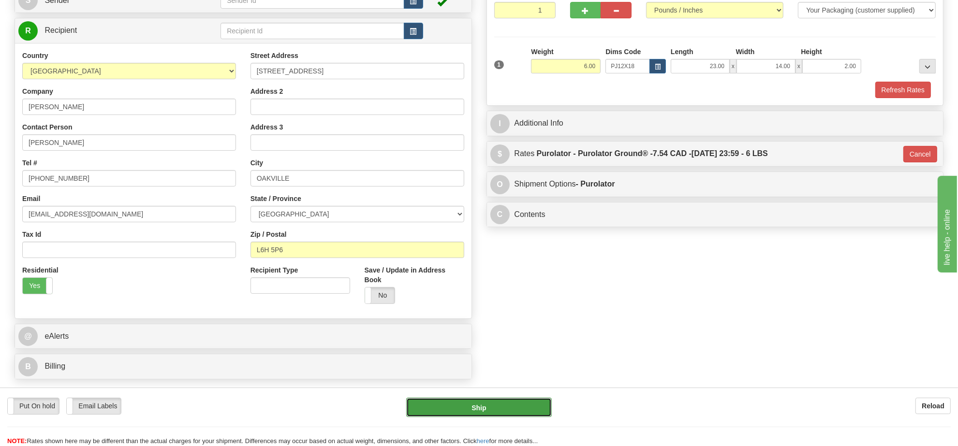
click at [500, 404] on button "Ship" at bounding box center [478, 407] width 145 height 19
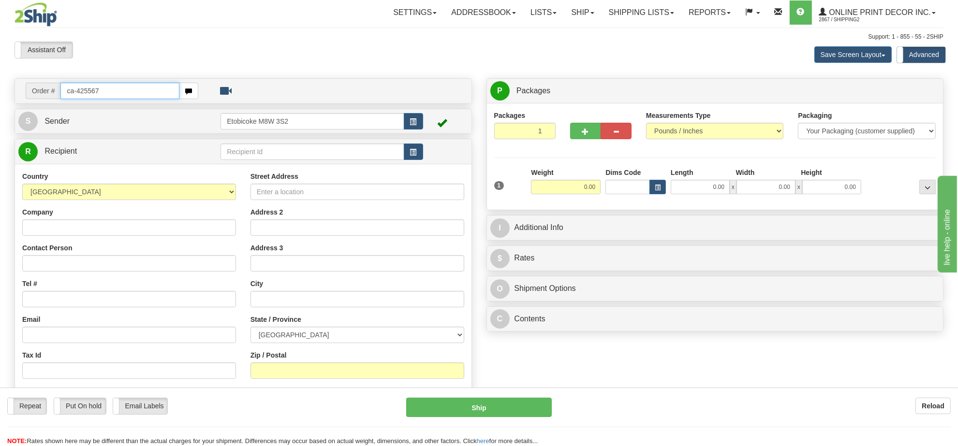
type input "ca-425567"
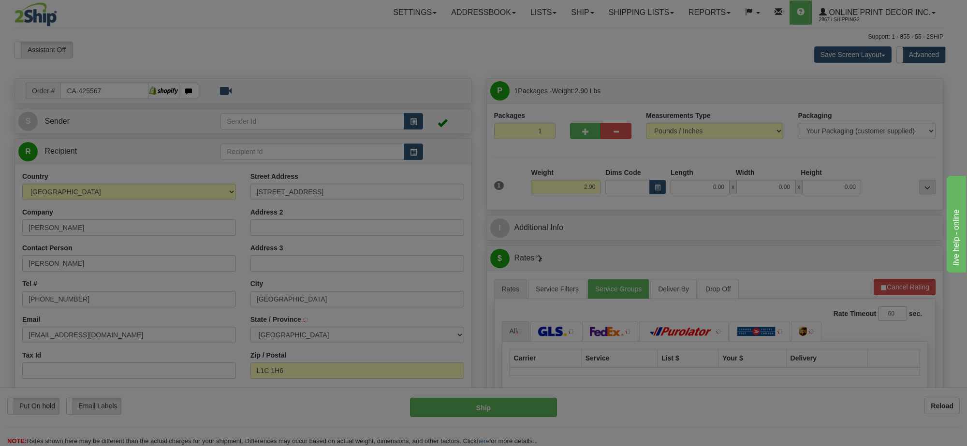
type input "[GEOGRAPHIC_DATA]"
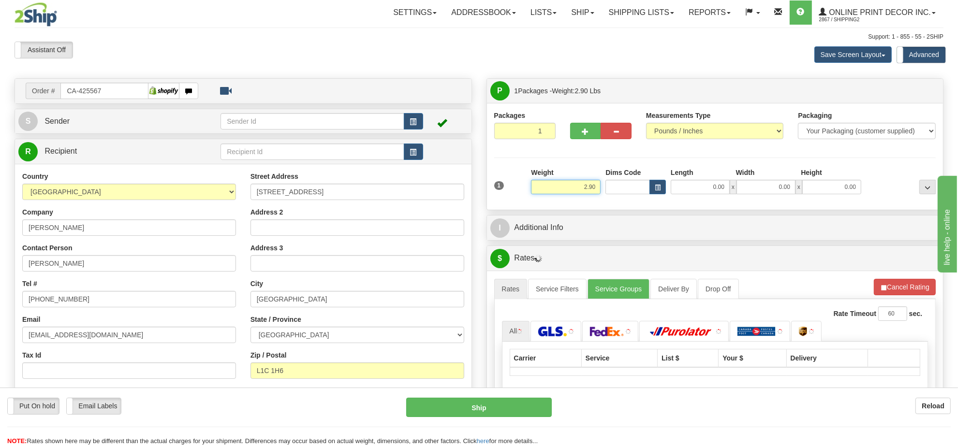
click at [589, 189] on input "2.90" at bounding box center [566, 187] width 70 height 15
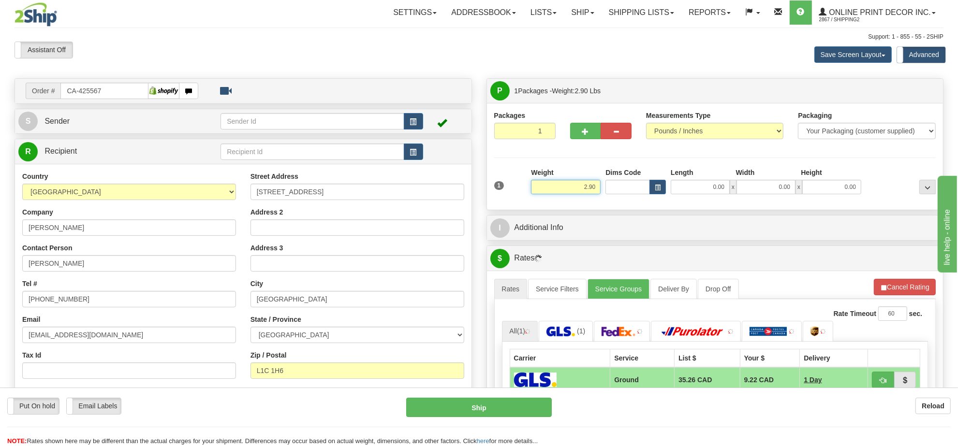
click at [589, 189] on input "2.90" at bounding box center [566, 187] width 70 height 15
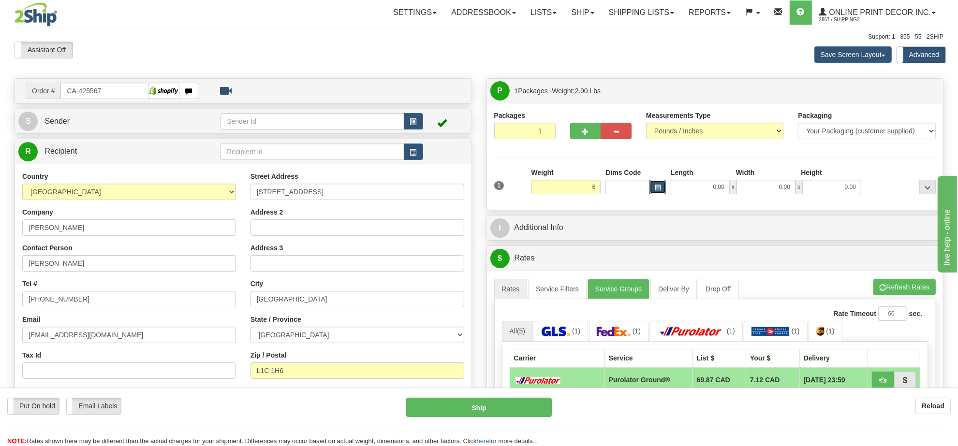
type input "6.00"
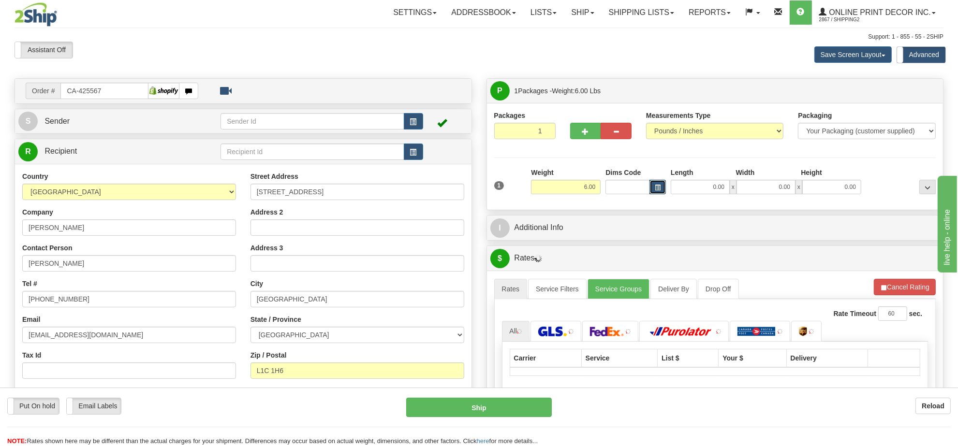
click at [654, 185] on button "button" at bounding box center [658, 187] width 16 height 15
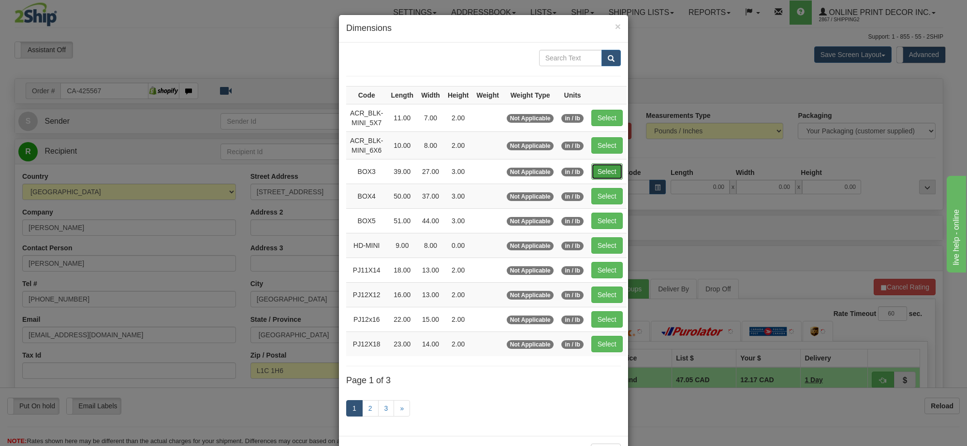
click at [592, 170] on button "Select" at bounding box center [606, 171] width 31 height 16
type input "BOX3"
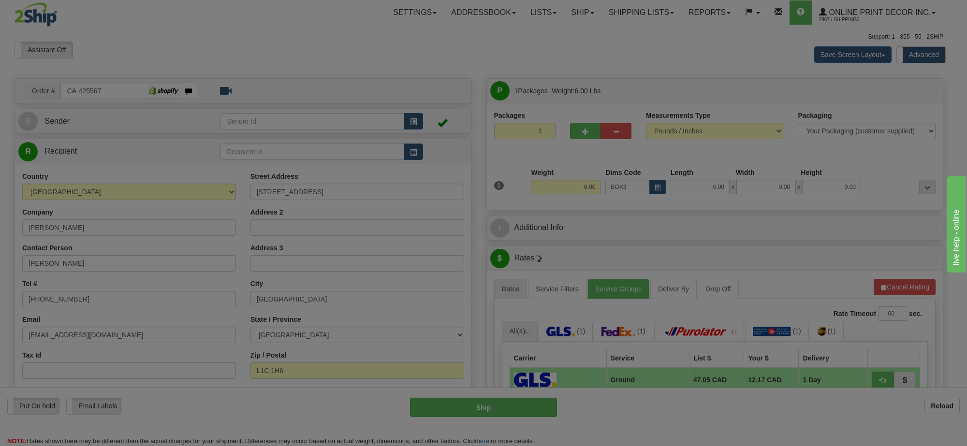
type input "39.00"
type input "27.00"
type input "3.00"
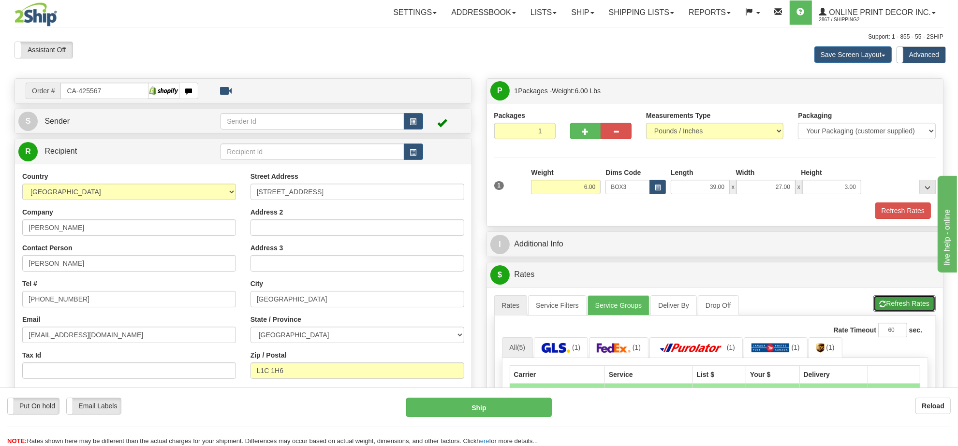
click at [910, 301] on button "Refresh Rates" at bounding box center [904, 303] width 62 height 16
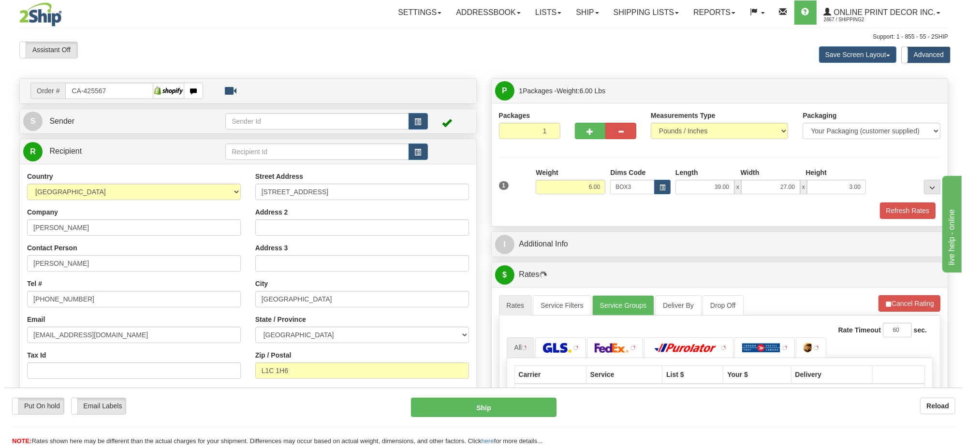
scroll to position [60, 0]
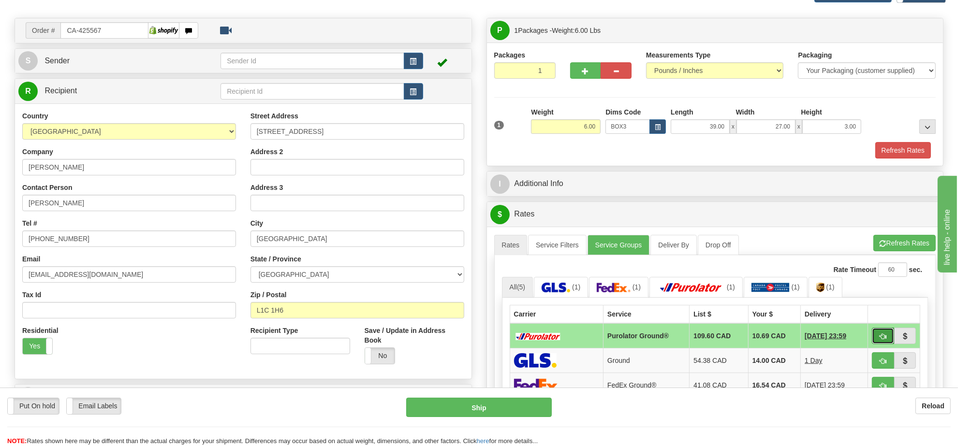
click at [880, 340] on span "button" at bounding box center [883, 337] width 7 height 6
type input "260"
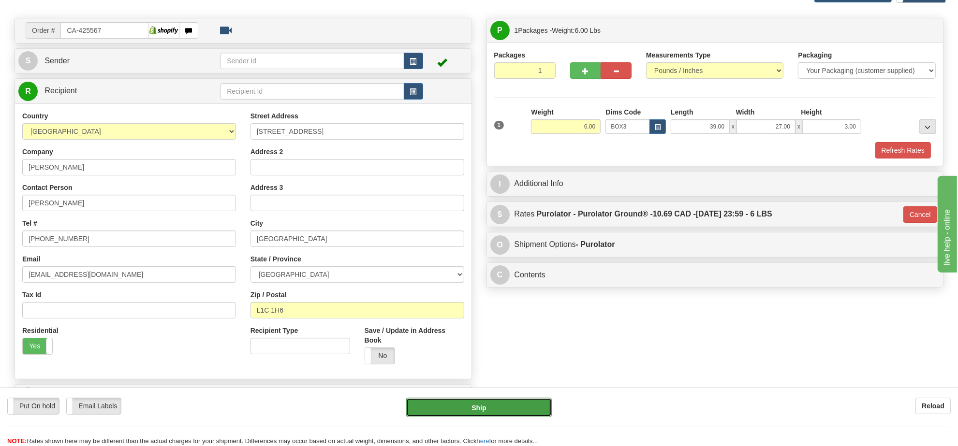
click at [532, 409] on button "Ship" at bounding box center [478, 407] width 145 height 19
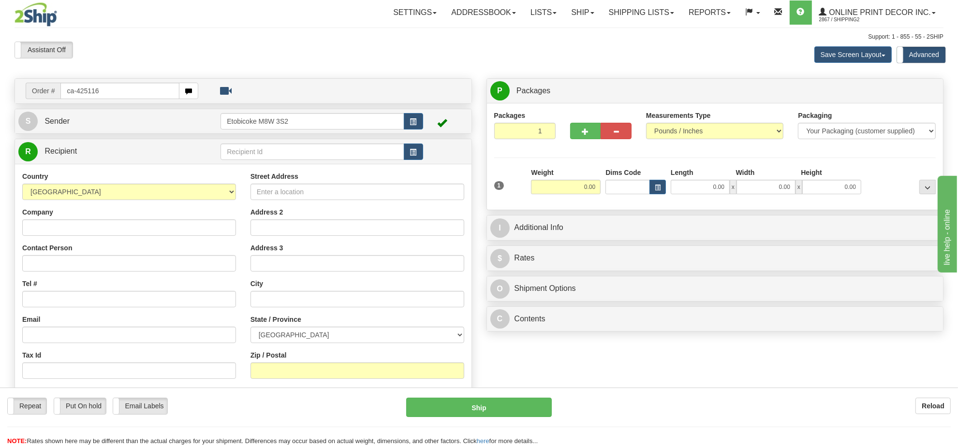
type input "ca-425116"
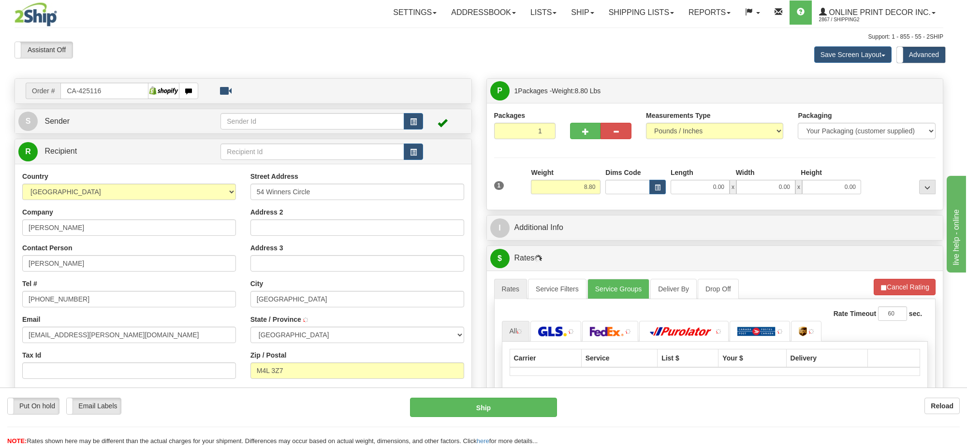
type input "[GEOGRAPHIC_DATA]"
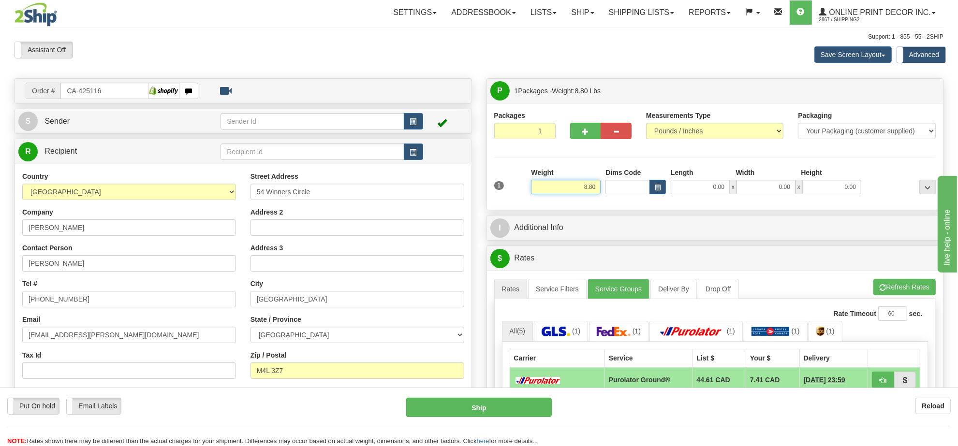
click at [570, 190] on input "8.80" at bounding box center [566, 187] width 70 height 15
type input "15.00"
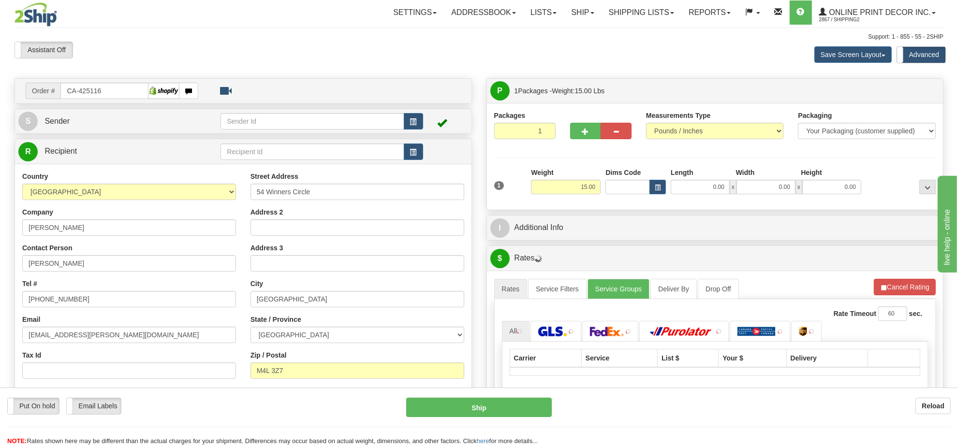
click at [653, 179] on div "Dims Code" at bounding box center [635, 181] width 65 height 27
click at [659, 190] on span "button" at bounding box center [658, 187] width 6 height 5
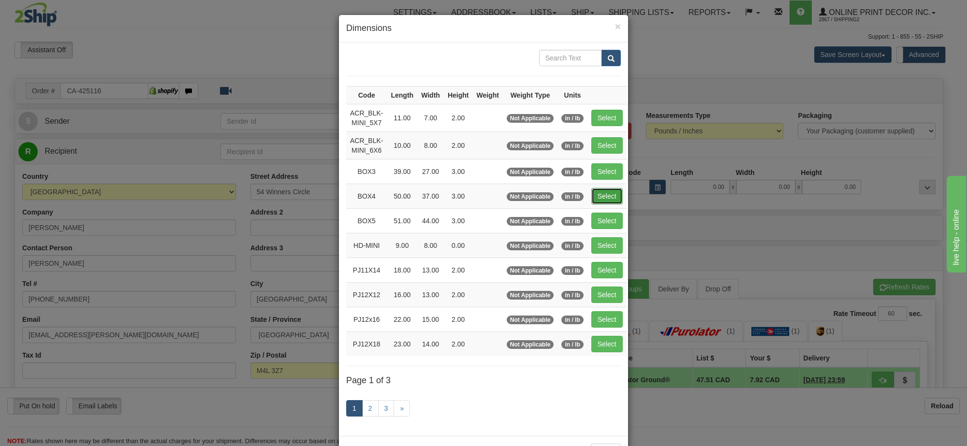
click at [613, 194] on button "Select" at bounding box center [606, 196] width 31 height 16
type input "BOX4"
type input "50.00"
type input "37.00"
type input "3.00"
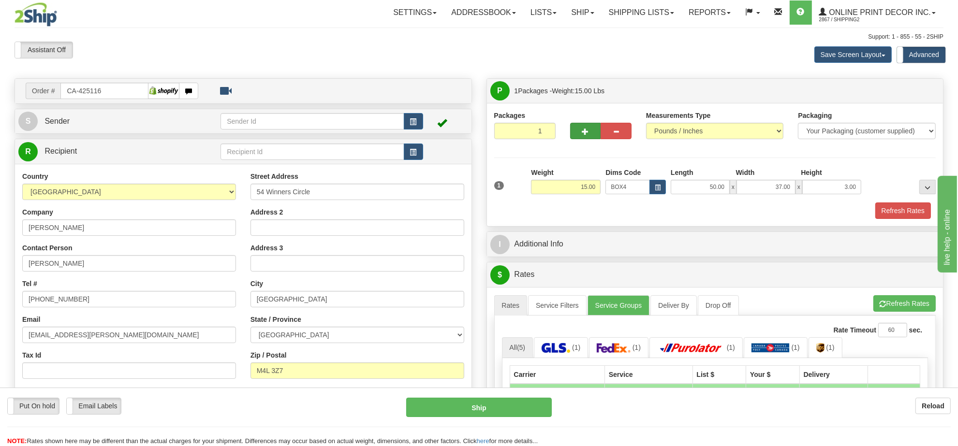
click at [576, 138] on div at bounding box center [601, 129] width 76 height 37
click at [579, 138] on button "button" at bounding box center [585, 131] width 31 height 16
radio input "true"
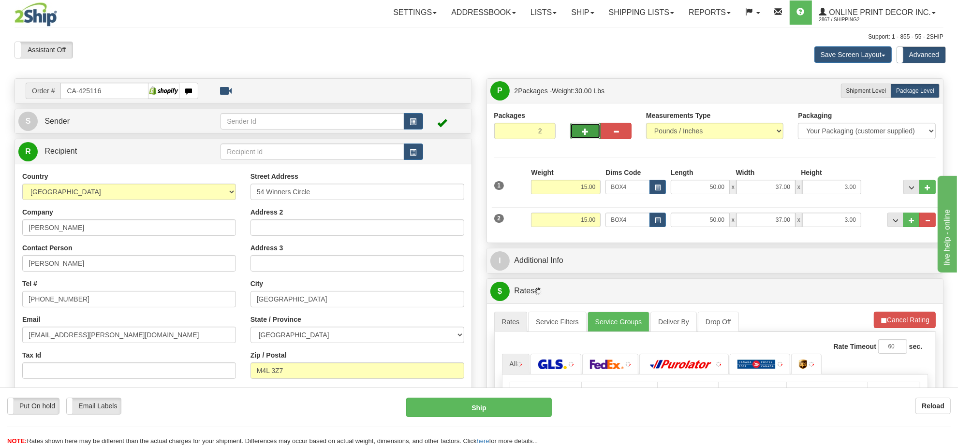
click at [579, 138] on button "button" at bounding box center [585, 131] width 31 height 16
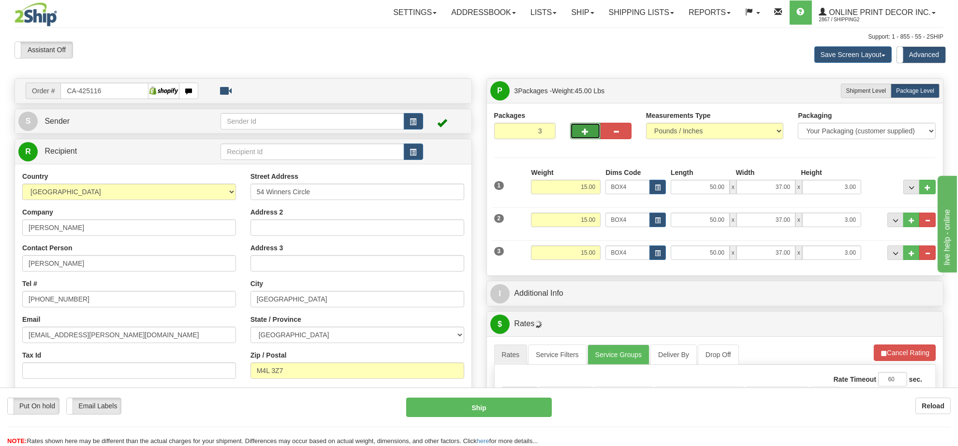
click at [579, 138] on button "button" at bounding box center [585, 131] width 31 height 16
type input "4"
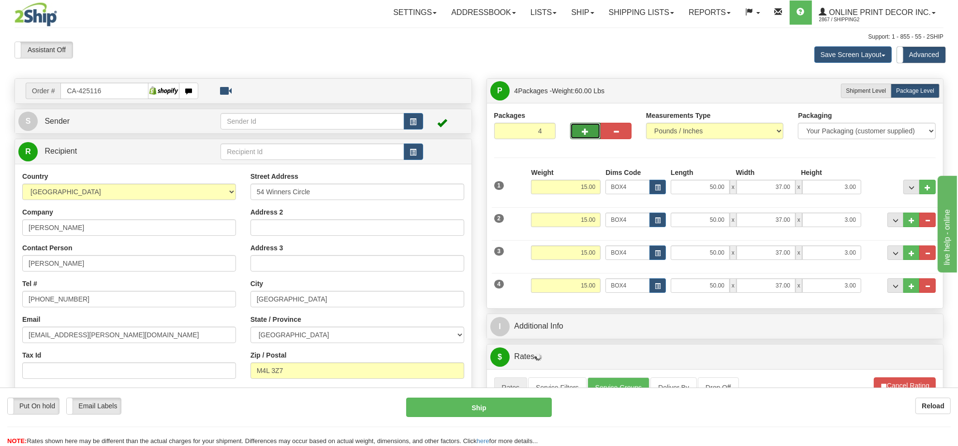
scroll to position [60, 0]
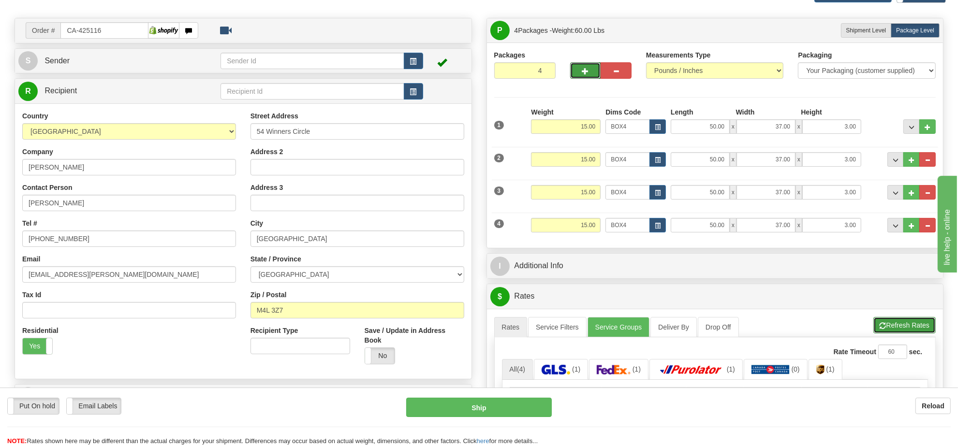
click at [900, 330] on button "Refresh Rates" at bounding box center [904, 325] width 62 height 16
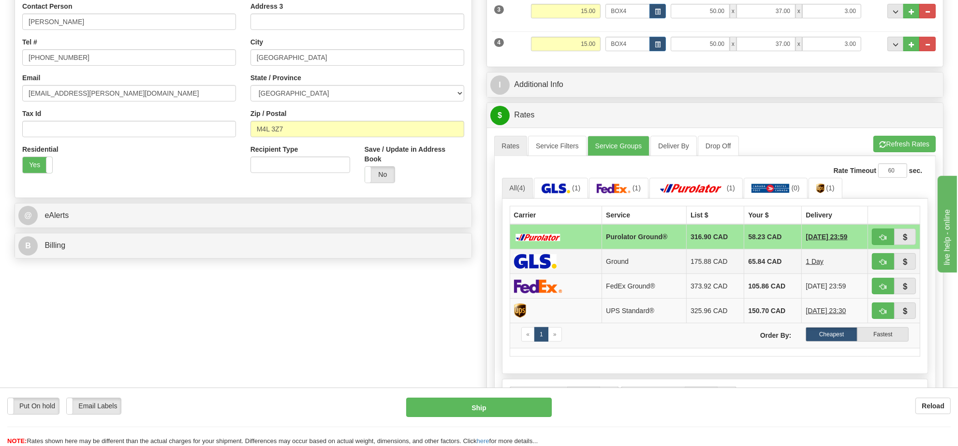
scroll to position [302, 0]
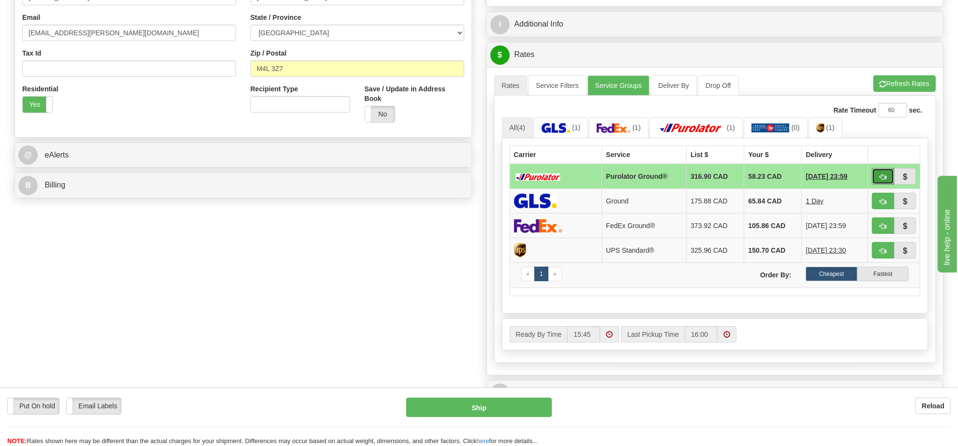
click at [884, 177] on span "button" at bounding box center [883, 177] width 7 height 6
type input "260"
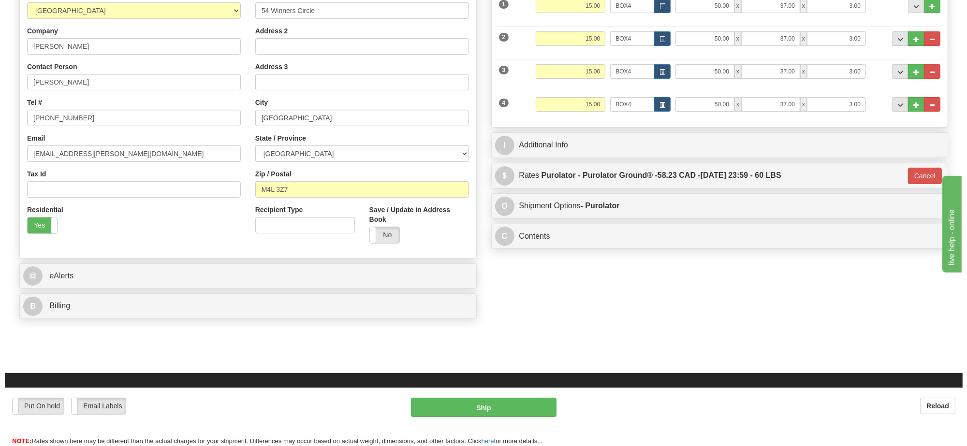
scroll to position [121, 0]
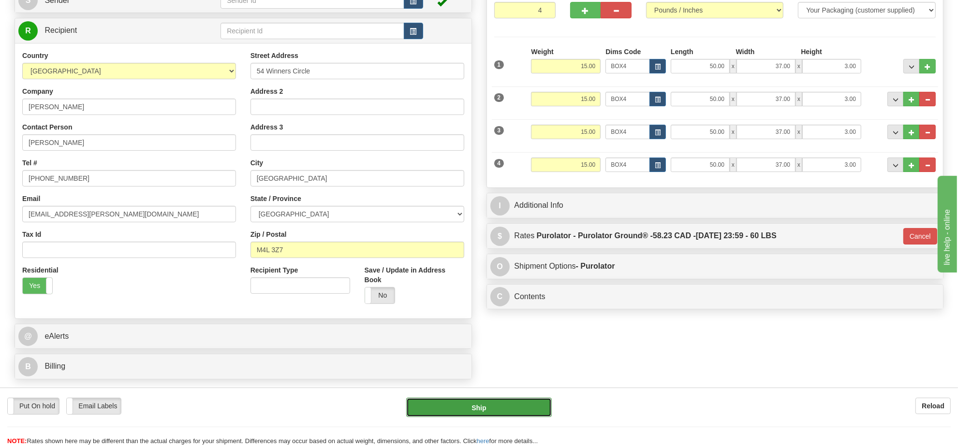
click at [523, 402] on button "Ship" at bounding box center [478, 407] width 145 height 19
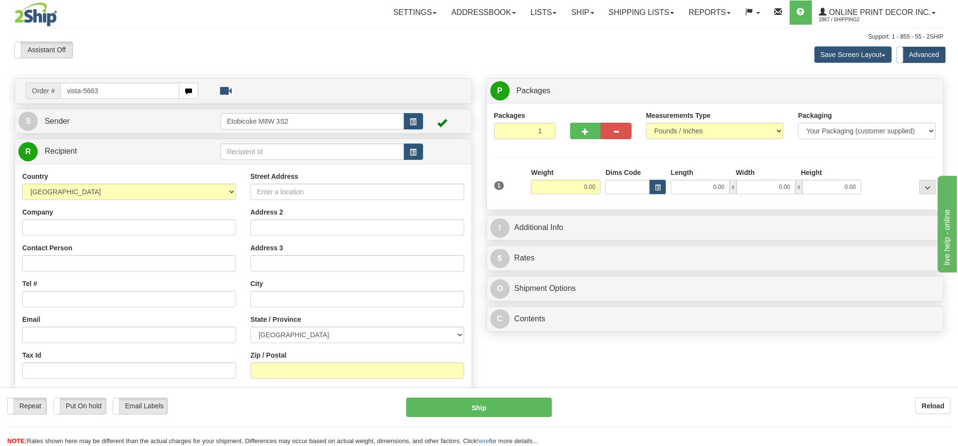
type input "vista-5663"
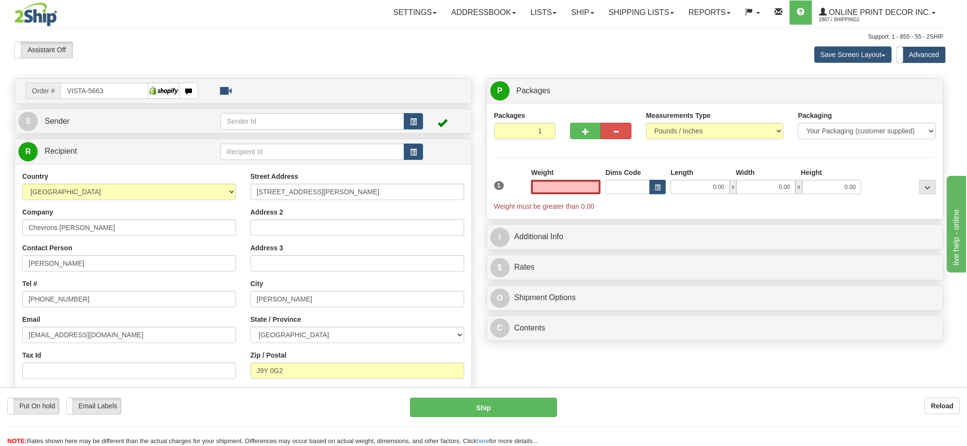
type input "ROUYN-NORANDA"
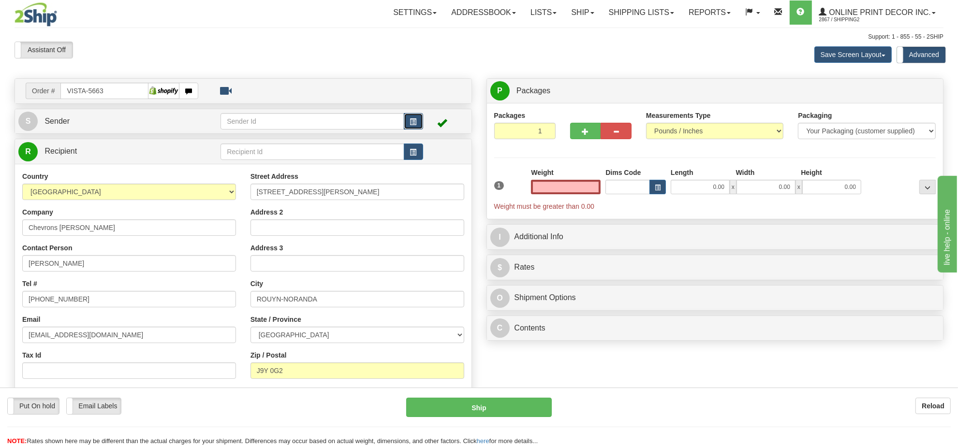
type input "0.00"
click at [414, 117] on button "button" at bounding box center [413, 121] width 19 height 16
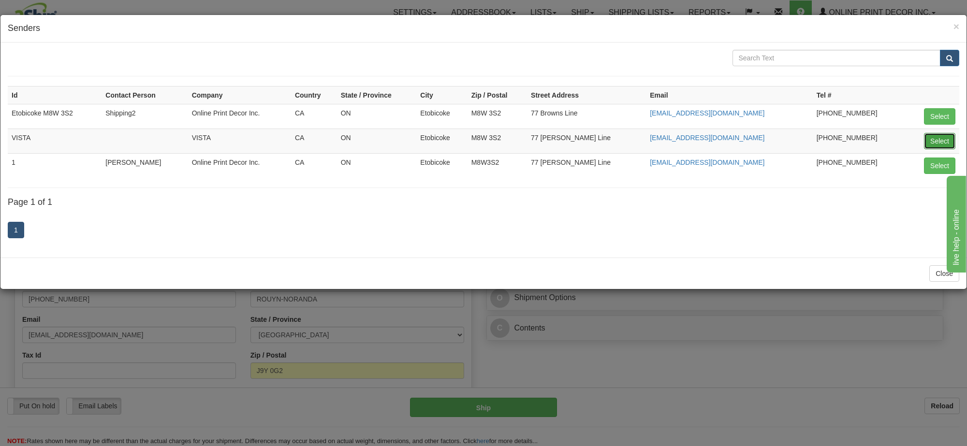
click at [942, 140] on button "Select" at bounding box center [939, 141] width 31 height 16
type input "VISTA"
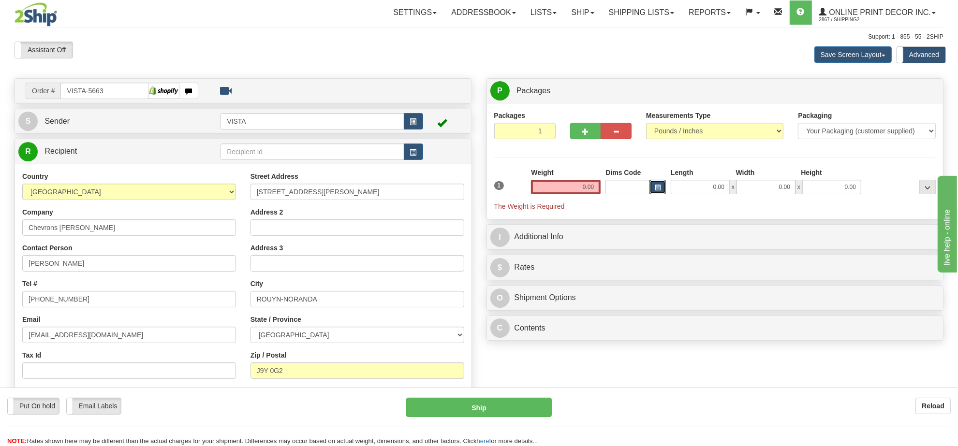
click at [655, 185] on span "button" at bounding box center [658, 187] width 6 height 5
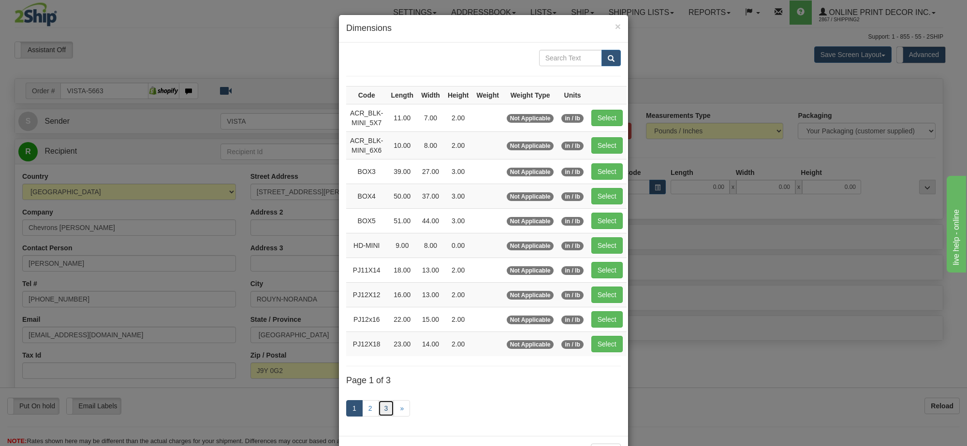
click at [382, 413] on link "3" at bounding box center [386, 408] width 16 height 16
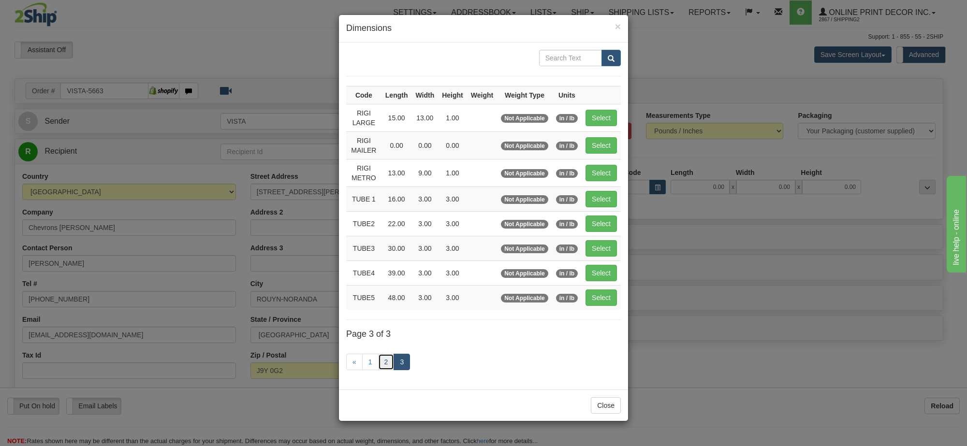
click at [385, 366] on link "2" at bounding box center [386, 362] width 16 height 16
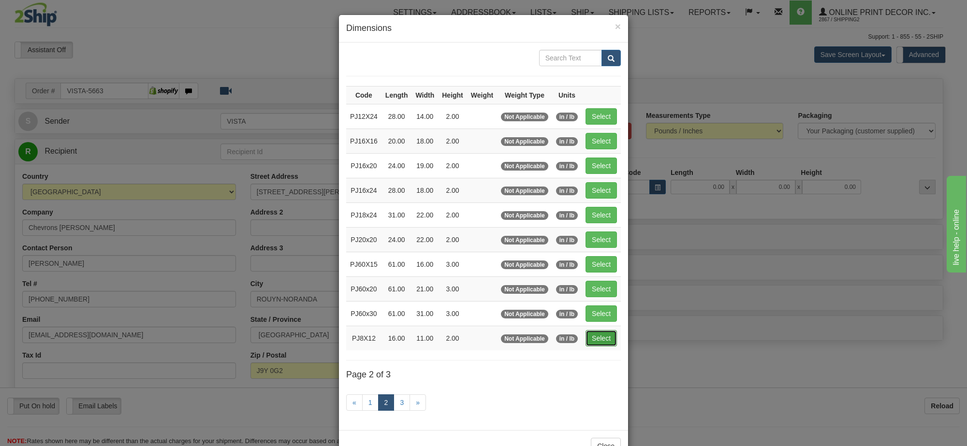
click at [604, 339] on button "Select" at bounding box center [601, 338] width 31 height 16
type input "PJ8X12"
type input "16.00"
type input "11.00"
type input "2.00"
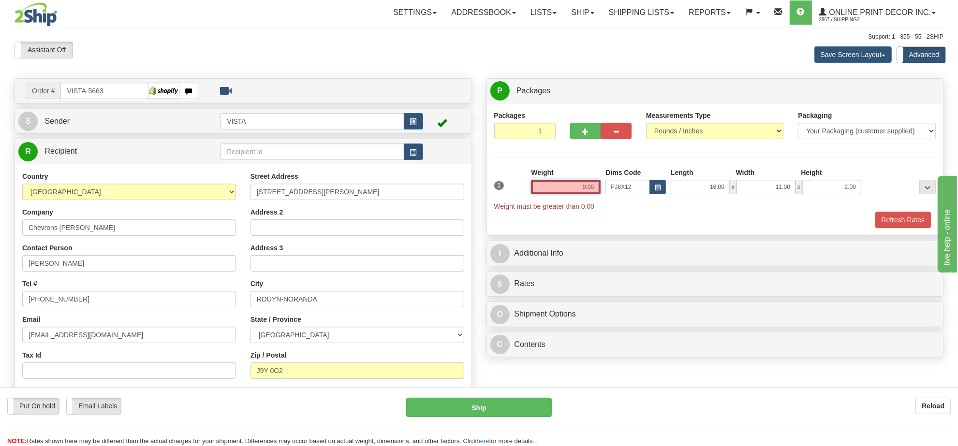
drag, startPoint x: 578, startPoint y: 182, endPoint x: 639, endPoint y: 181, distance: 60.5
click at [639, 181] on div "1 Weight 0.00 Dims Code x x" at bounding box center [715, 190] width 447 height 44
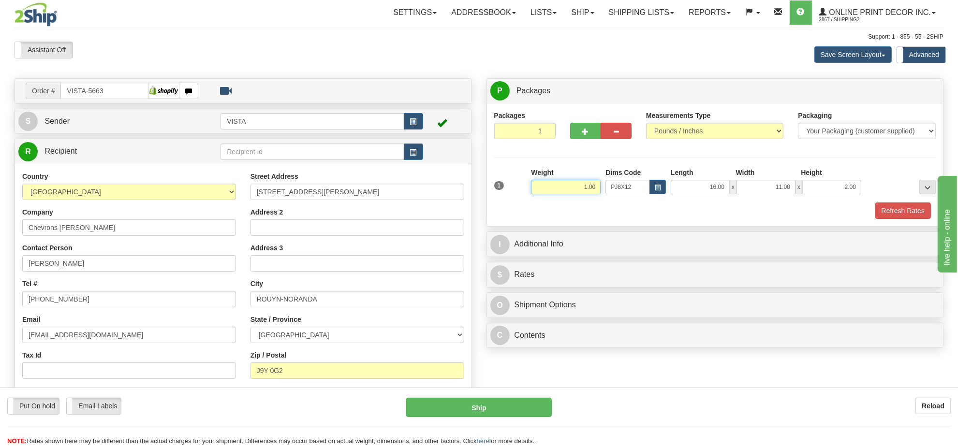
type input "1.00"
click at [882, 202] on div "1 Weight 1.00 Dims Code x x" at bounding box center [715, 185] width 447 height 34
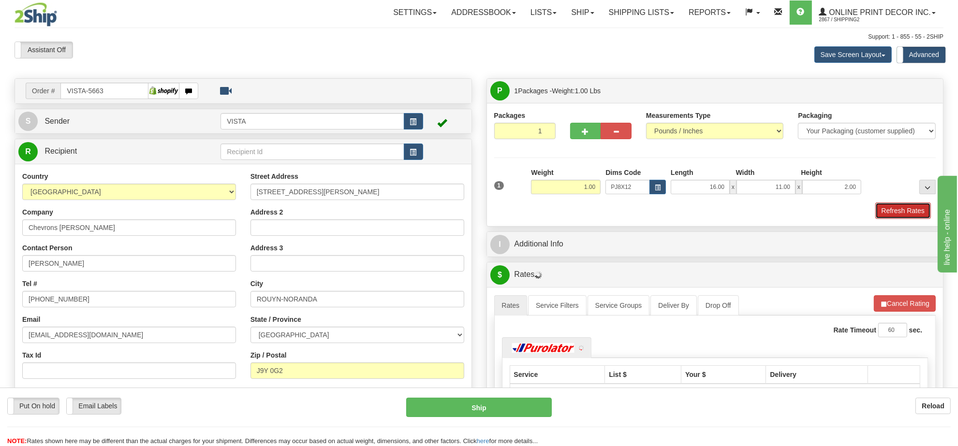
click at [884, 207] on button "Refresh Rates" at bounding box center [903, 211] width 56 height 16
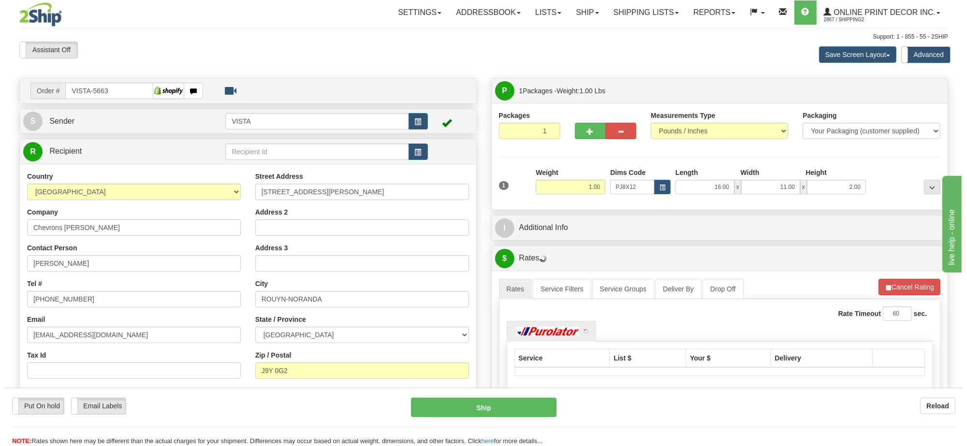
scroll to position [181, 0]
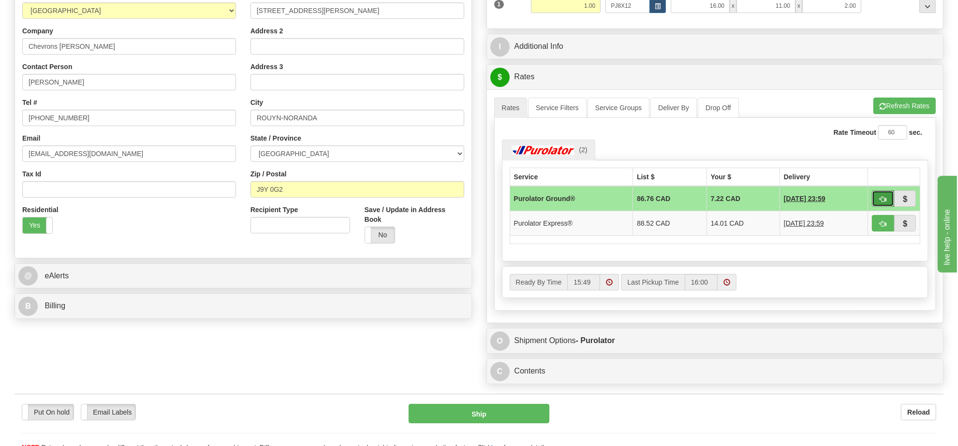
click at [881, 199] on span "button" at bounding box center [883, 199] width 7 height 6
type input "260"
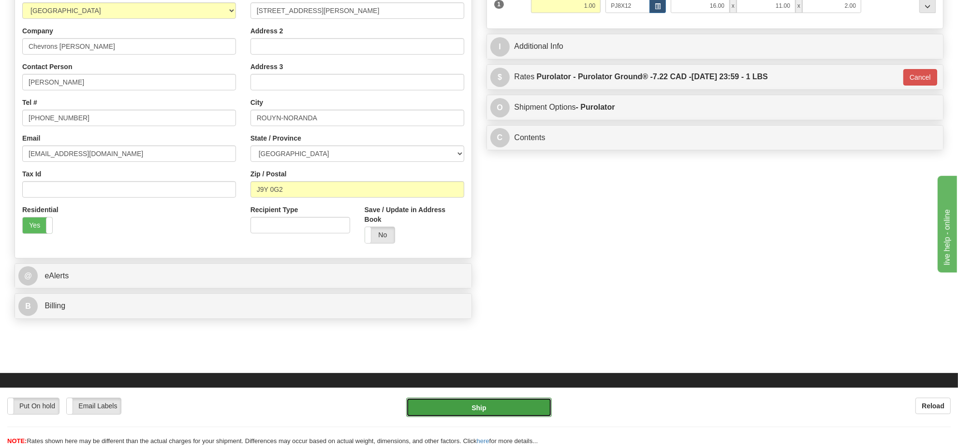
click at [453, 409] on button "Ship" at bounding box center [478, 407] width 145 height 19
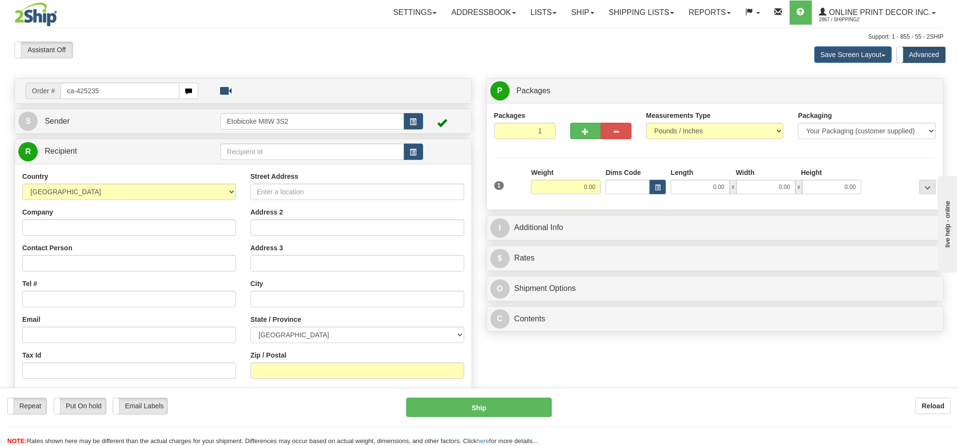
type input "ca-425235"
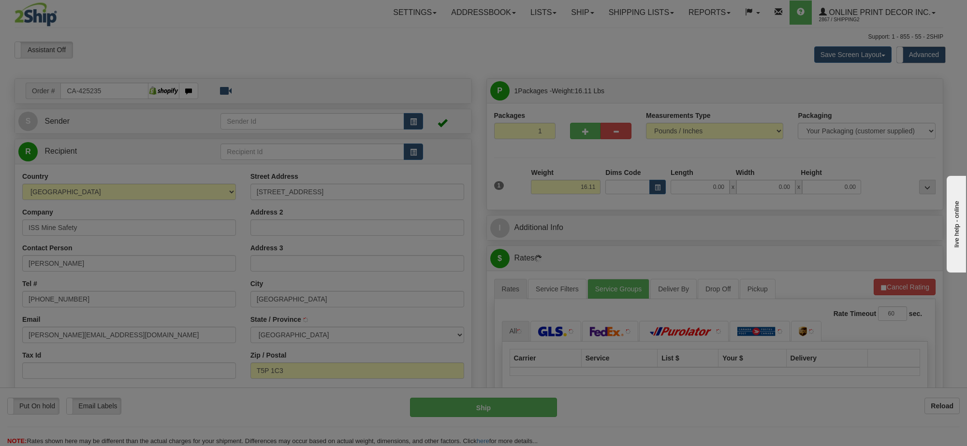
type input "EDMONTON"
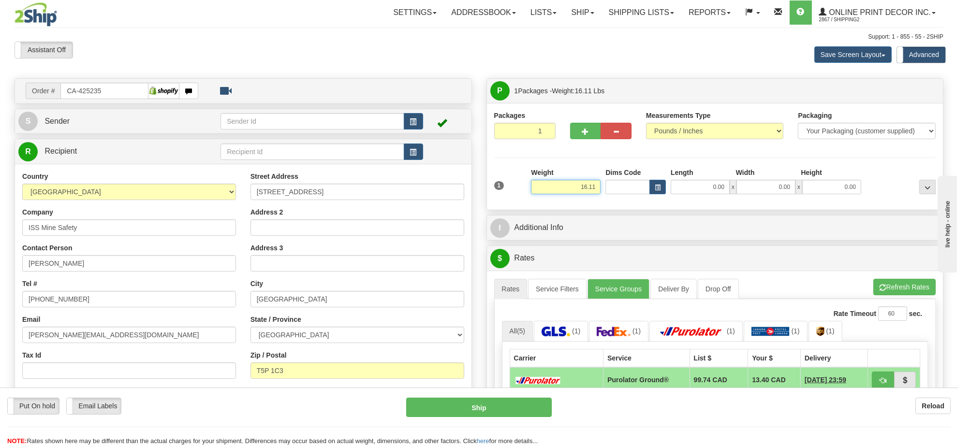
click at [586, 185] on input "16.11" at bounding box center [566, 187] width 70 height 15
type input "15.00"
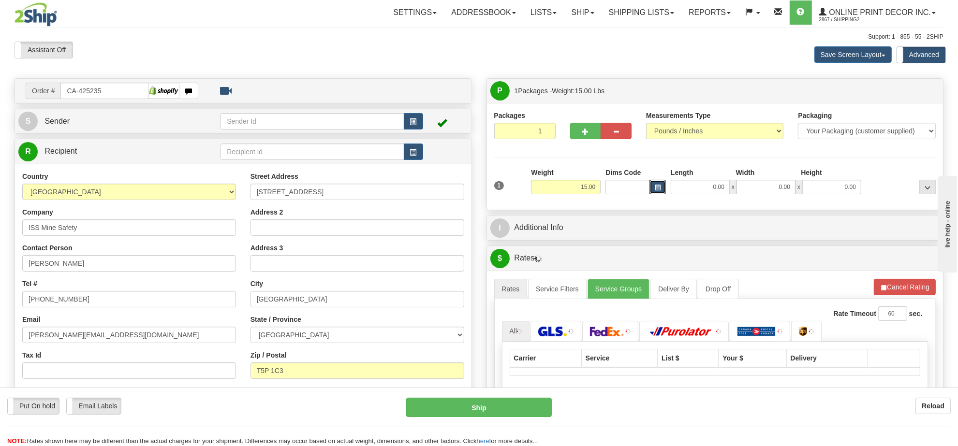
click at [657, 190] on span "button" at bounding box center [658, 187] width 6 height 5
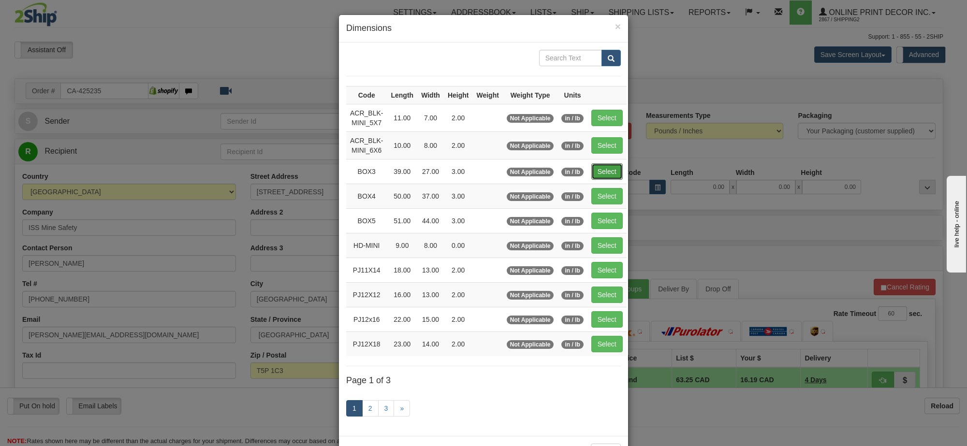
click at [595, 165] on button "Select" at bounding box center [606, 171] width 31 height 16
type input "BOX3"
type input "39.00"
type input "27.00"
type input "3.00"
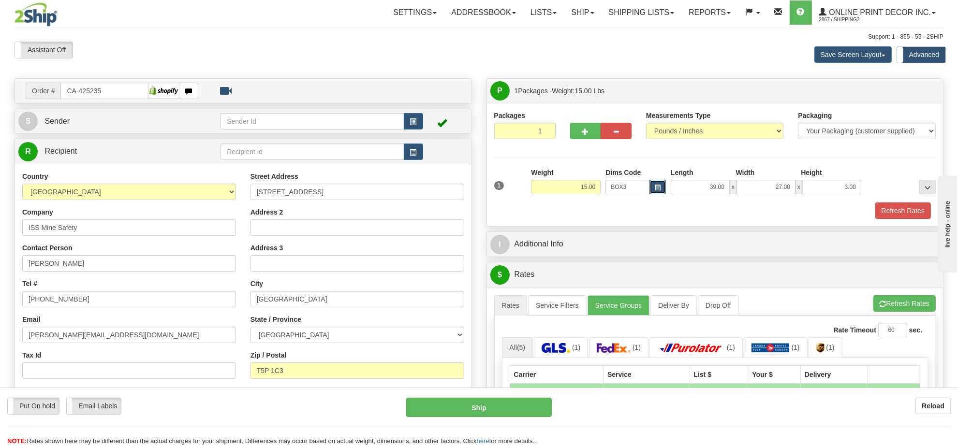
click at [658, 181] on button "button" at bounding box center [658, 187] width 16 height 15
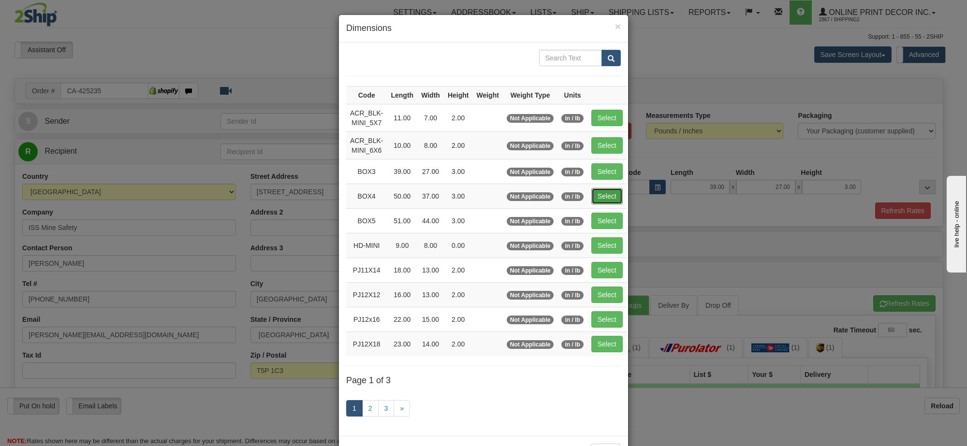
click at [601, 203] on button "Select" at bounding box center [606, 196] width 31 height 16
type input "BOX4"
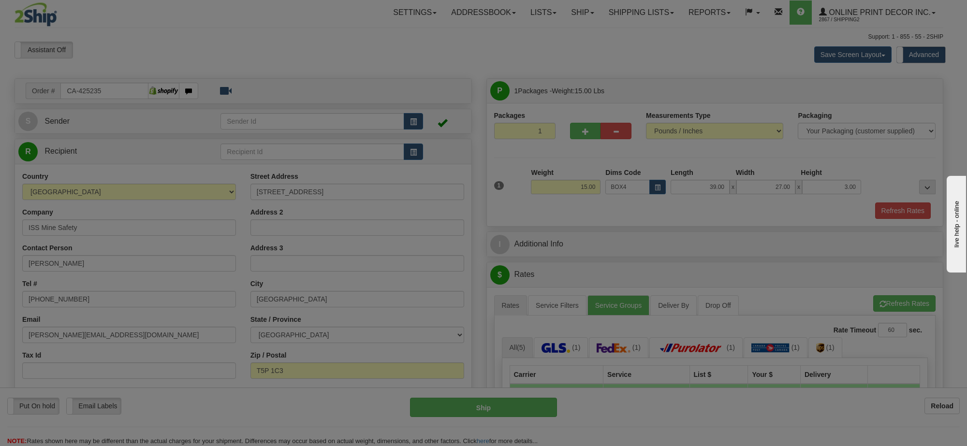
type input "50.00"
type input "37.00"
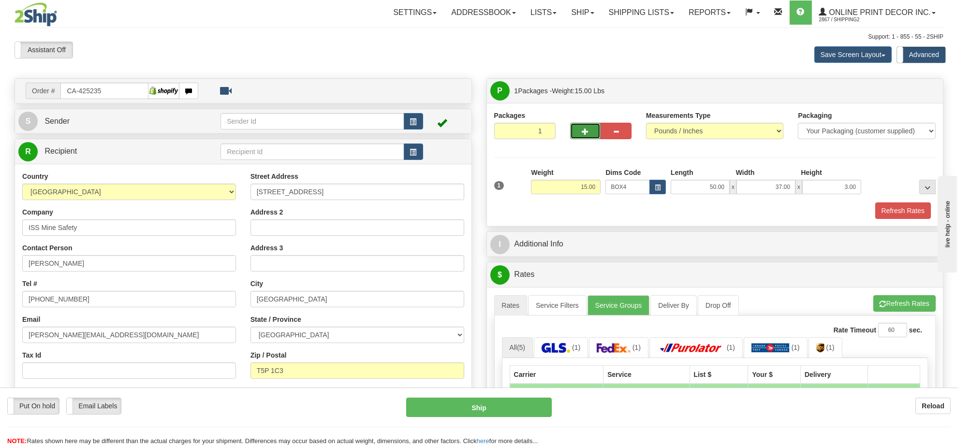
click at [585, 132] on span "button" at bounding box center [585, 132] width 7 height 6
radio input "true"
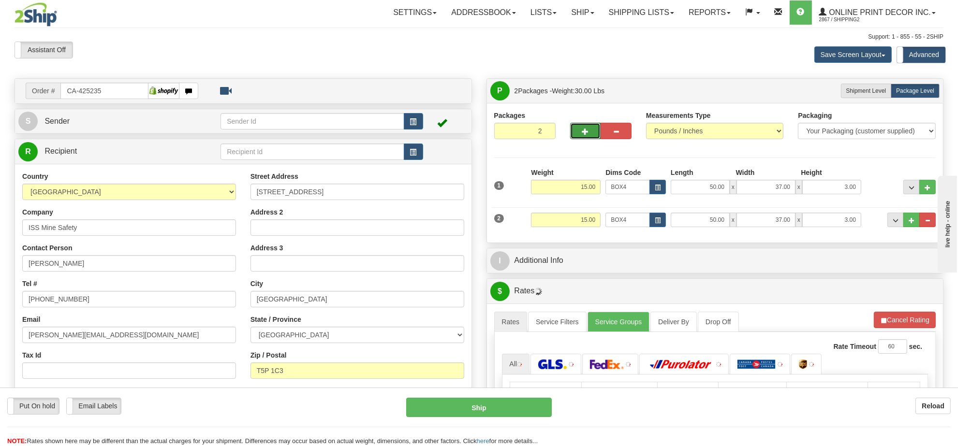
click at [584, 131] on span "button" at bounding box center [585, 132] width 7 height 6
type input "3"
click at [0, 0] on div at bounding box center [0, 0] width 0 height 0
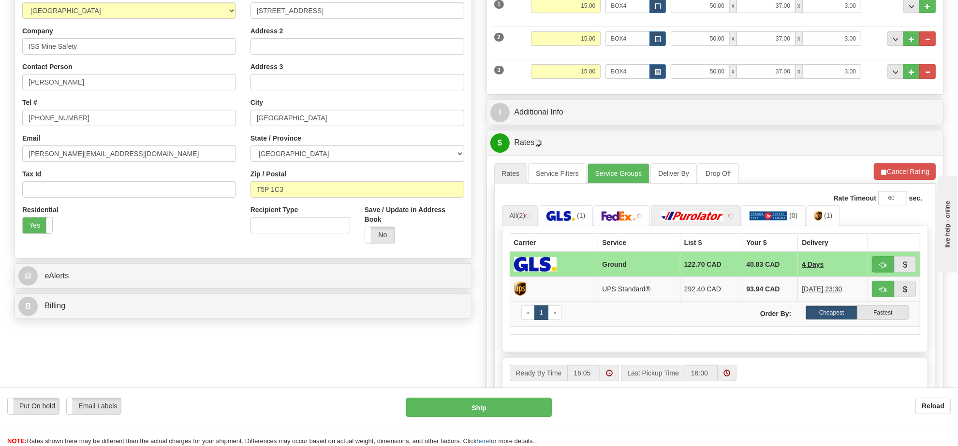
scroll to position [242, 0]
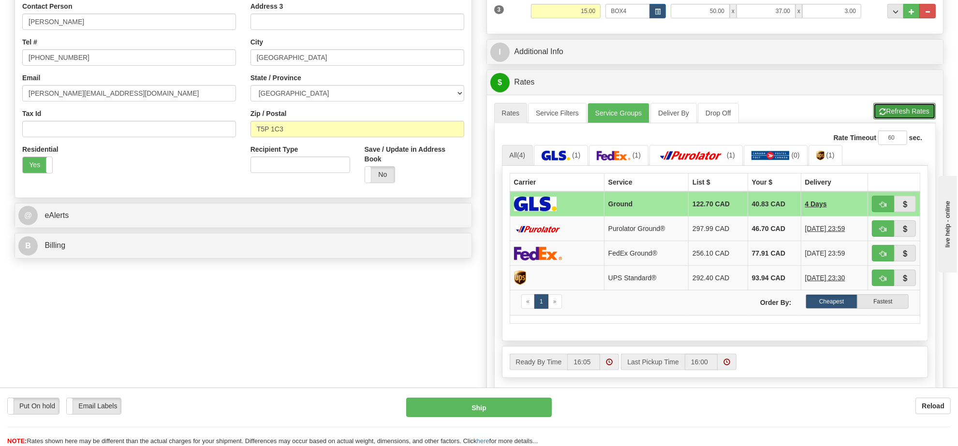
click at [880, 115] on span "button" at bounding box center [883, 112] width 7 height 6
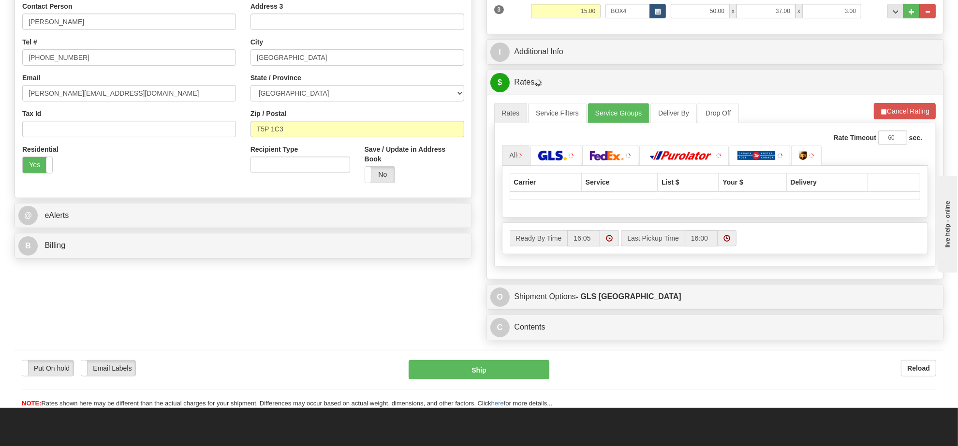
scroll to position [302, 0]
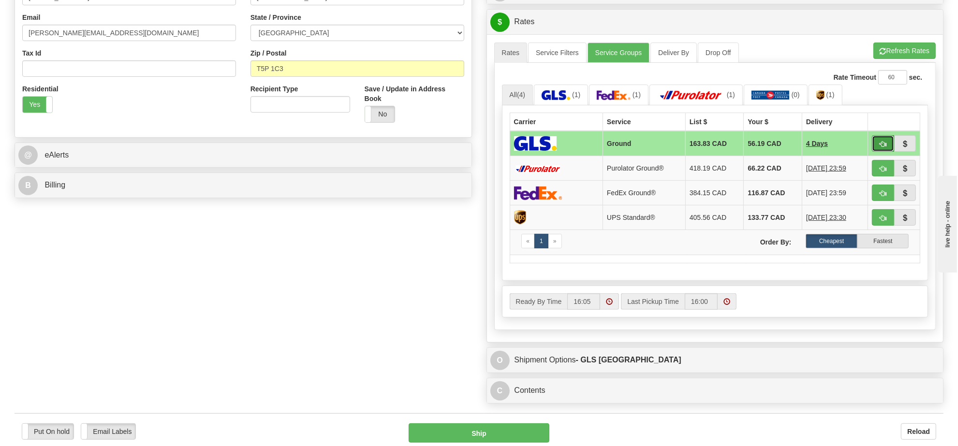
click at [886, 146] on span "button" at bounding box center [883, 144] width 7 height 6
type input "1"
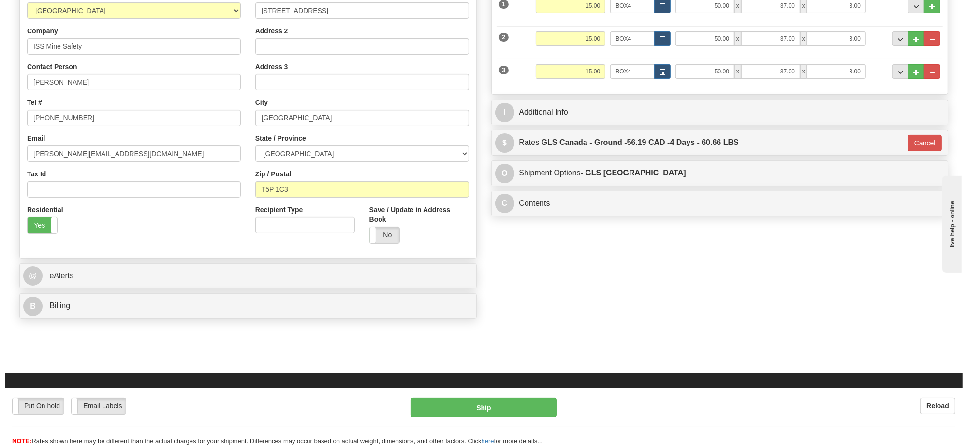
scroll to position [121, 0]
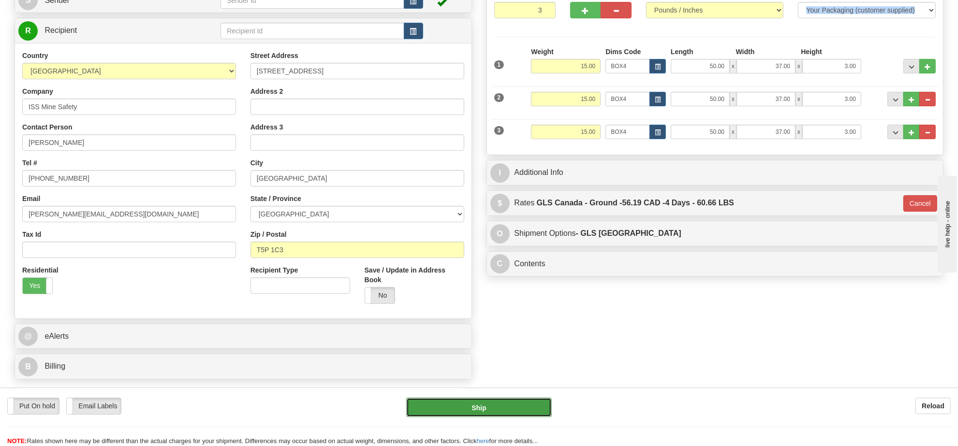
click at [514, 399] on button "Ship" at bounding box center [478, 407] width 145 height 19
